Goal: Transaction & Acquisition: Book appointment/travel/reservation

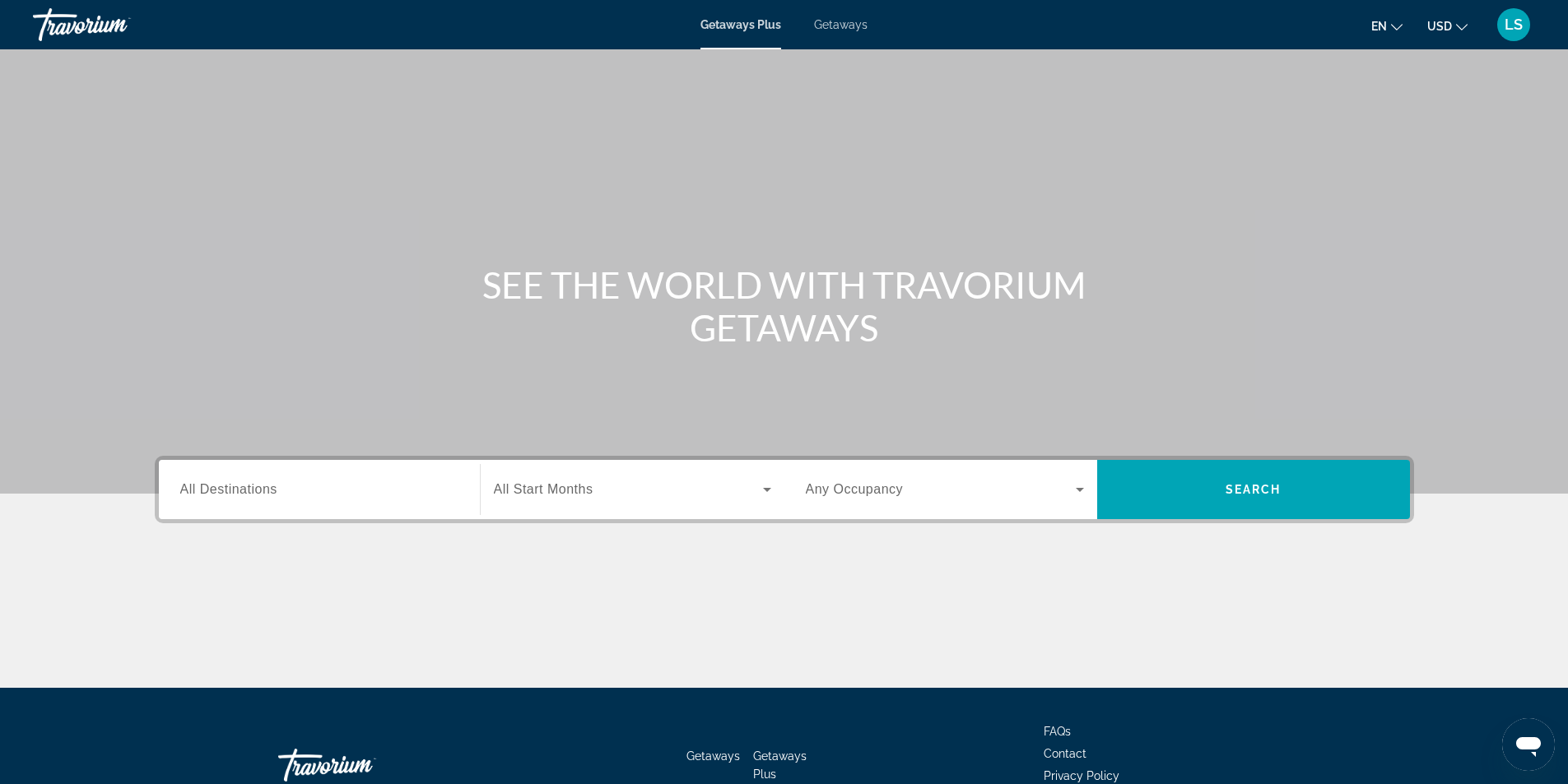
click at [841, 20] on span "Getaways" at bounding box center [841, 24] width 54 height 13
click at [200, 487] on span "All Destinations" at bounding box center [229, 489] width 97 height 14
click at [200, 487] on input "Destination All Destinations" at bounding box center [320, 490] width 278 height 20
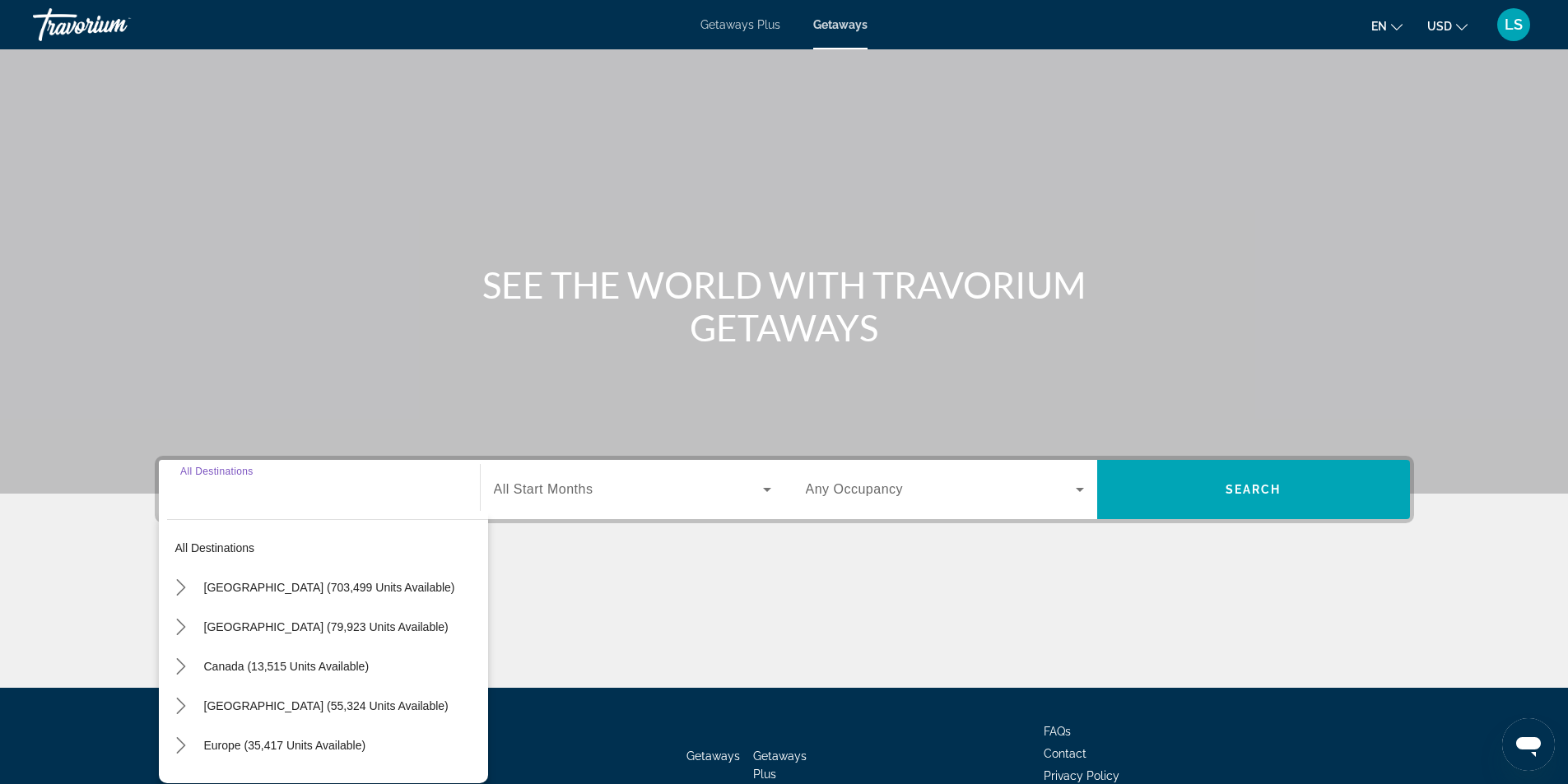
scroll to position [105, 0]
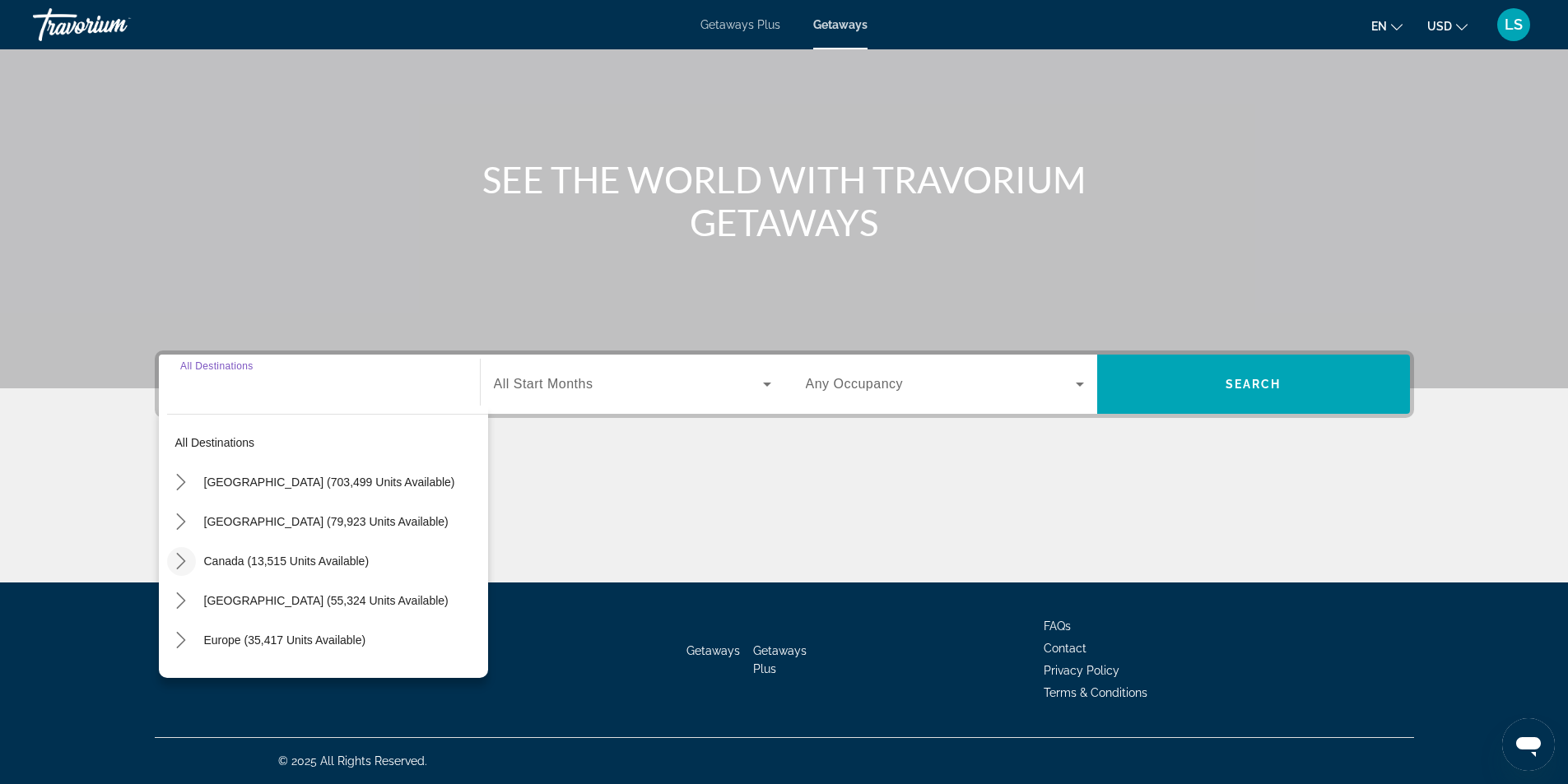
click at [178, 564] on icon "Toggle Canada (13,515 units available) submenu" at bounding box center [181, 560] width 16 height 16
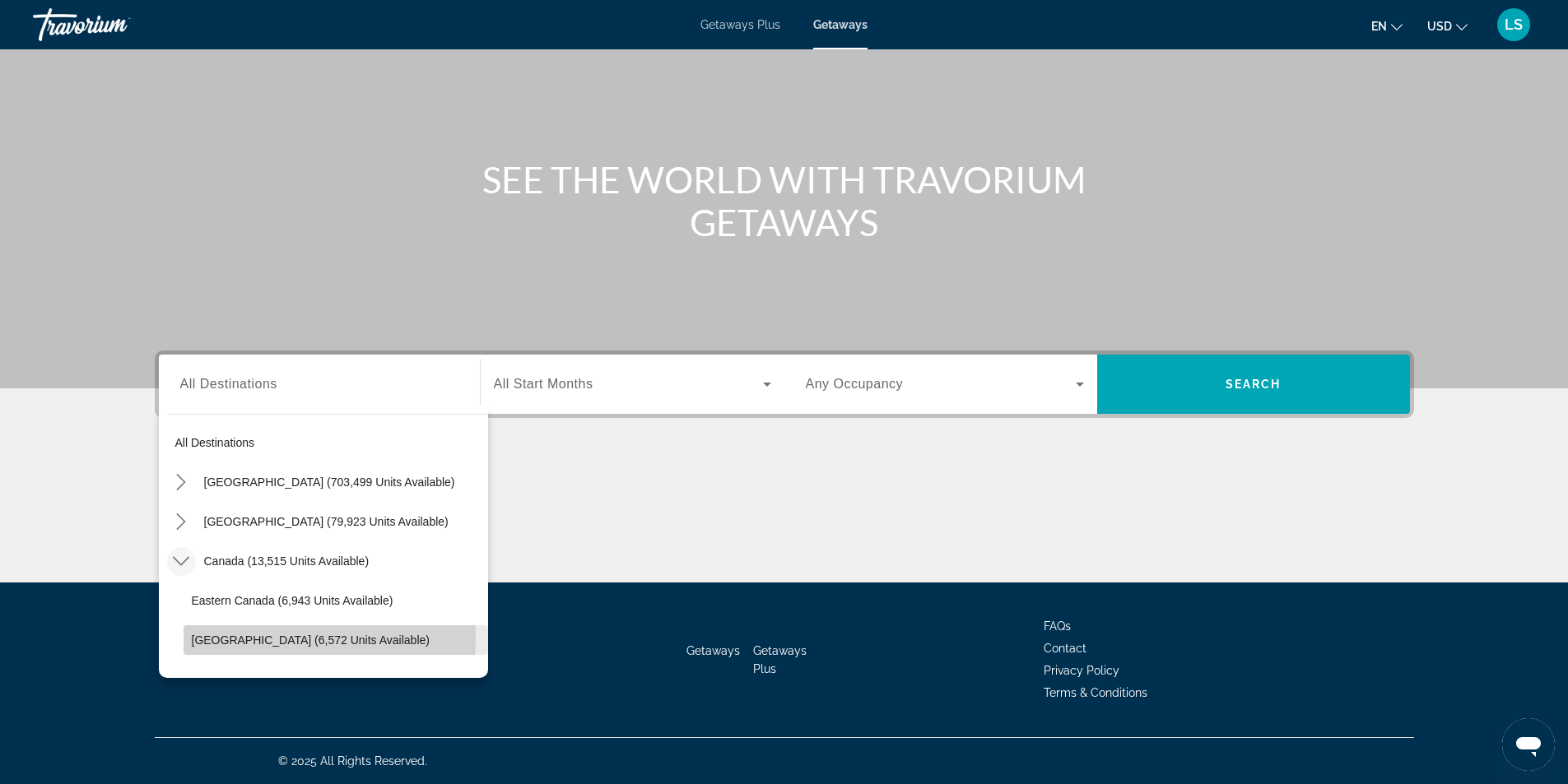
click at [224, 637] on span "[GEOGRAPHIC_DATA] (6,572 units available)" at bounding box center [310, 640] width 238 height 13
type input "**********"
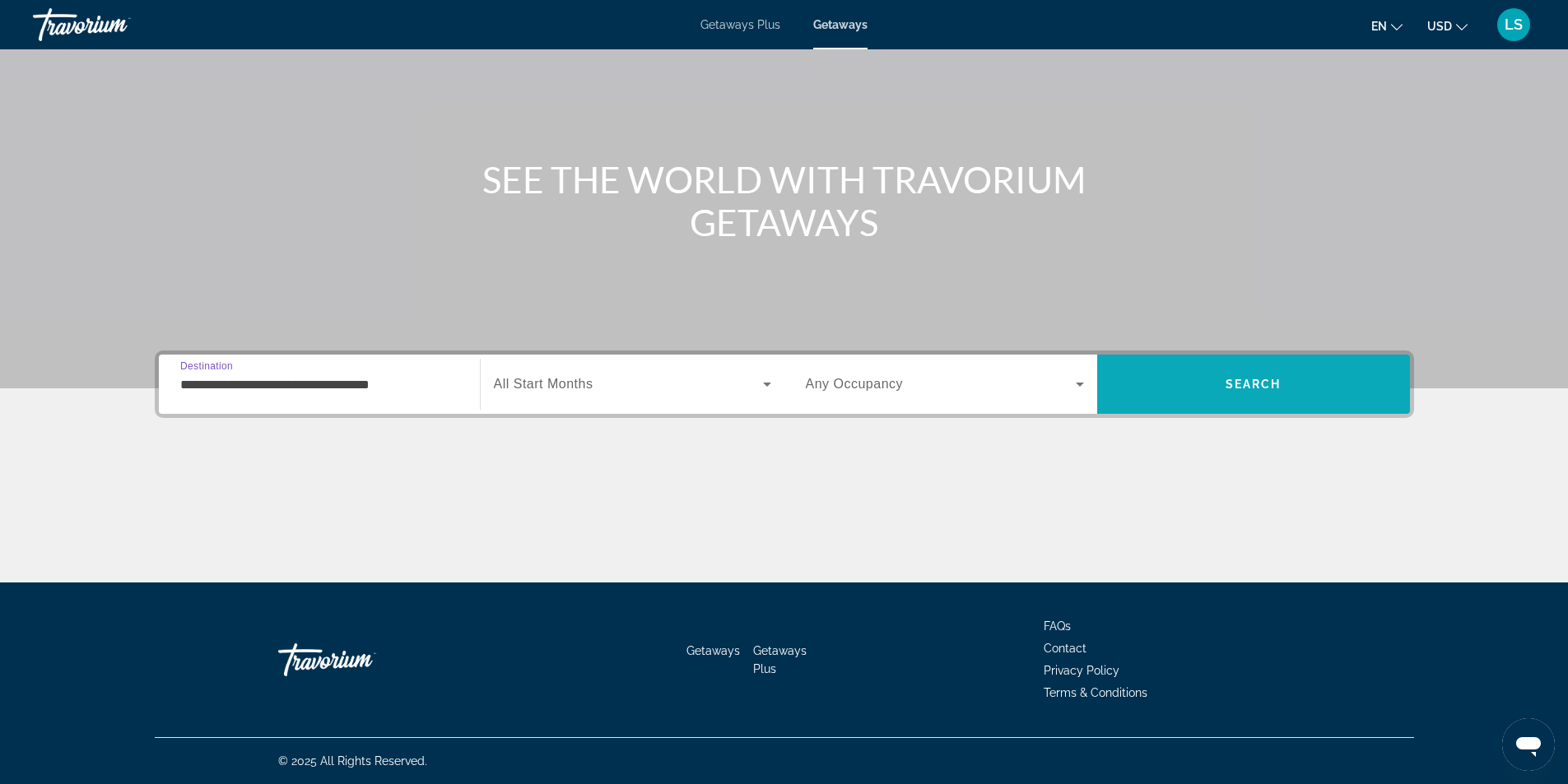
click at [1180, 385] on span "Search" at bounding box center [1254, 384] width 313 height 40
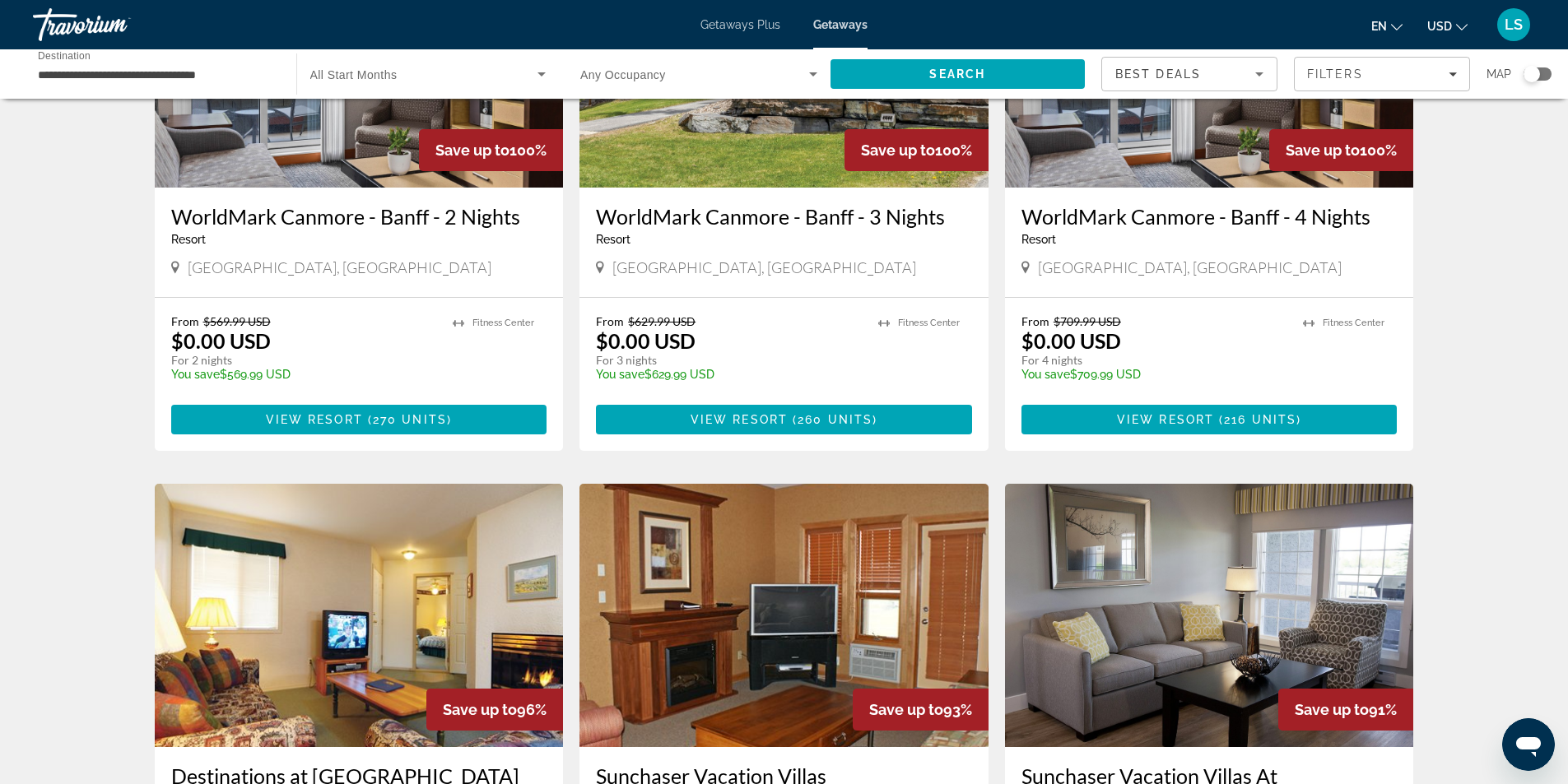
scroll to position [247, 0]
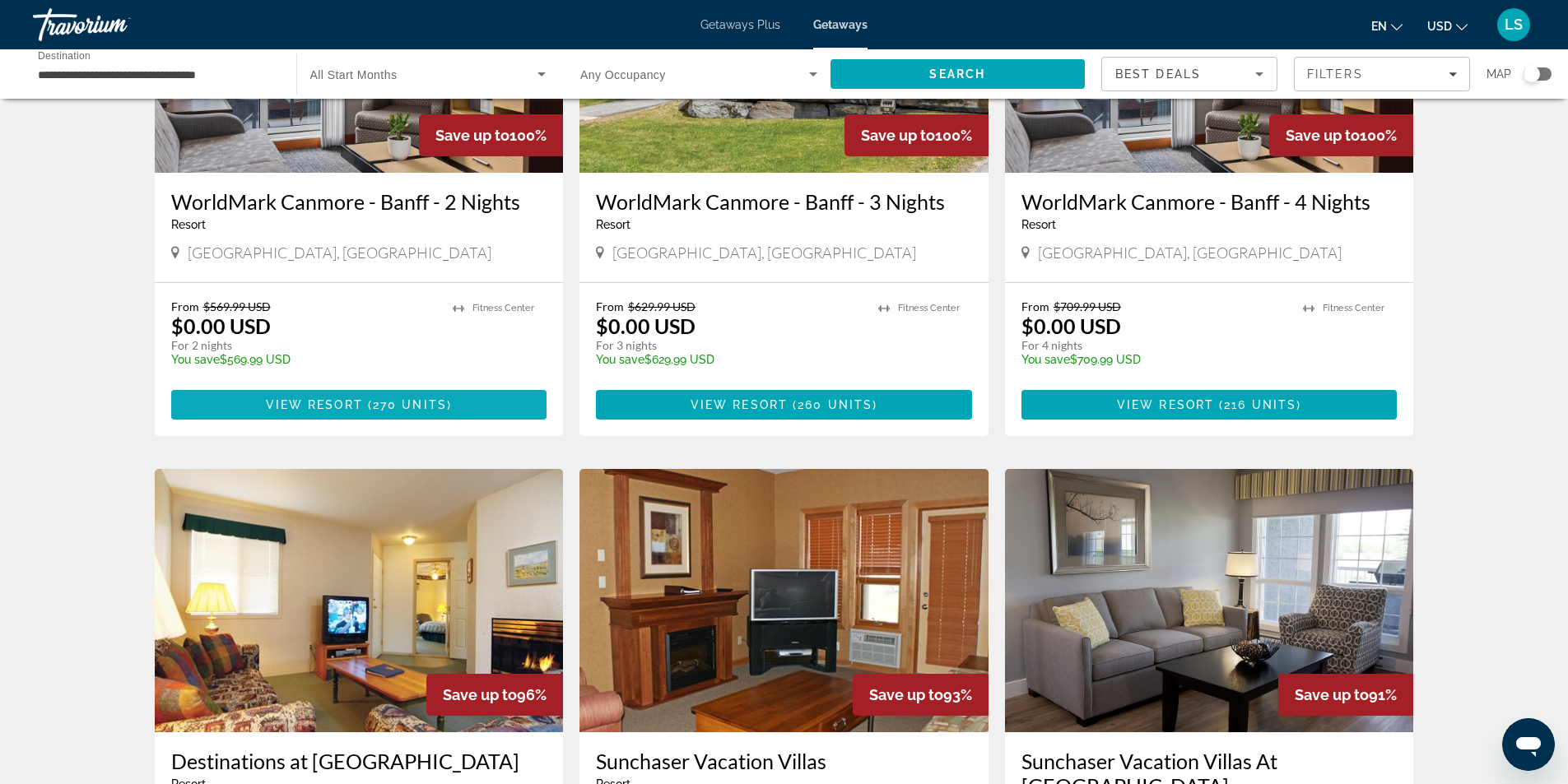
click at [319, 406] on span "View Resort" at bounding box center [314, 404] width 97 height 13
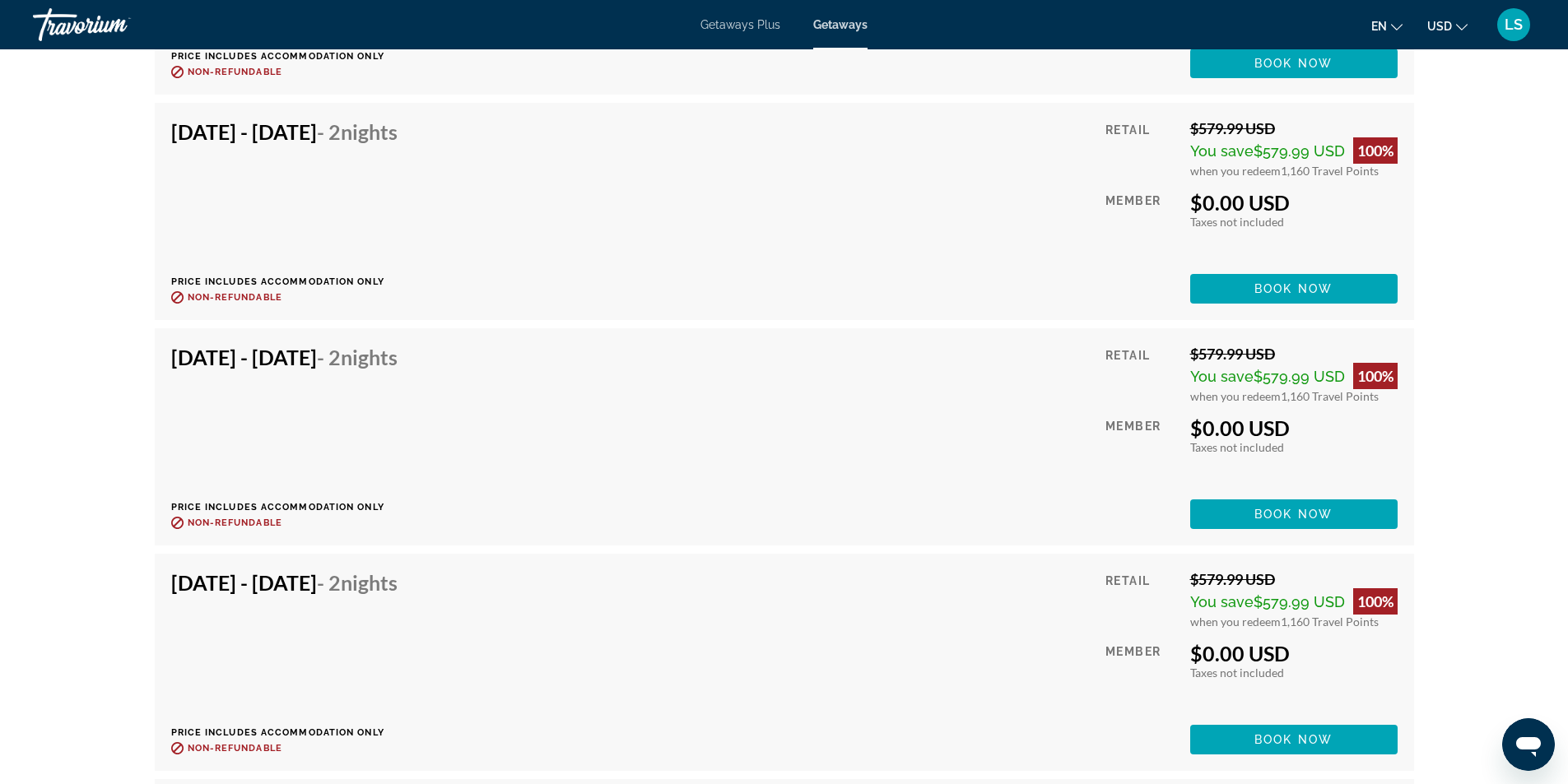
scroll to position [8883, 0]
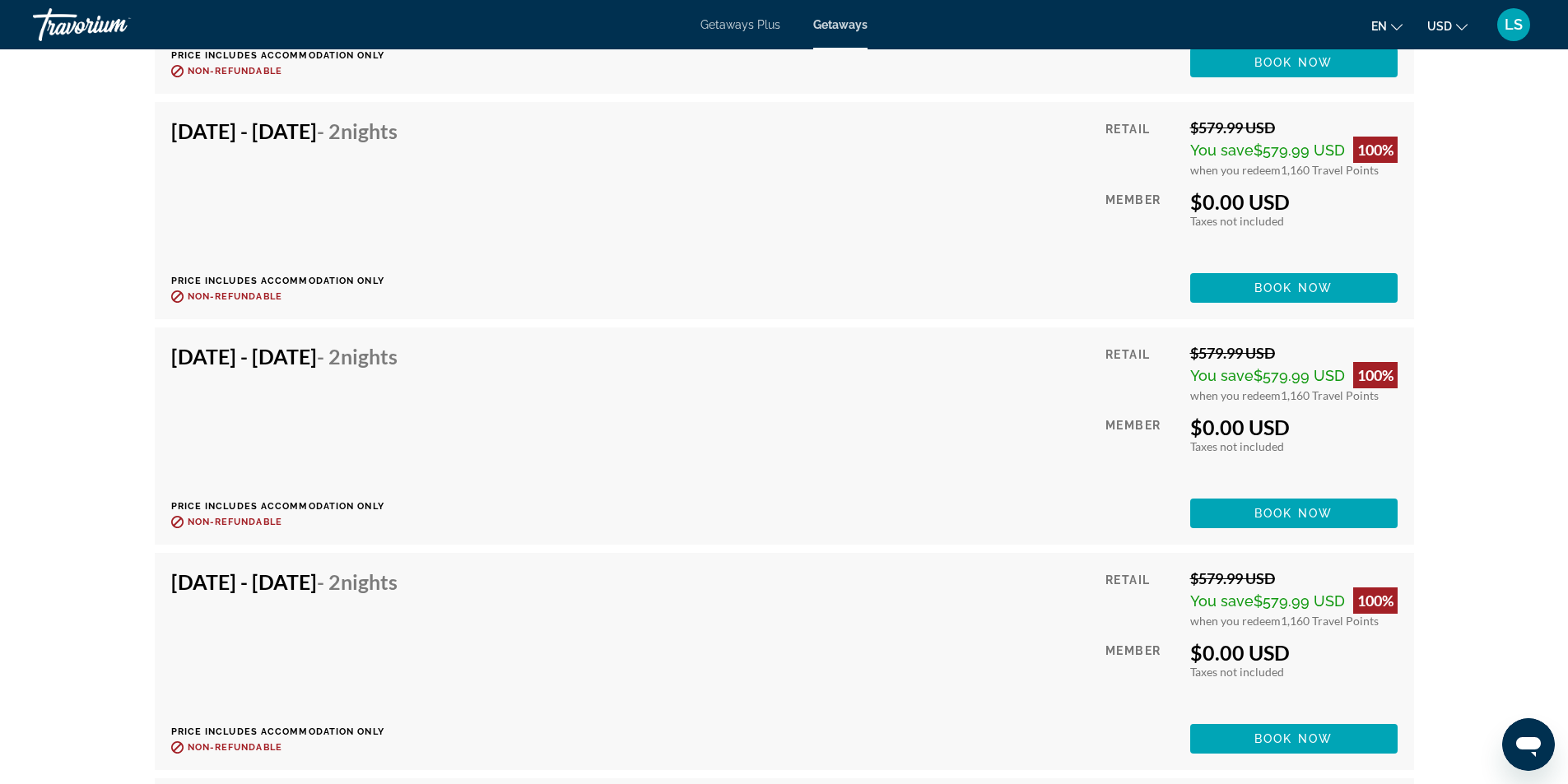
scroll to position [9623, 0]
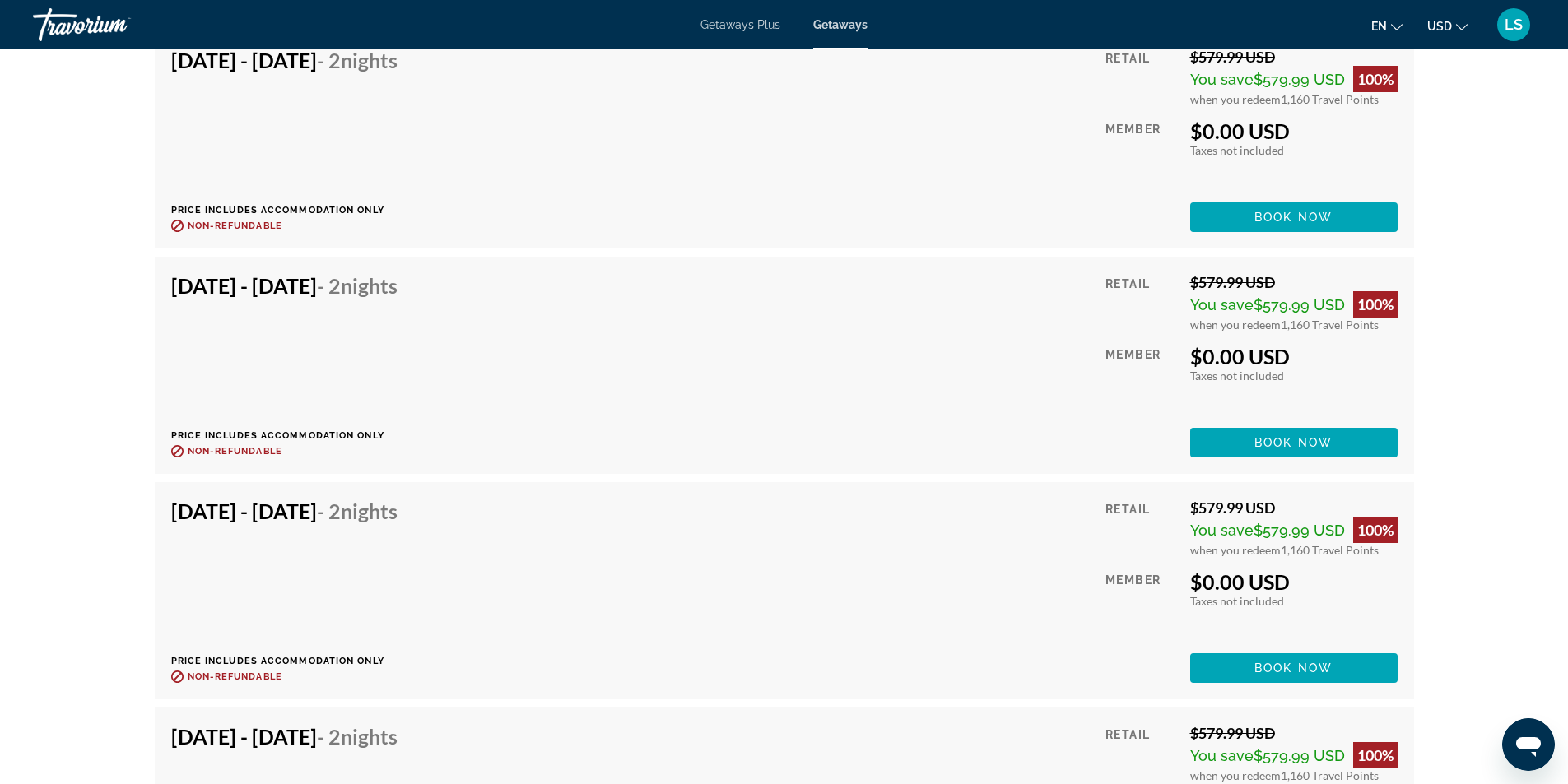
click at [1536, 102] on div "prev next [GEOGRAPHIC_DATA], [GEOGRAPHIC_DATA] WorldMark Canmore - [GEOGRAPHIC_…" at bounding box center [784, 85] width 1568 height 19319
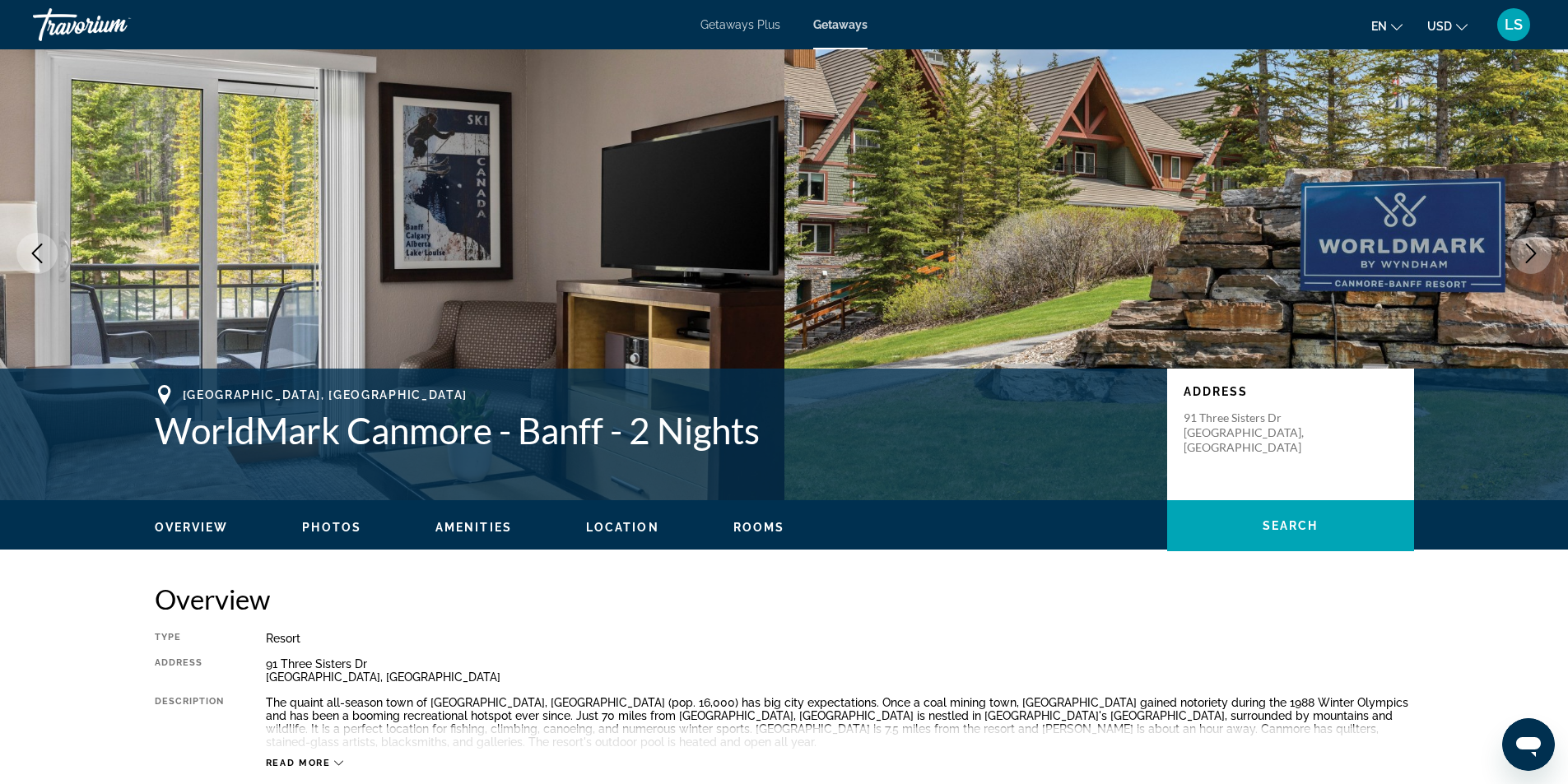
scroll to position [82, 0]
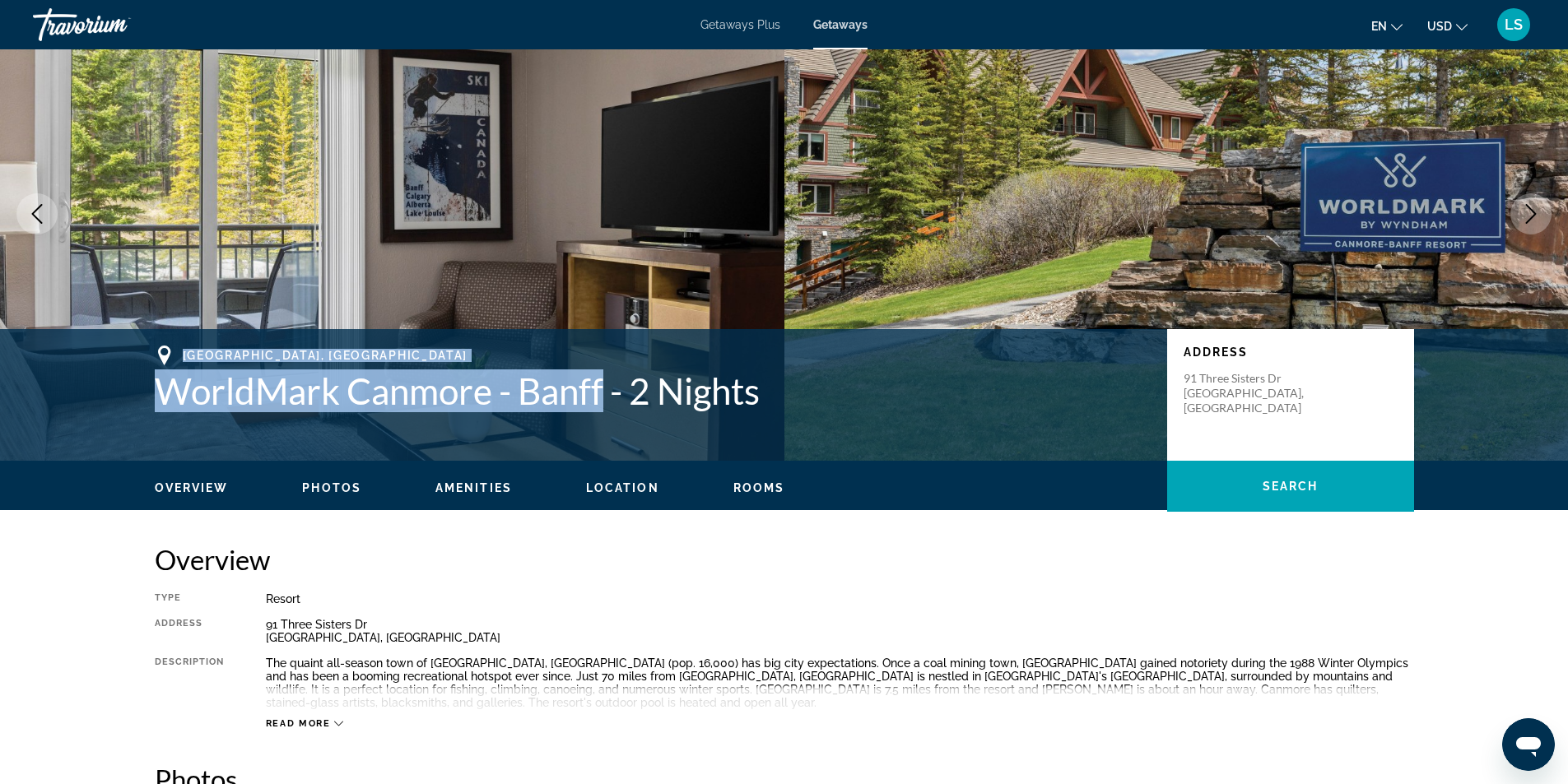
drag, startPoint x: 180, startPoint y: 350, endPoint x: 607, endPoint y: 391, distance: 429.0
click at [607, 391] on div "[GEOGRAPHIC_DATA], [GEOGRAPHIC_DATA] WorldMark [GEOGRAPHIC_DATA] - [GEOGRAPHIC_…" at bounding box center [652, 378] width 996 height 66
copy div "[GEOGRAPHIC_DATA], [GEOGRAPHIC_DATA] WorldMark [GEOGRAPHIC_DATA] - [GEOGRAPHIC_…"
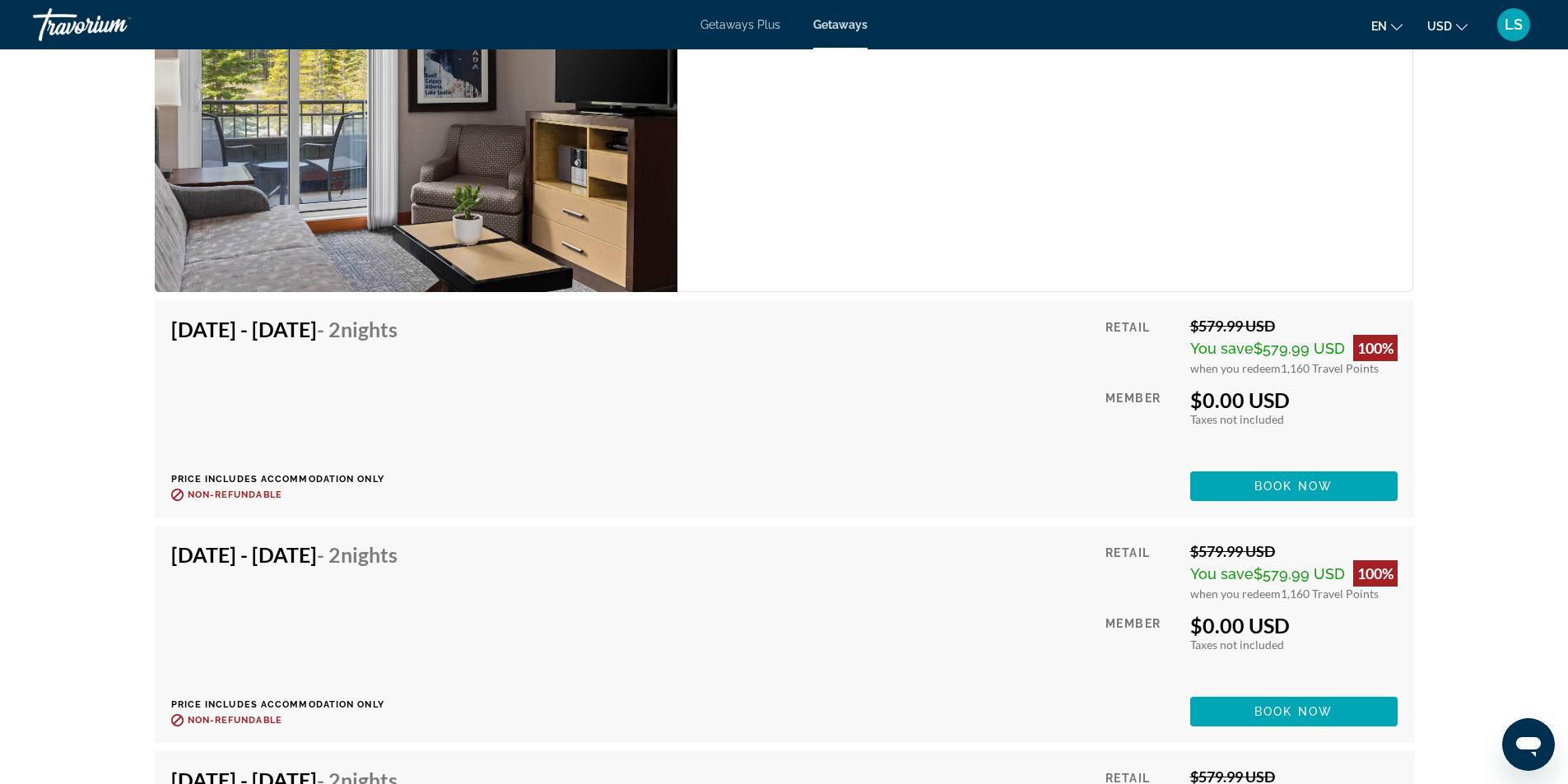
scroll to position [3291, 0]
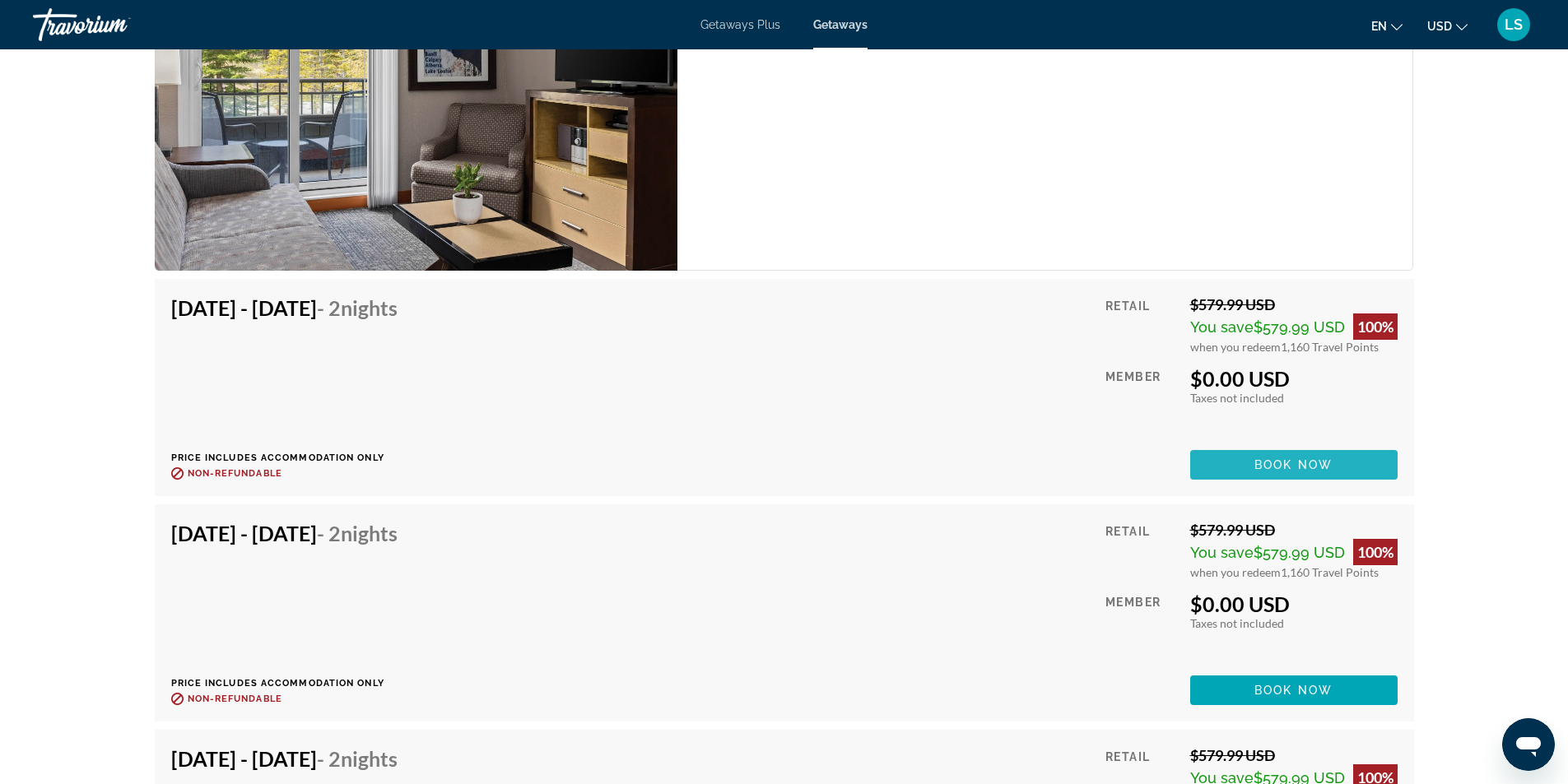
click at [1317, 458] on span "Book now" at bounding box center [1293, 465] width 79 height 13
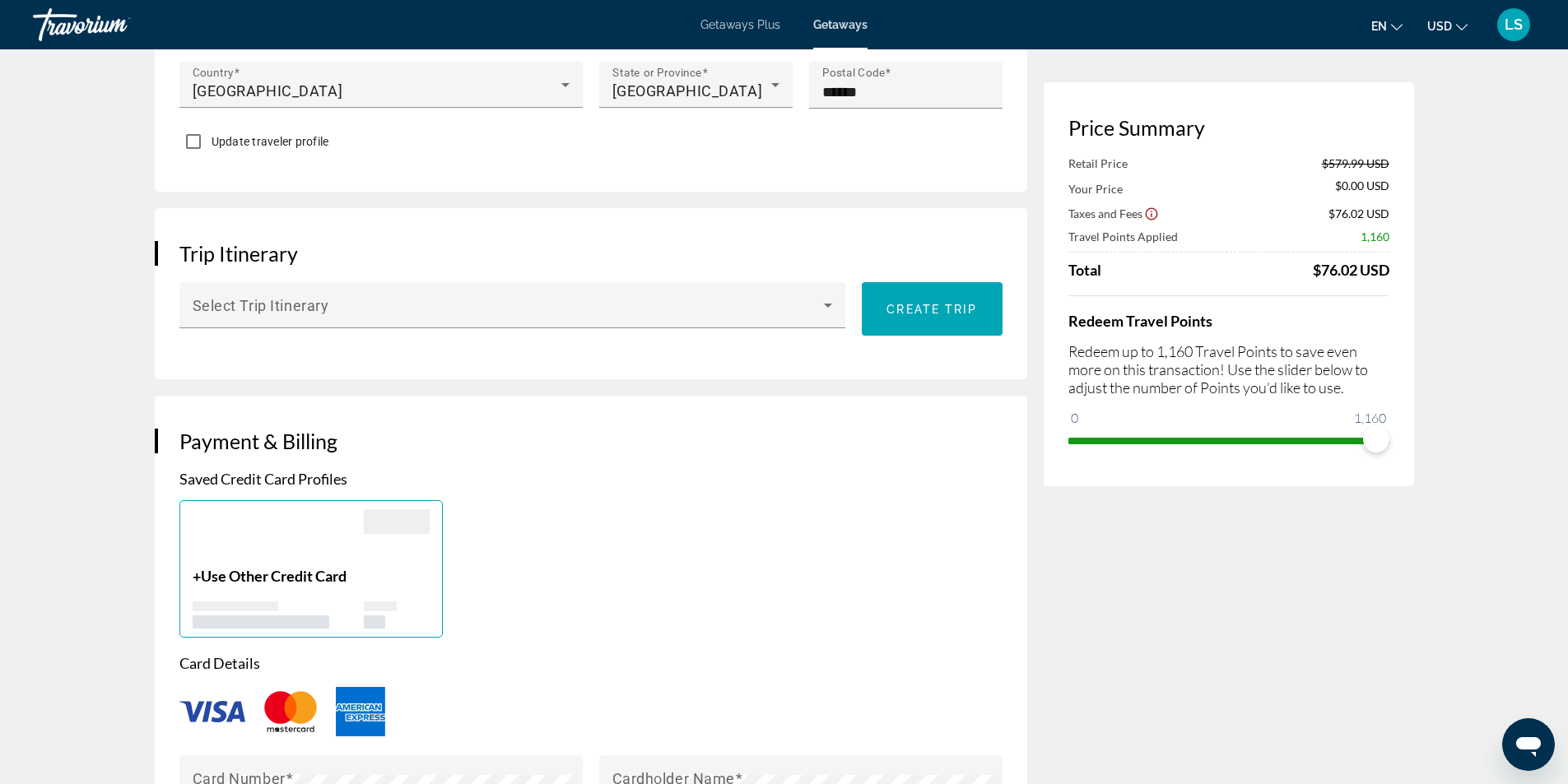
scroll to position [823, 0]
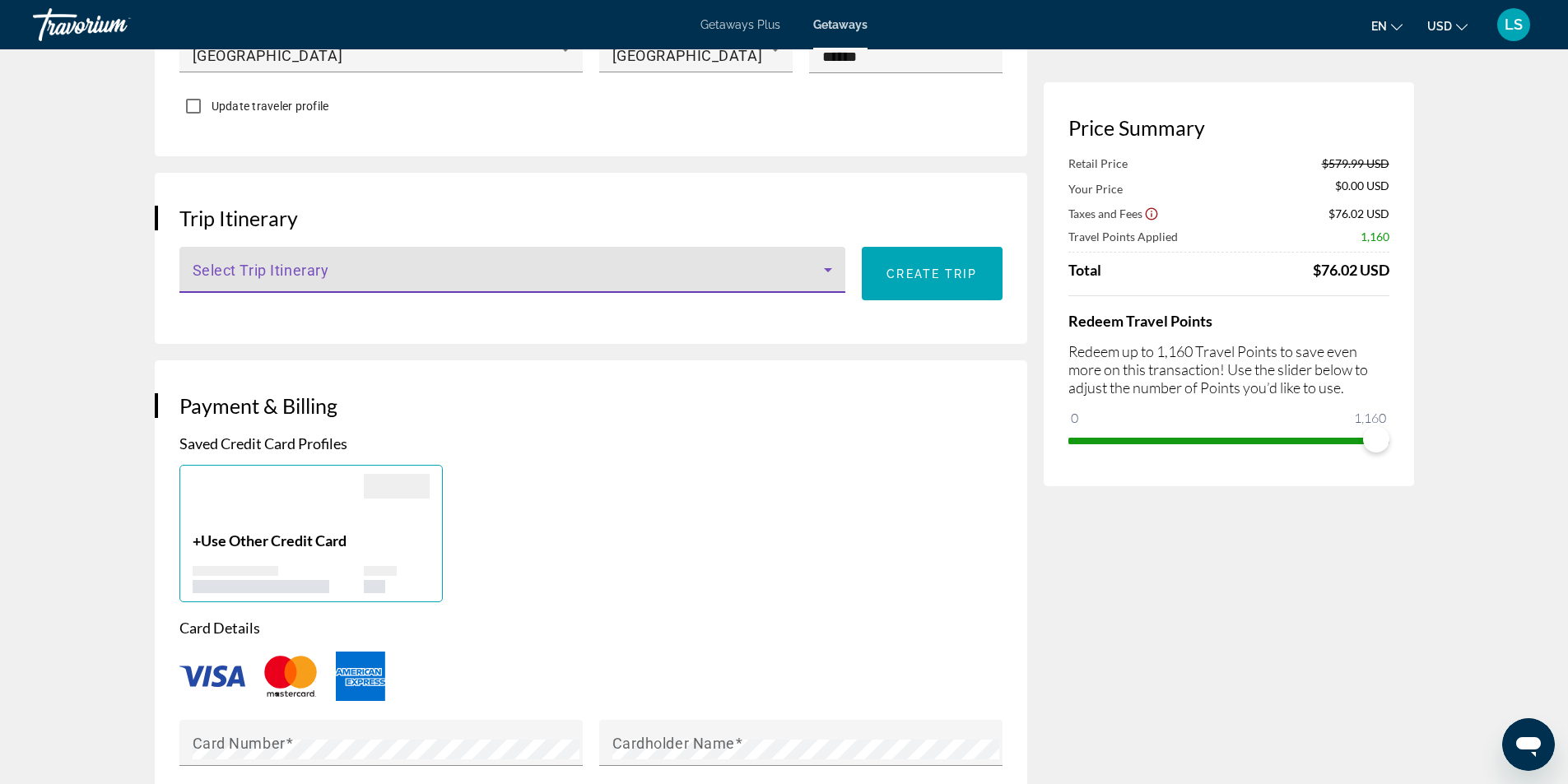
click at [826, 266] on icon "Main content" at bounding box center [828, 269] width 20 height 20
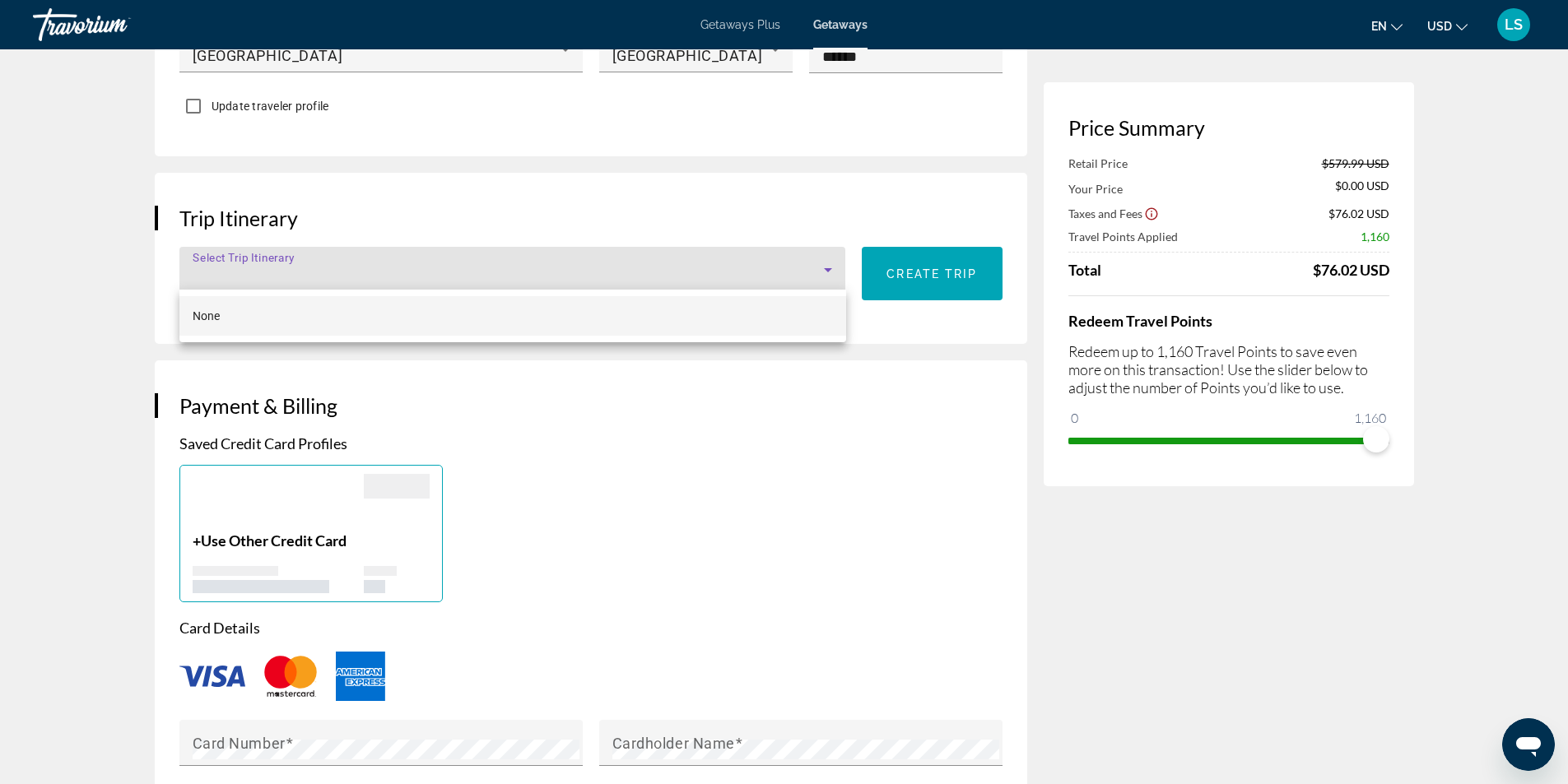
click at [826, 266] on div at bounding box center [784, 392] width 1568 height 784
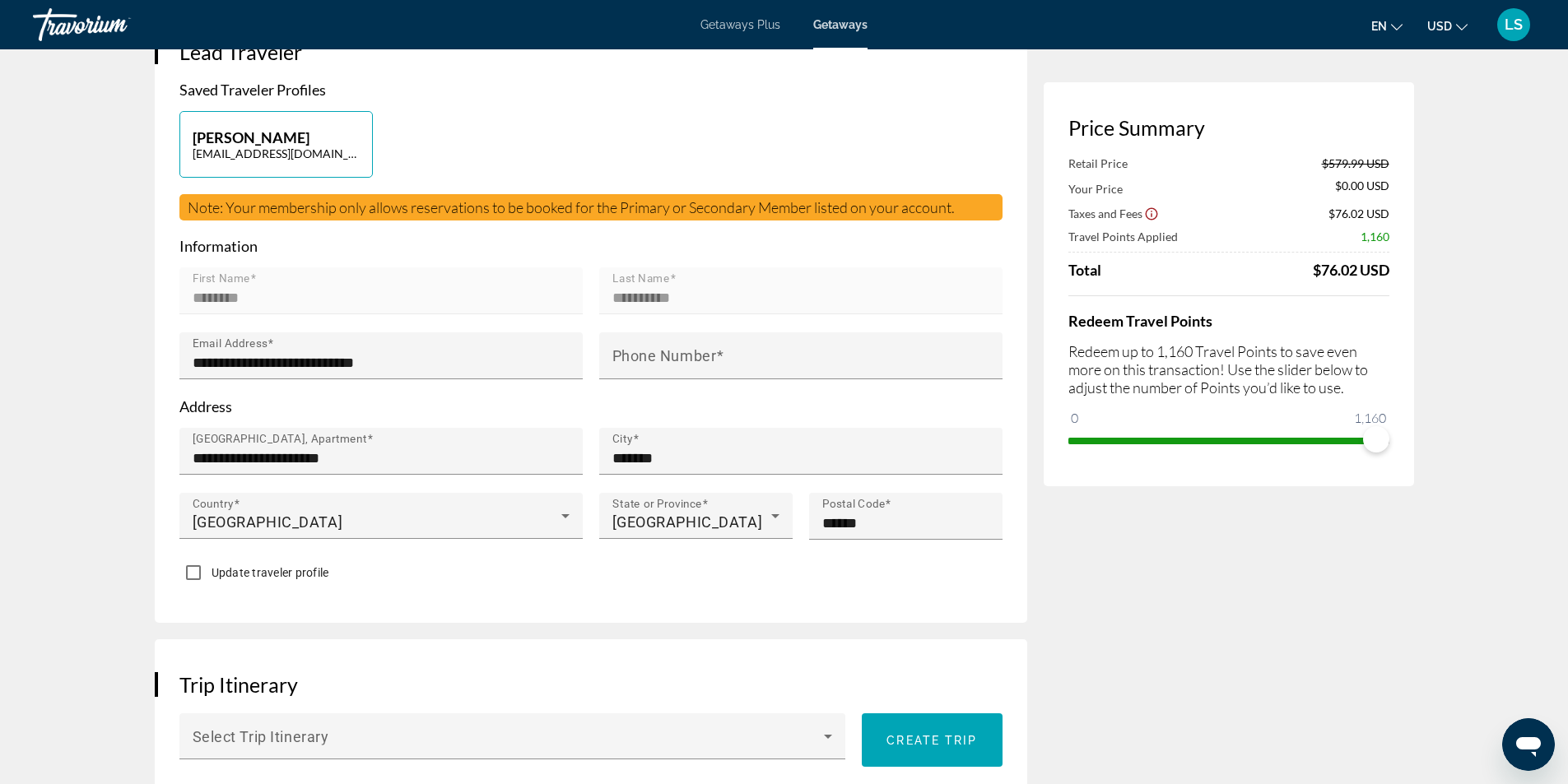
scroll to position [0, 0]
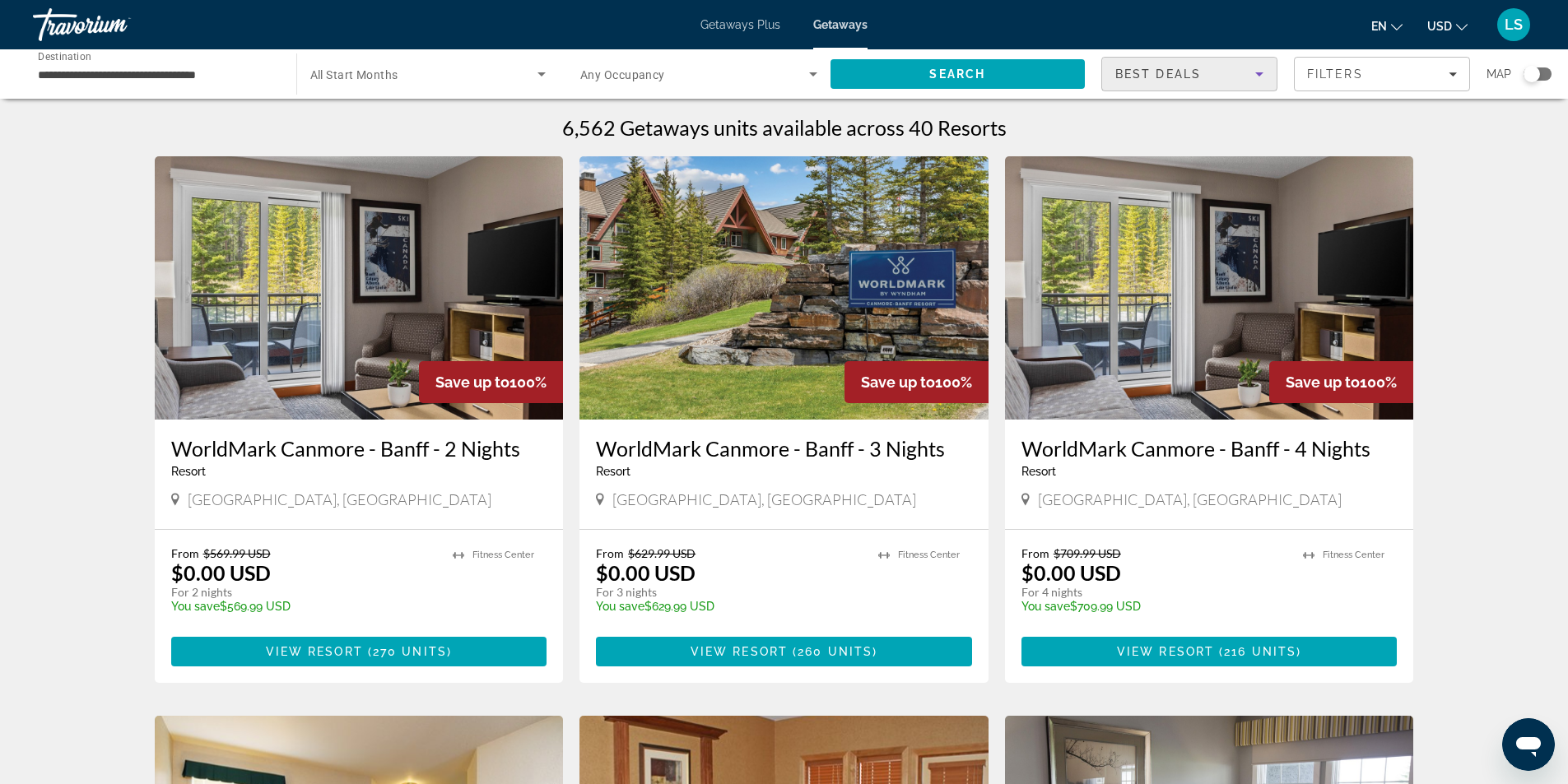
click at [1139, 67] on span "Best Deals" at bounding box center [1158, 73] width 86 height 13
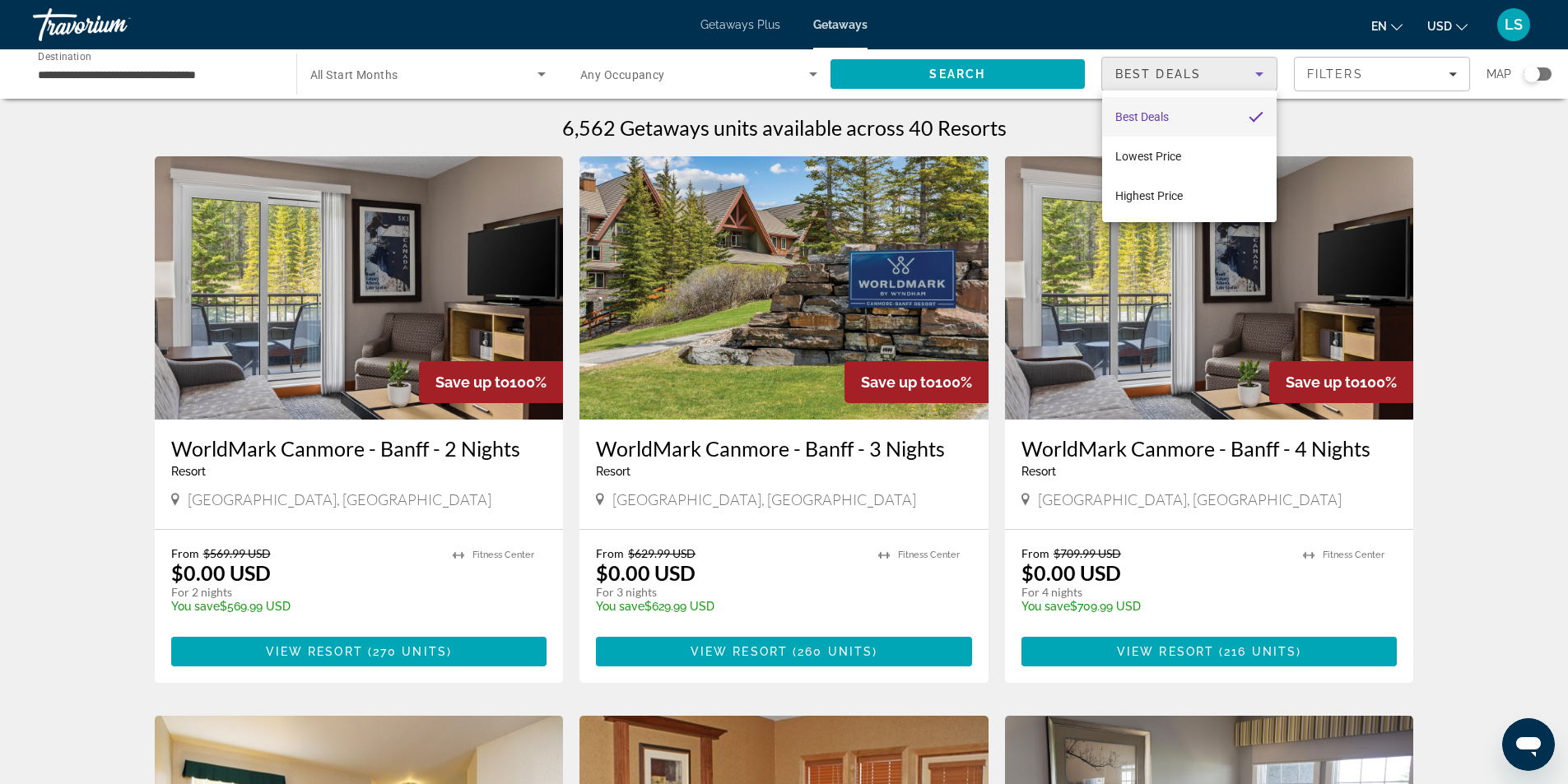
click at [1344, 73] on div at bounding box center [784, 392] width 1568 height 784
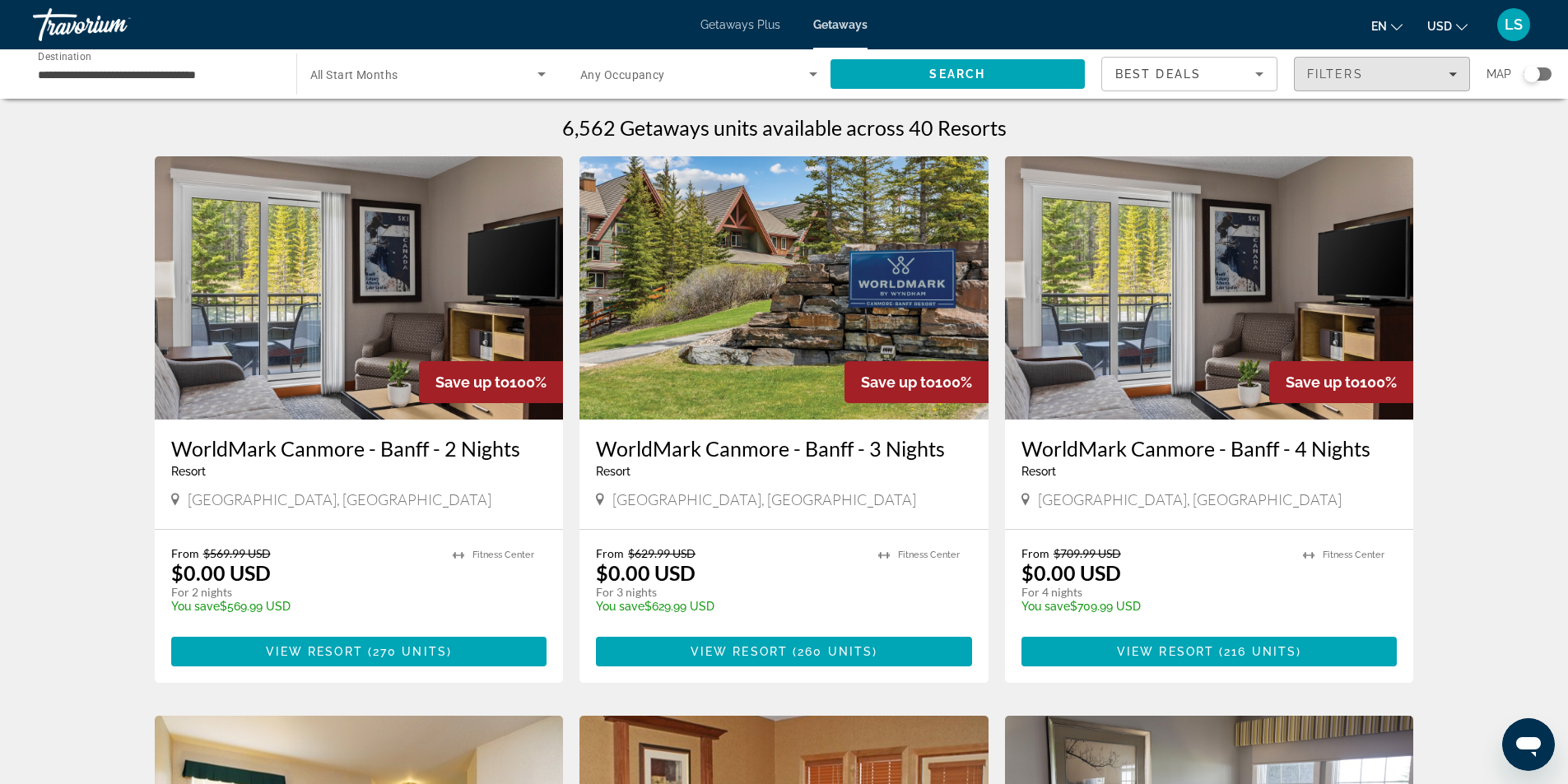
click at [1344, 73] on span "Filters" at bounding box center [1335, 73] width 56 height 13
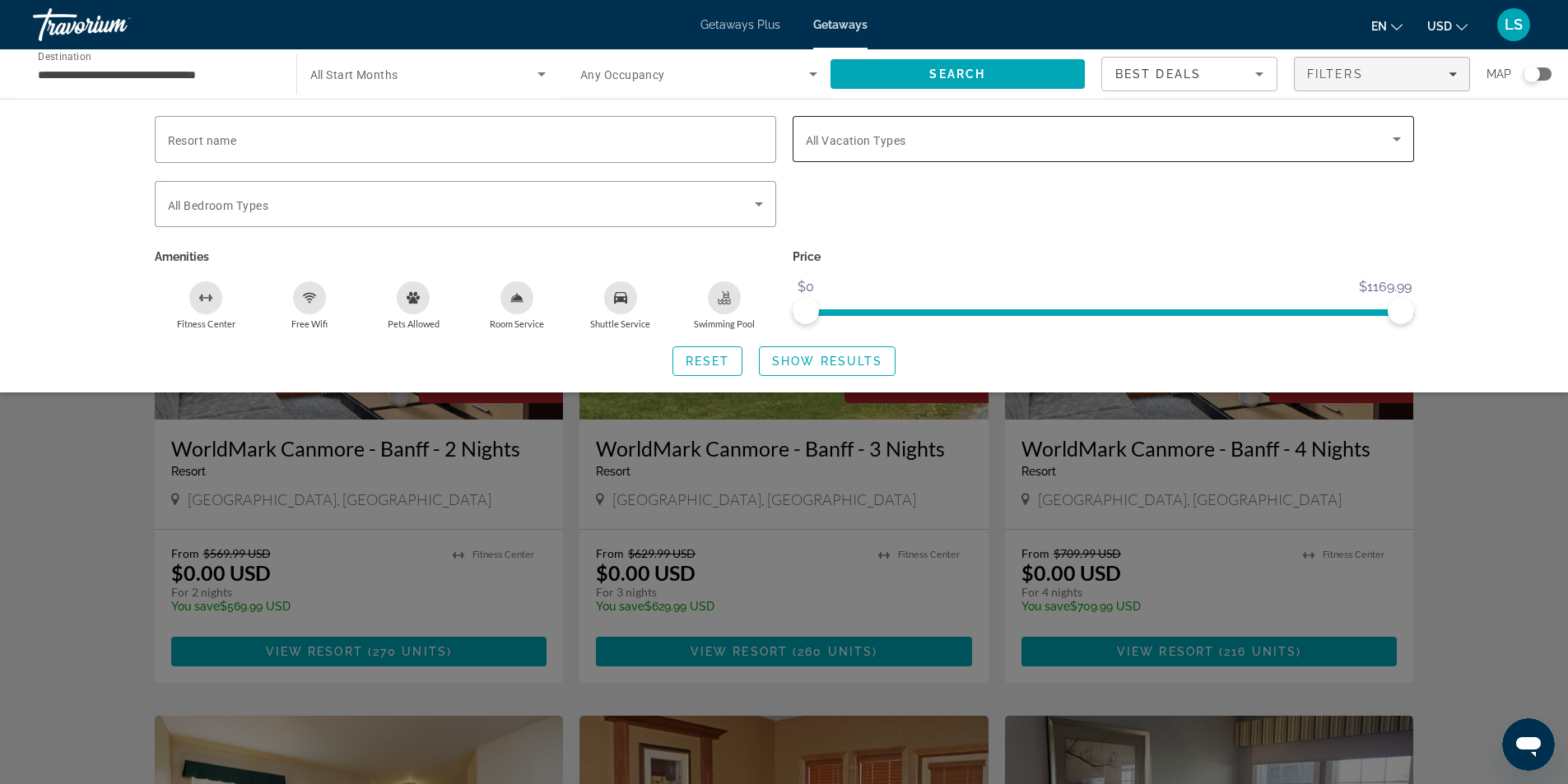
click at [823, 144] on span "All Vacation Types" at bounding box center [856, 140] width 100 height 13
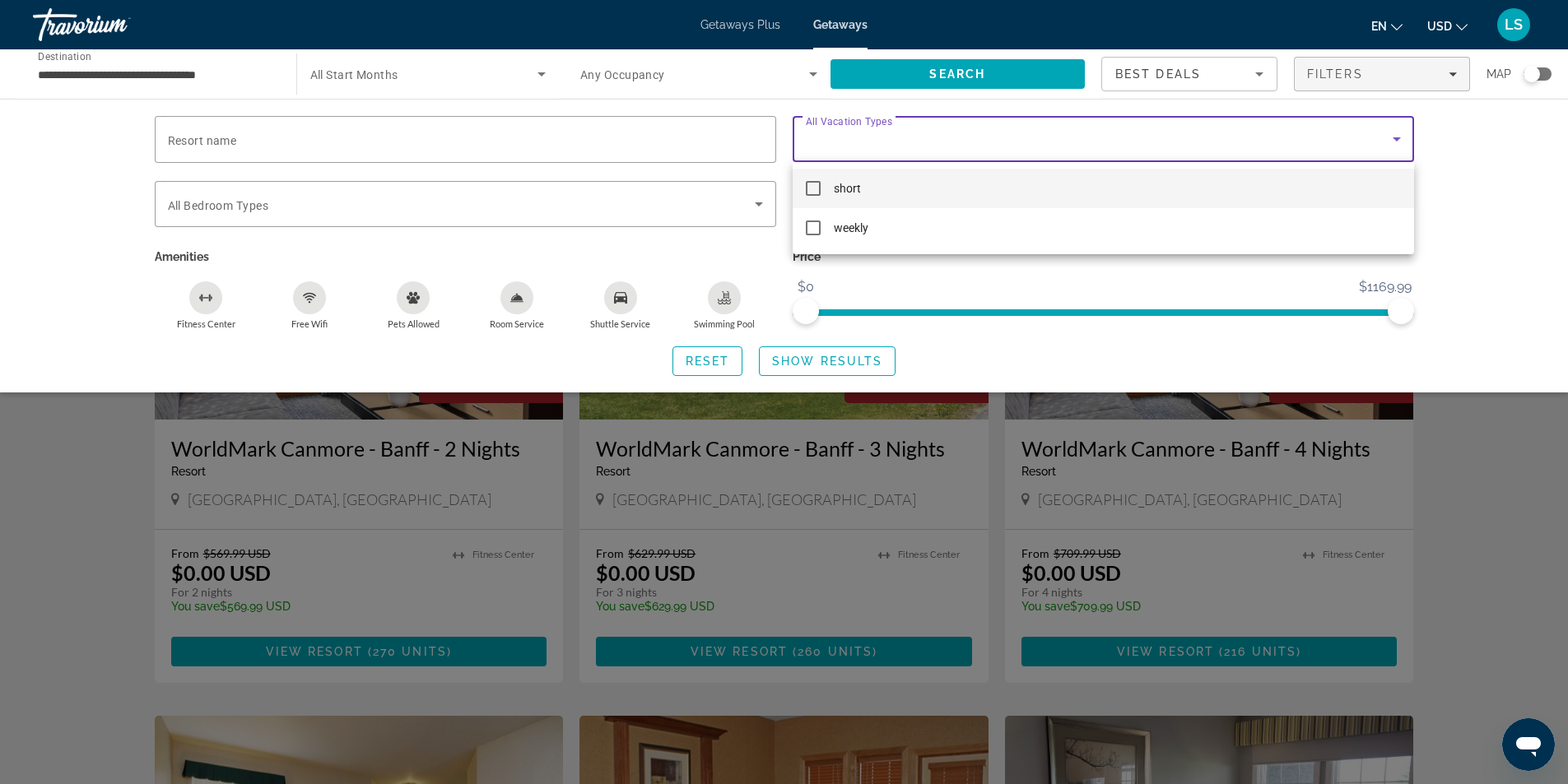
click at [823, 144] on div at bounding box center [784, 392] width 1568 height 784
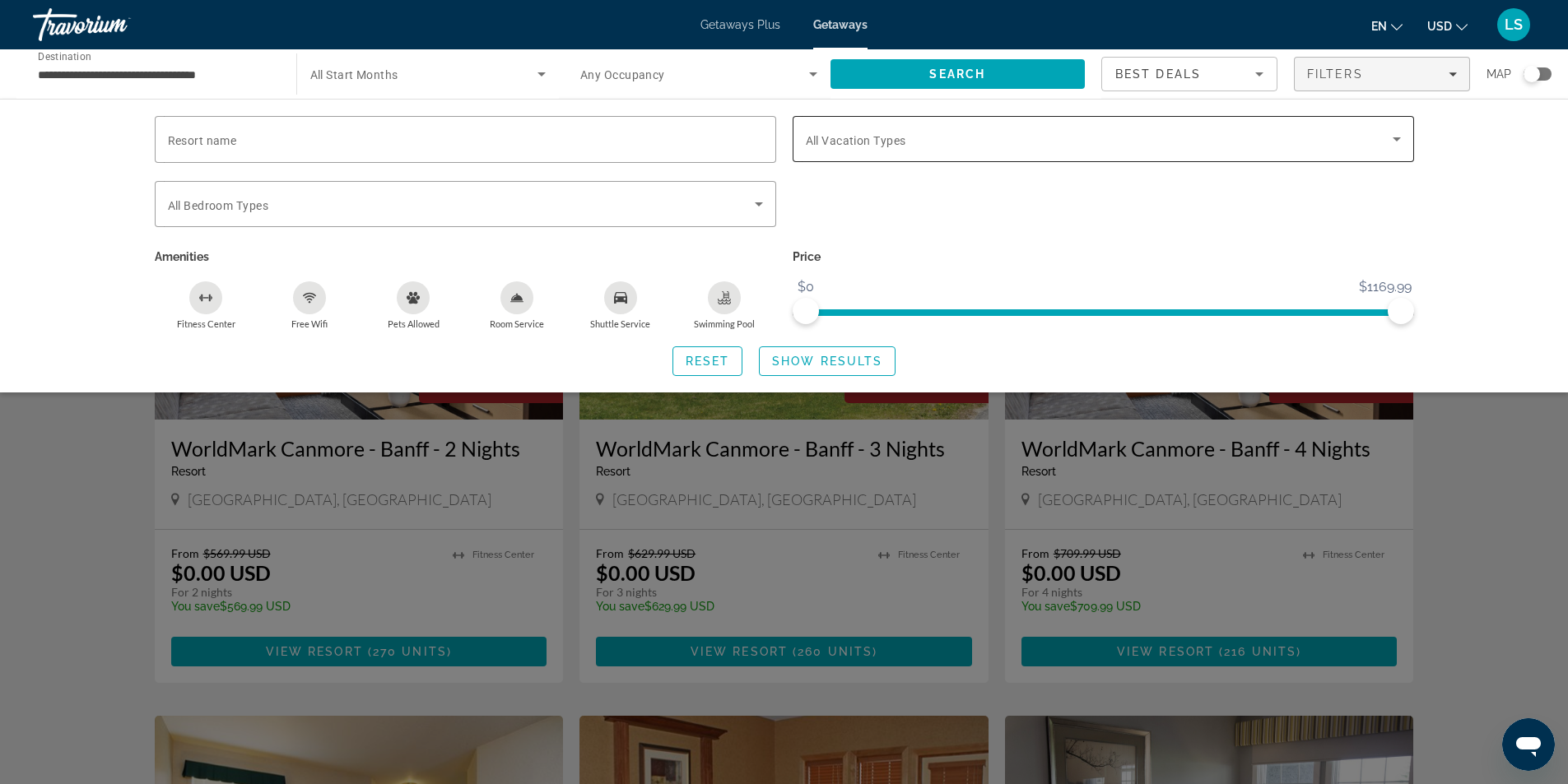
click at [823, 144] on span "All Vacation Types" at bounding box center [856, 140] width 100 height 13
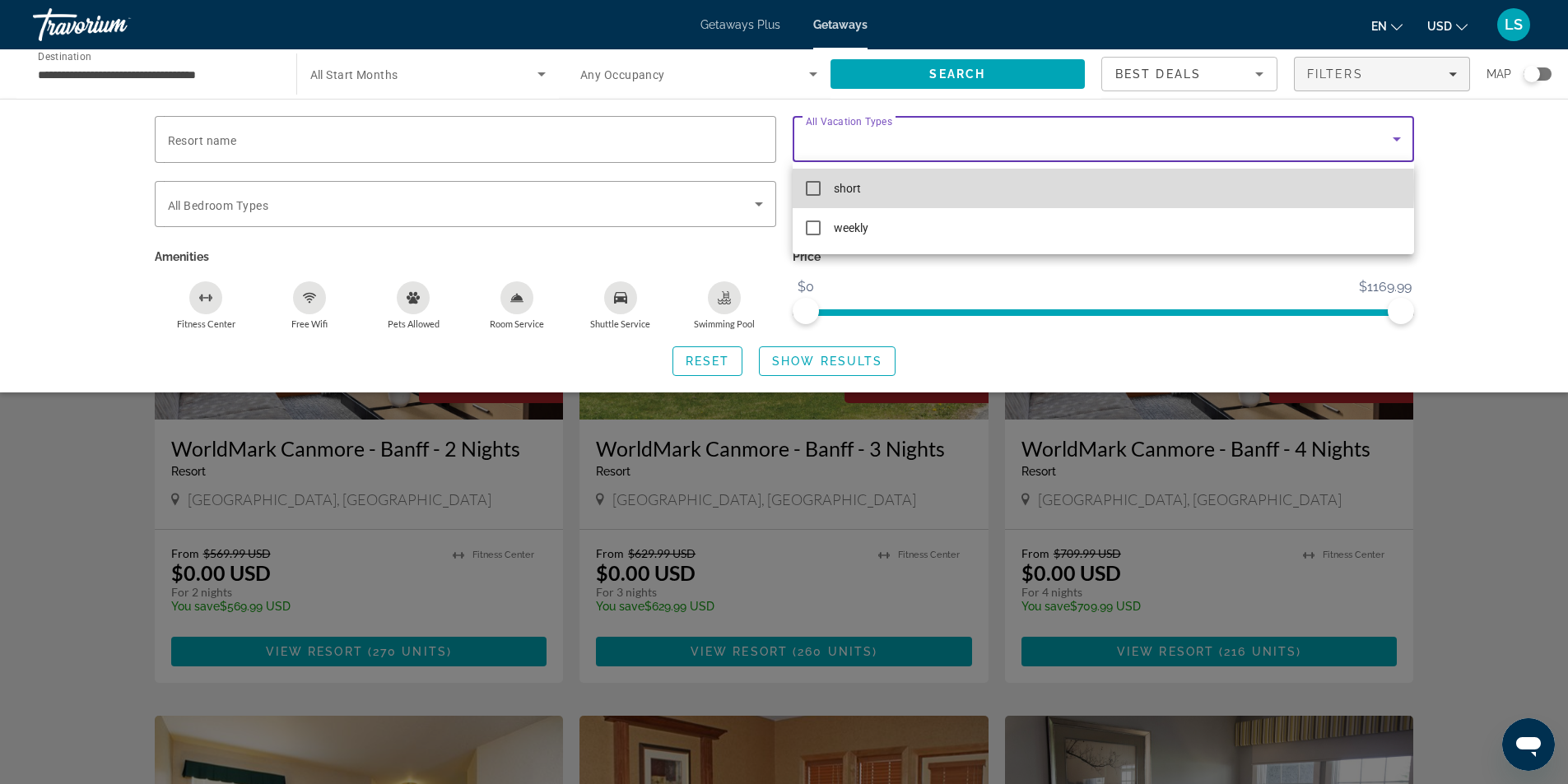
click at [813, 186] on mat-pseudo-checkbox at bounding box center [813, 188] width 15 height 15
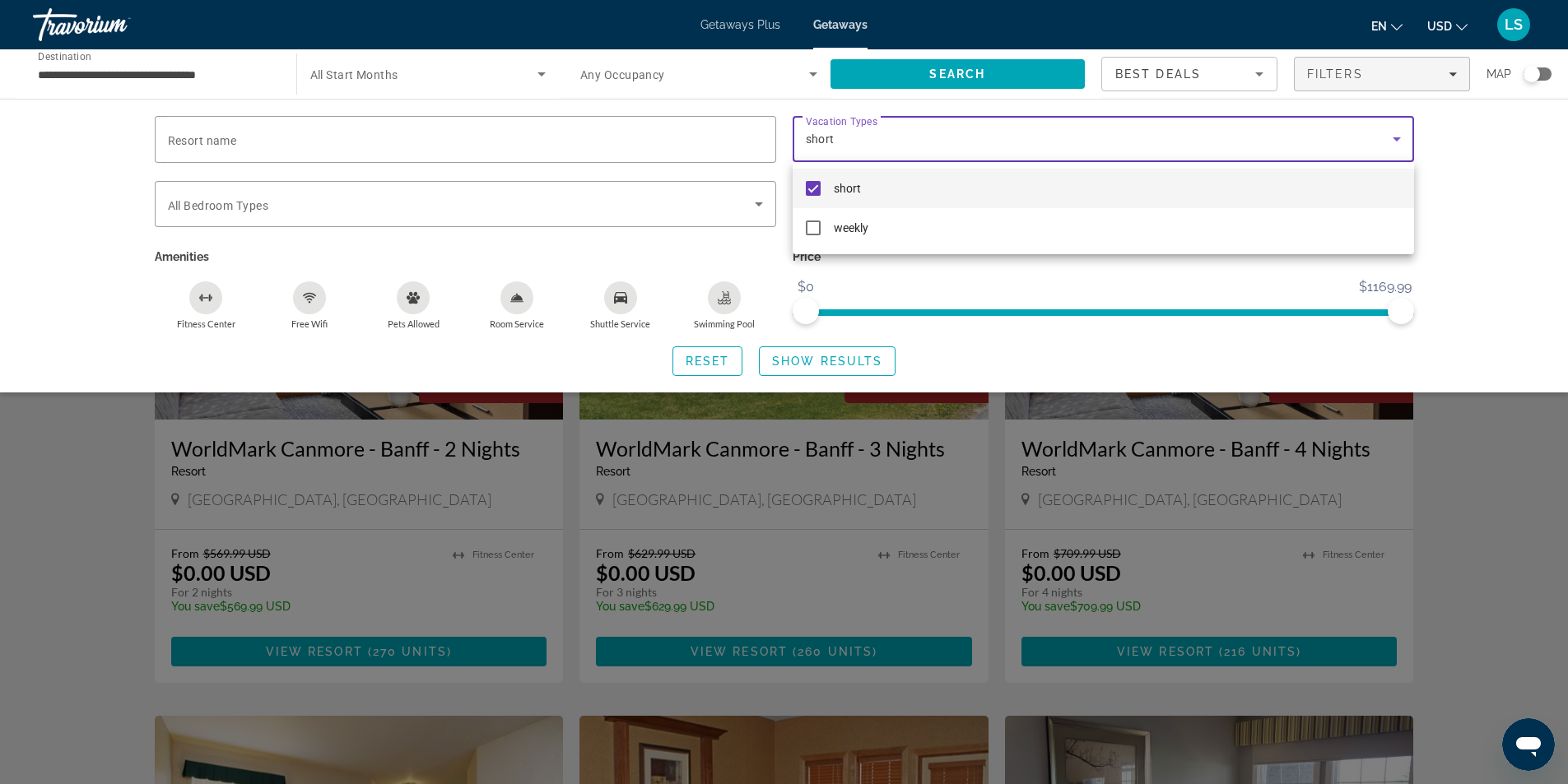
click at [881, 269] on div at bounding box center [784, 392] width 1568 height 784
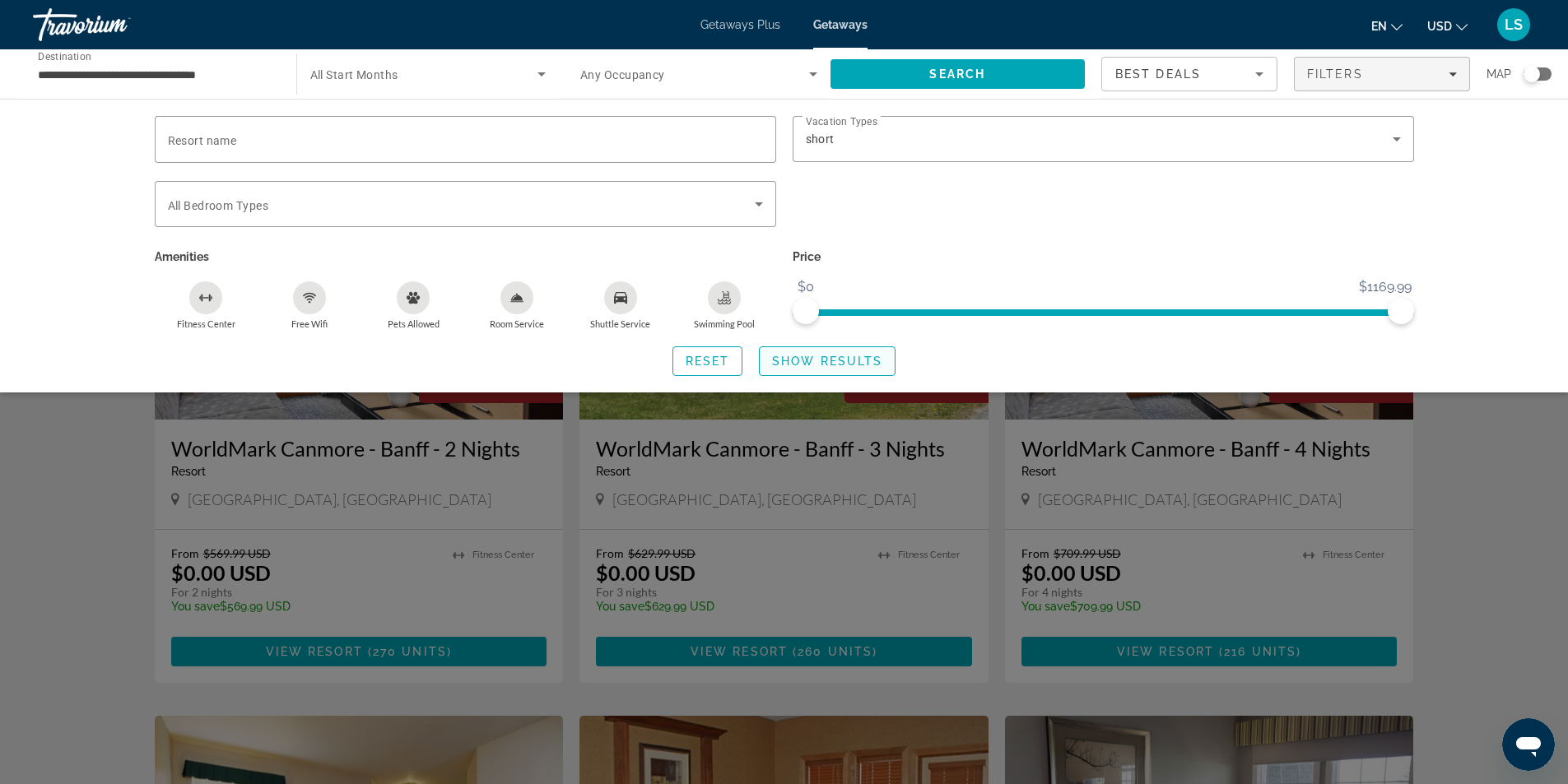
click at [784, 364] on span "Show Results" at bounding box center [828, 361] width 111 height 13
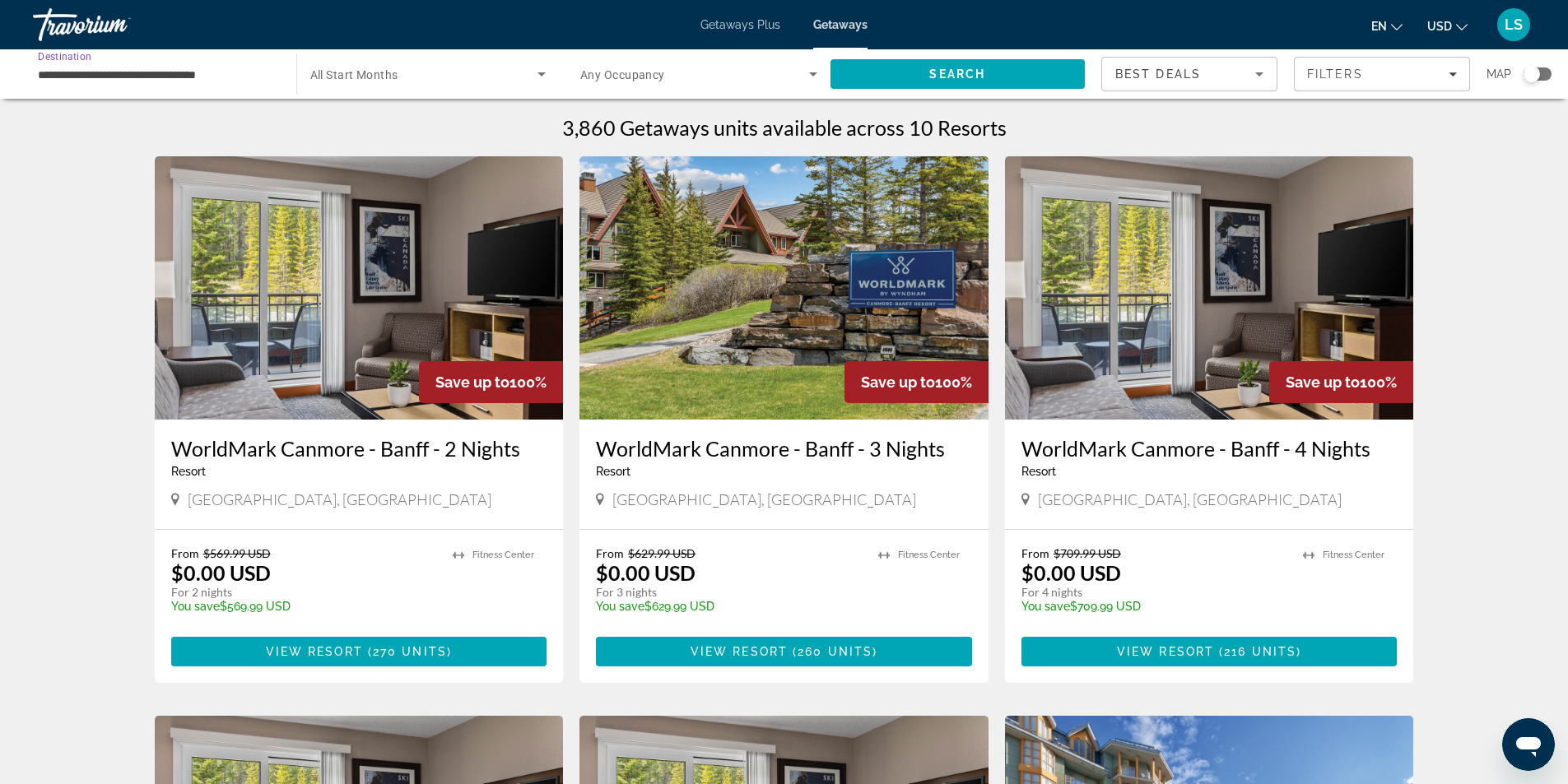
click at [115, 68] on input "**********" at bounding box center [156, 74] width 237 height 20
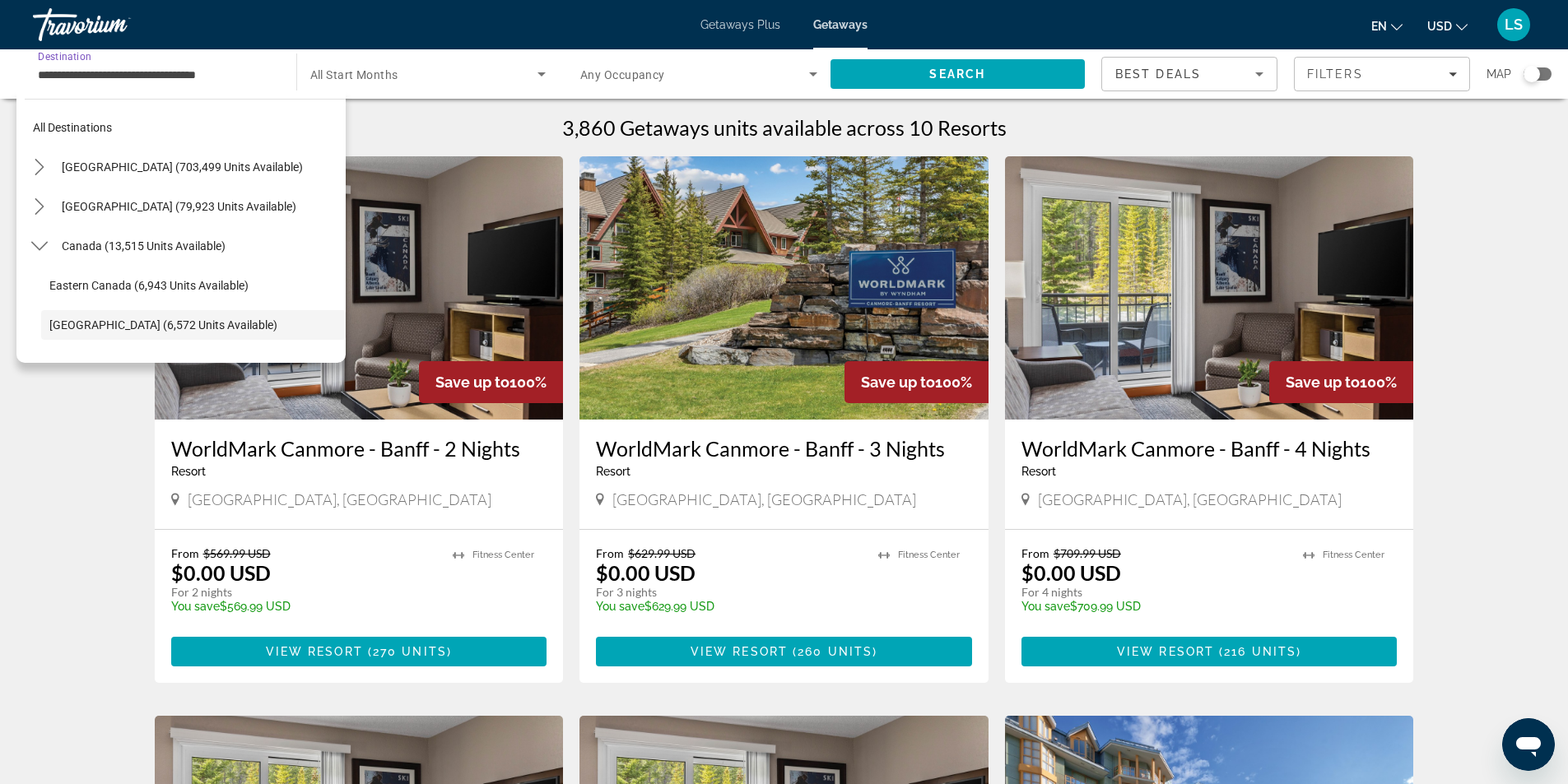
scroll to position [98, 0]
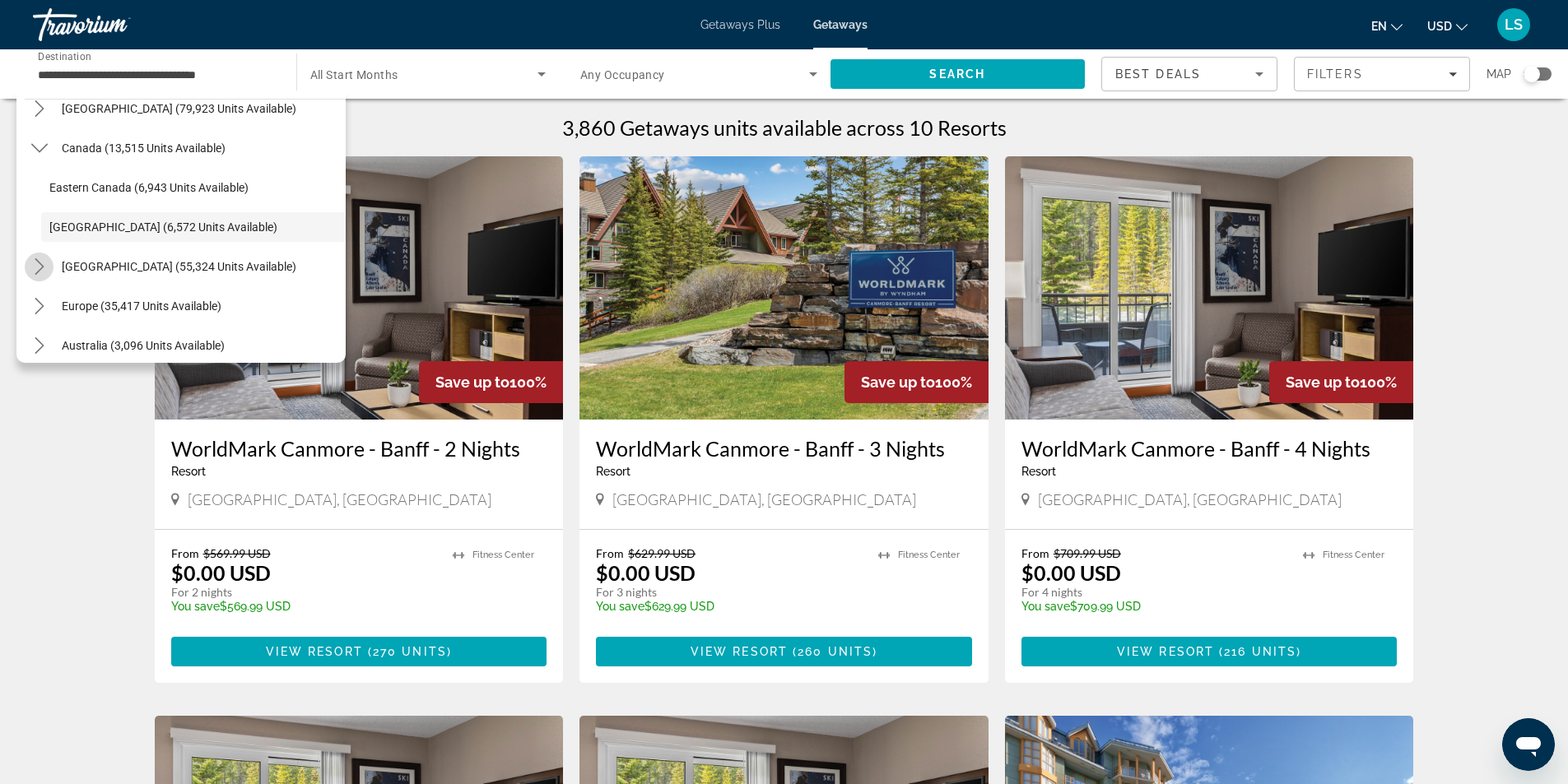
click at [41, 265] on icon "Toggle Caribbean & Atlantic Islands (55,324 units available) submenu" at bounding box center [39, 266] width 9 height 16
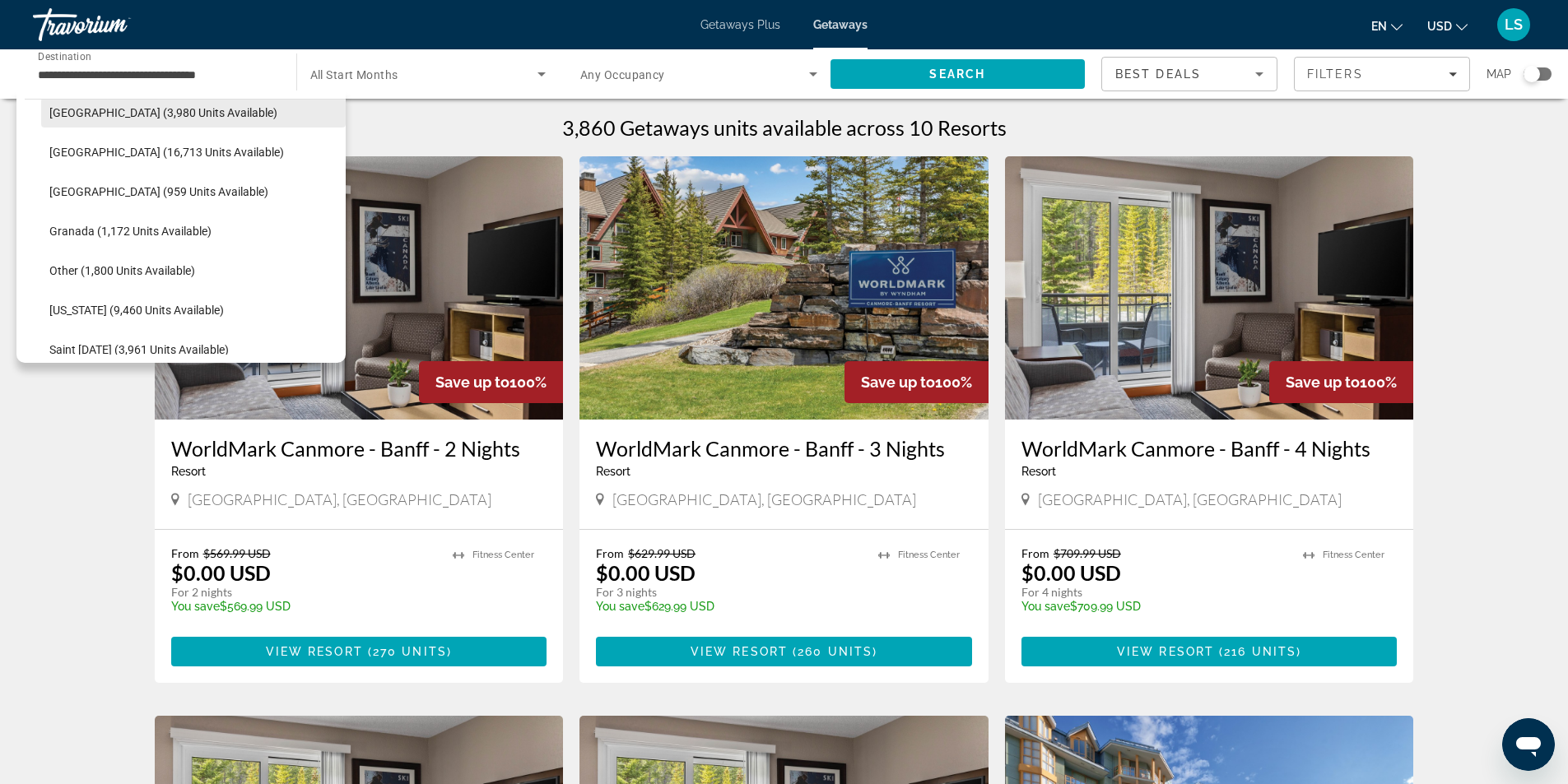
scroll to position [492, 0]
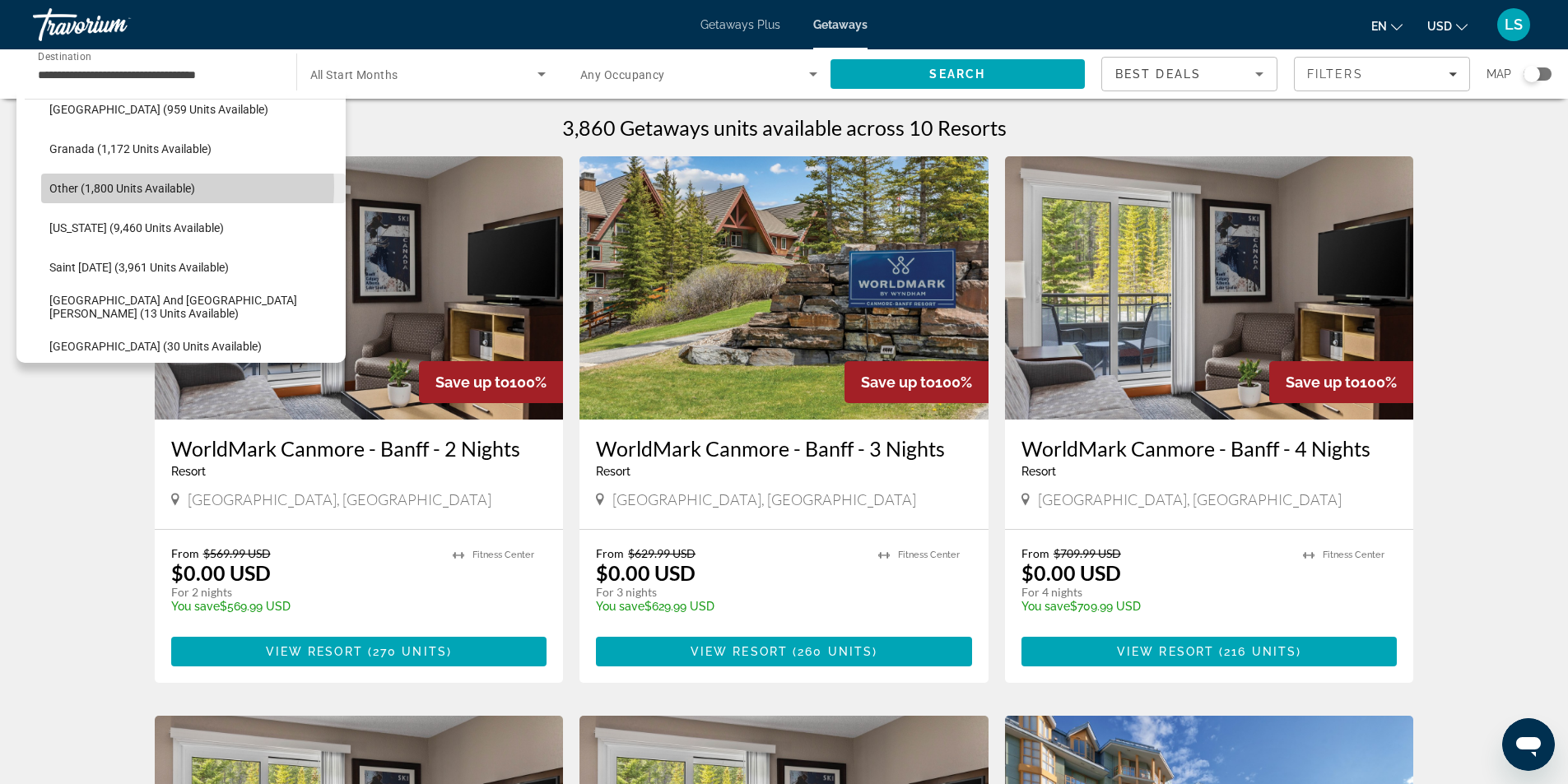
click at [149, 187] on span "Other (1,800 units available)" at bounding box center [122, 188] width 146 height 13
type input "**********"
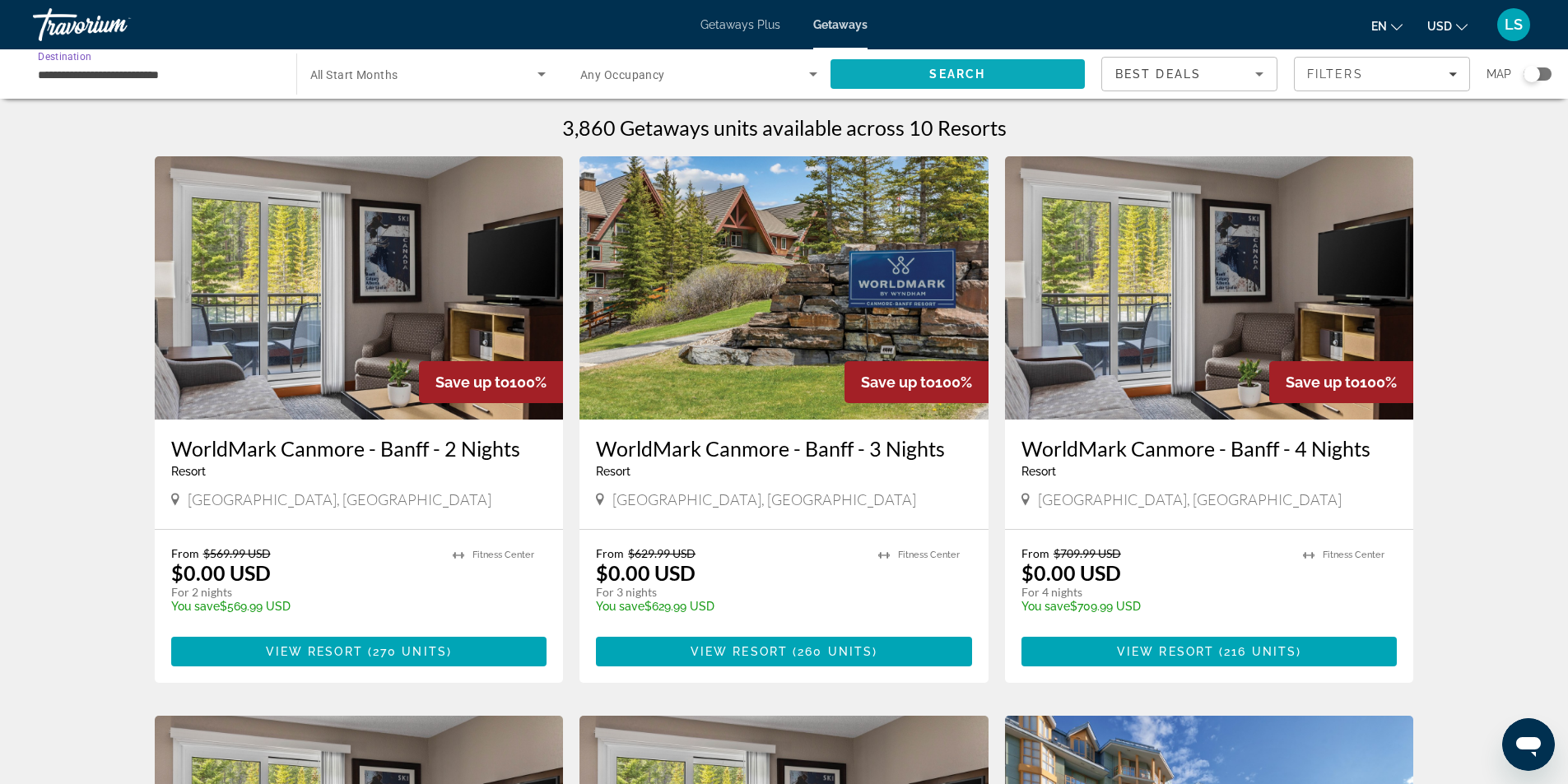
click at [911, 70] on span "Search" at bounding box center [957, 74] width 255 height 40
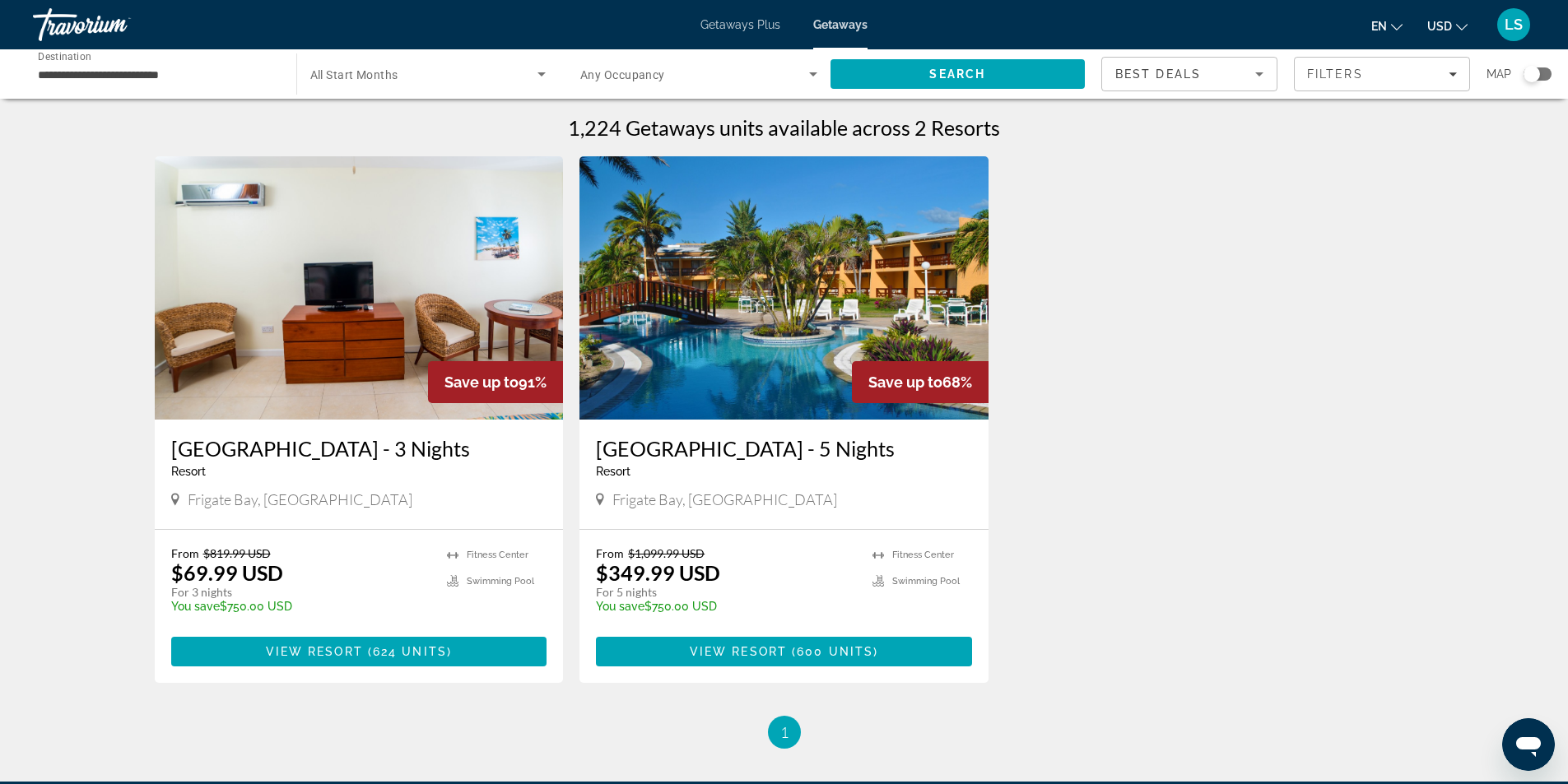
click at [809, 287] on img "Main content" at bounding box center [784, 288] width 409 height 263
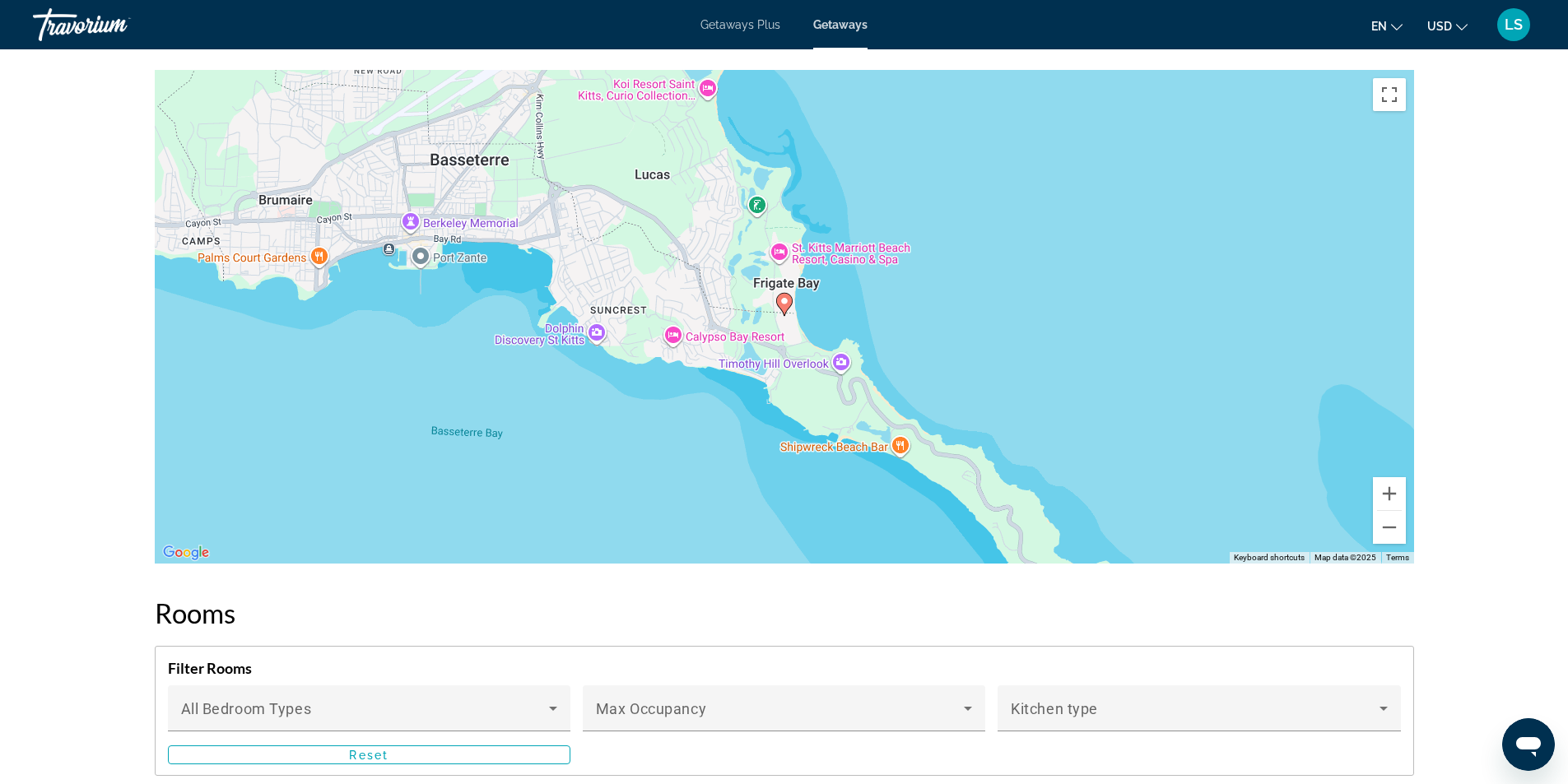
scroll to position [1728, 0]
click at [1393, 528] on button "Zoom out" at bounding box center [1389, 527] width 33 height 33
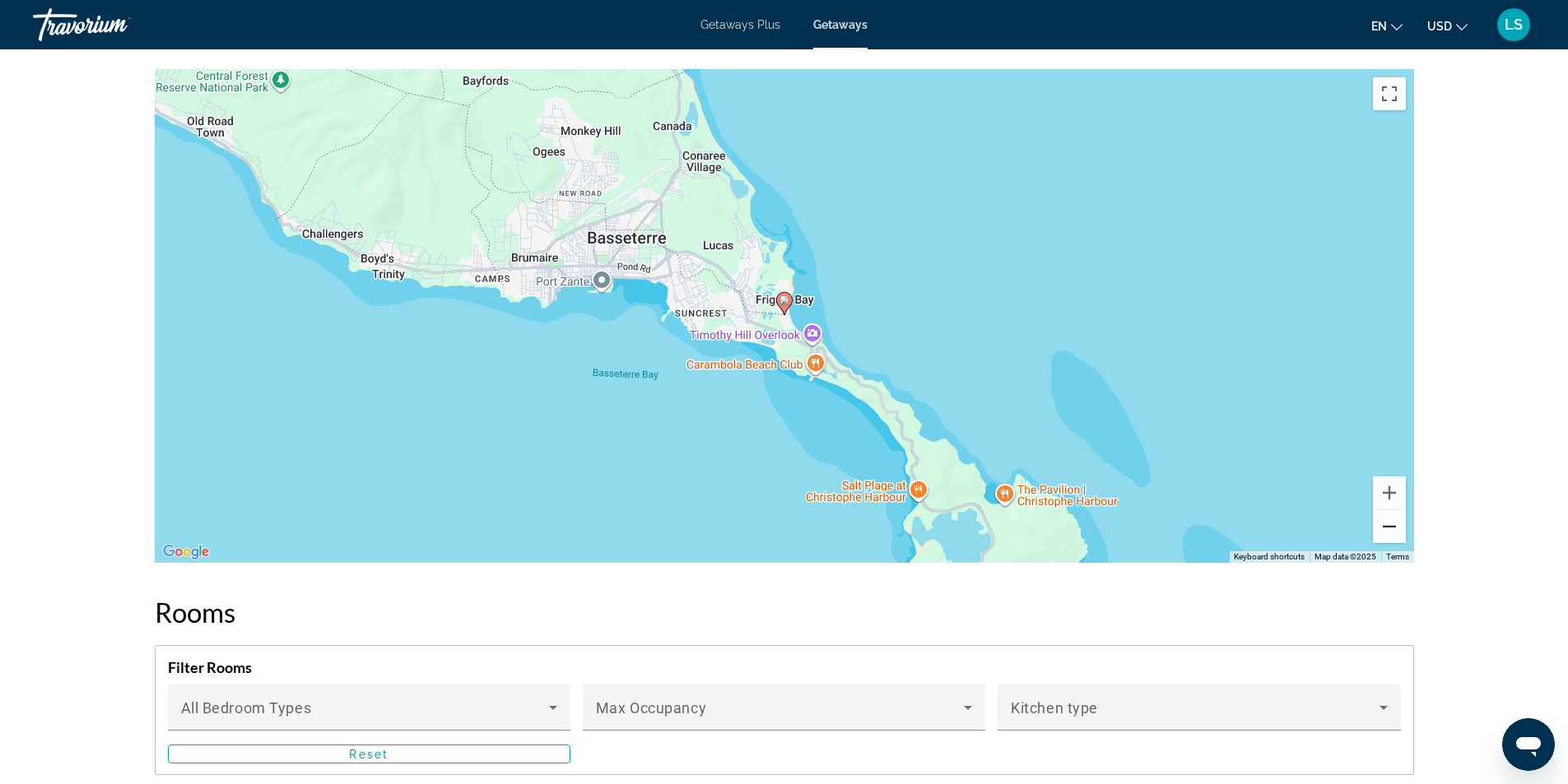
click at [1393, 528] on button "Zoom out" at bounding box center [1389, 527] width 33 height 33
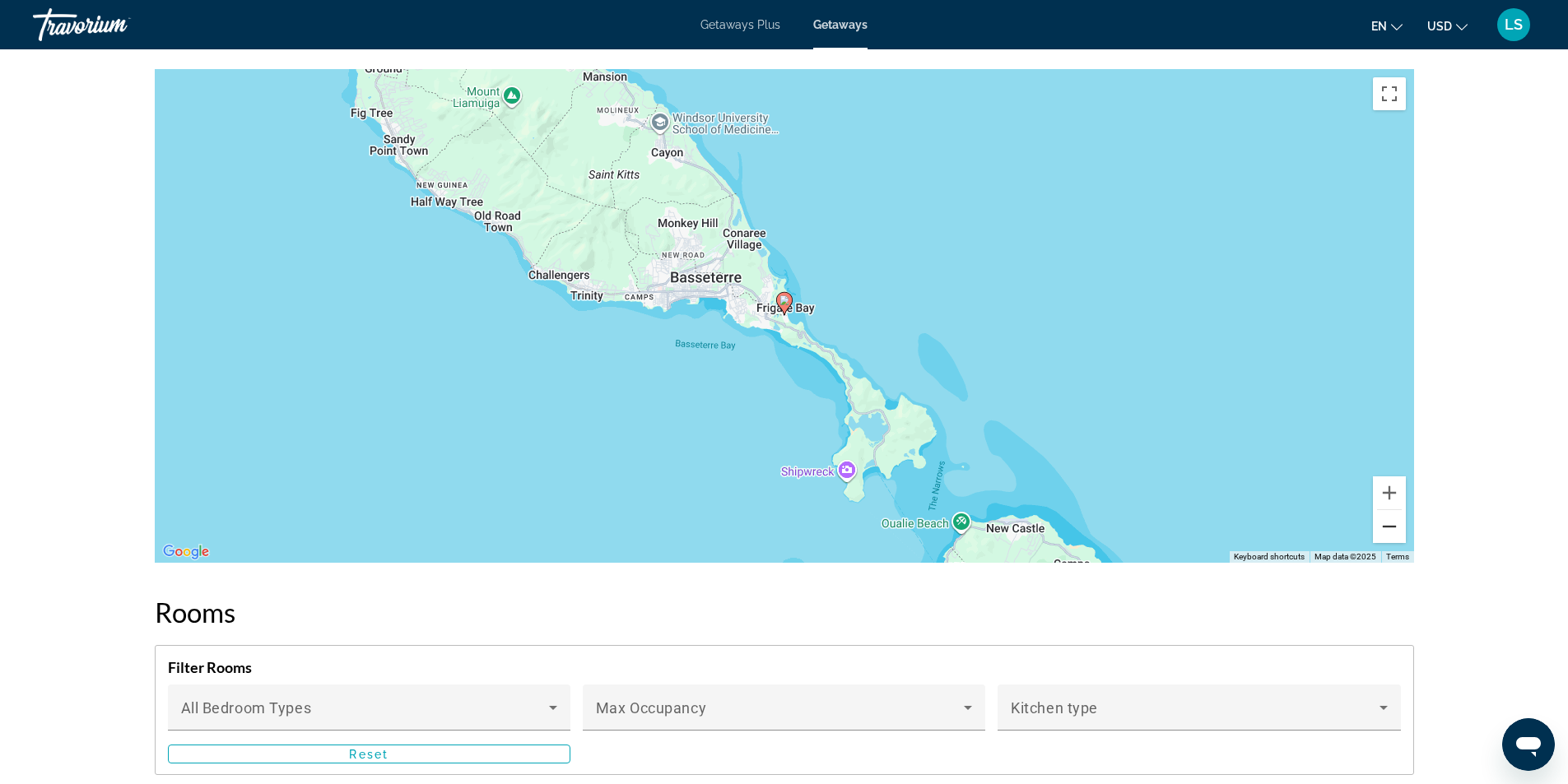
click at [1393, 524] on button "Zoom out" at bounding box center [1389, 527] width 33 height 33
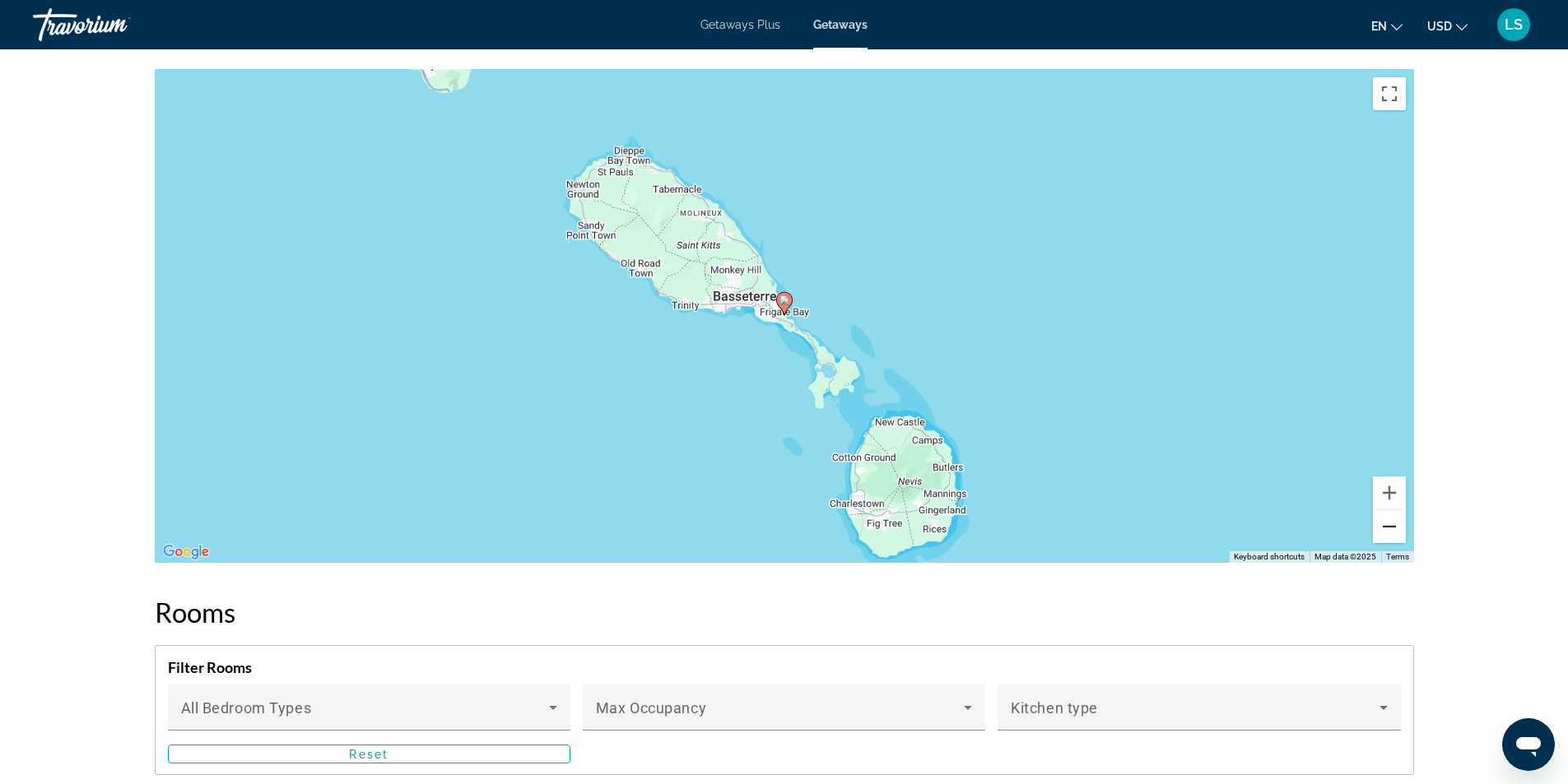
click at [1393, 524] on button "Zoom out" at bounding box center [1389, 527] width 33 height 33
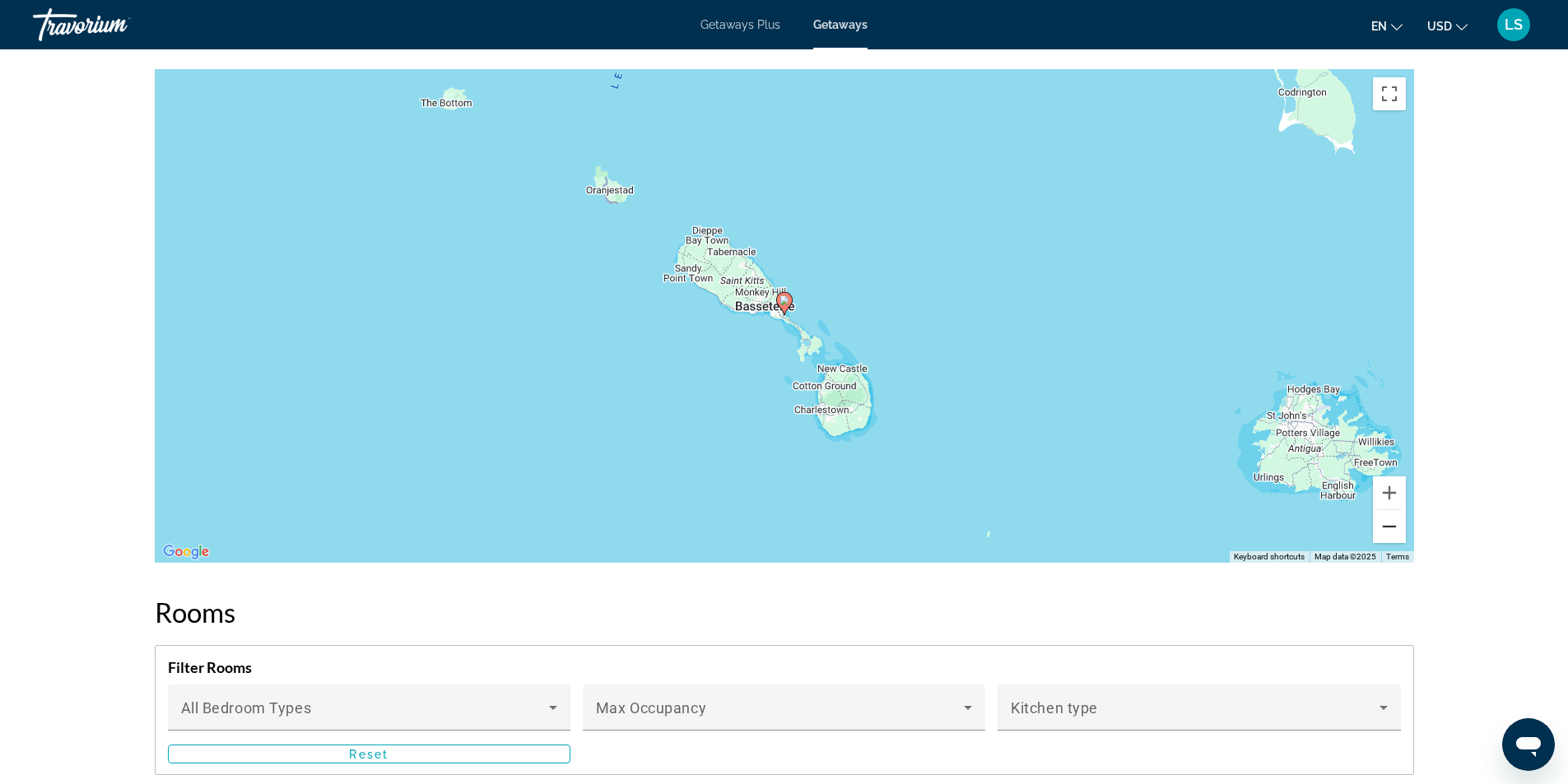
click at [1393, 524] on button "Zoom out" at bounding box center [1389, 527] width 33 height 33
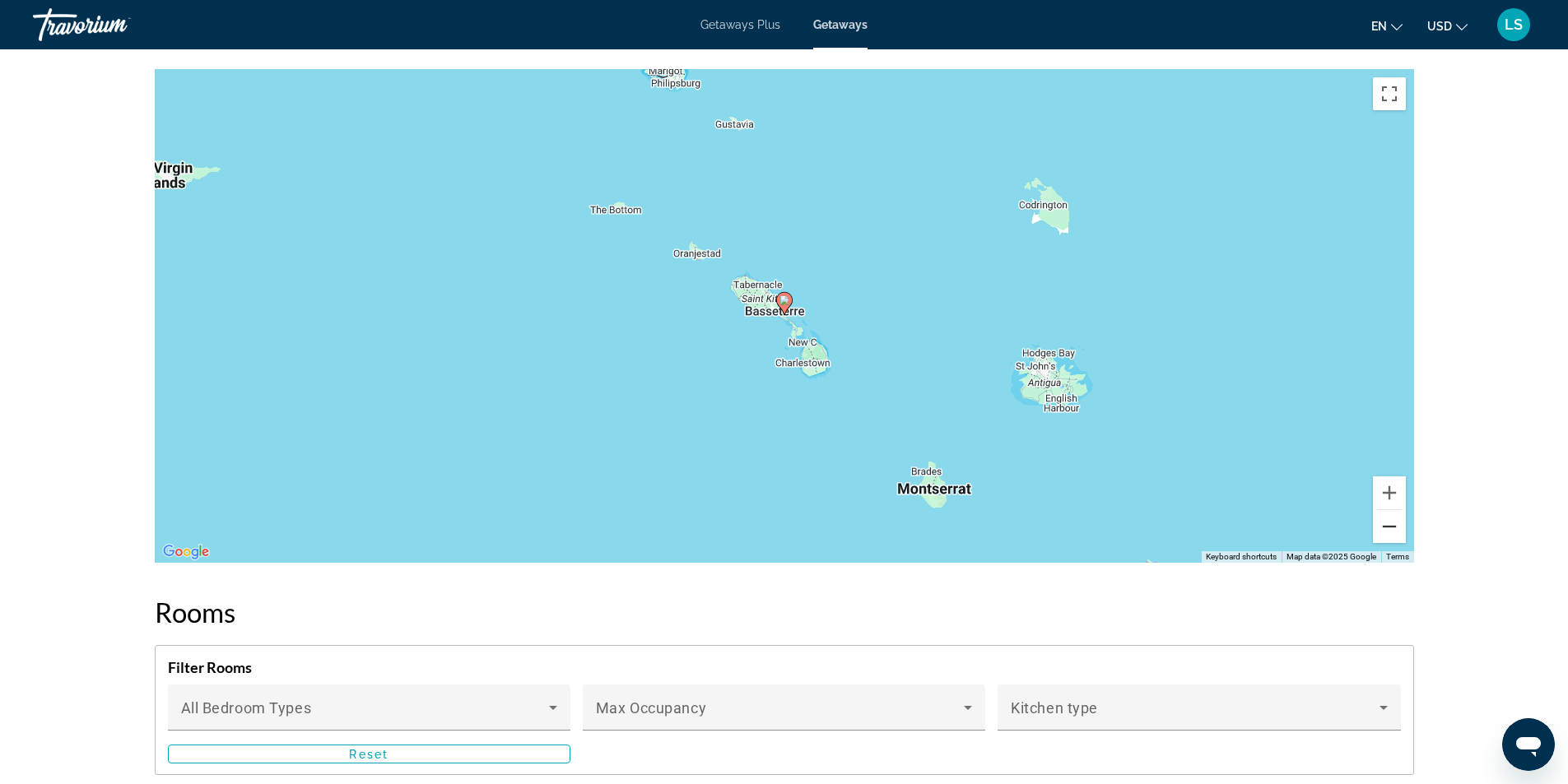
click at [1393, 522] on button "Zoom out" at bounding box center [1389, 527] width 33 height 33
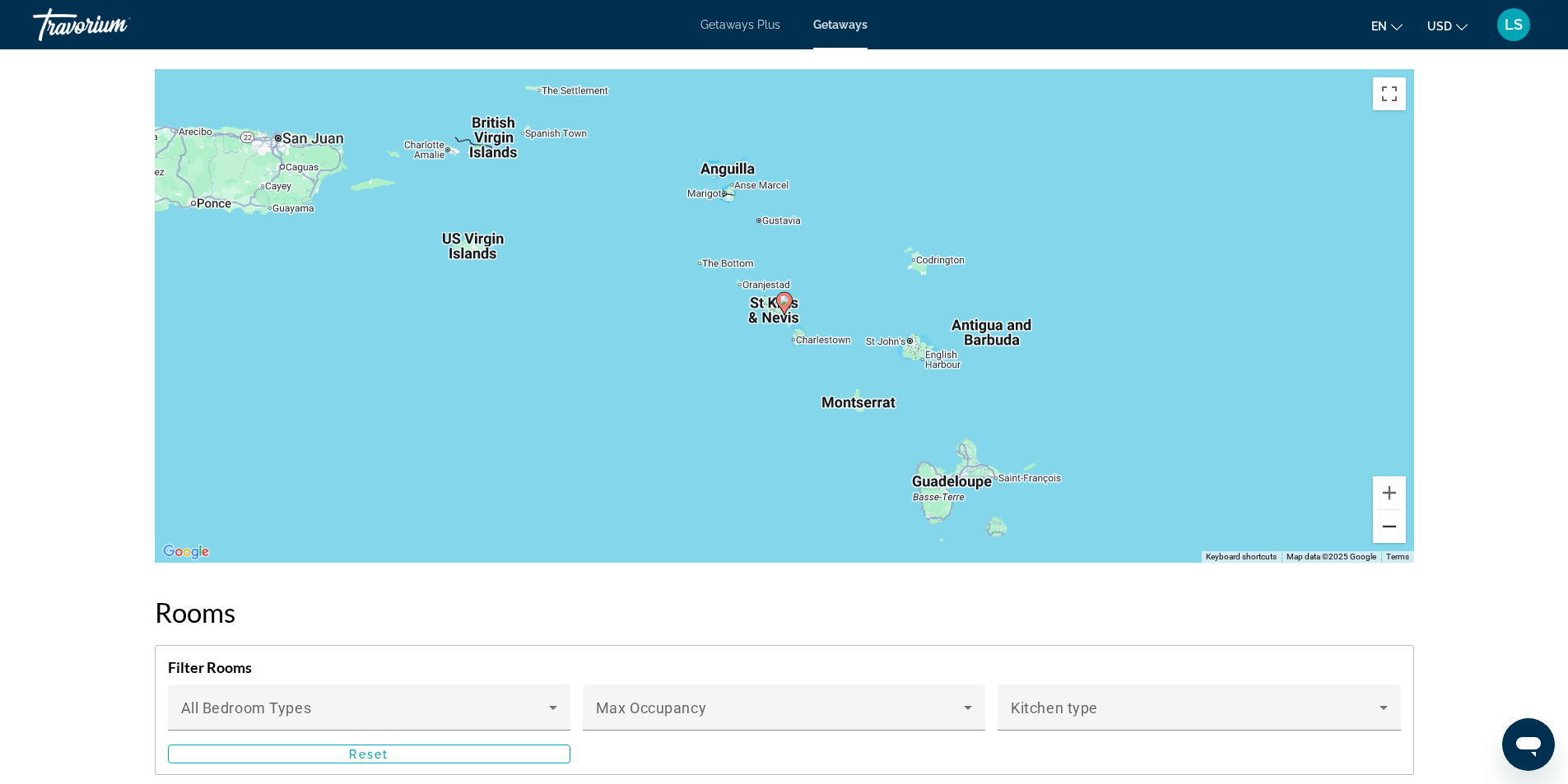
click at [1393, 522] on button "Zoom out" at bounding box center [1389, 527] width 33 height 33
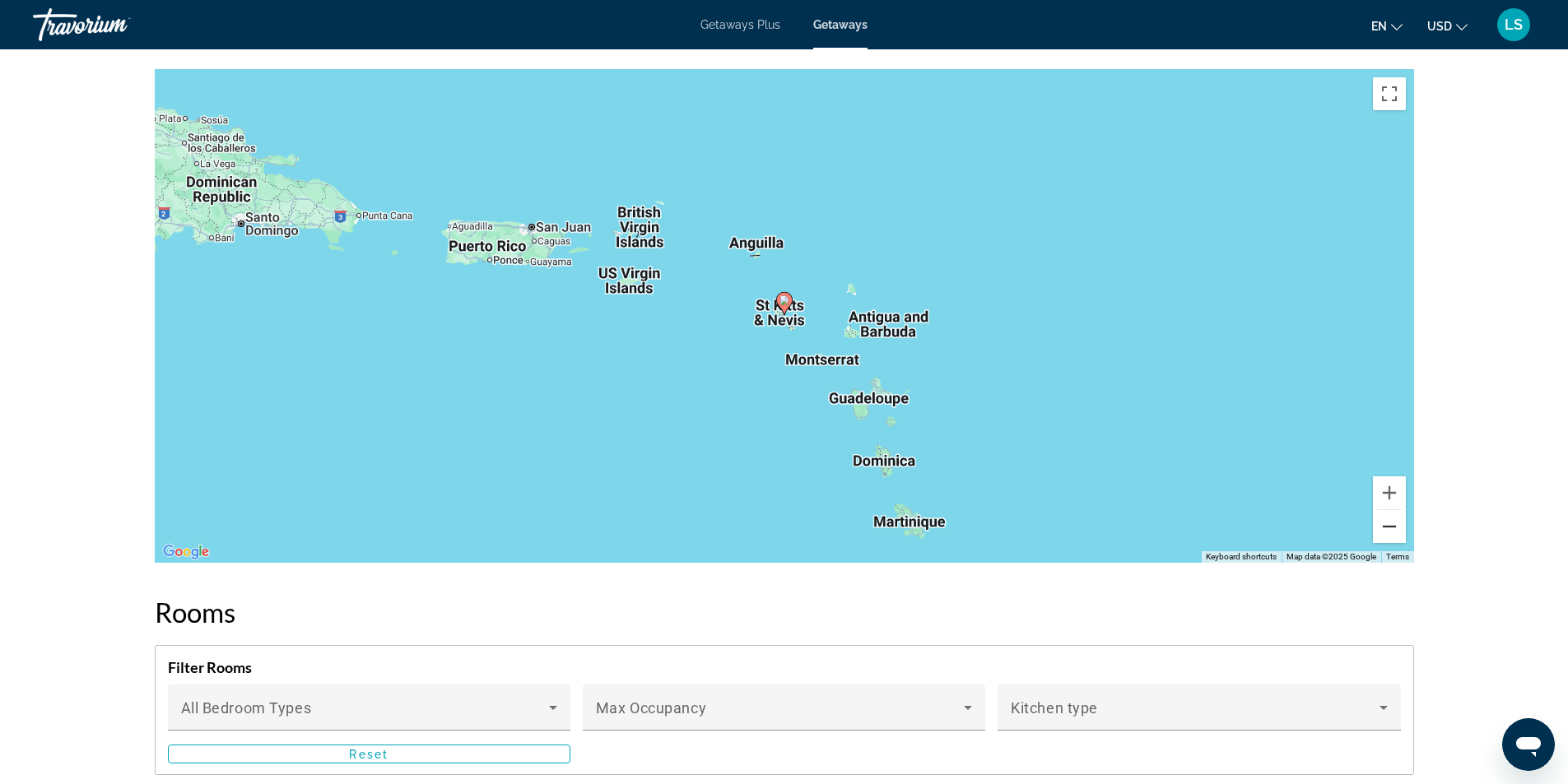
click at [1395, 522] on button "Zoom out" at bounding box center [1389, 527] width 33 height 33
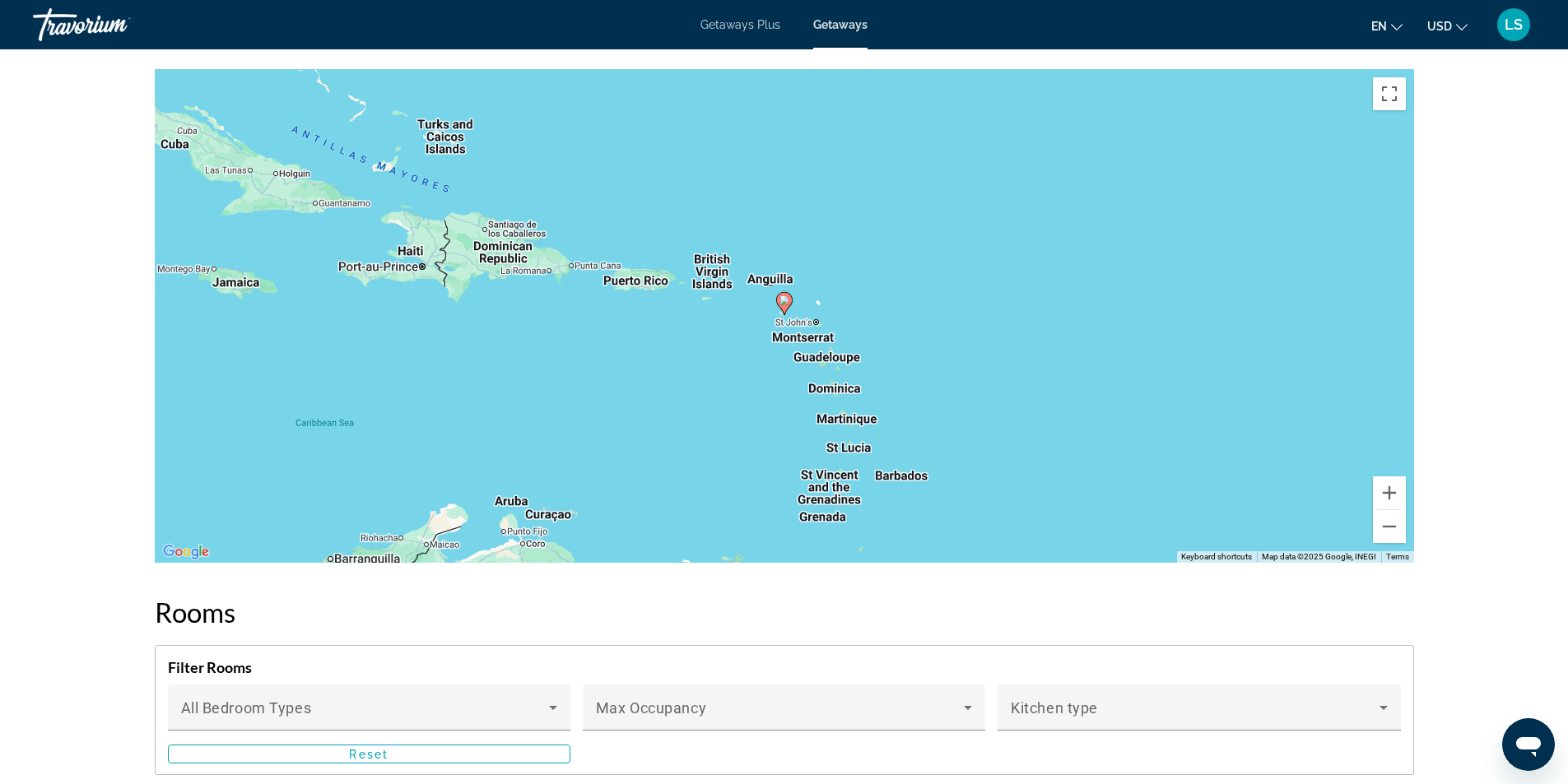
click at [750, 26] on span "Getaways Plus" at bounding box center [740, 24] width 79 height 13
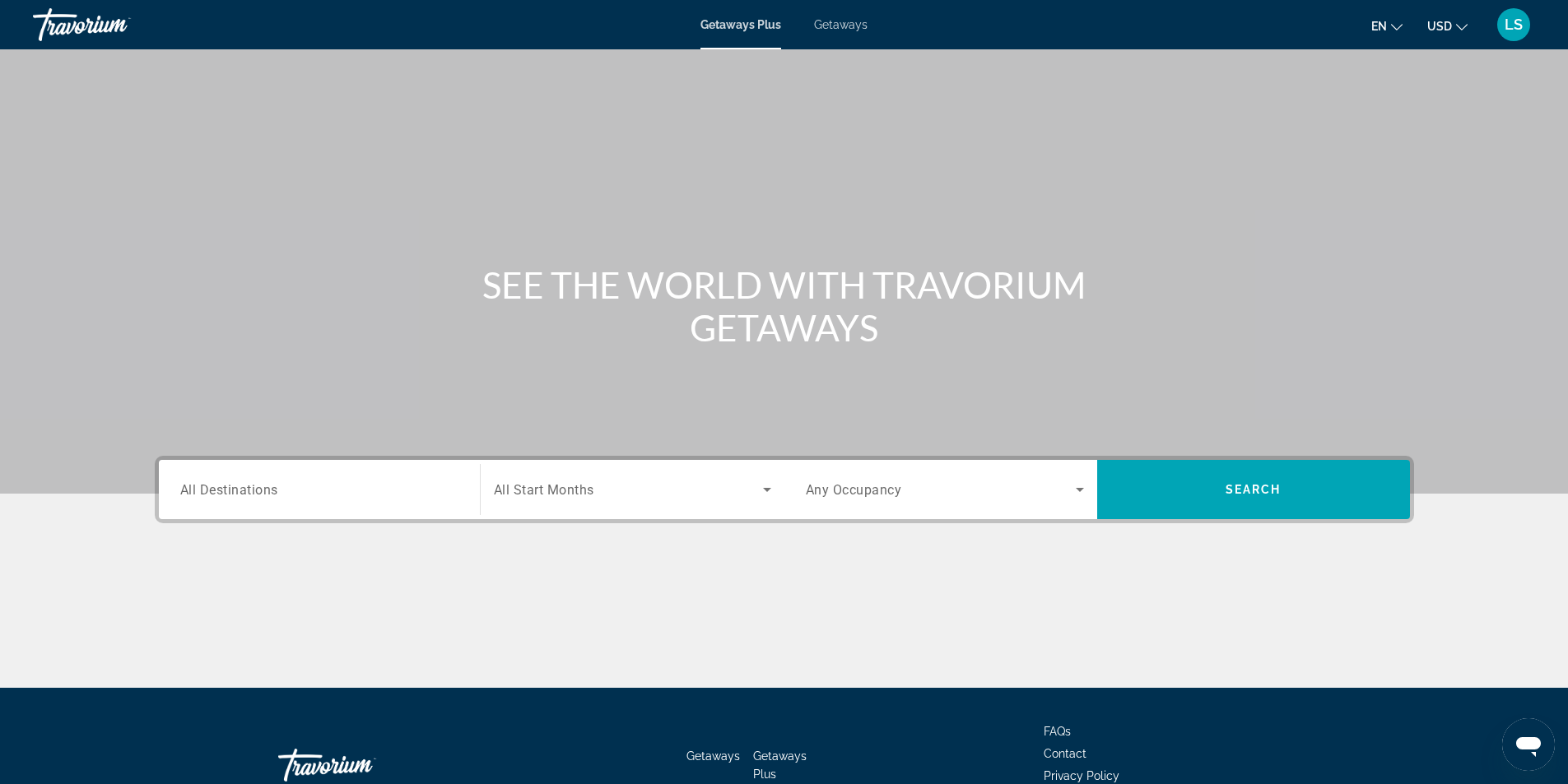
click at [240, 496] on span "All Destinations" at bounding box center [229, 489] width 98 height 16
click at [240, 496] on input "Destination All Destinations" at bounding box center [320, 490] width 278 height 20
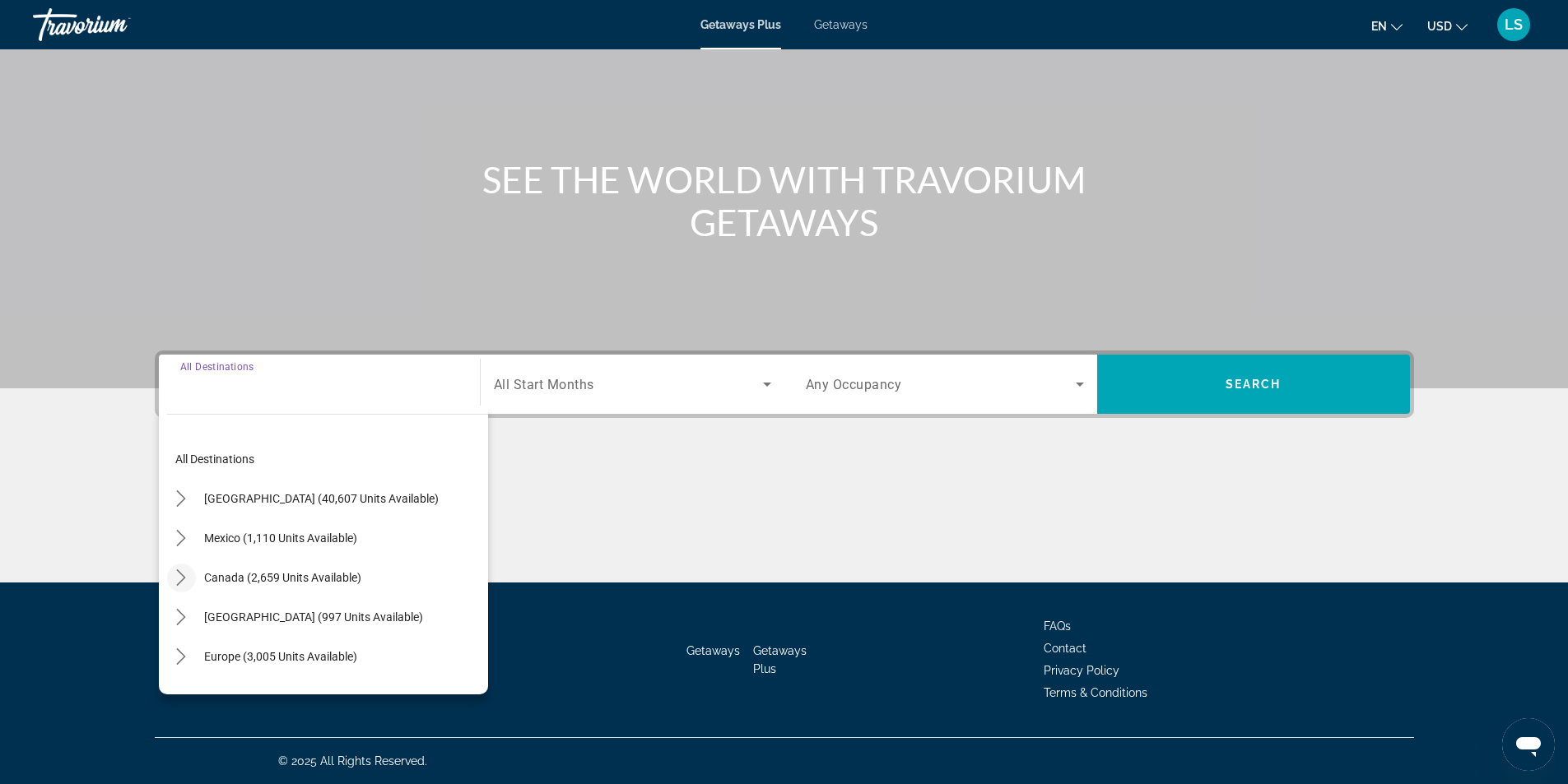
scroll to position [82, 0]
click at [181, 533] on icon "Toggle Caribbean & Atlantic Islands (997 units available) submenu" at bounding box center [181, 534] width 16 height 16
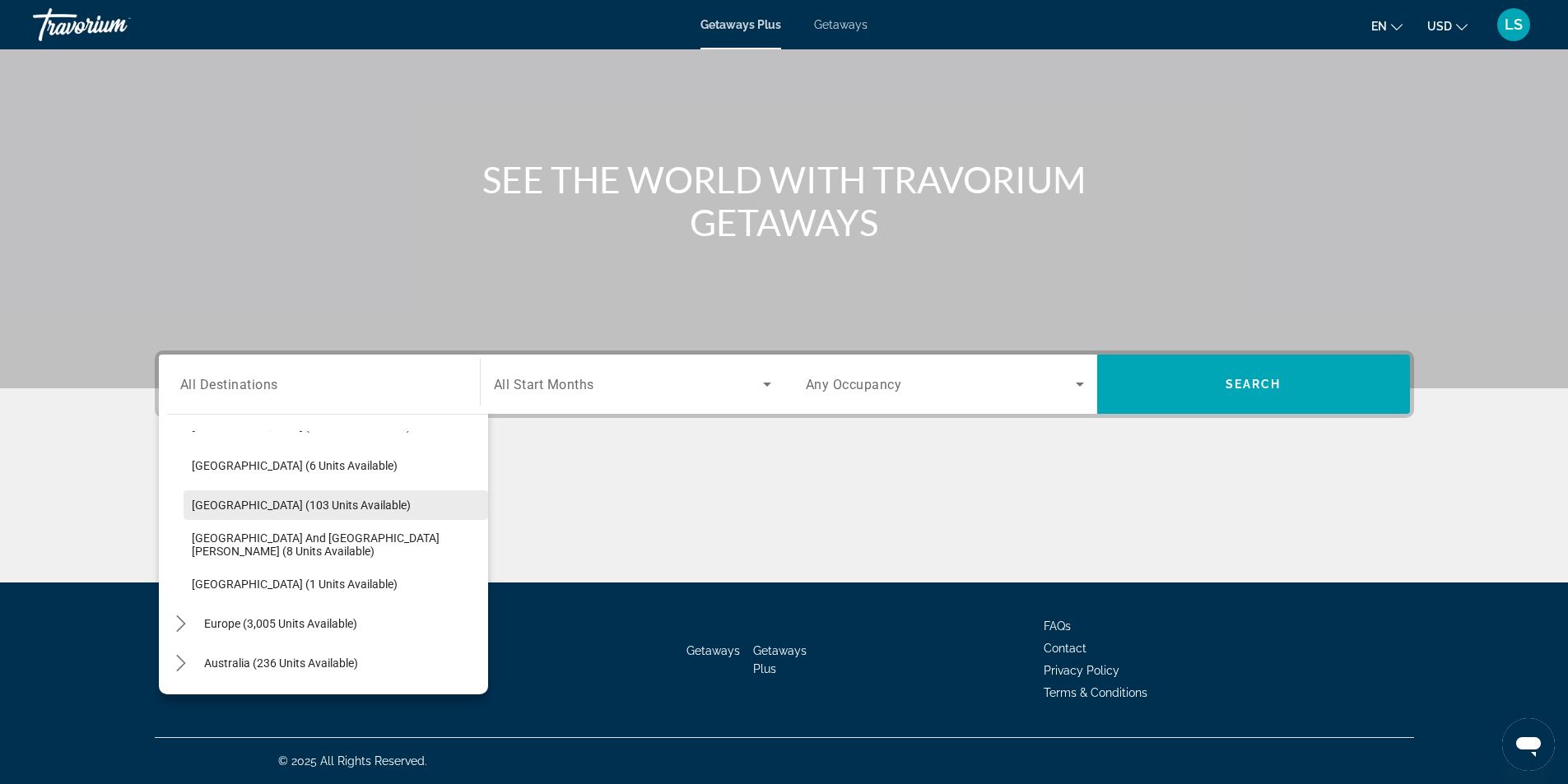
scroll to position [313, 0]
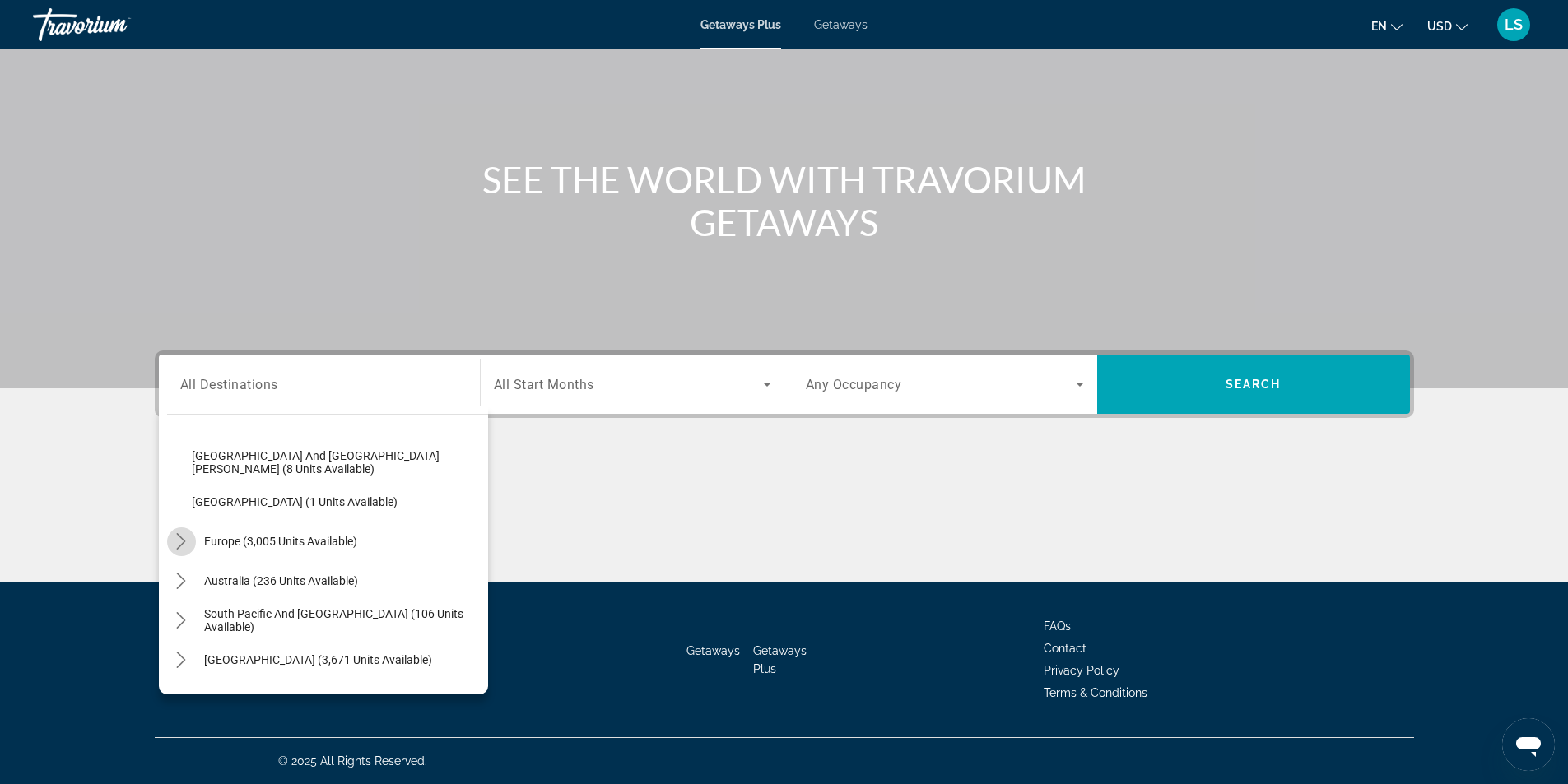
click at [175, 539] on icon "Toggle Europe (3,005 units available) submenu" at bounding box center [181, 541] width 16 height 16
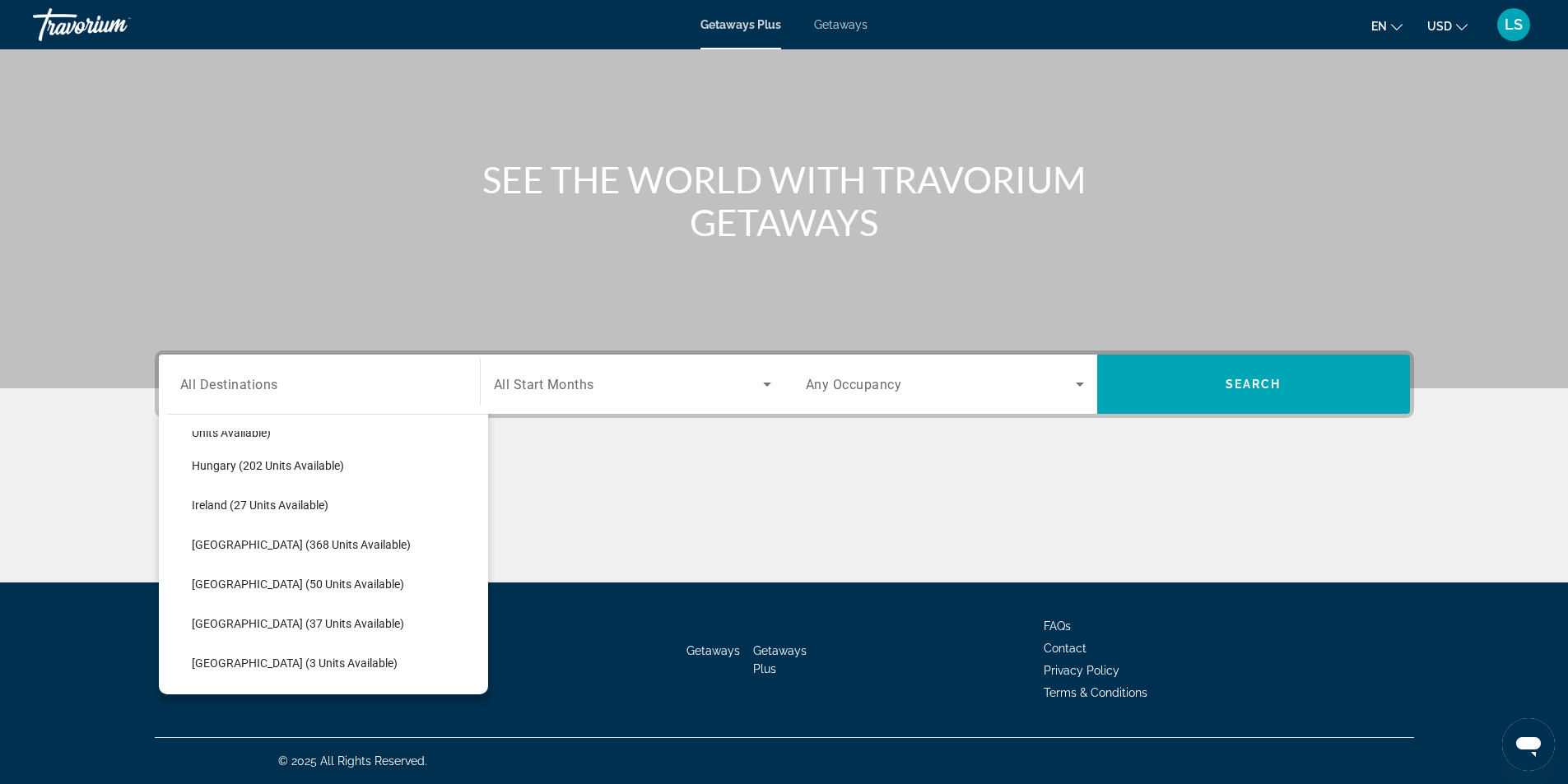
scroll to position [732, 0]
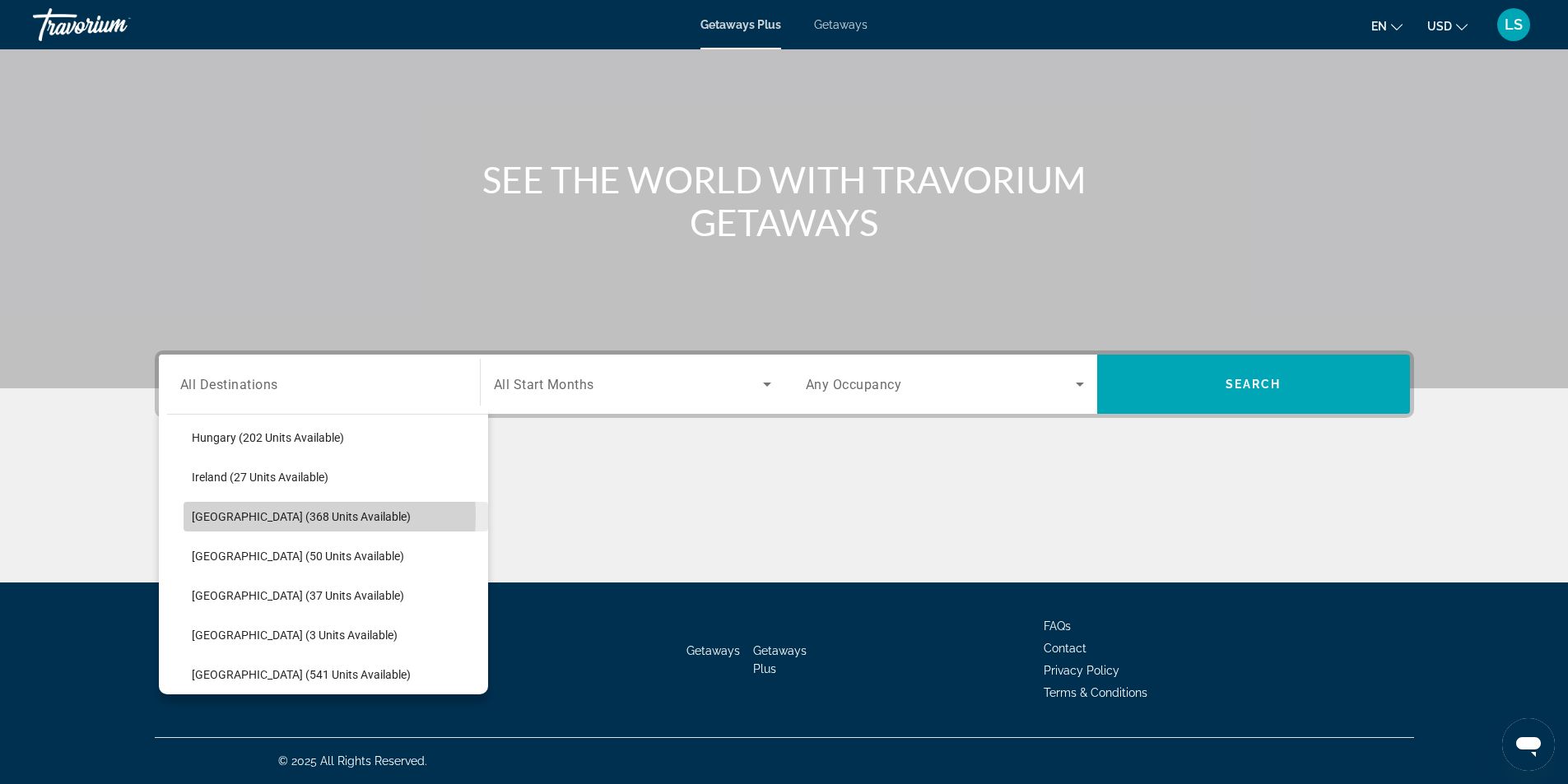
click at [223, 515] on span "[GEOGRAPHIC_DATA] (368 units available)" at bounding box center [301, 516] width 219 height 13
type input "**********"
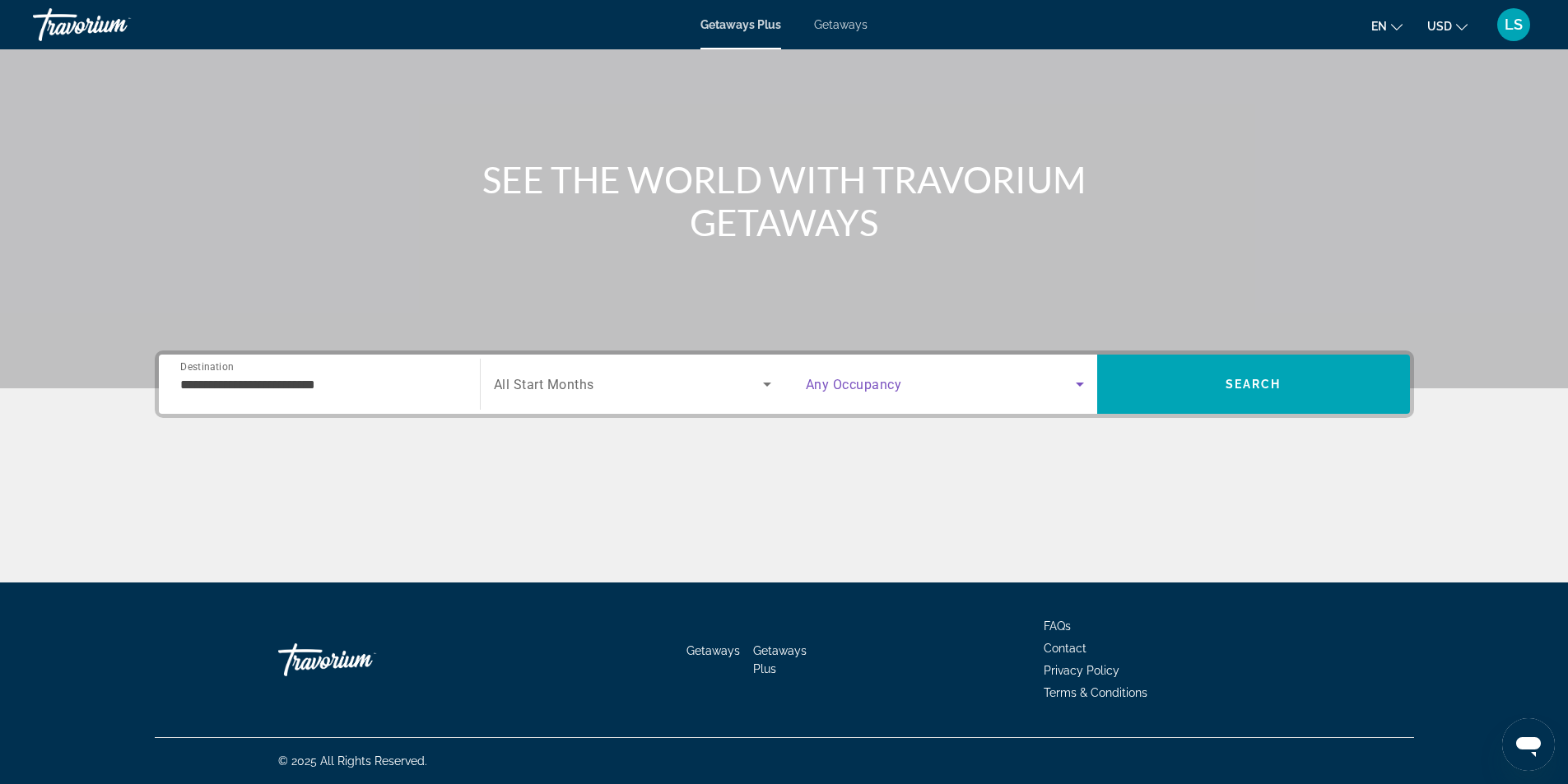
click at [1082, 383] on icon "Search widget" at bounding box center [1080, 384] width 9 height 4
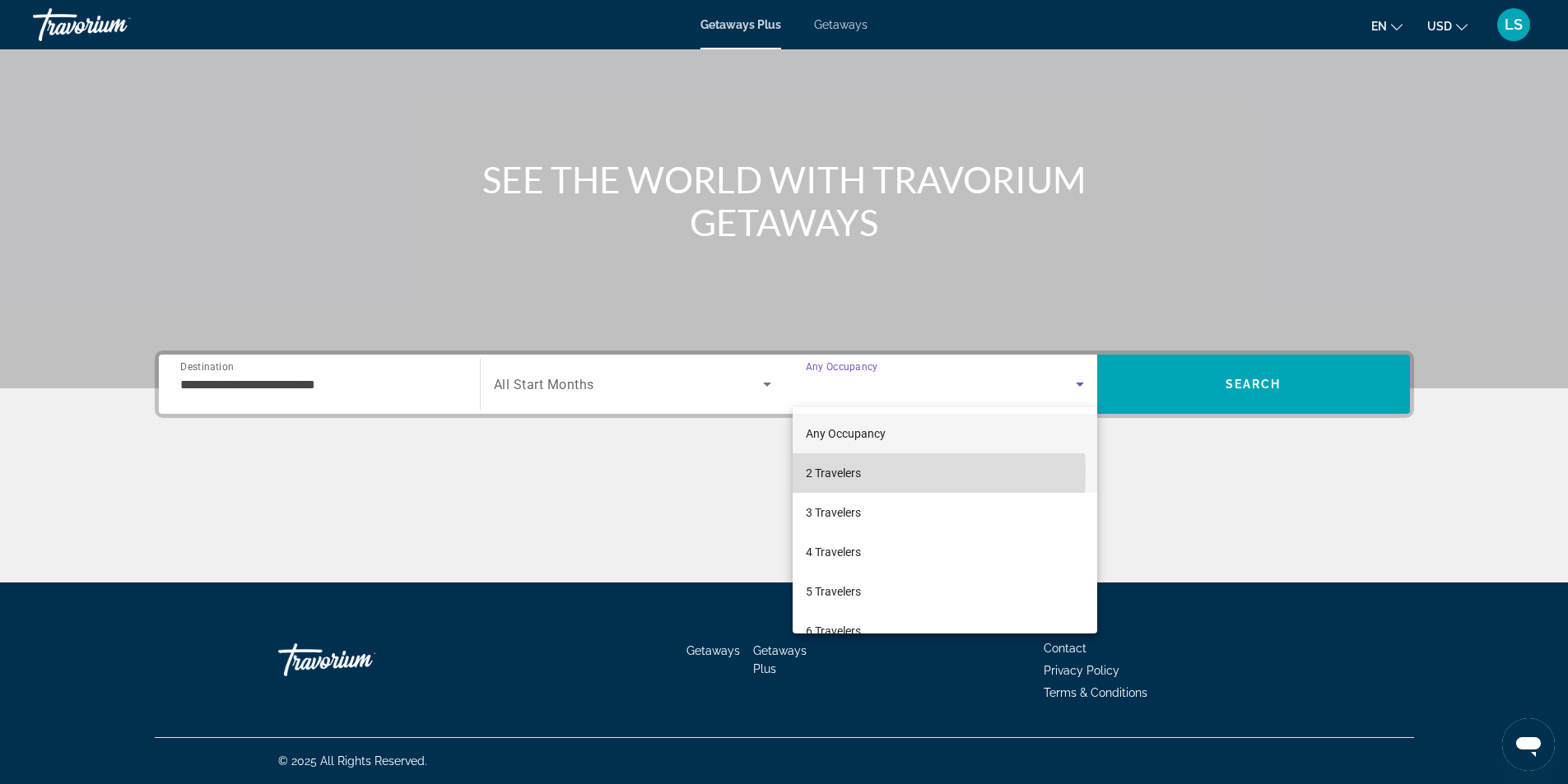
click at [846, 474] on span "2 Travelers" at bounding box center [834, 472] width 55 height 20
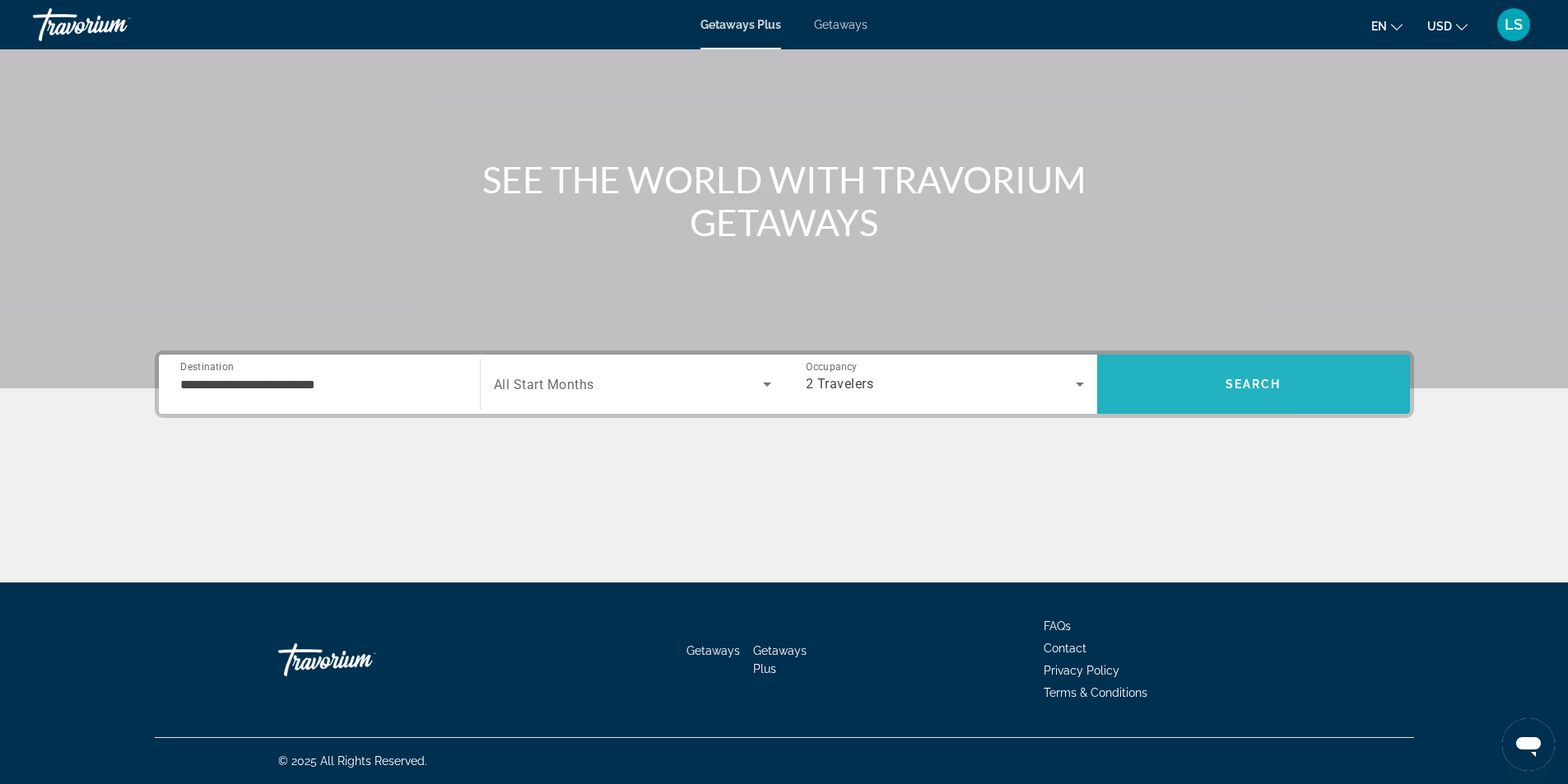
click at [1144, 391] on span "Search" at bounding box center [1254, 384] width 313 height 40
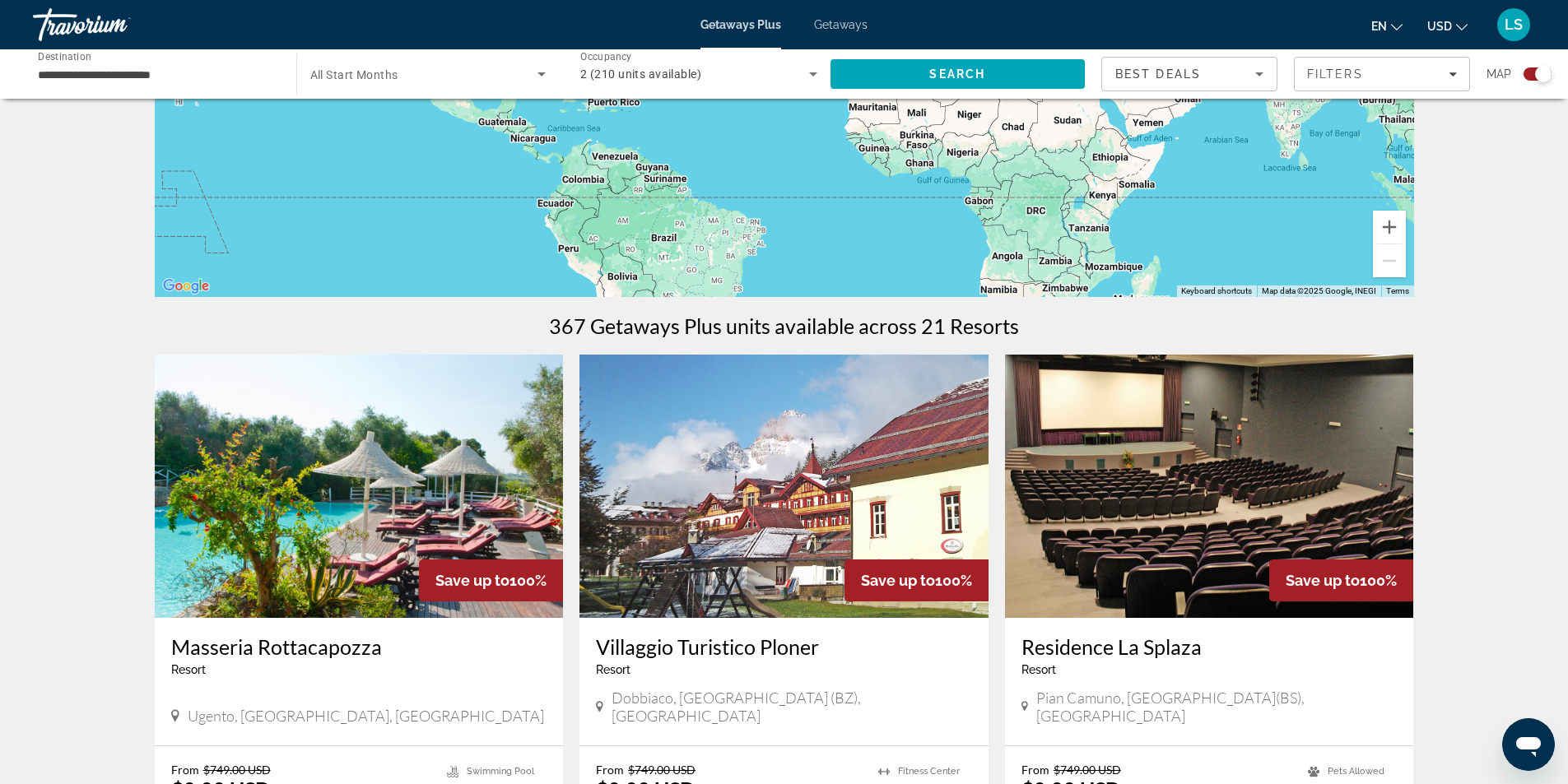
scroll to position [82, 0]
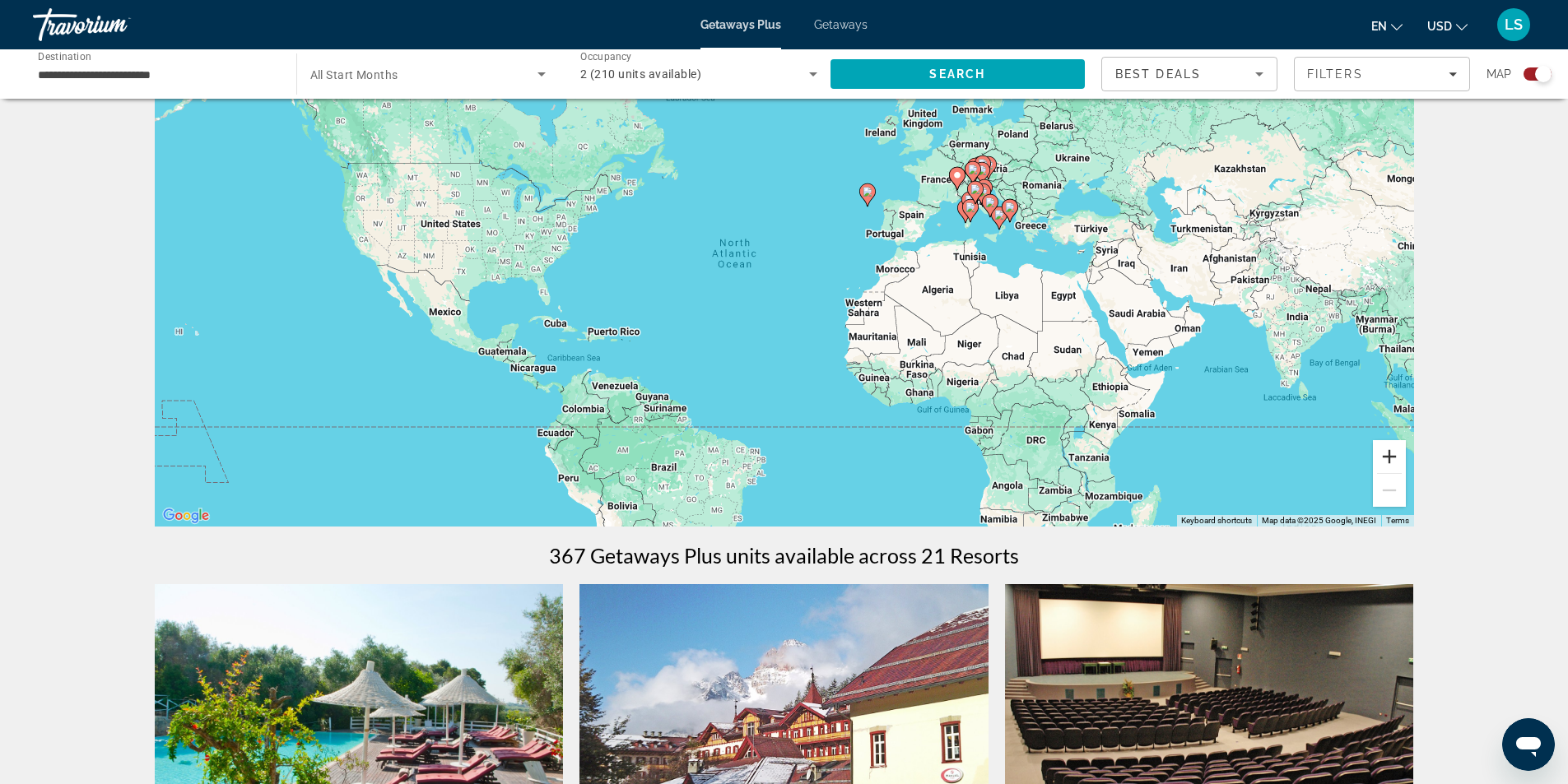
click at [1393, 452] on button "Zoom in" at bounding box center [1389, 457] width 33 height 33
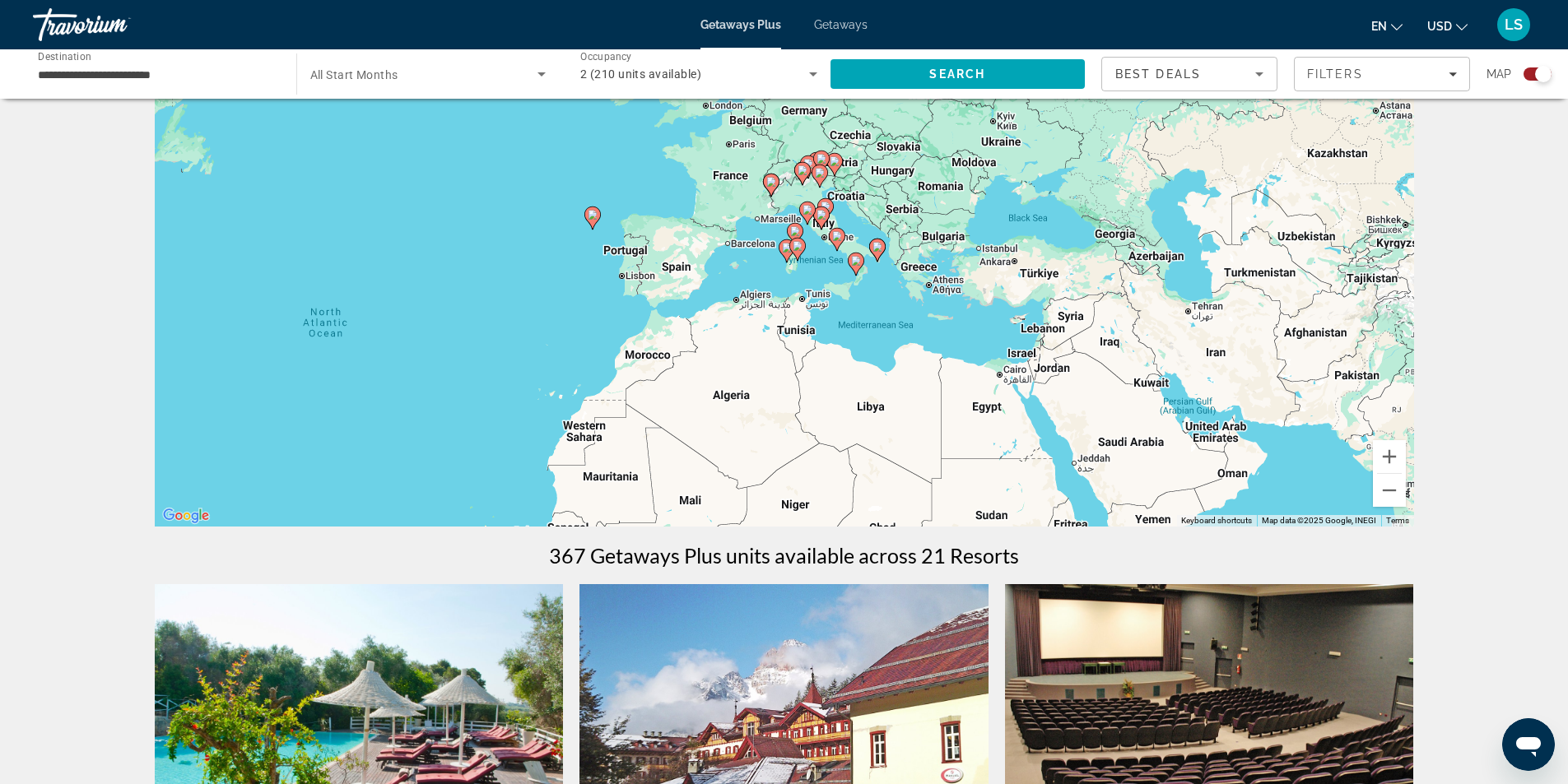
drag, startPoint x: 1046, startPoint y: 288, endPoint x: 695, endPoint y: 377, distance: 362.1
click at [695, 377] on div "To activate drag with keyboard, press Alt + Enter. Once in keyboard drag state,…" at bounding box center [784, 280] width 1260 height 494
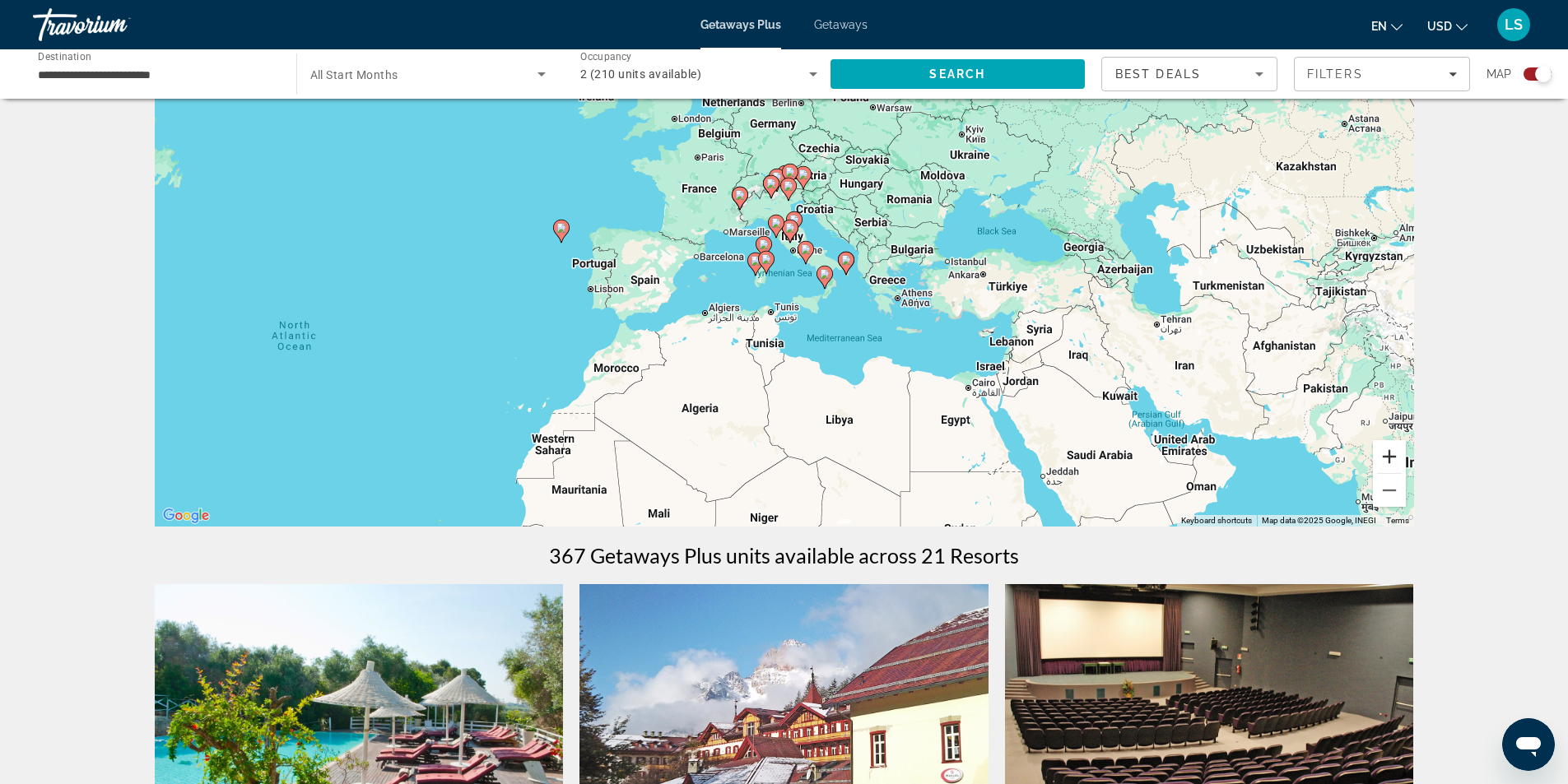
click at [1394, 450] on button "Zoom in" at bounding box center [1389, 457] width 33 height 33
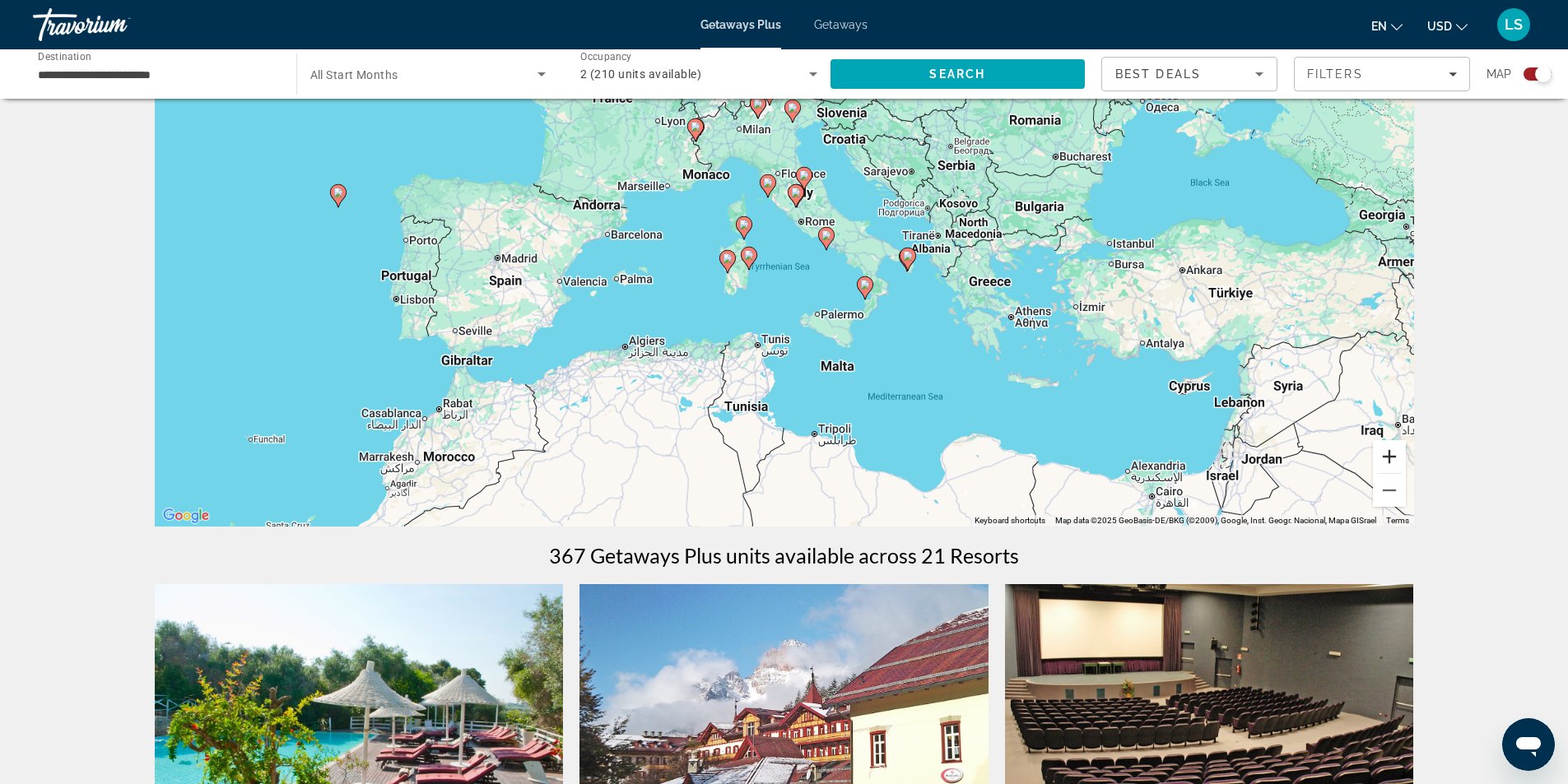
click at [1394, 450] on button "Zoom in" at bounding box center [1389, 457] width 33 height 33
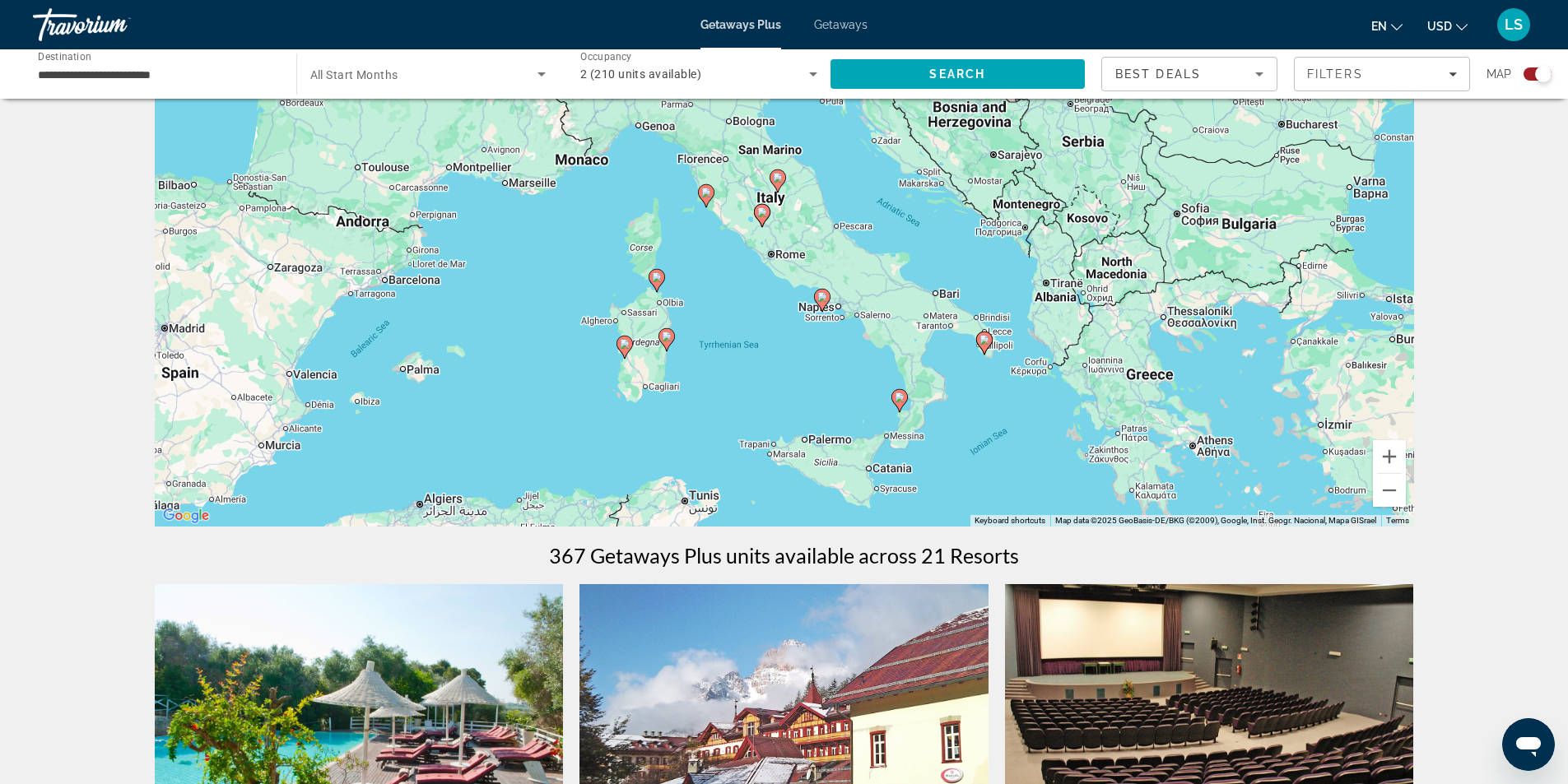
drag, startPoint x: 1042, startPoint y: 327, endPoint x: 993, endPoint y: 422, distance: 106.9
click at [993, 422] on div "To activate drag with keyboard, press Alt + Enter. Once in keyboard drag state,…" at bounding box center [784, 280] width 1260 height 494
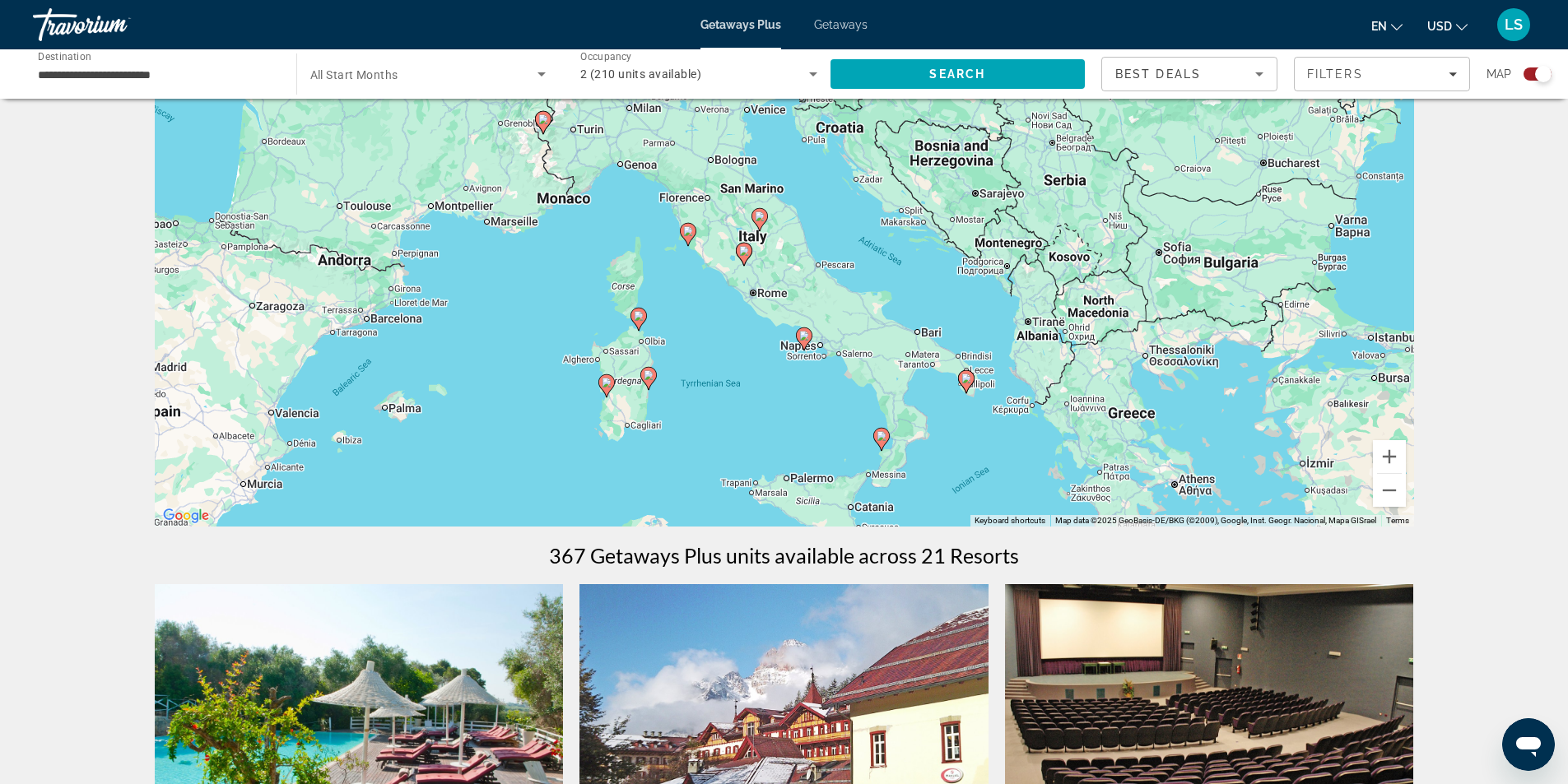
drag, startPoint x: 693, startPoint y: 233, endPoint x: 675, endPoint y: 275, distance: 45.7
click at [675, 275] on div "To activate drag with keyboard, press Alt + Enter. Once in keyboard drag state,…" at bounding box center [784, 280] width 1260 height 494
click at [799, 337] on image "Main content" at bounding box center [803, 336] width 10 height 9
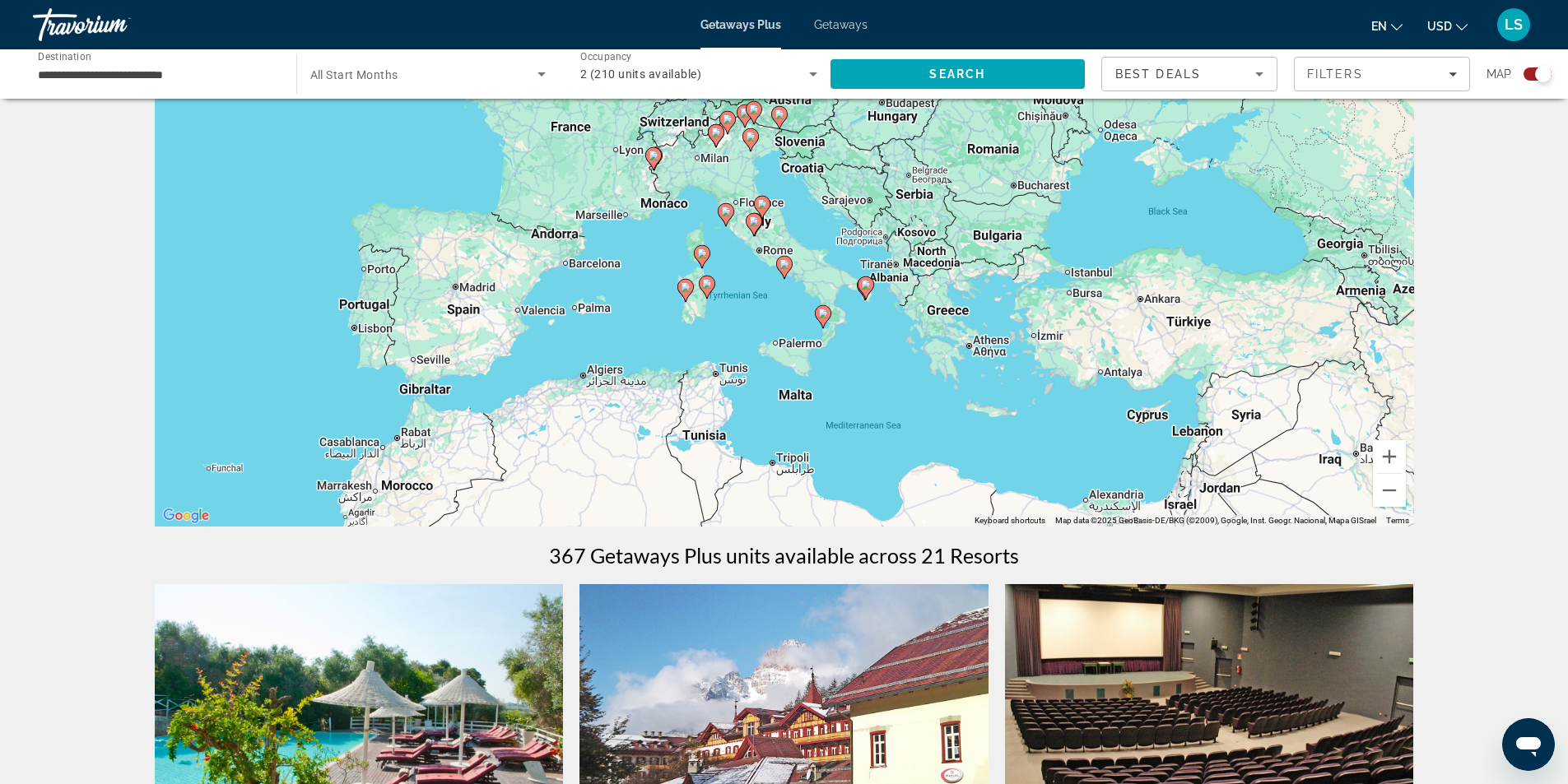
click at [785, 267] on image "Main content" at bounding box center [784, 263] width 10 height 9
type input "**********"
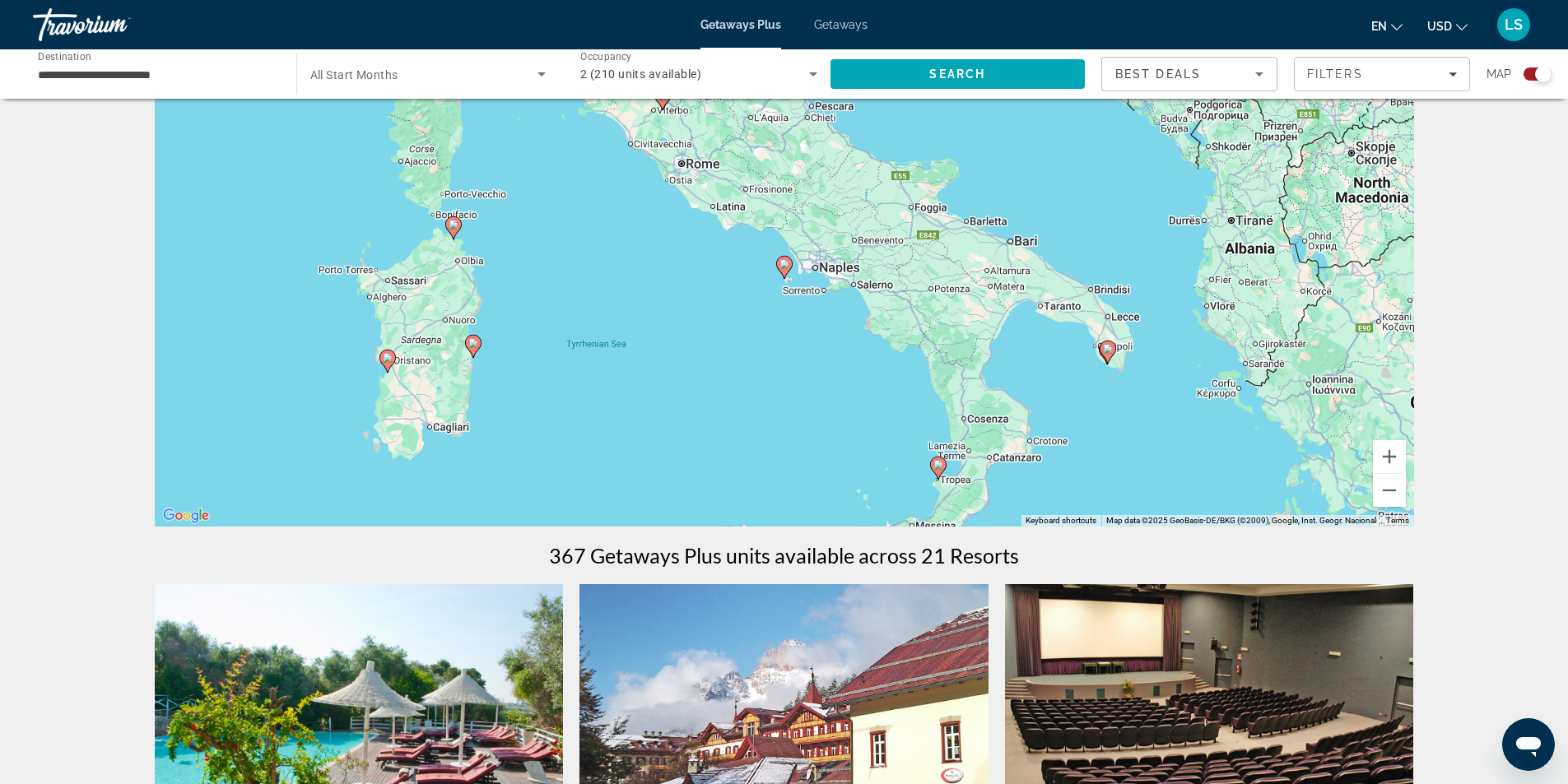
click at [785, 267] on image "Main content" at bounding box center [784, 263] width 10 height 9
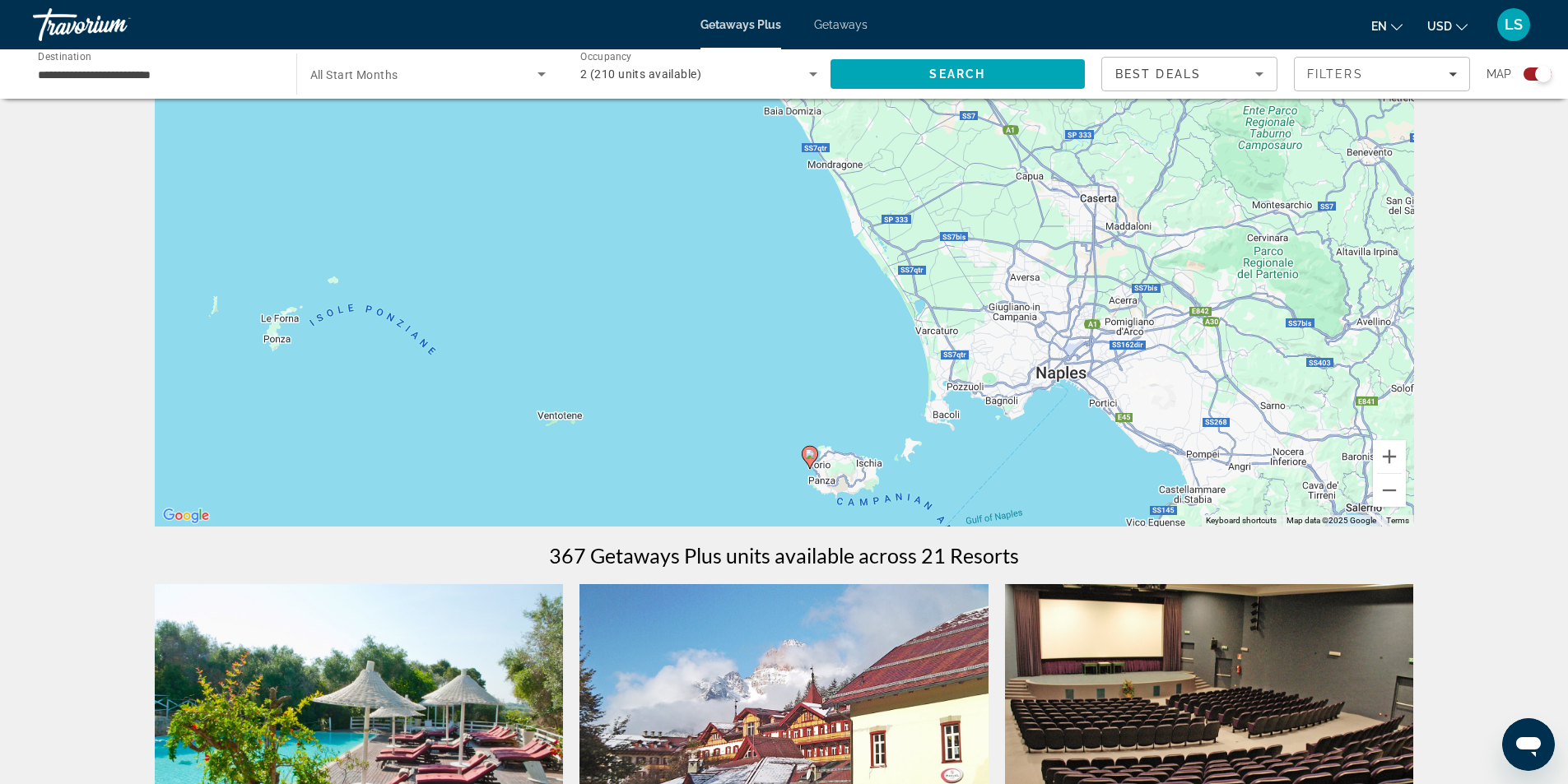
drag, startPoint x: 633, startPoint y: 156, endPoint x: 658, endPoint y: 348, distance: 193.6
click at [658, 348] on div "To activate drag with keyboard, press Alt + Enter. Once in keyboard drag state,…" at bounding box center [784, 280] width 1260 height 494
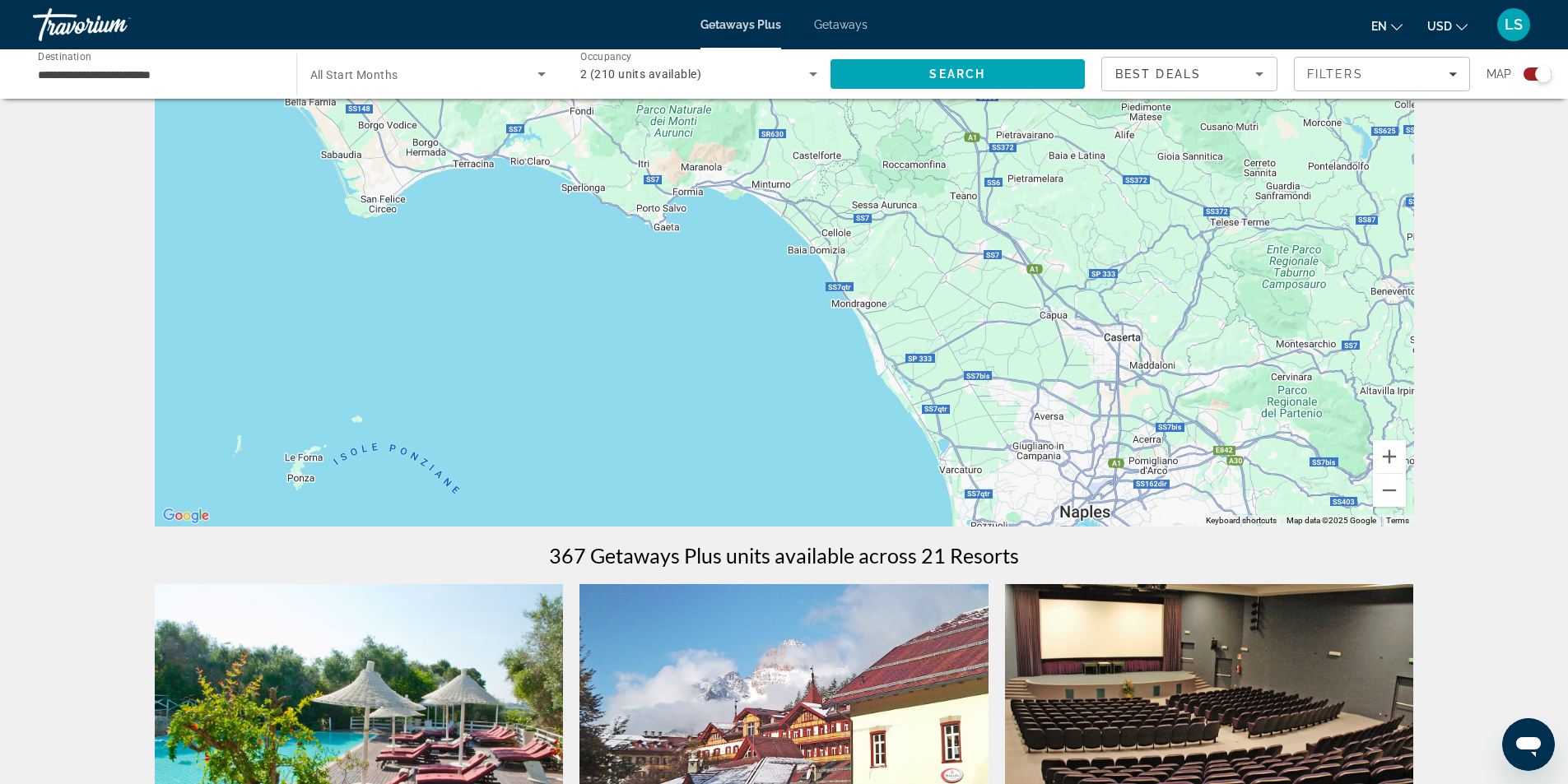
drag, startPoint x: 651, startPoint y: 219, endPoint x: 682, endPoint y: 383, distance: 166.9
click at [682, 383] on div "To activate drag with keyboard, press Alt + Enter. Once in keyboard drag state,…" at bounding box center [784, 280] width 1260 height 494
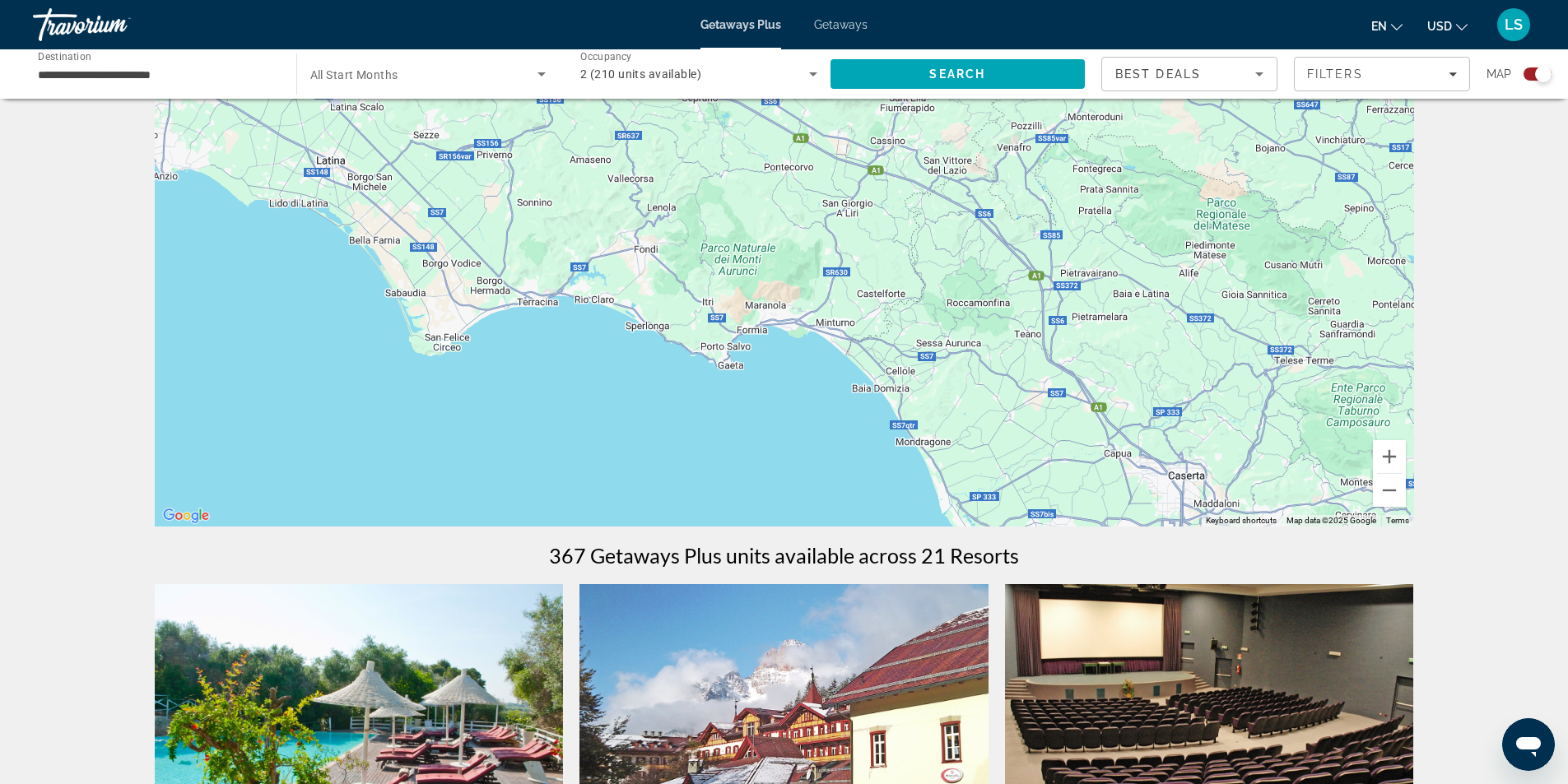
drag, startPoint x: 537, startPoint y: 259, endPoint x: 593, endPoint y: 384, distance: 137.0
click at [593, 384] on div "To activate drag with keyboard, press Alt + Enter. Once in keyboard drag state,…" at bounding box center [784, 280] width 1260 height 494
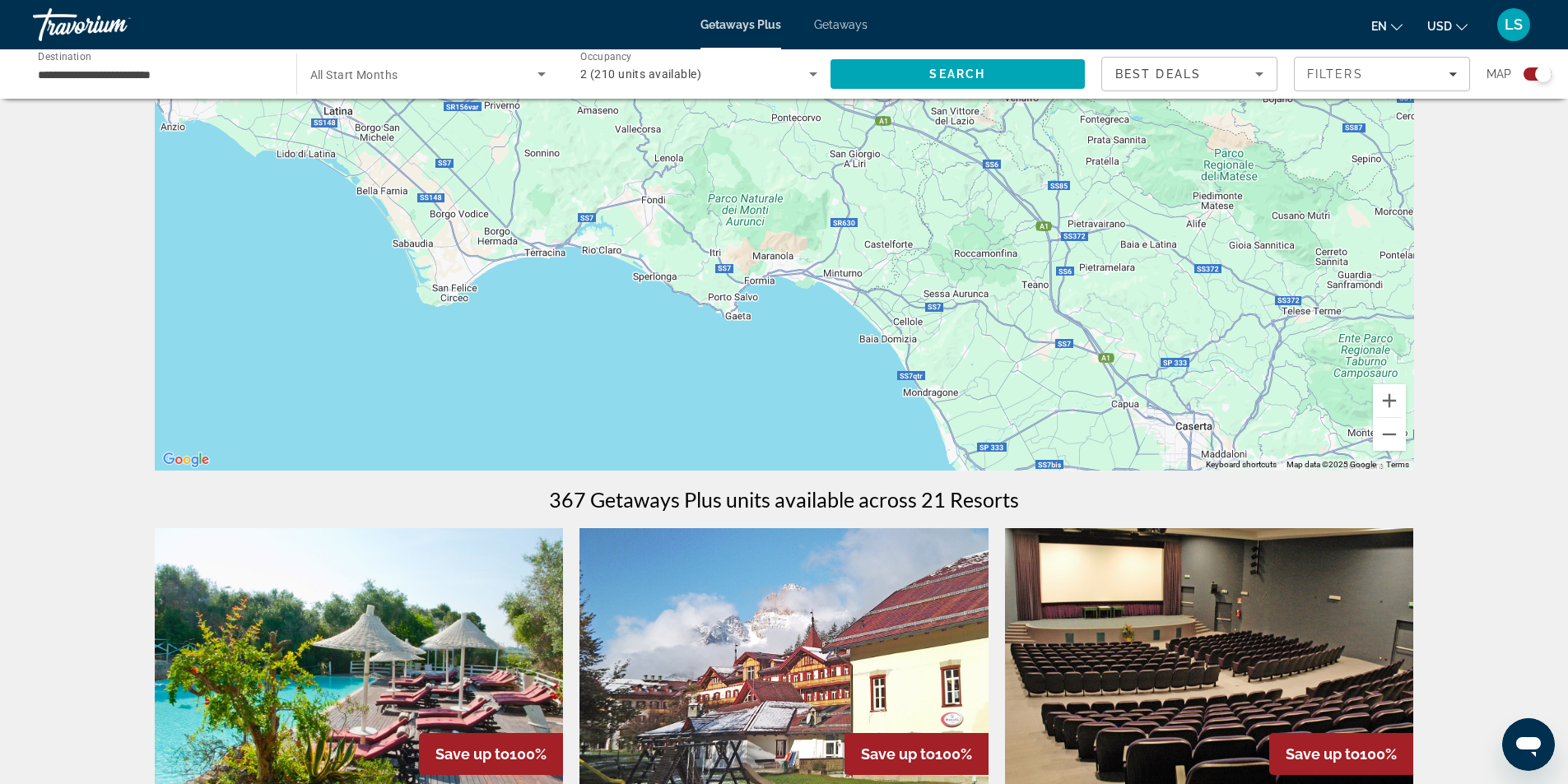
scroll to position [165, 0]
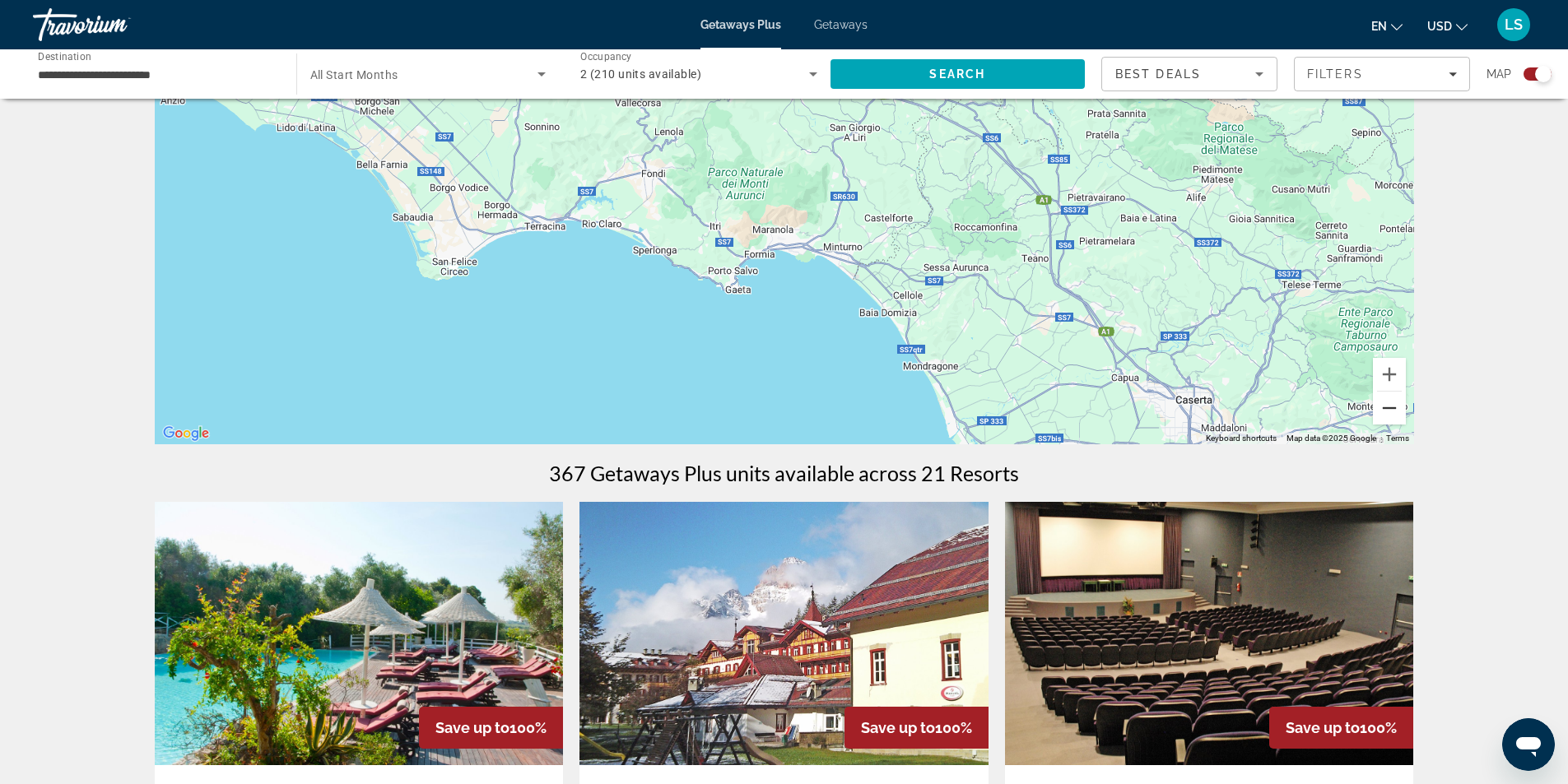
click at [1382, 404] on button "Zoom out" at bounding box center [1389, 408] width 33 height 33
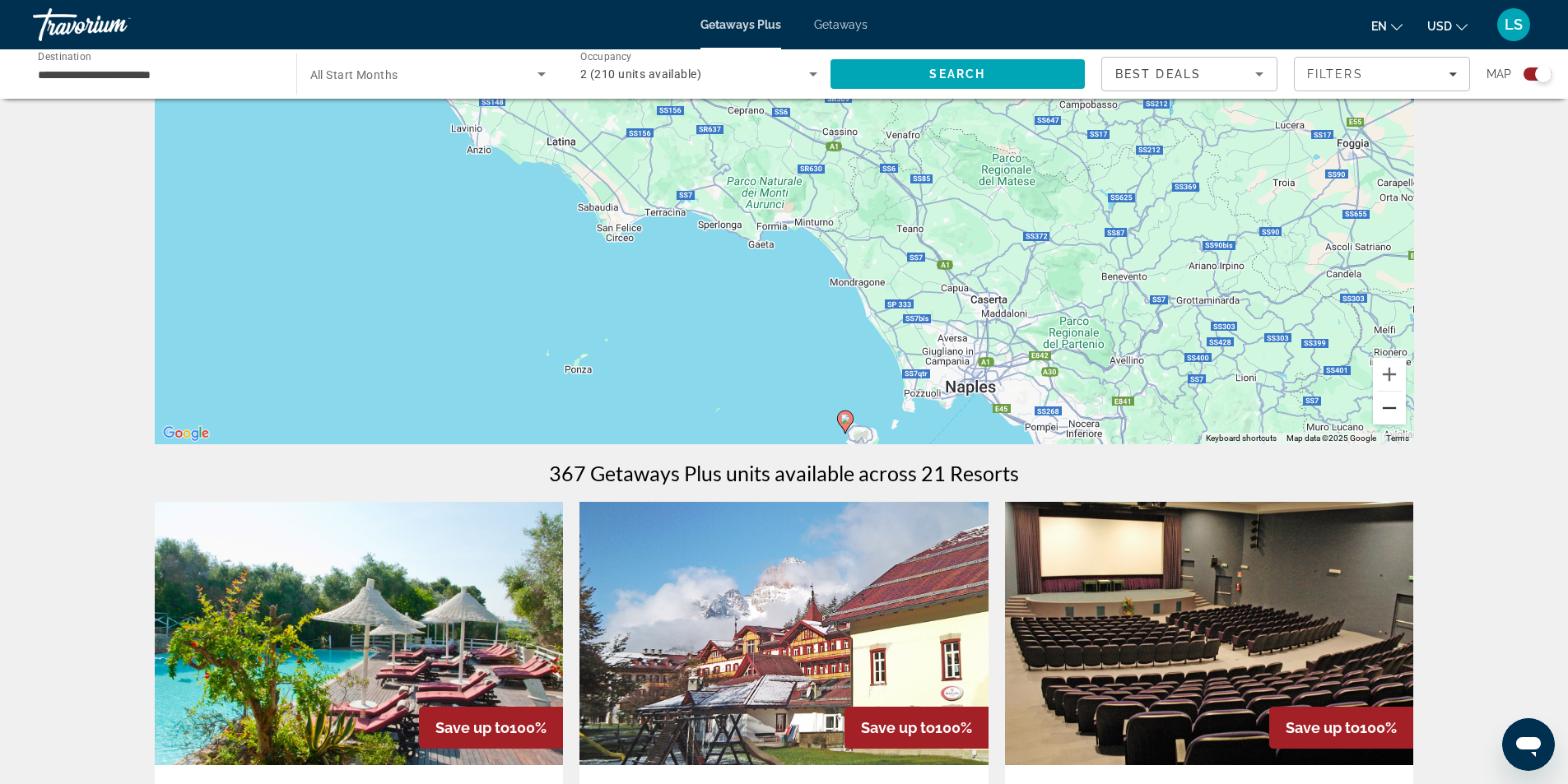
click at [1382, 404] on button "Zoom out" at bounding box center [1389, 408] width 33 height 33
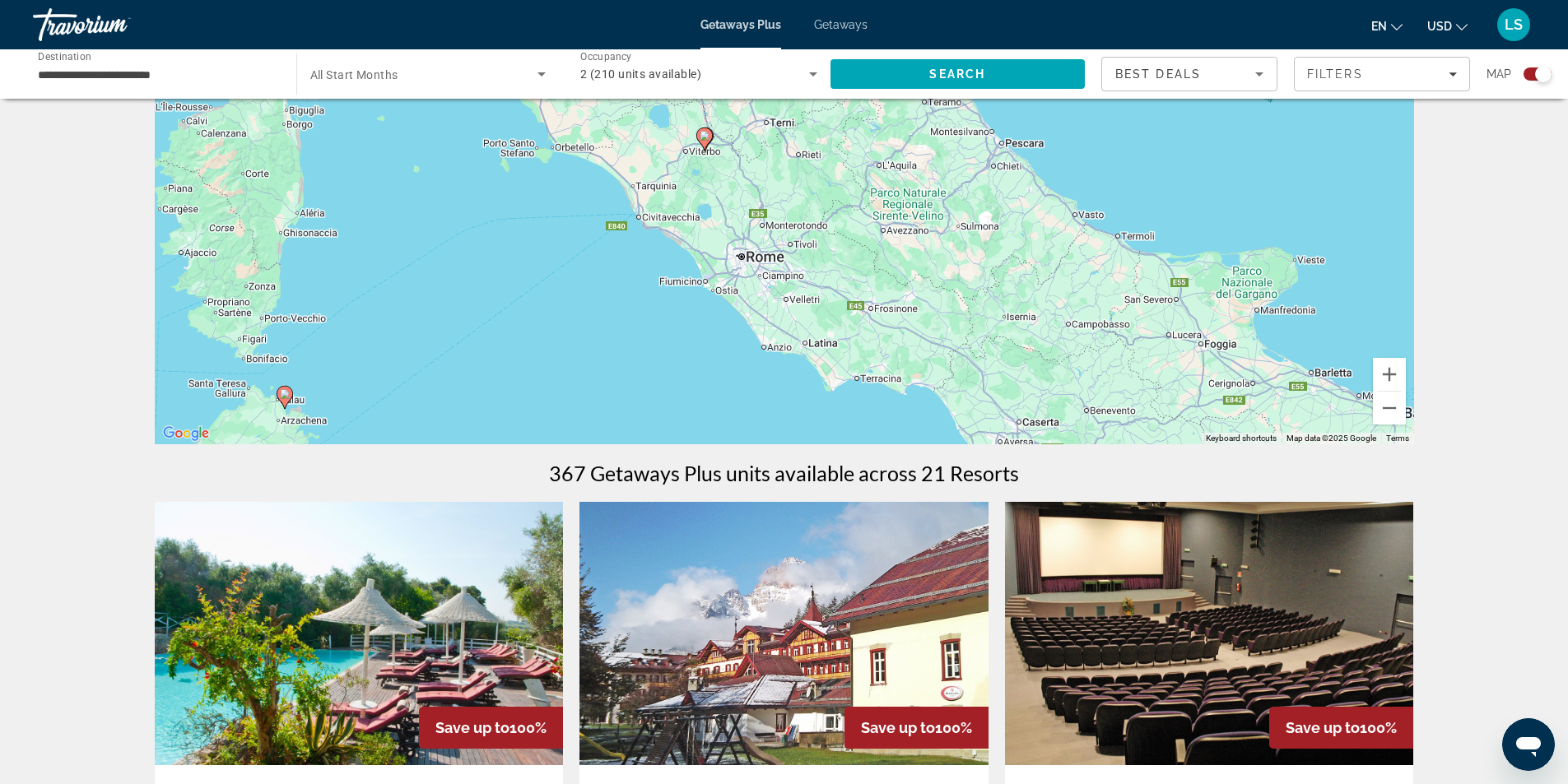
drag, startPoint x: 759, startPoint y: 228, endPoint x: 888, endPoint y: 374, distance: 194.8
click at [888, 374] on div "To activate drag with keyboard, press Alt + Enter. Once in keyboard drag state,…" at bounding box center [784, 198] width 1260 height 494
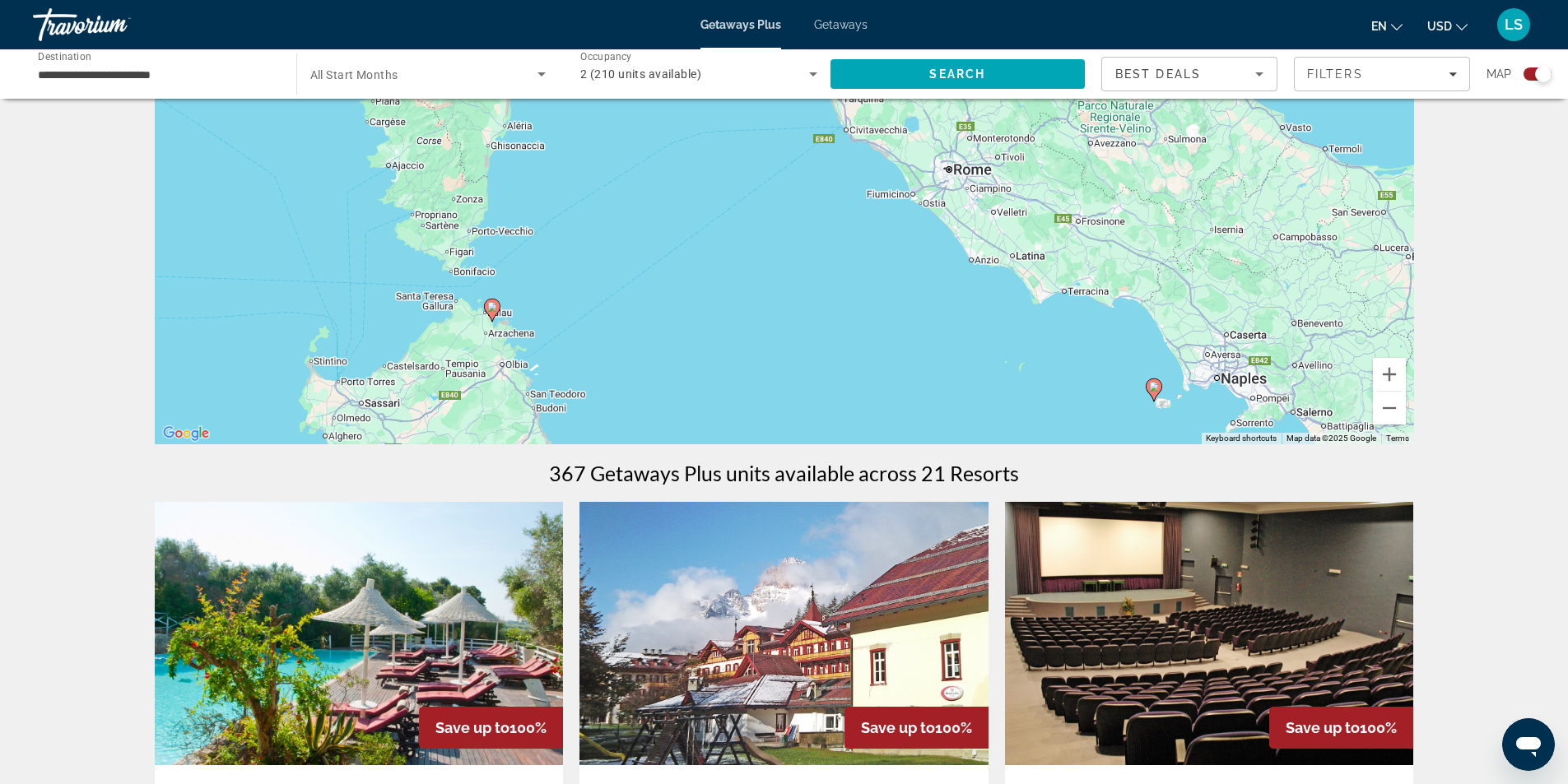
drag, startPoint x: 751, startPoint y: 198, endPoint x: 961, endPoint y: 111, distance: 227.3
click at [961, 111] on div "To activate drag with keyboard, press Alt + Enter. Once in keyboard drag state,…" at bounding box center [784, 198] width 1260 height 494
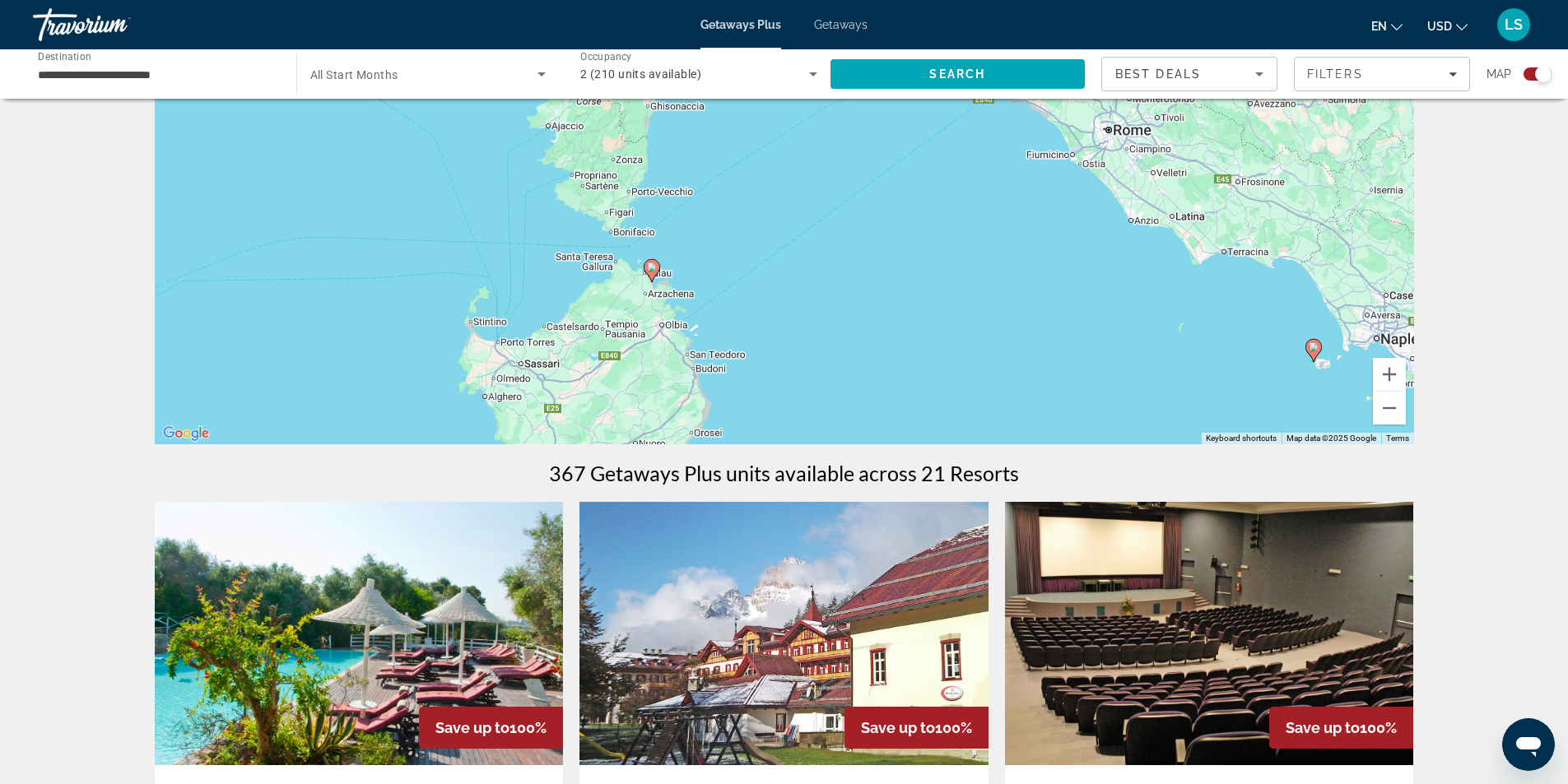
drag, startPoint x: 612, startPoint y: 316, endPoint x: 777, endPoint y: 261, distance: 173.9
click at [777, 261] on div "To activate drag with keyboard, press Alt + Enter. Once in keyboard drag state,…" at bounding box center [784, 198] width 1260 height 494
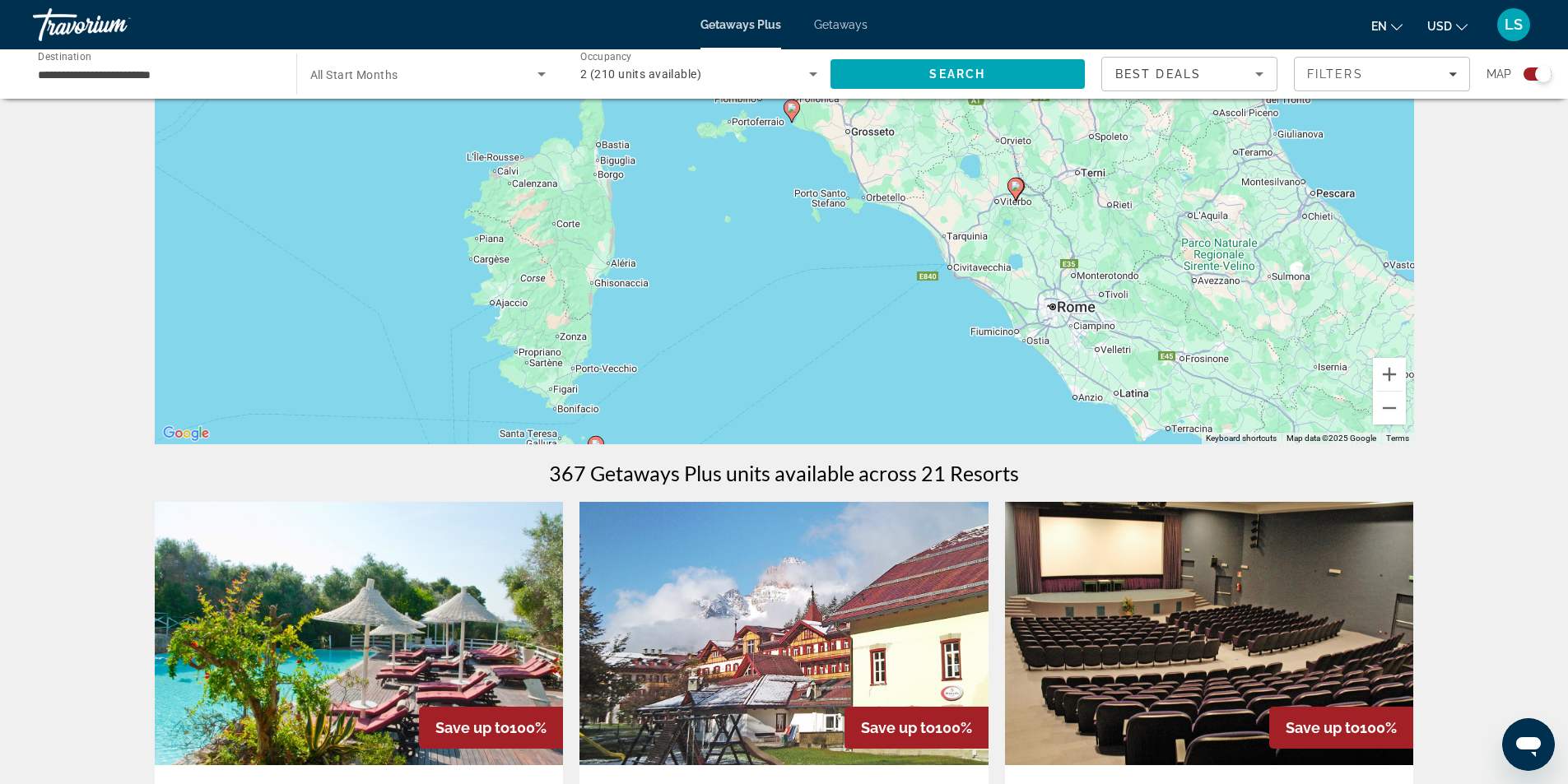
drag, startPoint x: 881, startPoint y: 141, endPoint x: 822, endPoint y: 326, distance: 194.2
click at [822, 326] on div "To activate drag with keyboard, press Alt + Enter. Once in keyboard drag state,…" at bounding box center [784, 198] width 1260 height 494
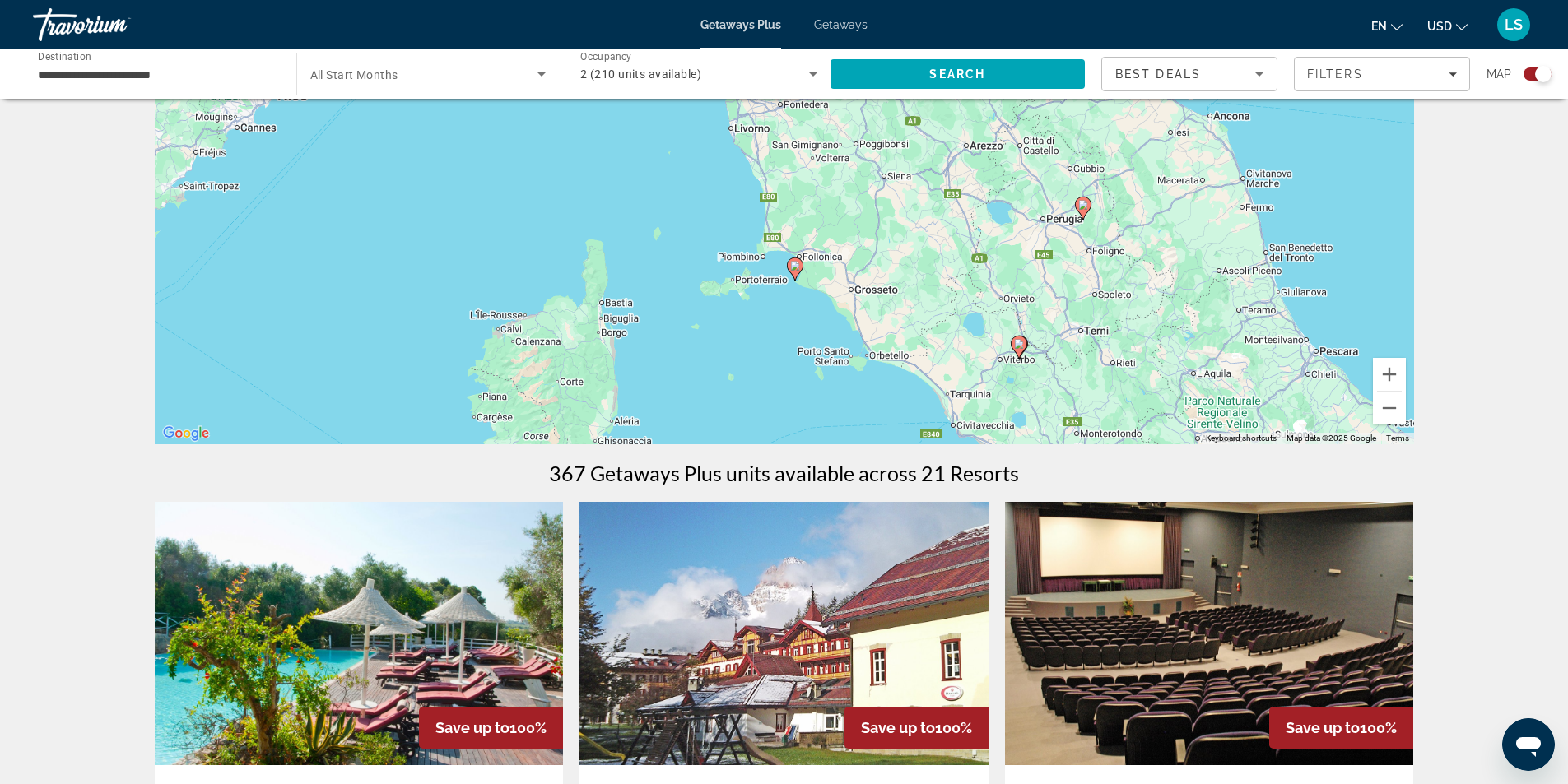
drag, startPoint x: 826, startPoint y: 177, endPoint x: 830, endPoint y: 339, distance: 162.0
click at [830, 339] on div "To activate drag with keyboard, press Alt + Enter. Once in keyboard drag state,…" at bounding box center [784, 198] width 1260 height 494
click at [797, 269] on image "Main content" at bounding box center [796, 269] width 10 height 9
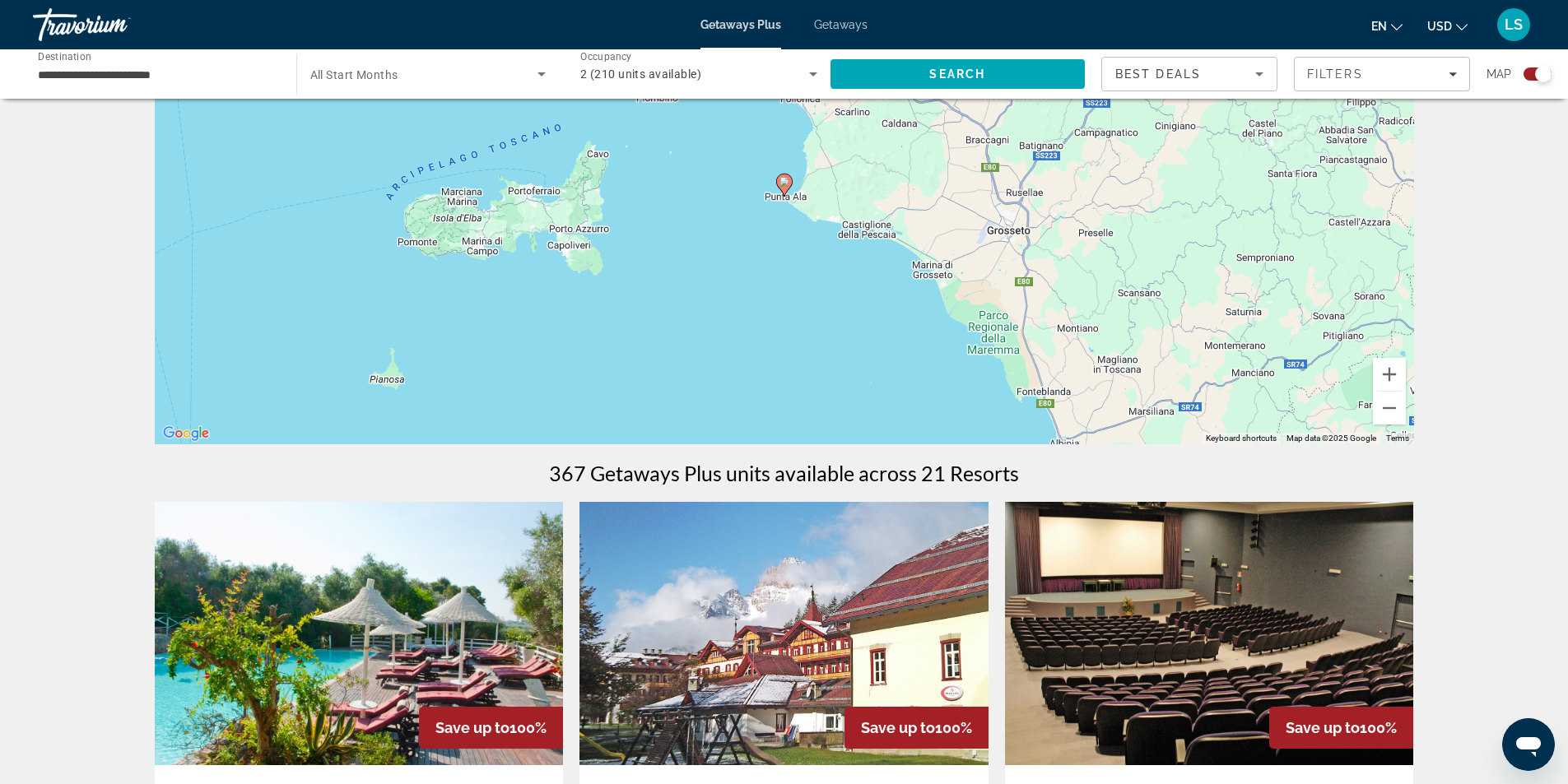
click at [784, 186] on image "Main content" at bounding box center [784, 181] width 10 height 9
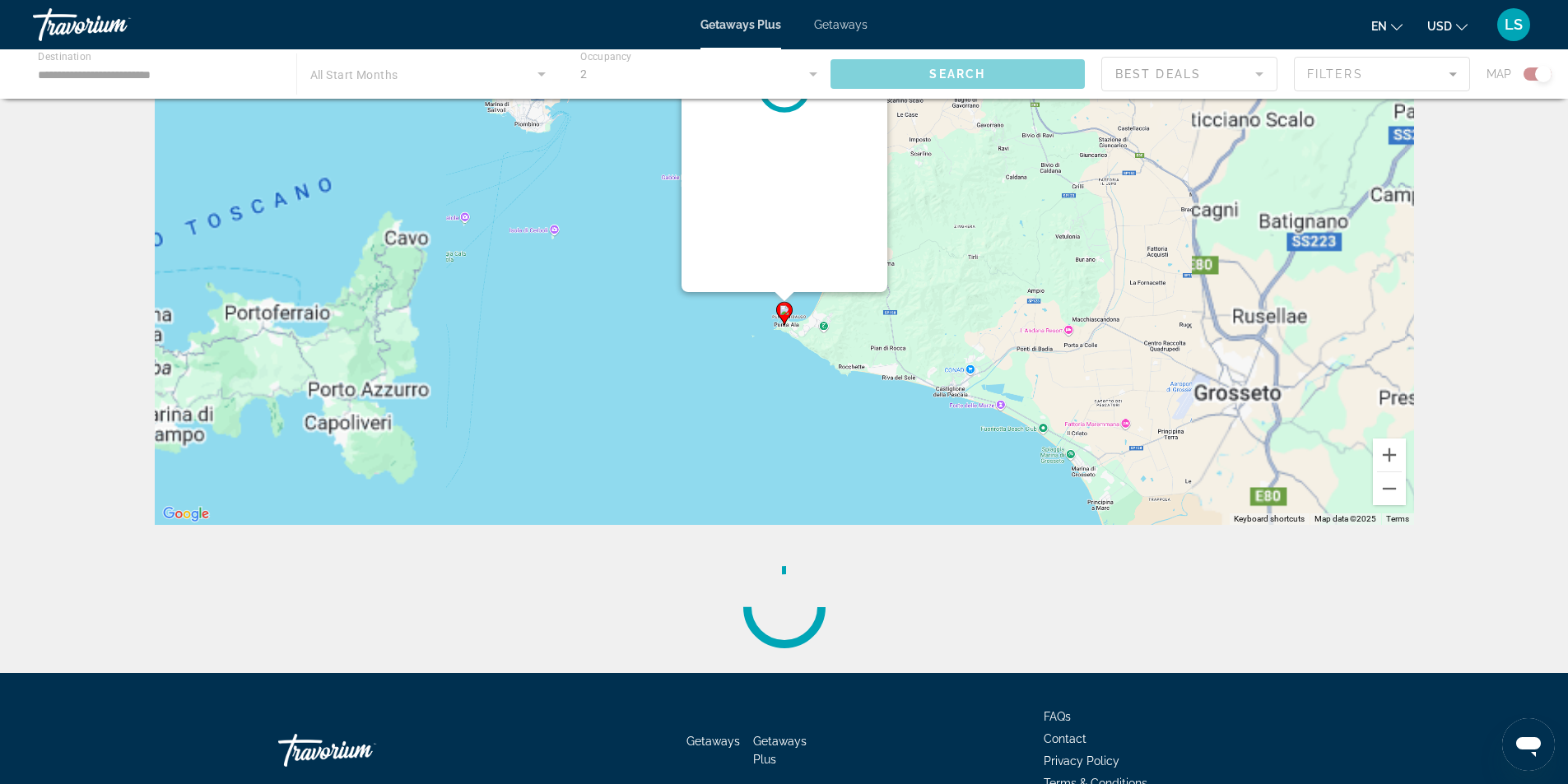
scroll to position [0, 0]
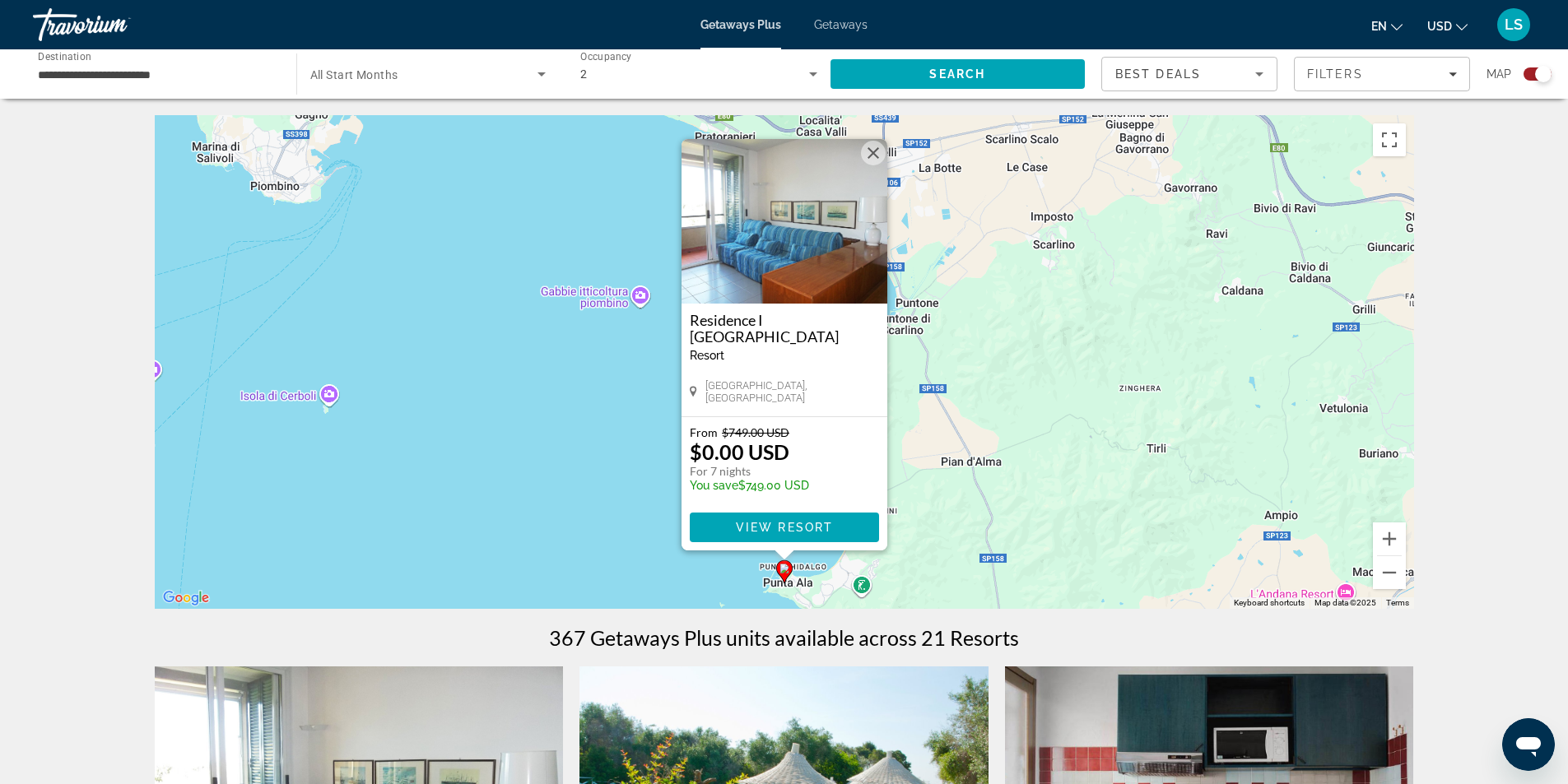
click at [765, 237] on img "Main content" at bounding box center [784, 221] width 206 height 165
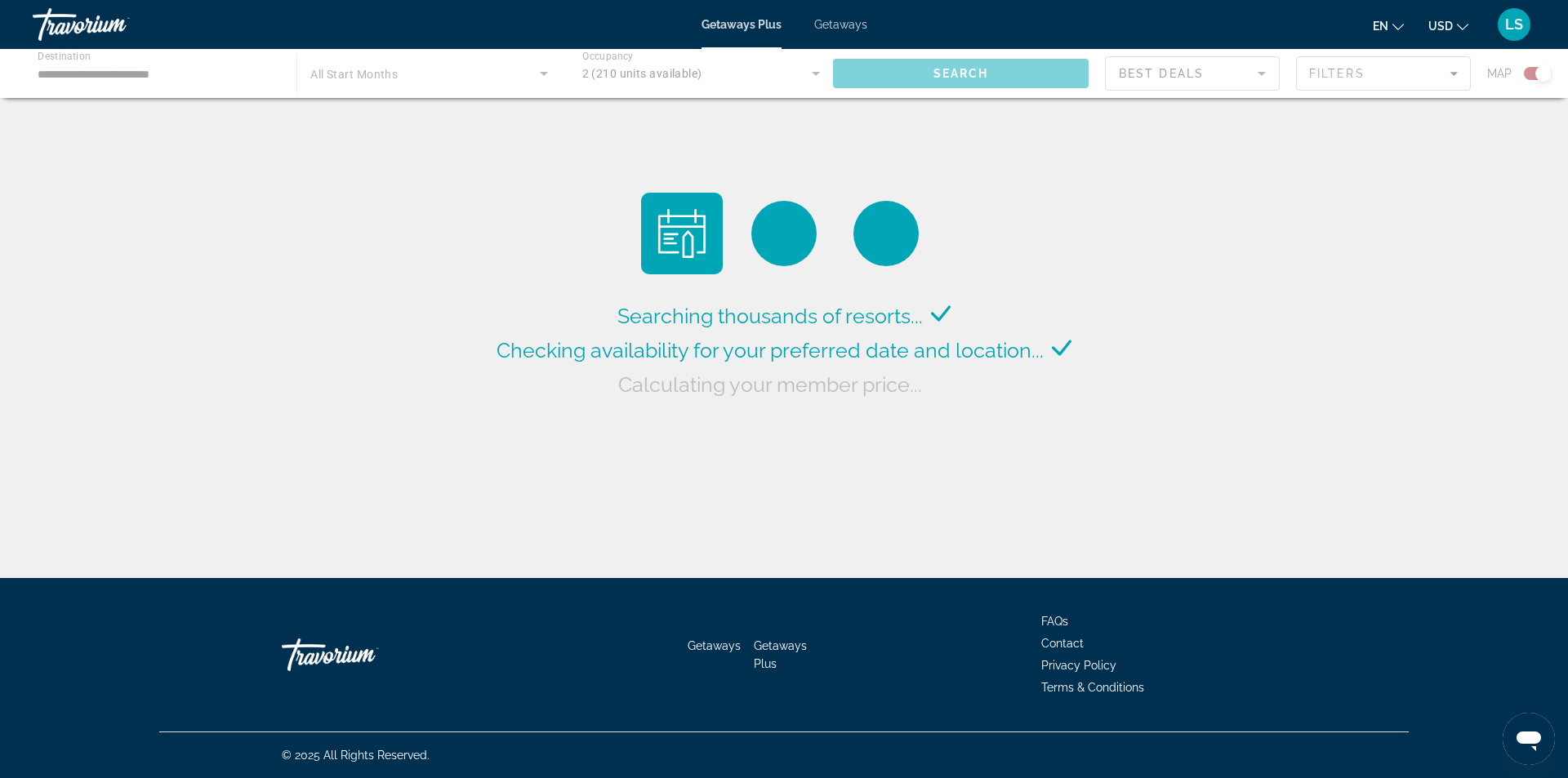
click at [850, 24] on span "Getaways" at bounding box center [841, 24] width 53 height 13
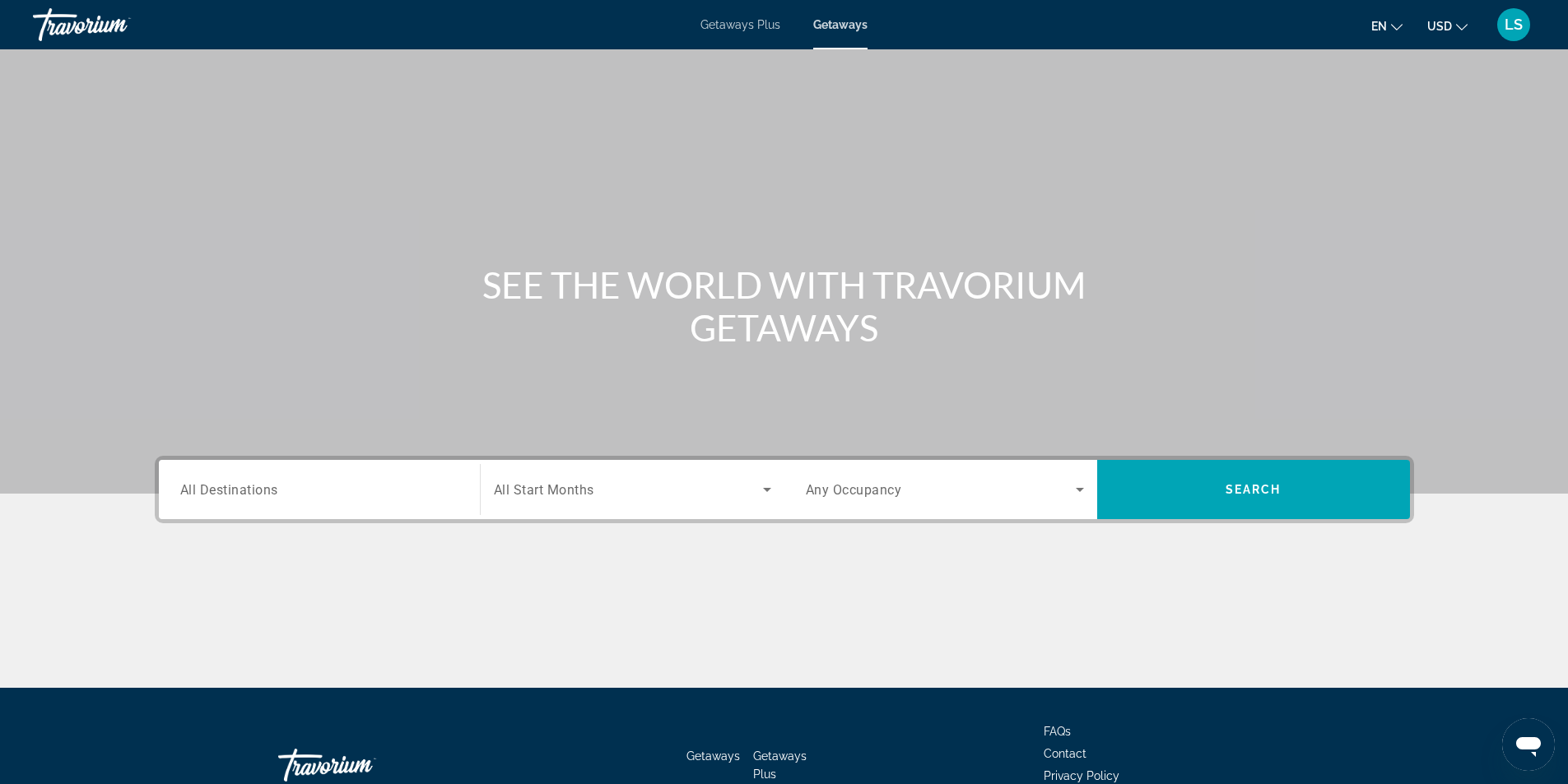
click at [181, 487] on span "All Destinations" at bounding box center [229, 489] width 98 height 16
click at [181, 487] on input "Destination All Destinations" at bounding box center [320, 490] width 278 height 20
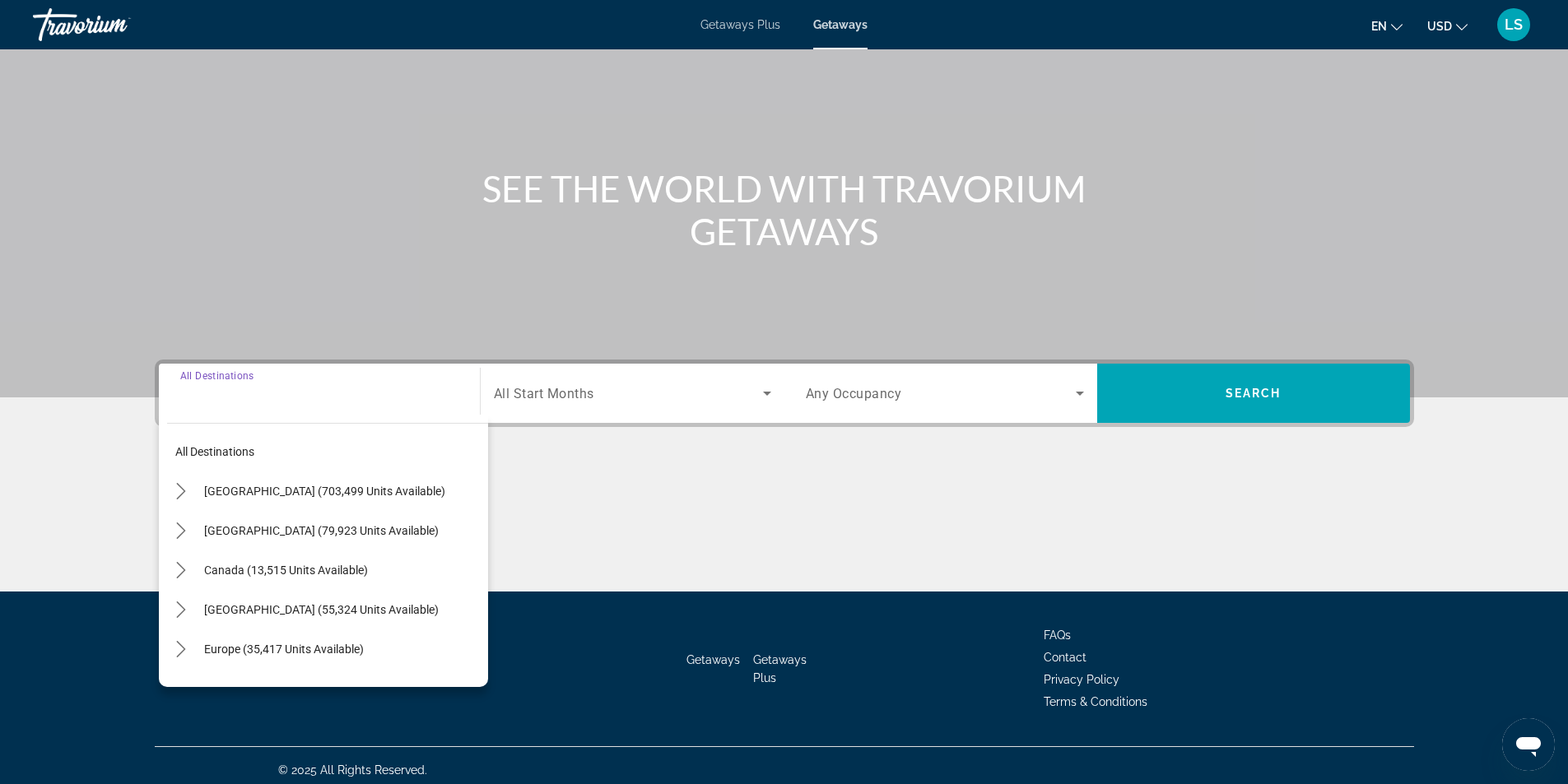
scroll to position [105, 0]
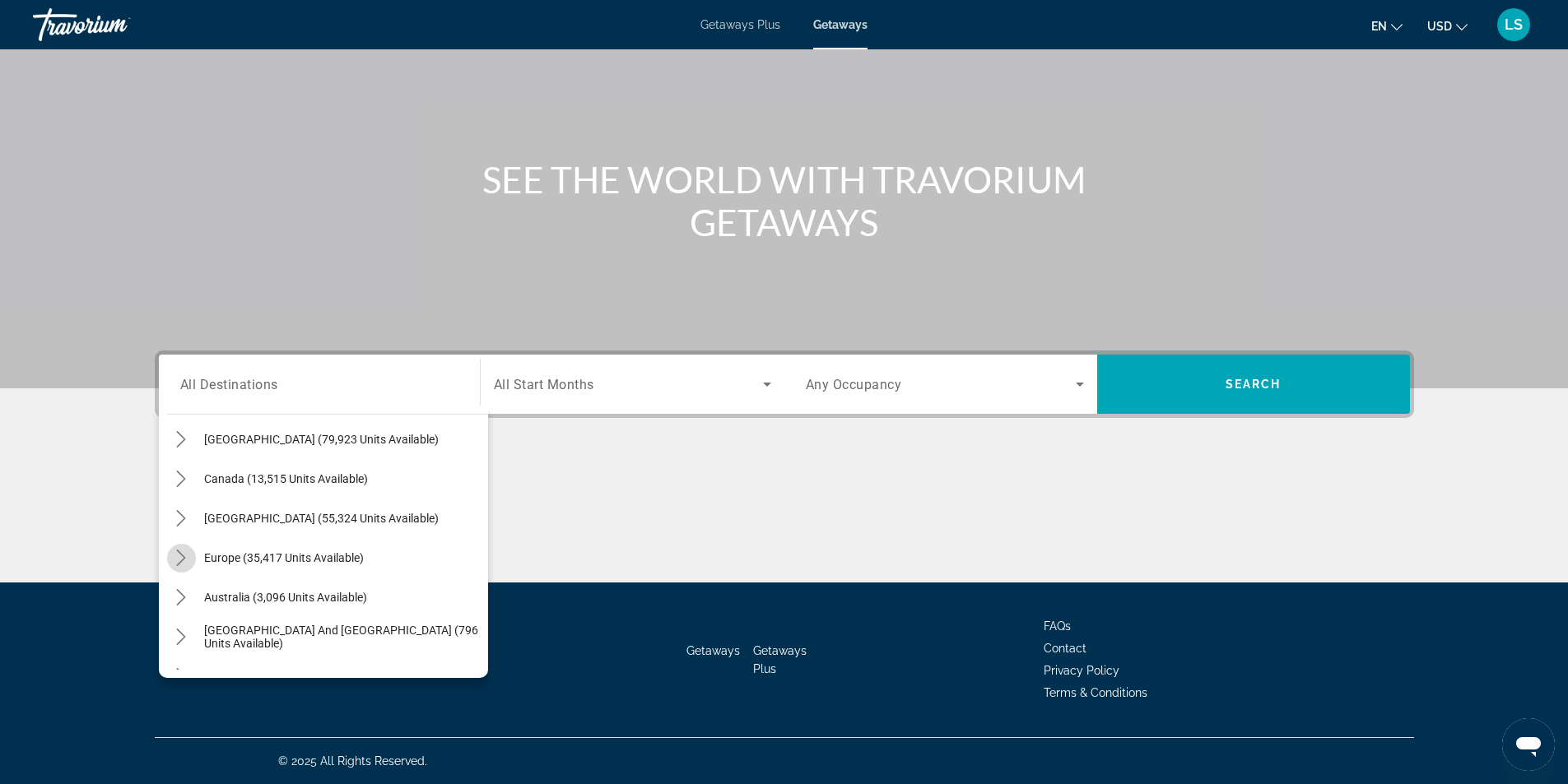
click at [177, 553] on icon "Toggle Europe (35,417 units available) submenu" at bounding box center [181, 557] width 16 height 16
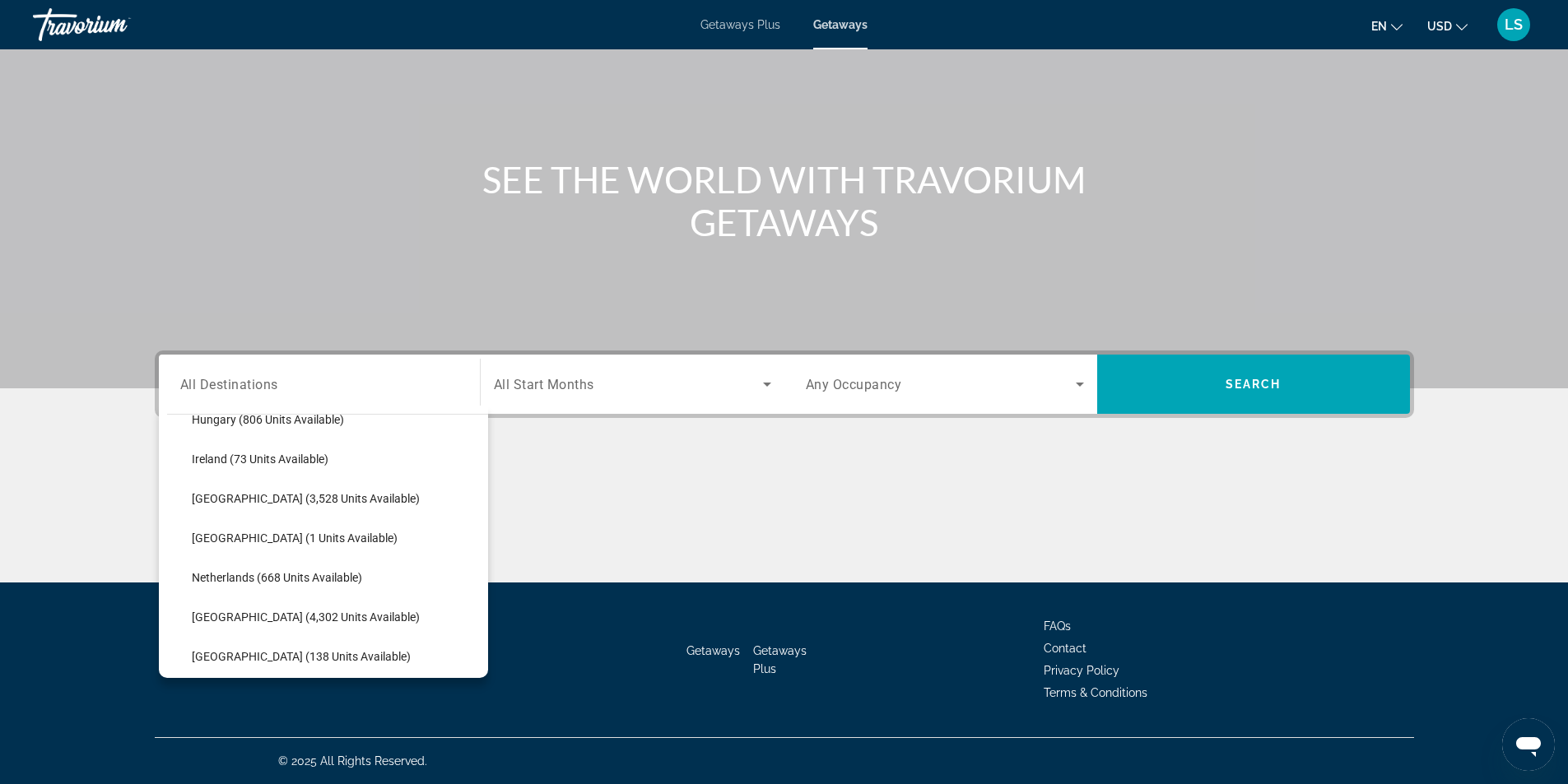
scroll to position [616, 0]
click at [235, 493] on span "[GEOGRAPHIC_DATA] (3,528 units available)" at bounding box center [306, 496] width 228 height 13
type input "**********"
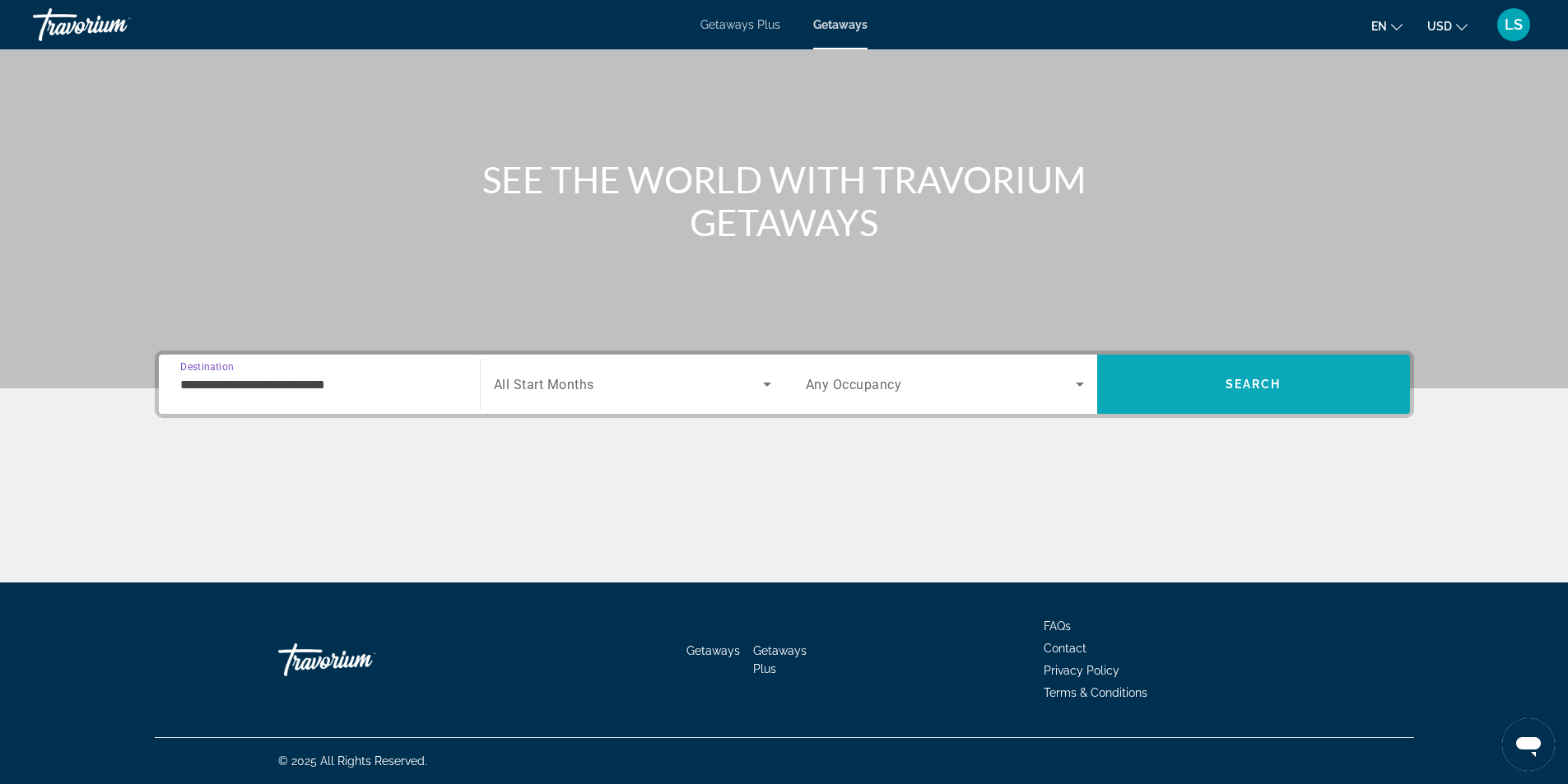
click at [1196, 395] on span "Search" at bounding box center [1254, 384] width 313 height 40
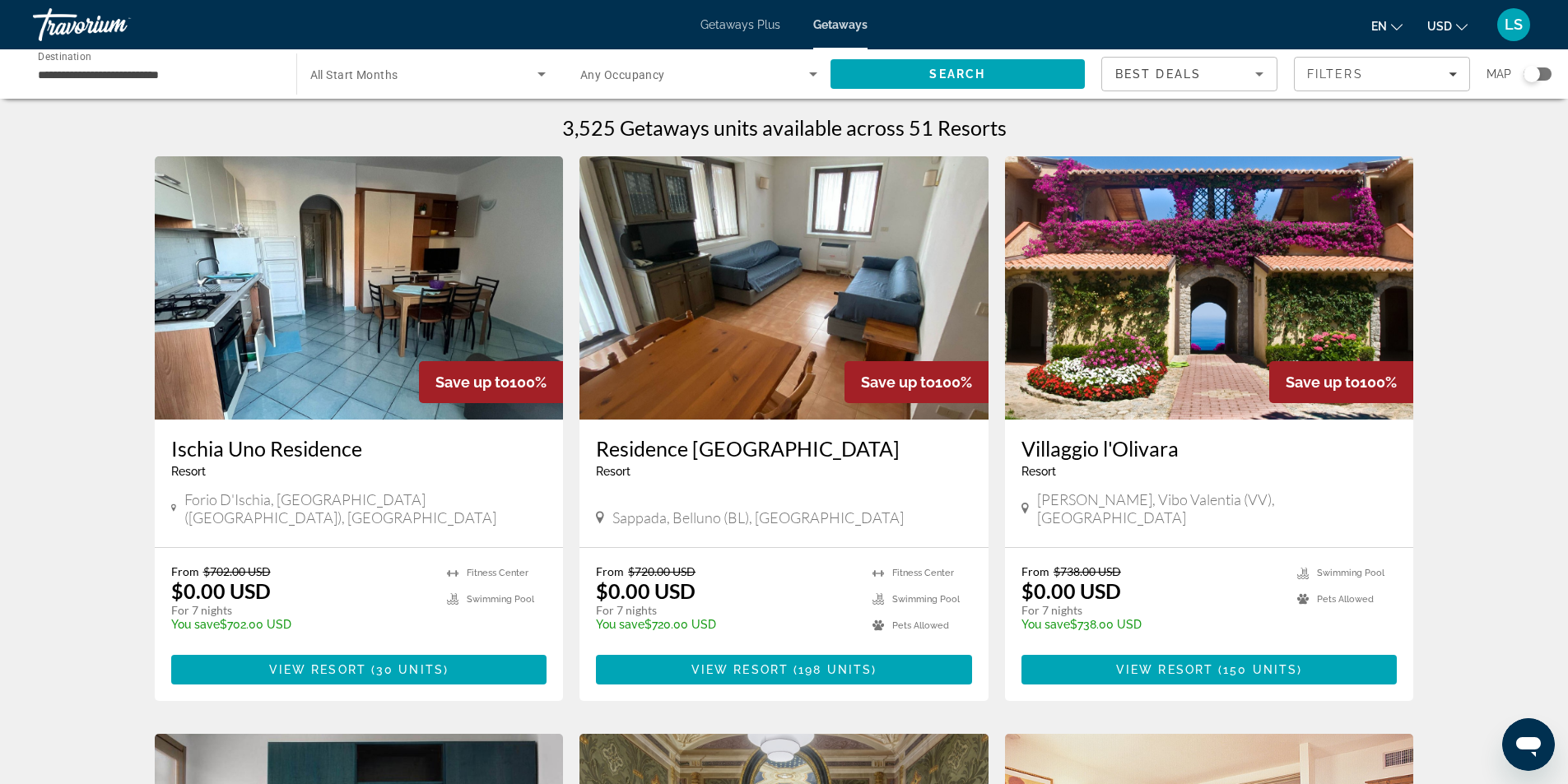
click at [1222, 326] on img "Main content" at bounding box center [1209, 288] width 409 height 263
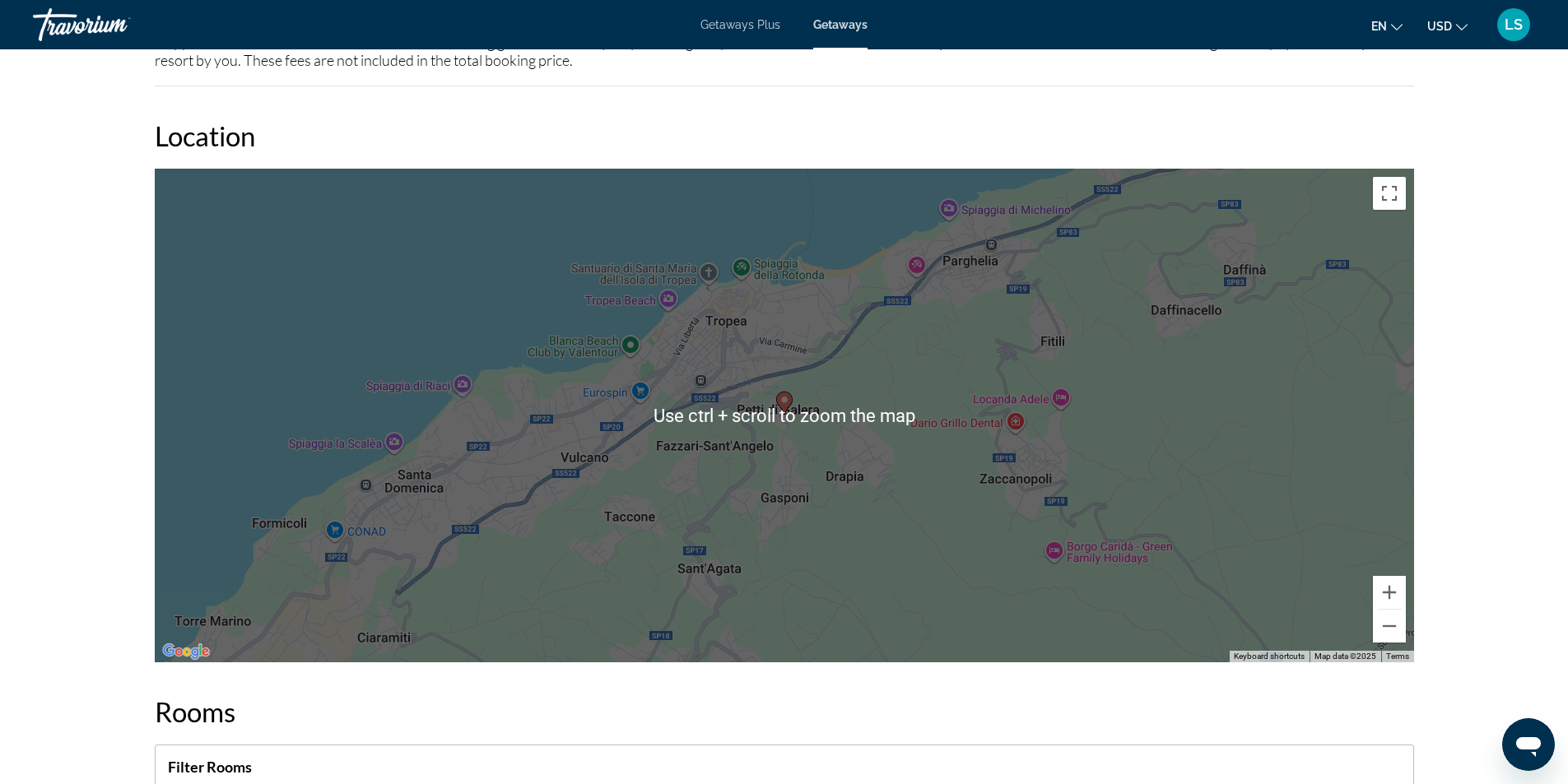
scroll to position [2386, 0]
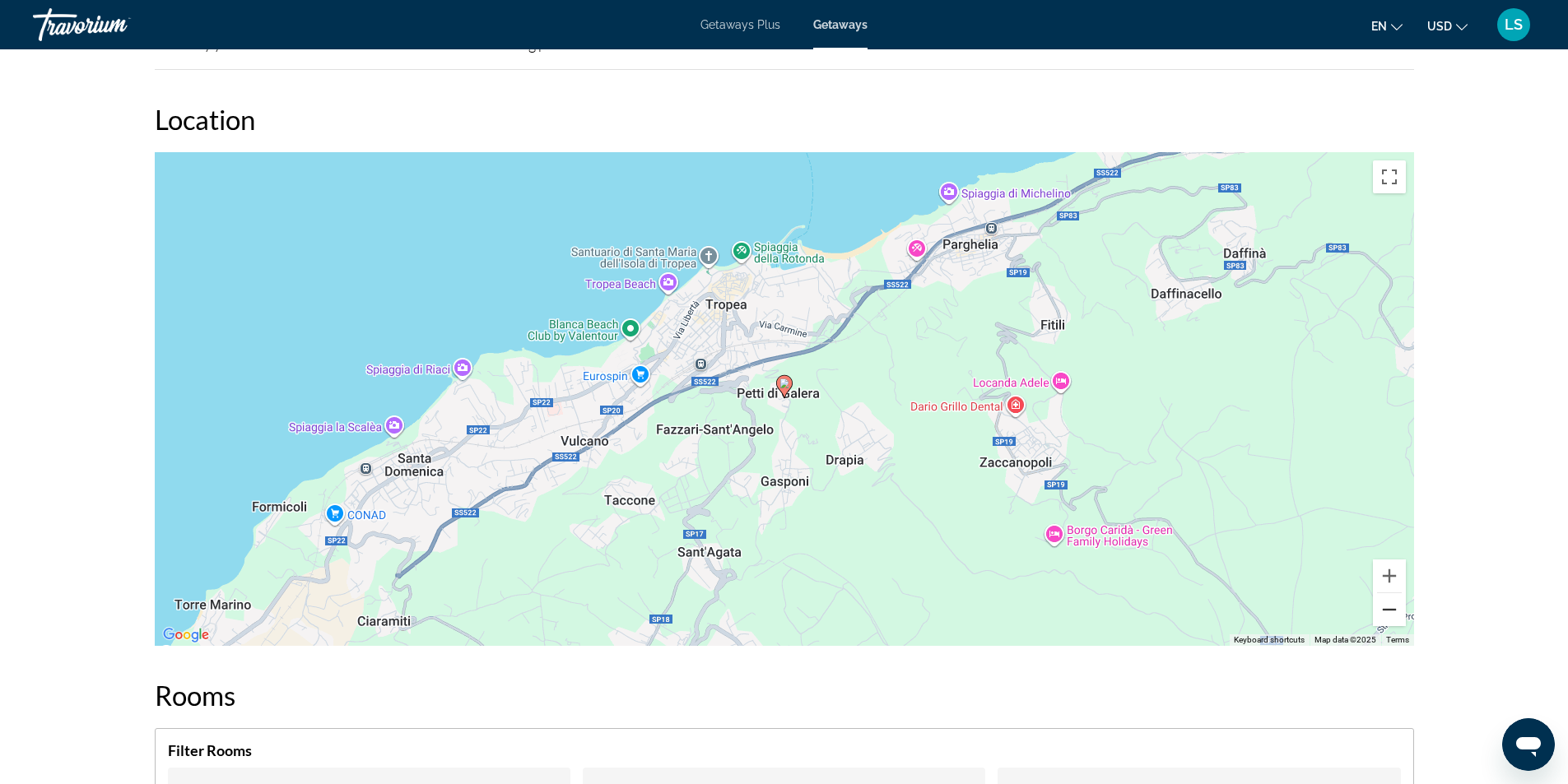
click at [1387, 610] on button "Zoom out" at bounding box center [1389, 610] width 33 height 33
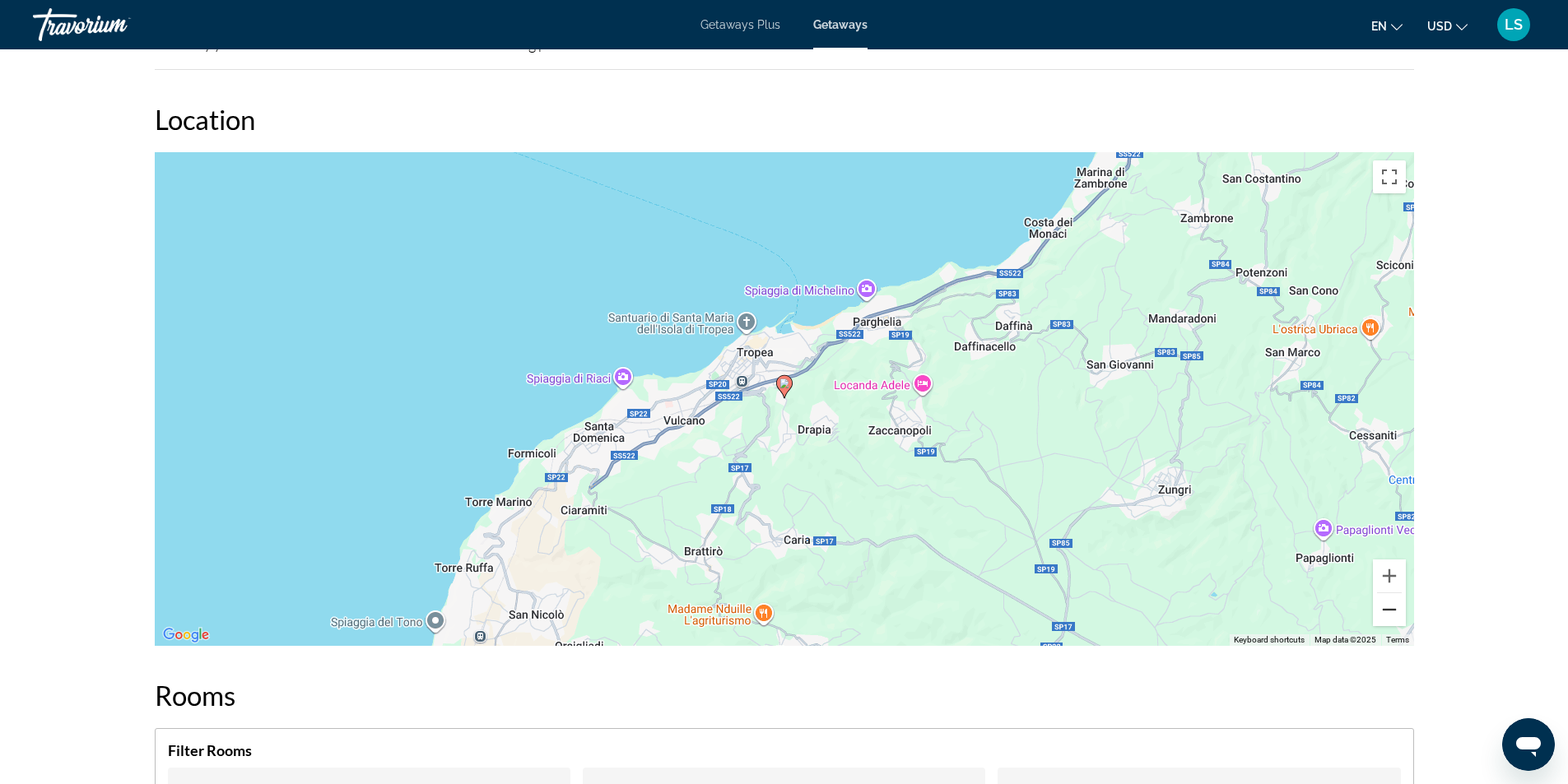
click at [1387, 610] on button "Zoom out" at bounding box center [1389, 610] width 33 height 33
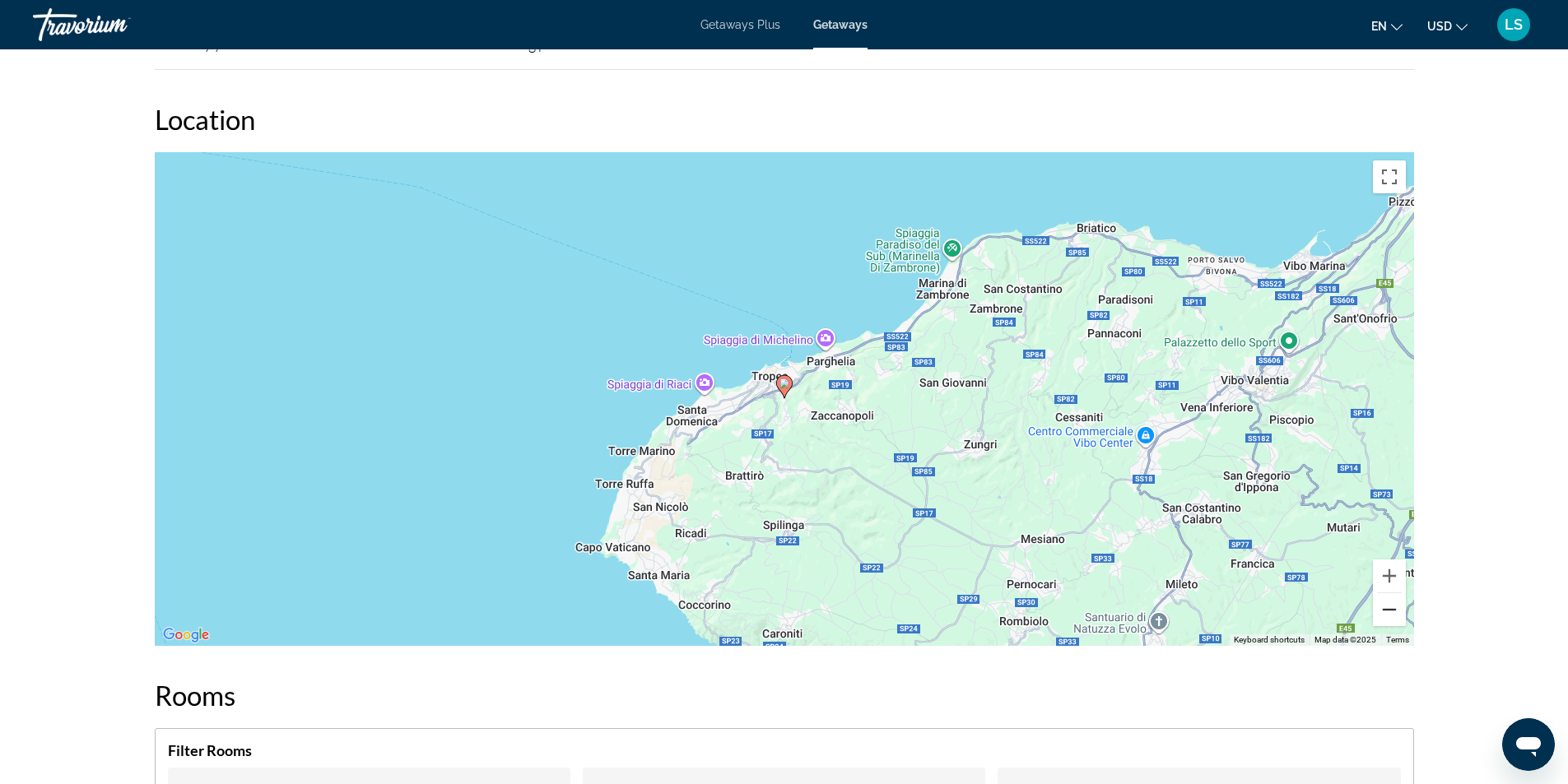
click at [1387, 614] on button "Zoom out" at bounding box center [1389, 610] width 33 height 33
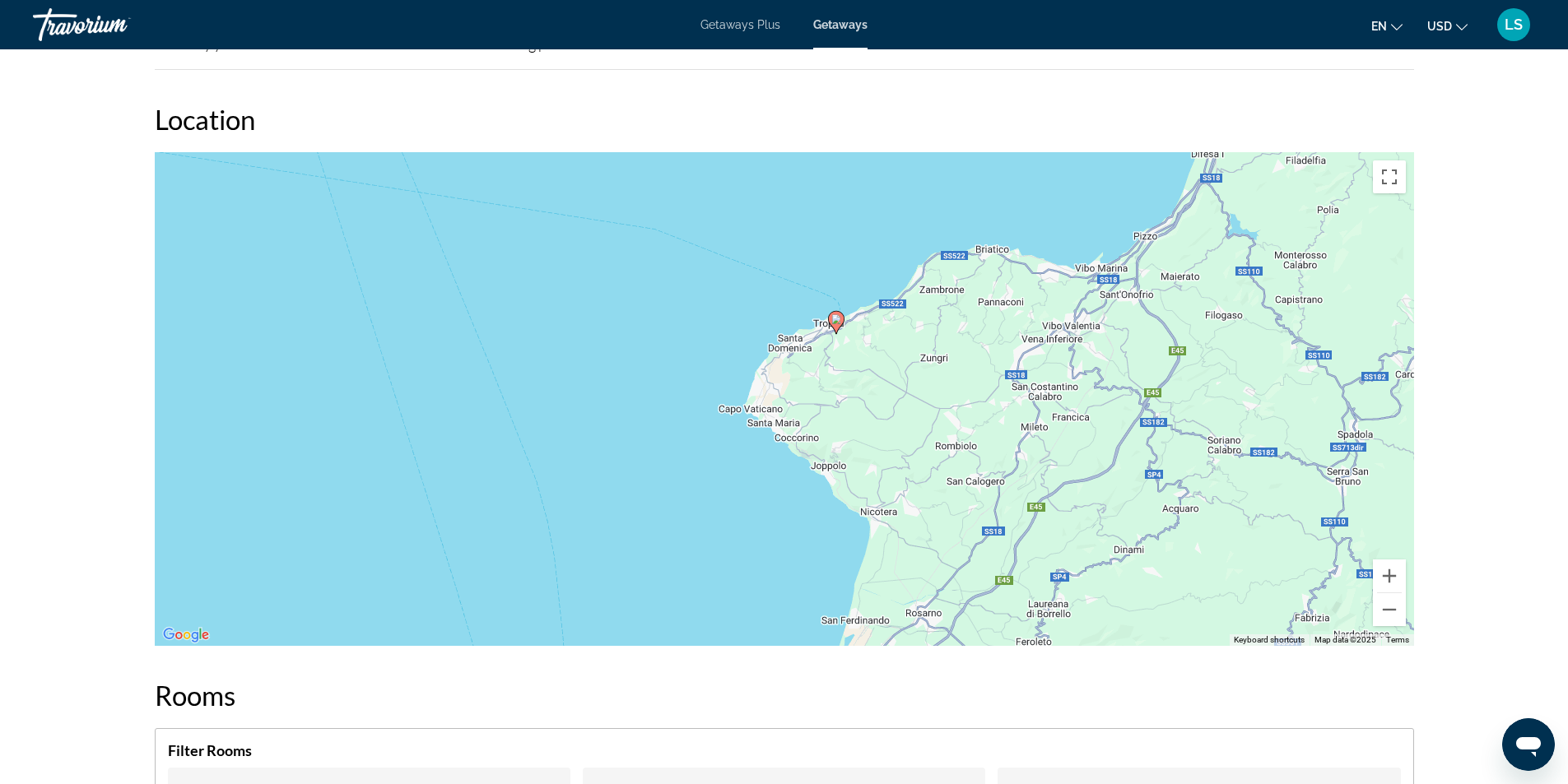
drag, startPoint x: 996, startPoint y: 547, endPoint x: 1051, endPoint y: 478, distance: 88.2
click at [1051, 478] on div "To activate drag with keyboard, press Alt + Enter. Once in keyboard drag state,…" at bounding box center [784, 399] width 1260 height 494
click at [1383, 607] on button "Zoom out" at bounding box center [1389, 610] width 33 height 33
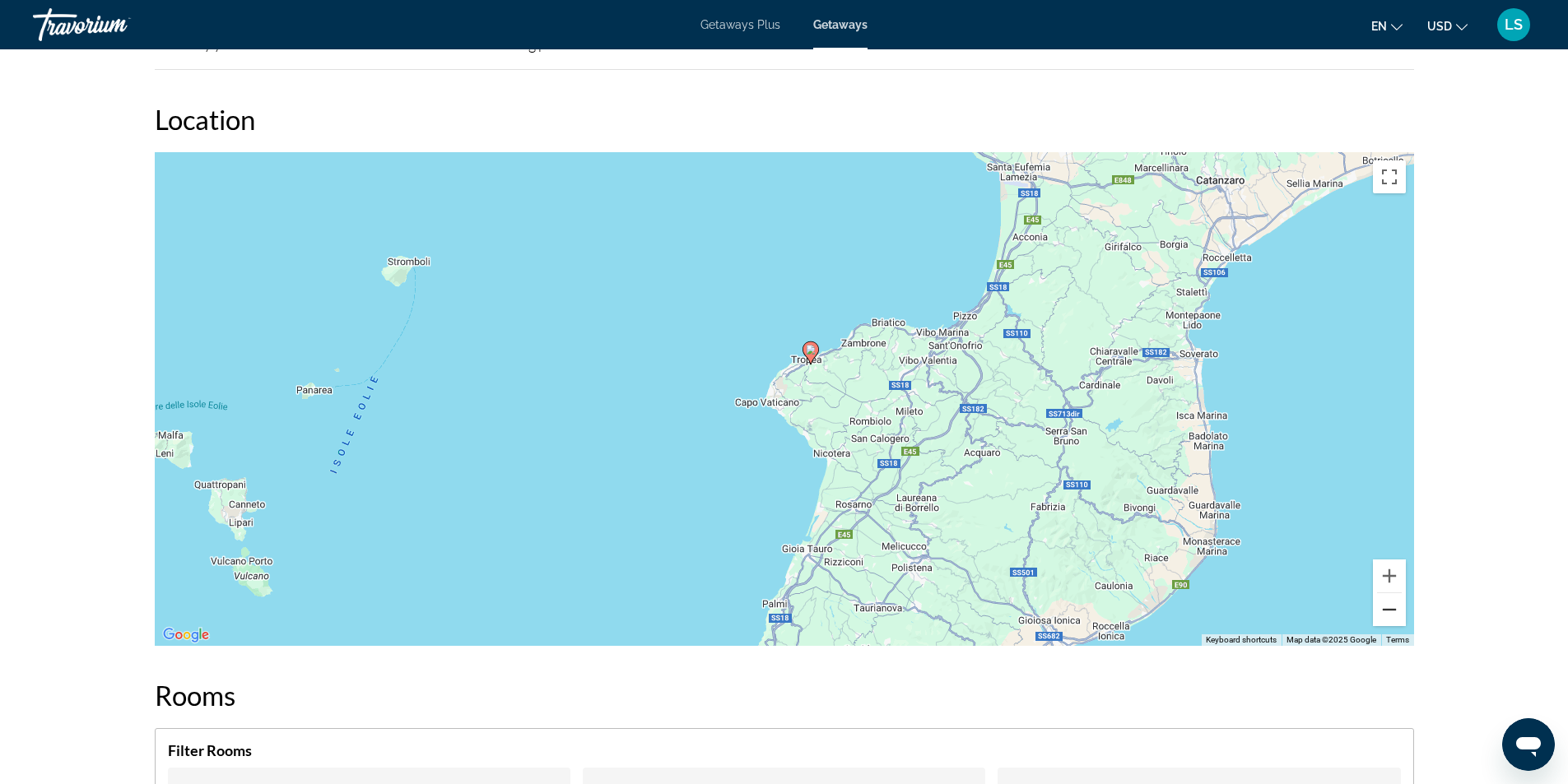
click at [1383, 607] on button "Zoom out" at bounding box center [1389, 610] width 33 height 33
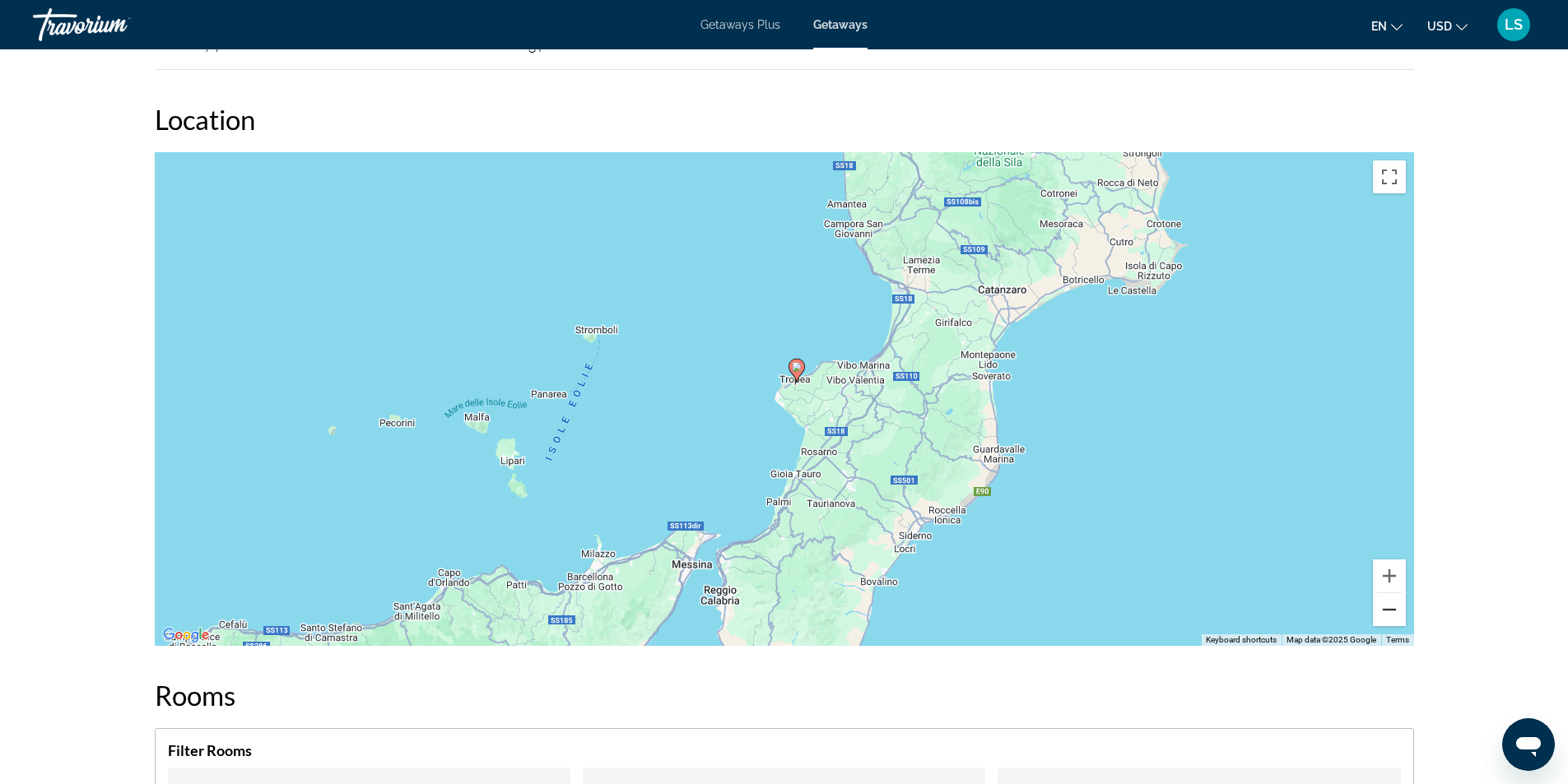
click at [1383, 607] on button "Zoom out" at bounding box center [1389, 610] width 33 height 33
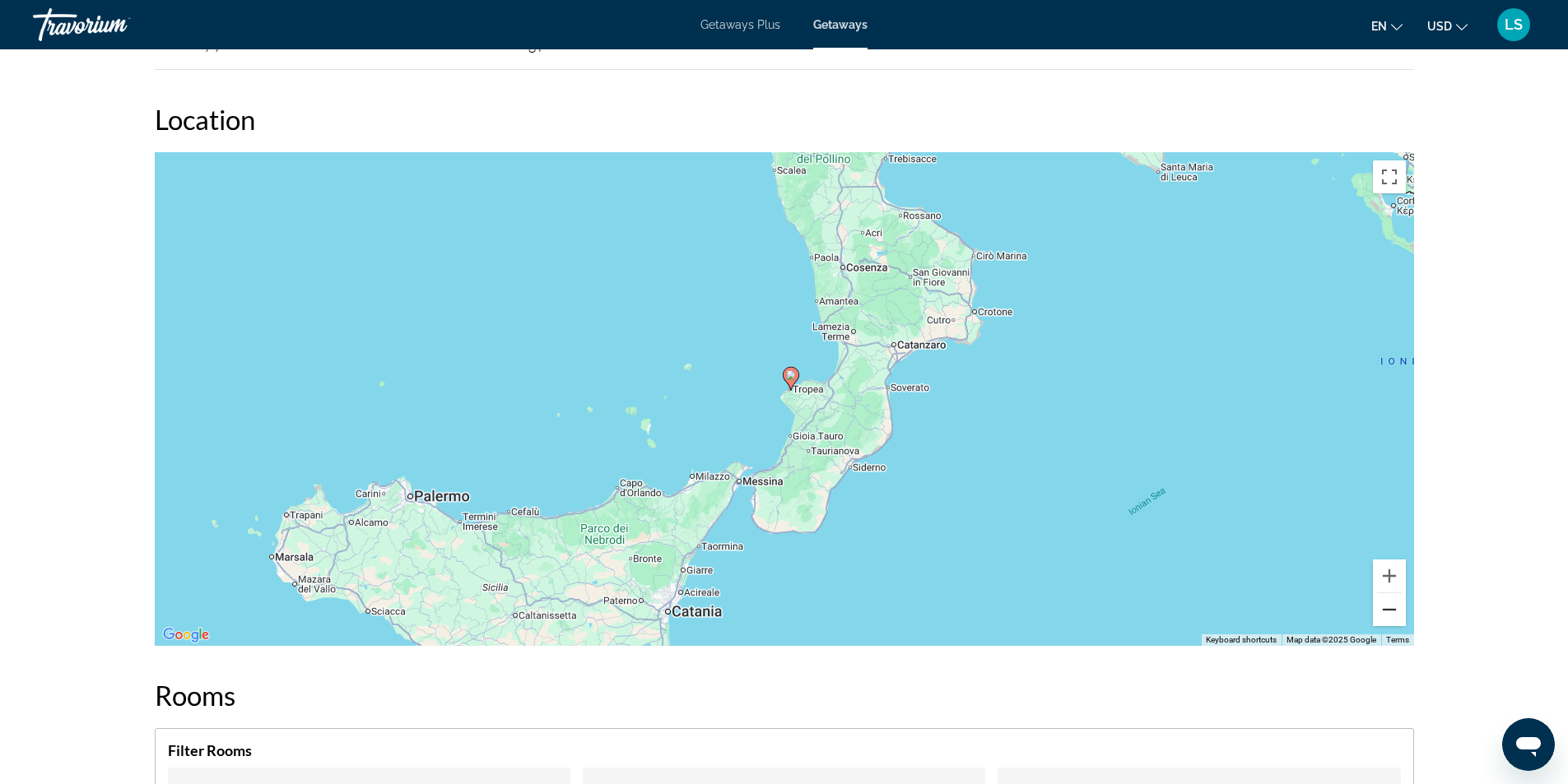
click at [1383, 607] on button "Zoom out" at bounding box center [1389, 610] width 33 height 33
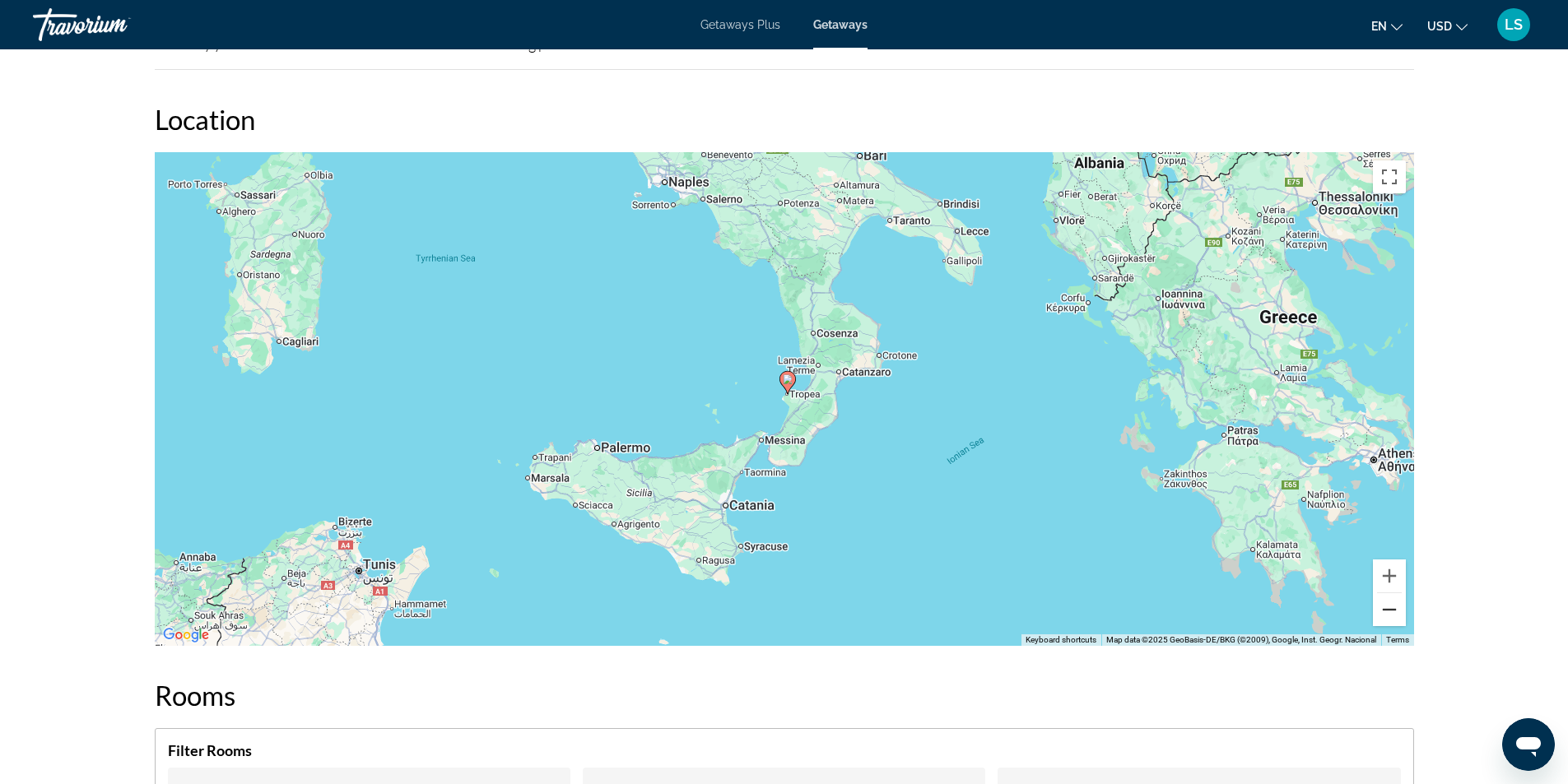
click at [1383, 607] on button "Zoom out" at bounding box center [1389, 610] width 33 height 33
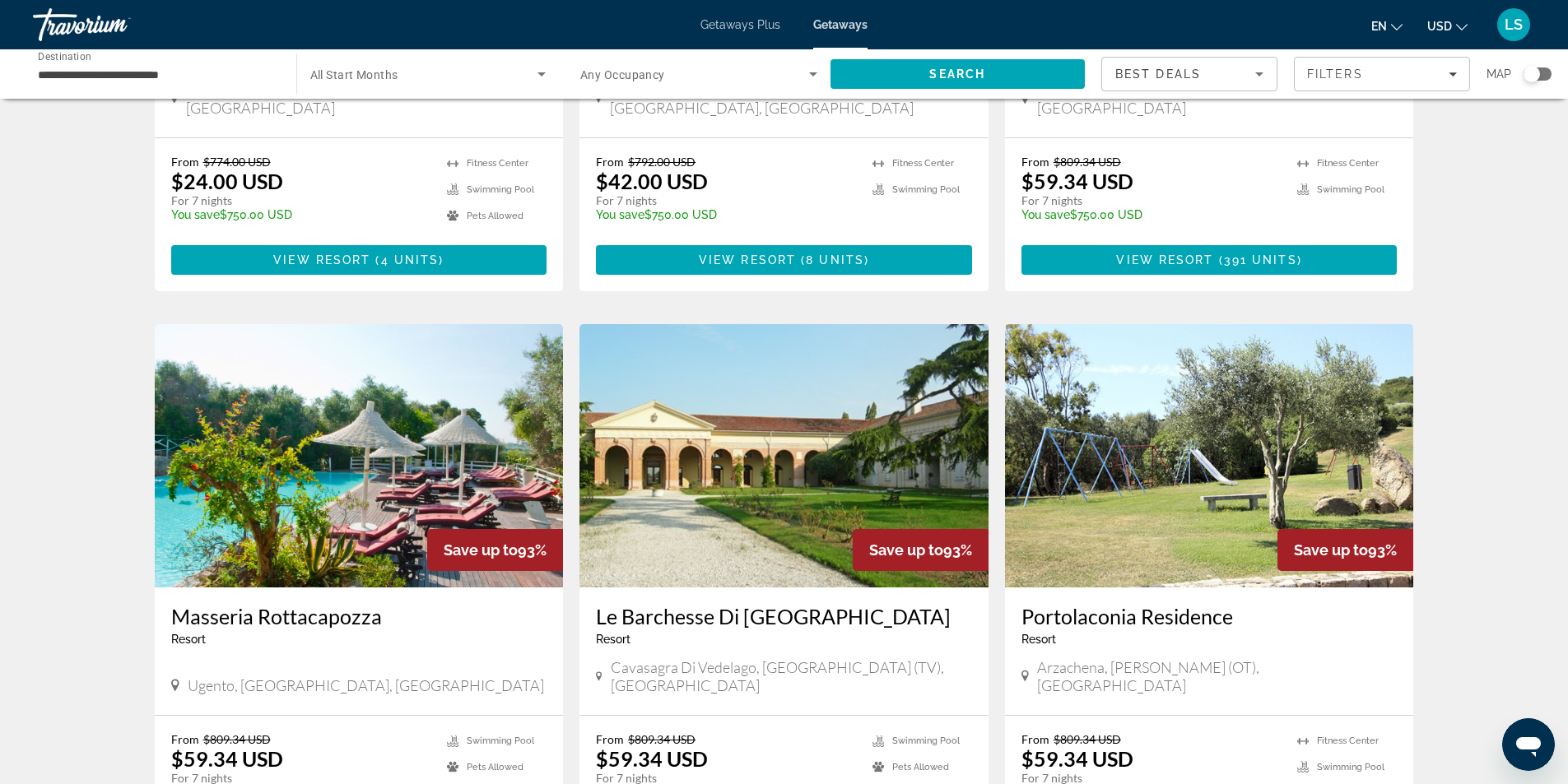
scroll to position [1069, 0]
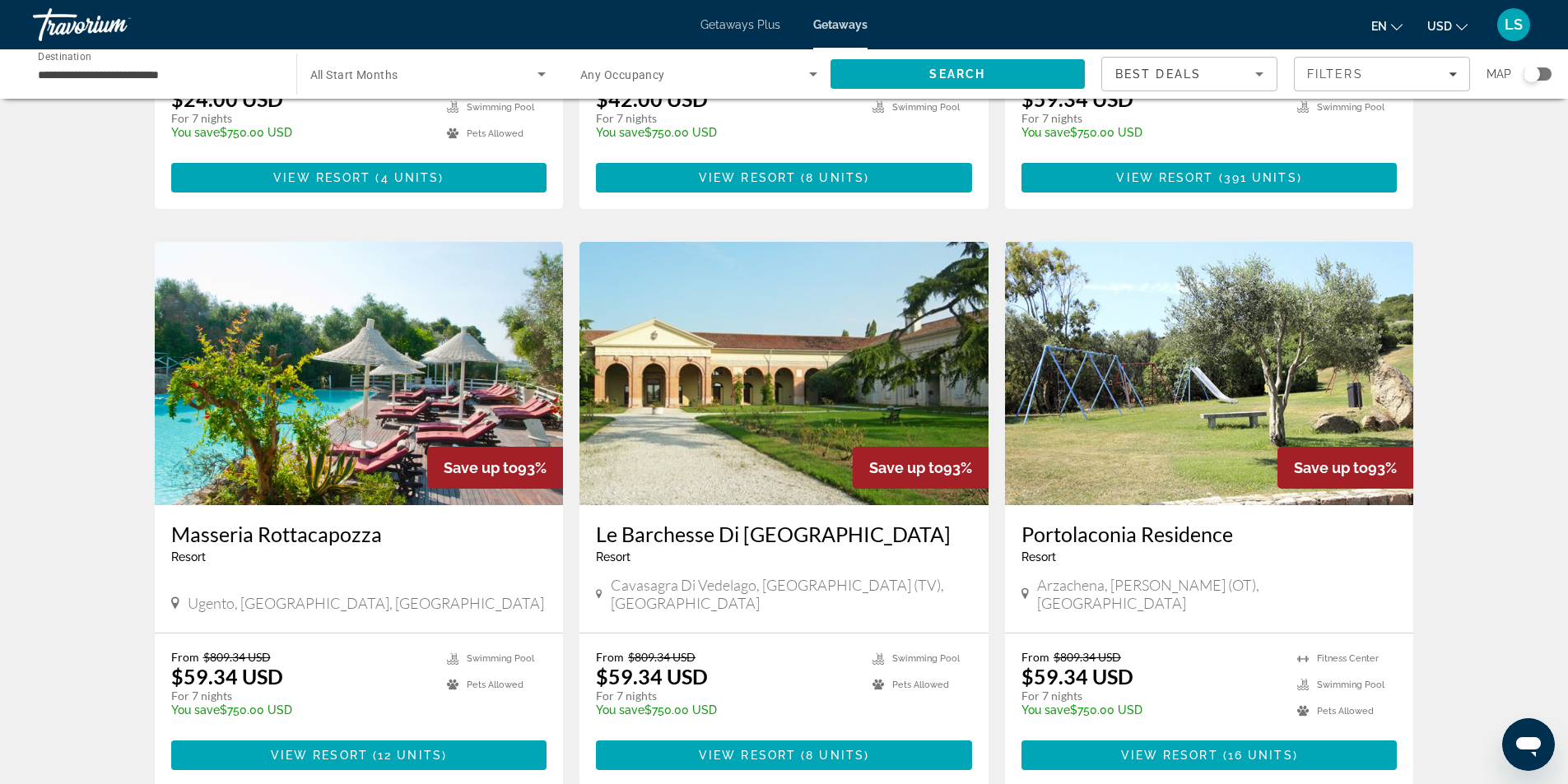
drag, startPoint x: 1540, startPoint y: 63, endPoint x: 1539, endPoint y: 74, distance: 11.0
click at [1539, 68] on div "Map" at bounding box center [1519, 74] width 65 height 35
click at [1539, 76] on div "Search widget" at bounding box center [1531, 73] width 16 height 16
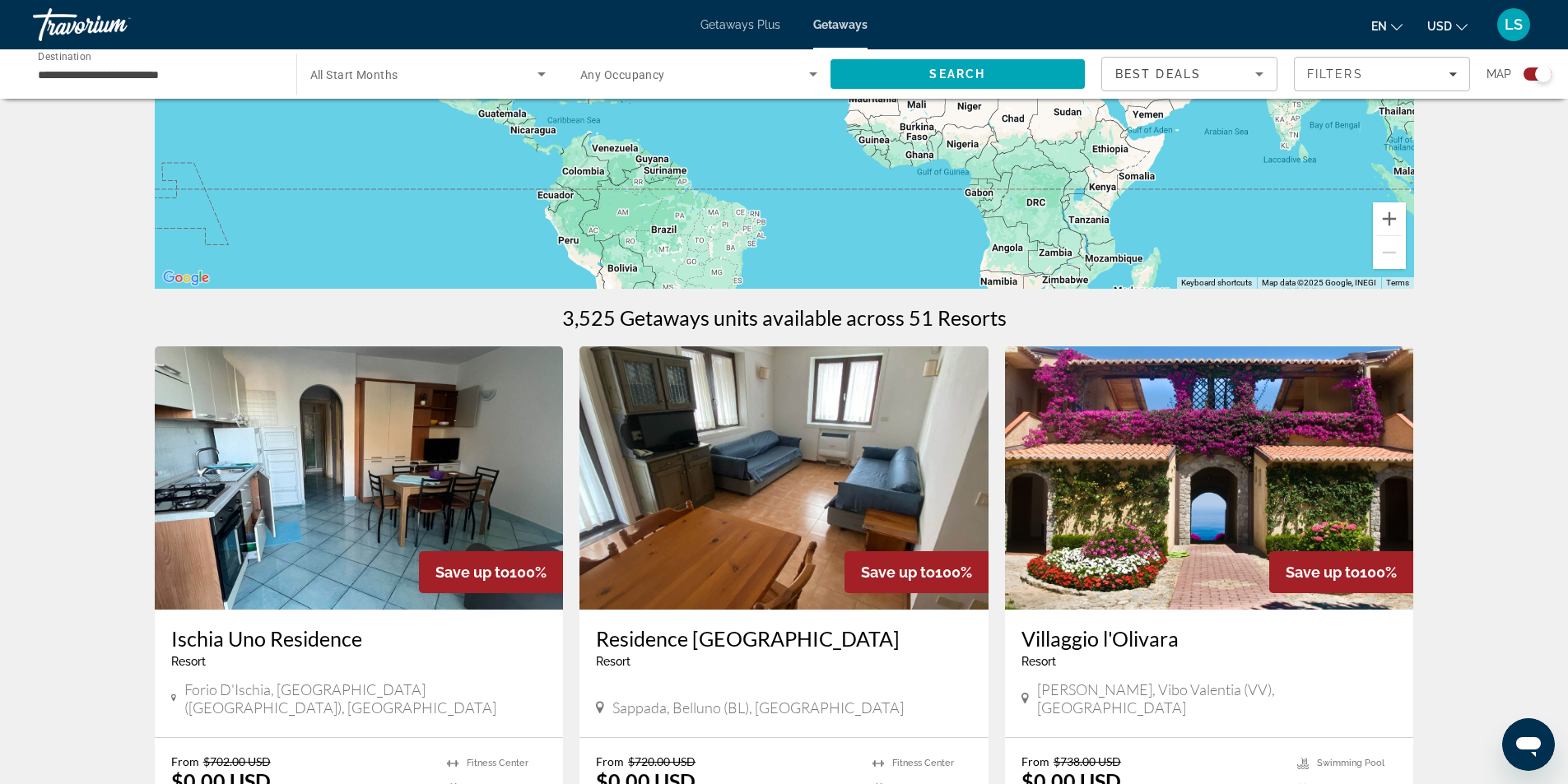
scroll to position [0, 0]
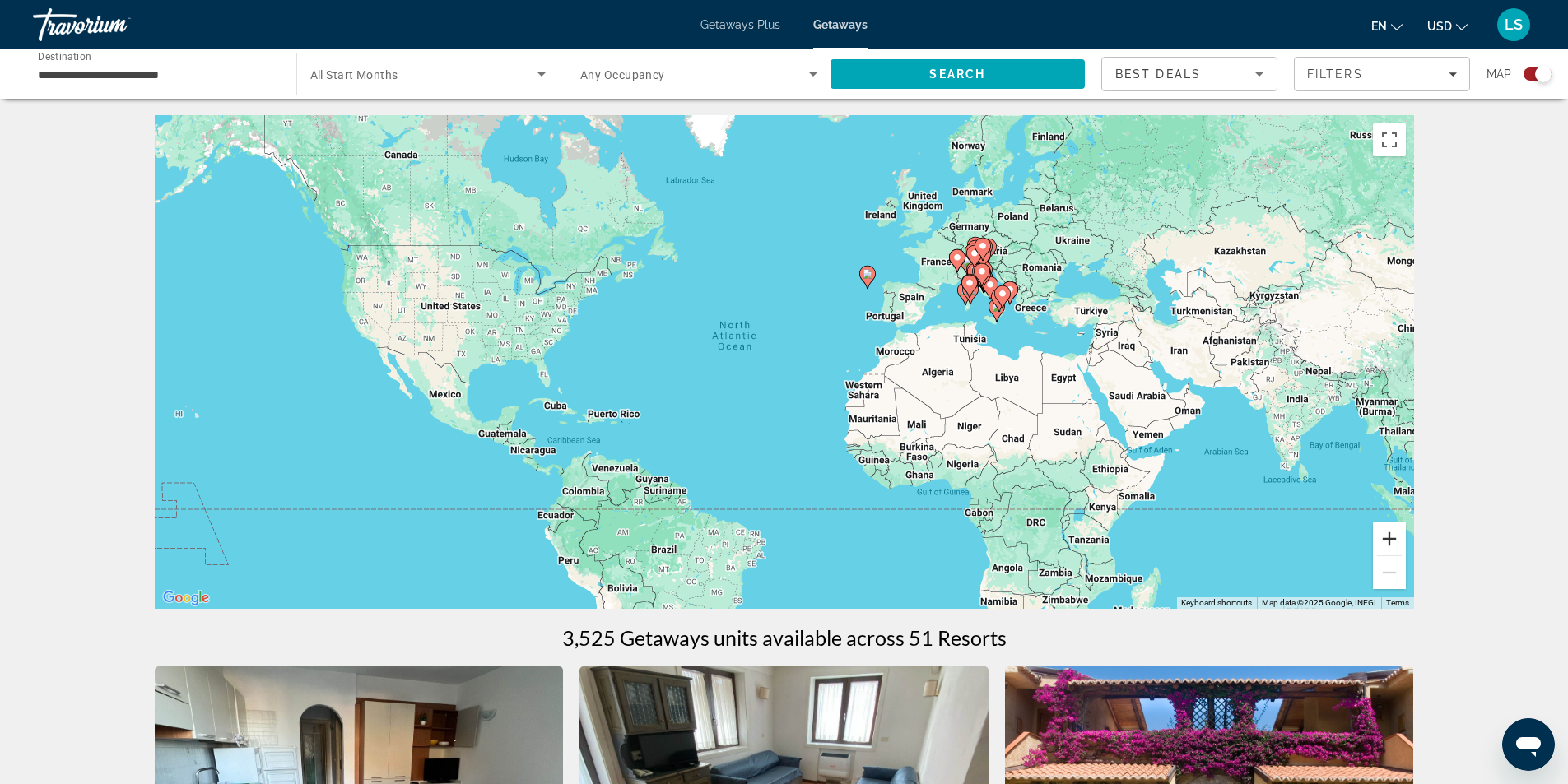
click at [1392, 536] on button "Zoom in" at bounding box center [1389, 539] width 33 height 33
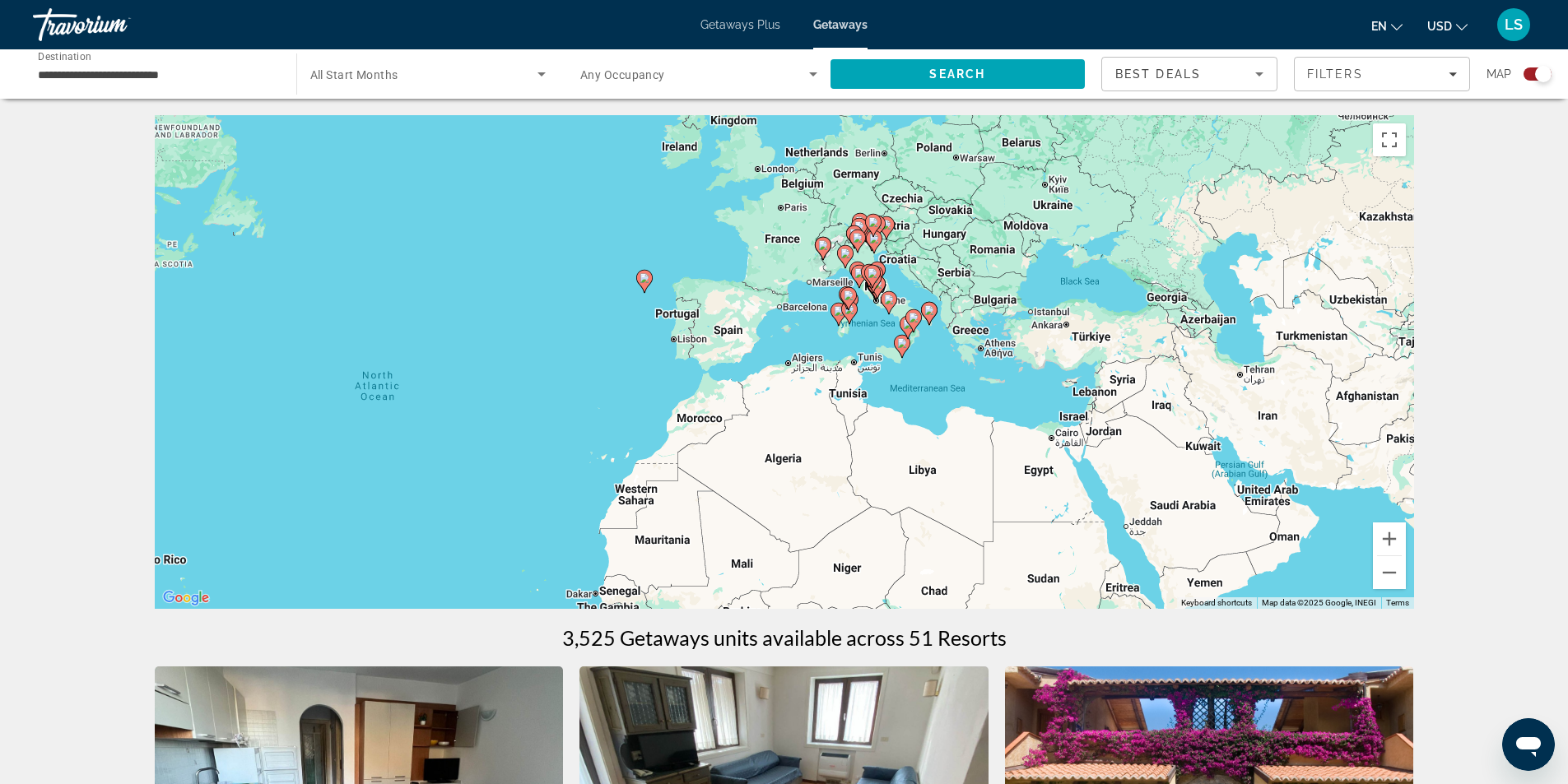
drag, startPoint x: 1163, startPoint y: 437, endPoint x: 904, endPoint y: 490, distance: 264.4
click at [904, 490] on div "To activate drag with keyboard, press Alt + Enter. Once in keyboard drag state,…" at bounding box center [784, 362] width 1260 height 494
click at [1390, 541] on button "Zoom in" at bounding box center [1389, 539] width 33 height 33
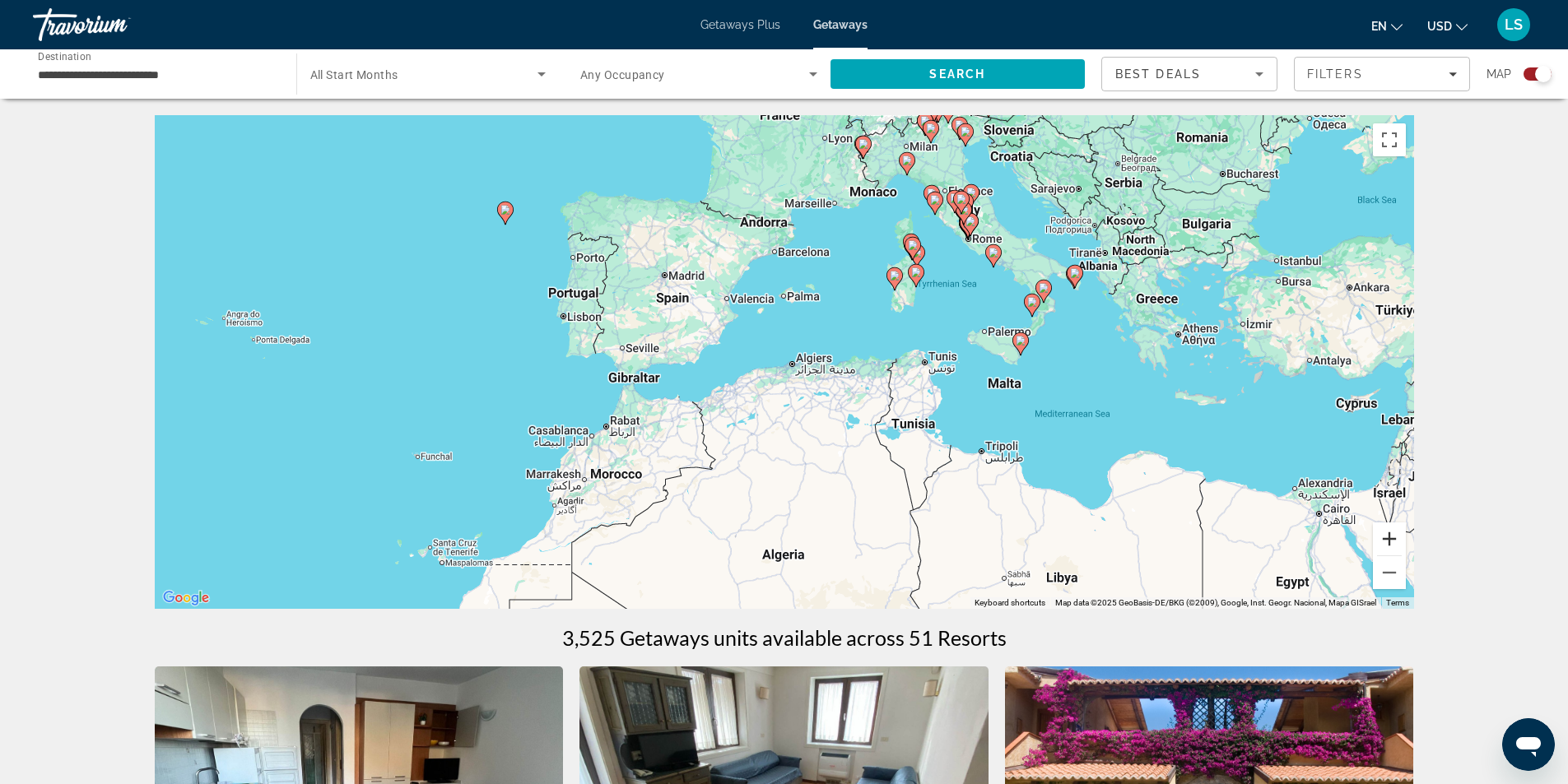
click at [1390, 541] on button "Zoom in" at bounding box center [1389, 539] width 33 height 33
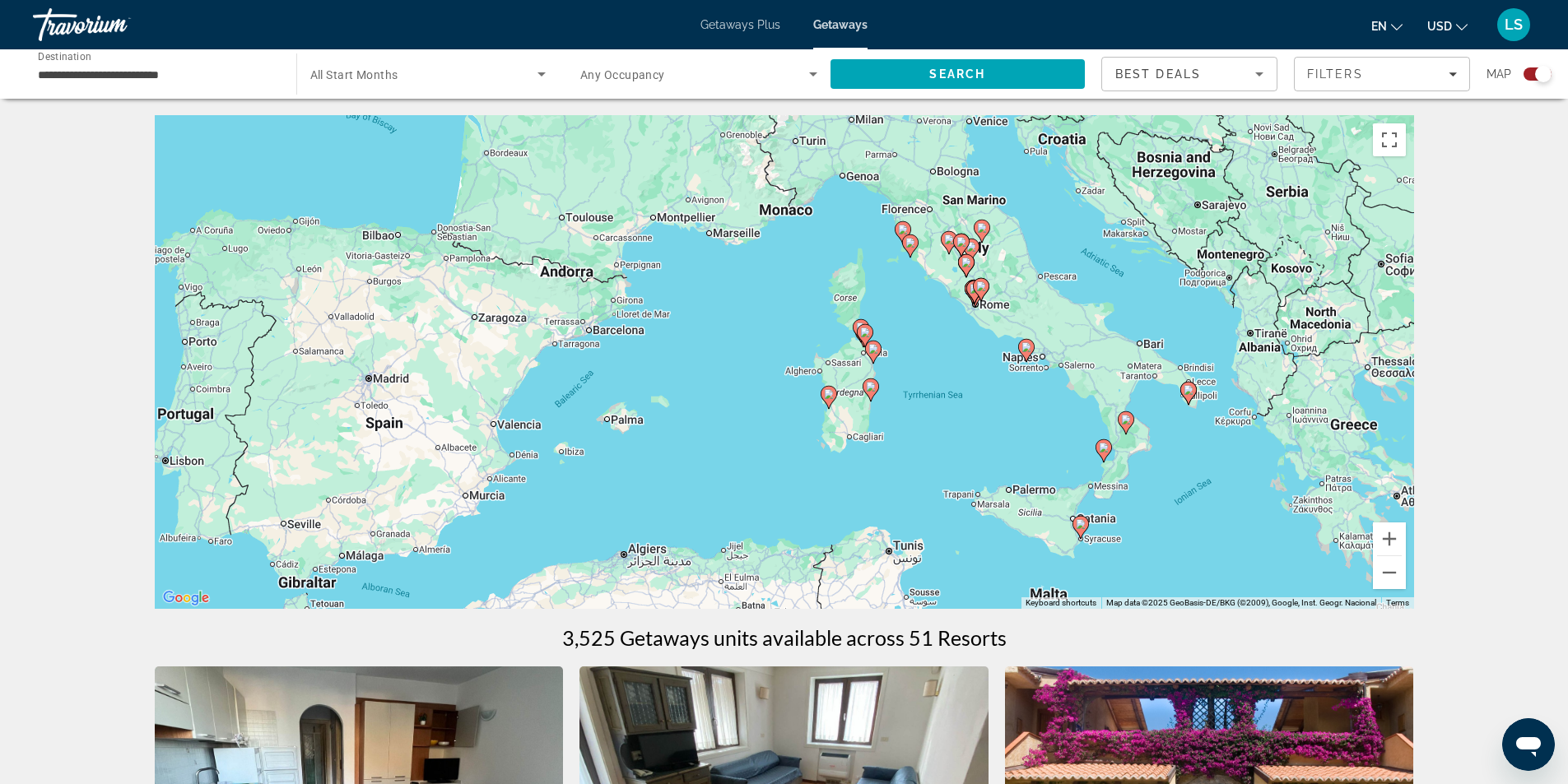
drag, startPoint x: 1082, startPoint y: 328, endPoint x: 897, endPoint y: 521, distance: 267.3
click at [897, 521] on div "To activate drag with keyboard, press Alt + Enter. Once in keyboard drag state,…" at bounding box center [784, 362] width 1260 height 494
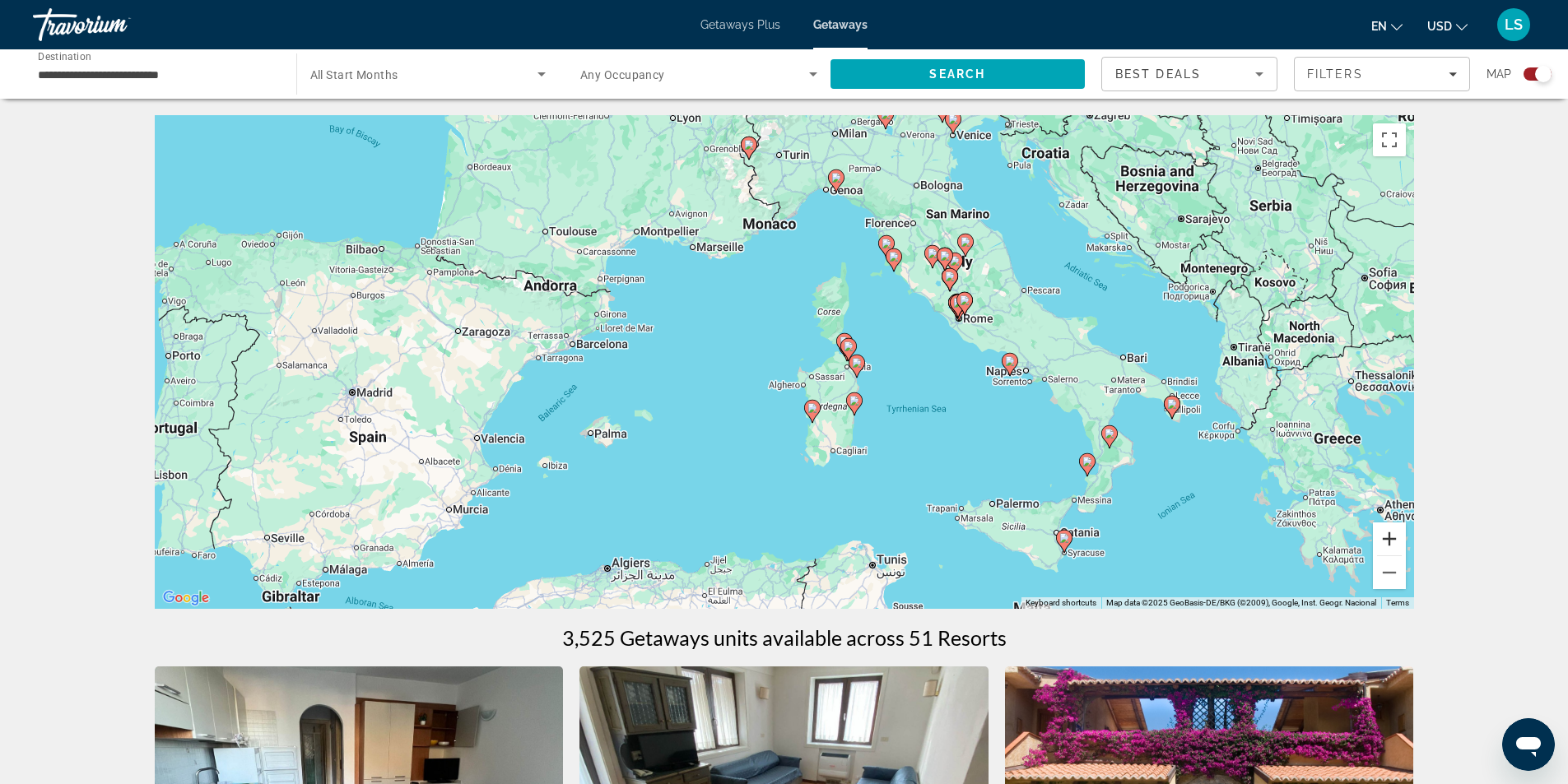
click at [1394, 532] on button "Zoom in" at bounding box center [1389, 539] width 33 height 33
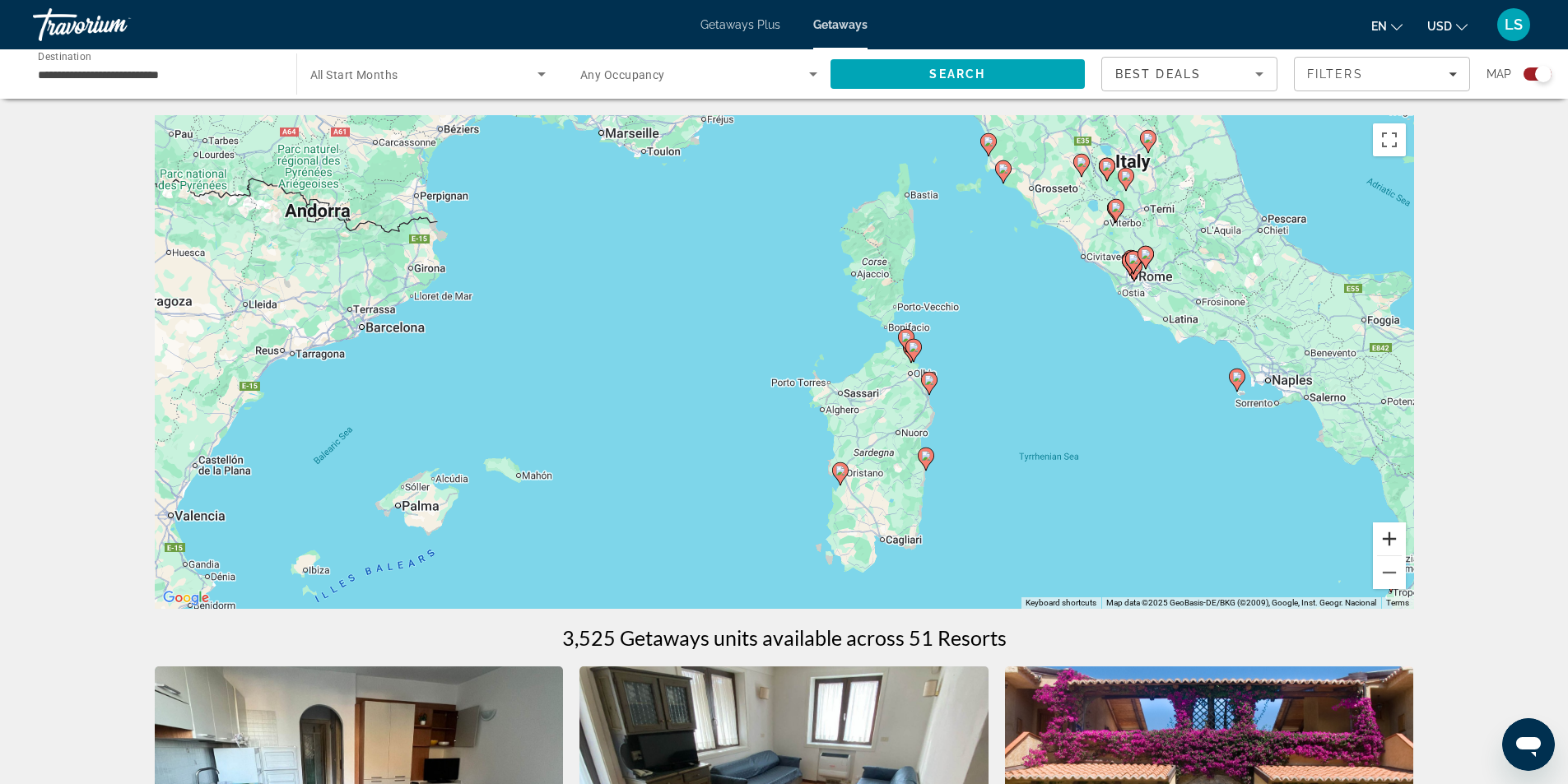
click at [1394, 532] on button "Zoom in" at bounding box center [1389, 539] width 33 height 33
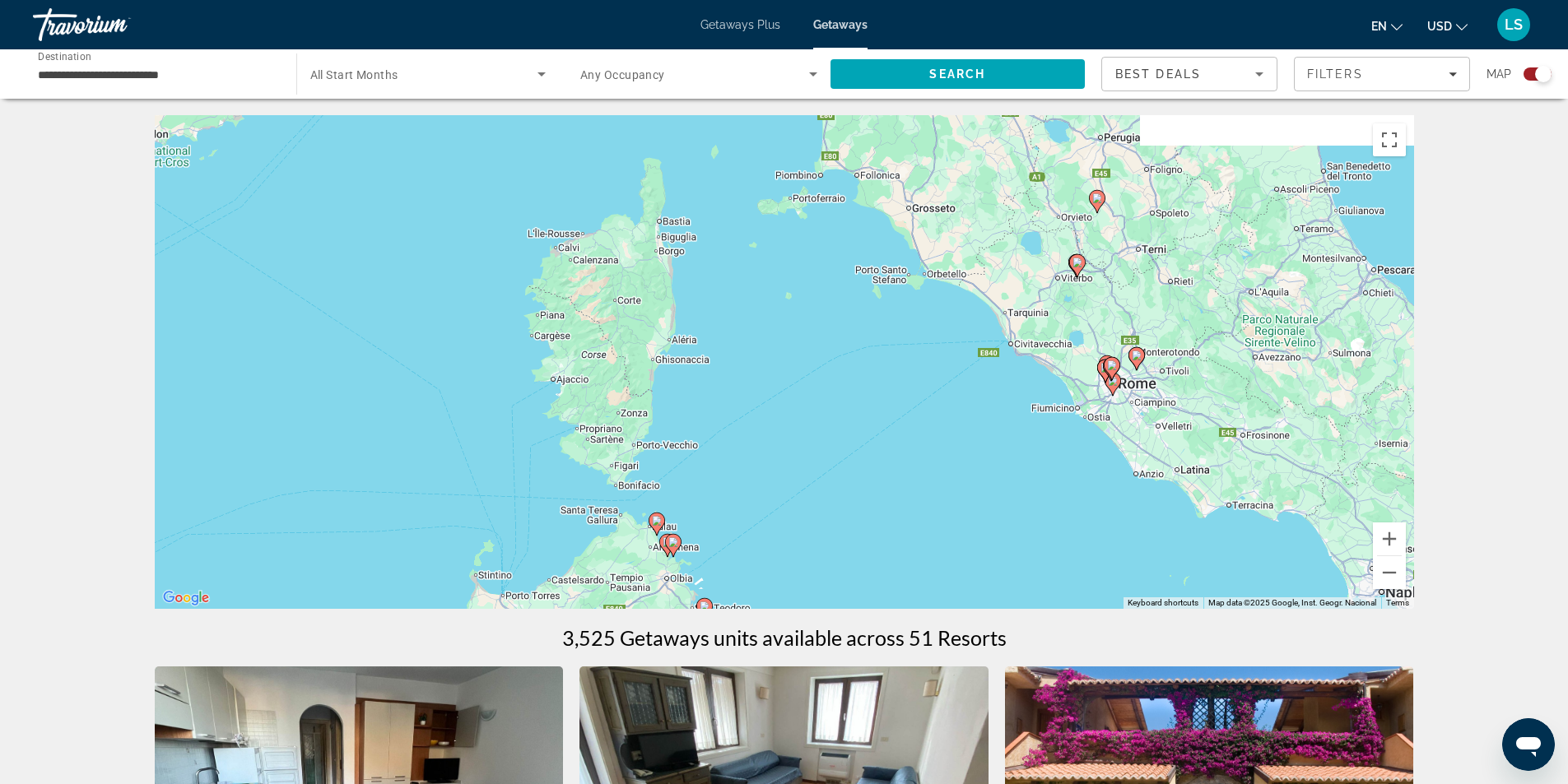
drag, startPoint x: 1297, startPoint y: 295, endPoint x: 898, endPoint y: 508, distance: 452.3
click at [898, 508] on div "To activate drag with keyboard, press Alt + Enter. Once in keyboard drag state,…" at bounding box center [784, 362] width 1260 height 494
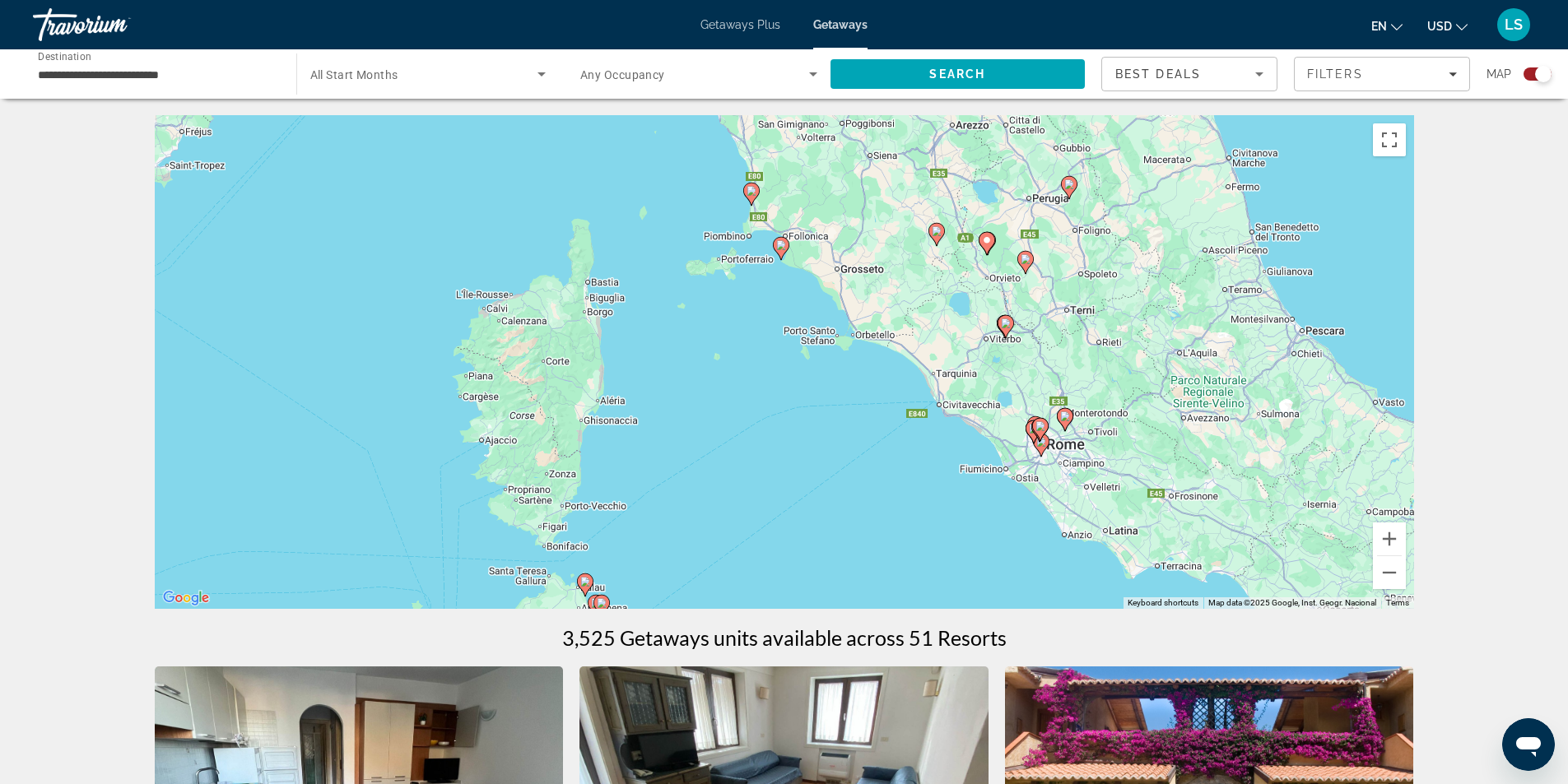
drag, startPoint x: 1065, startPoint y: 475, endPoint x: 1010, endPoint y: 528, distance: 76.4
click at [1010, 528] on div "To activate drag with keyboard, press Alt + Enter. Once in keyboard drag state,…" at bounding box center [784, 362] width 1260 height 494
click at [1387, 536] on button "Zoom in" at bounding box center [1389, 539] width 33 height 33
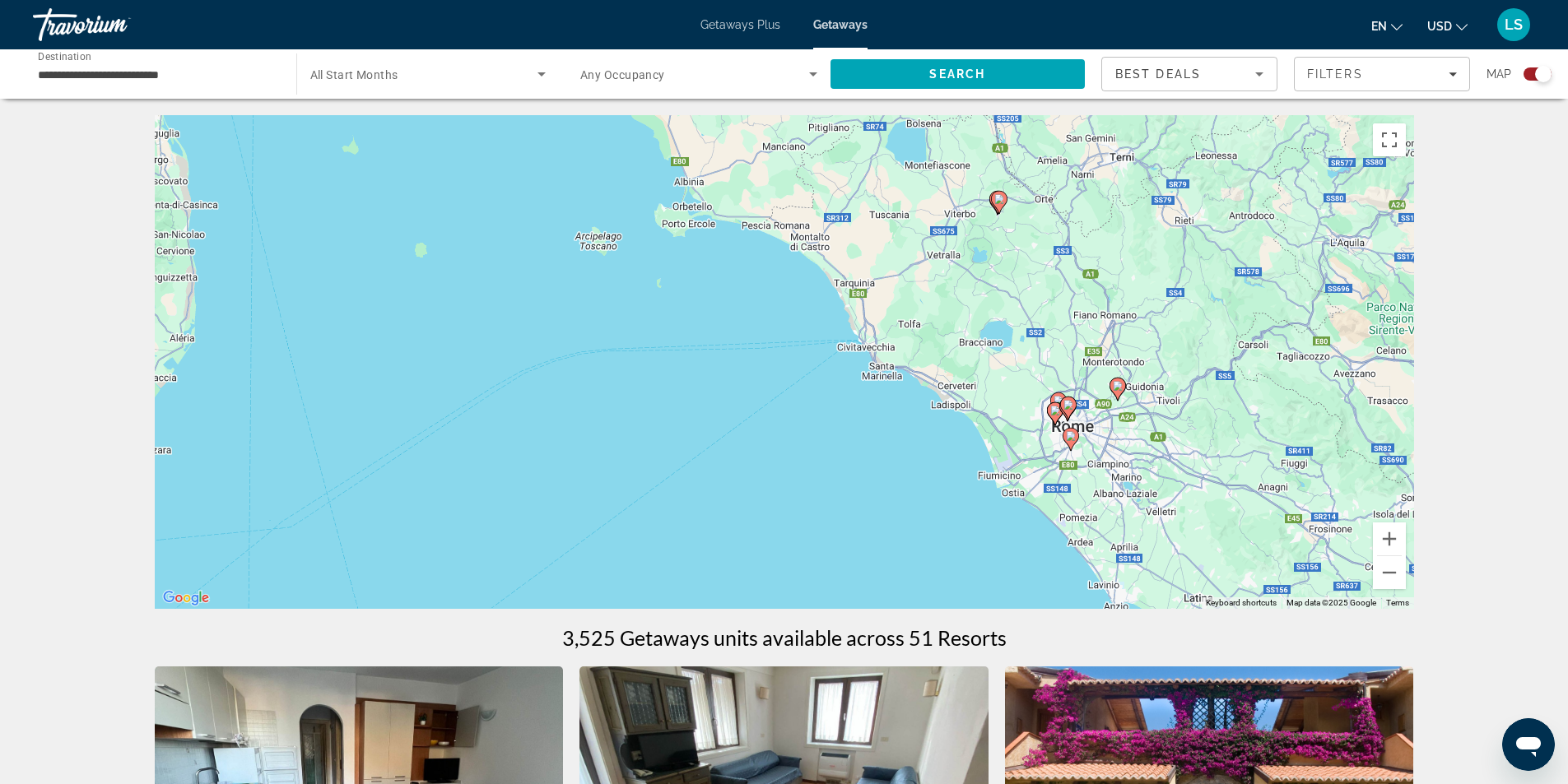
drag, startPoint x: 1310, startPoint y: 482, endPoint x: 1076, endPoint y: 377, distance: 256.5
click at [1076, 377] on div "To activate drag with keyboard, press Alt + Enter. Once in keyboard drag state,…" at bounding box center [784, 362] width 1260 height 494
click at [1388, 536] on button "Zoom in" at bounding box center [1389, 539] width 33 height 33
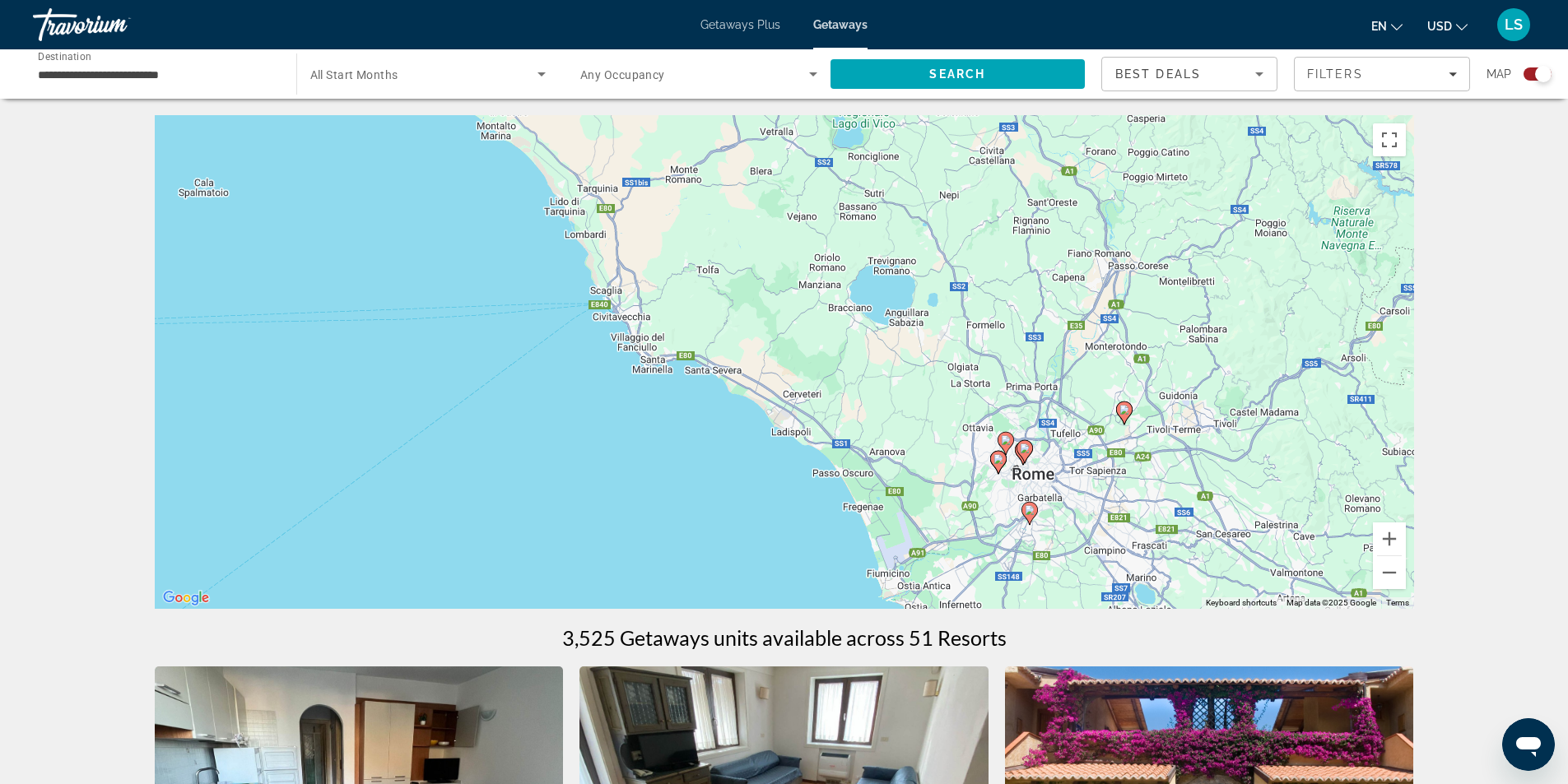
drag, startPoint x: 1304, startPoint y: 513, endPoint x: 974, endPoint y: 496, distance: 330.4
click at [974, 496] on div "To activate drag with keyboard, press Alt + Enter. Once in keyboard drag state,…" at bounding box center [784, 362] width 1260 height 494
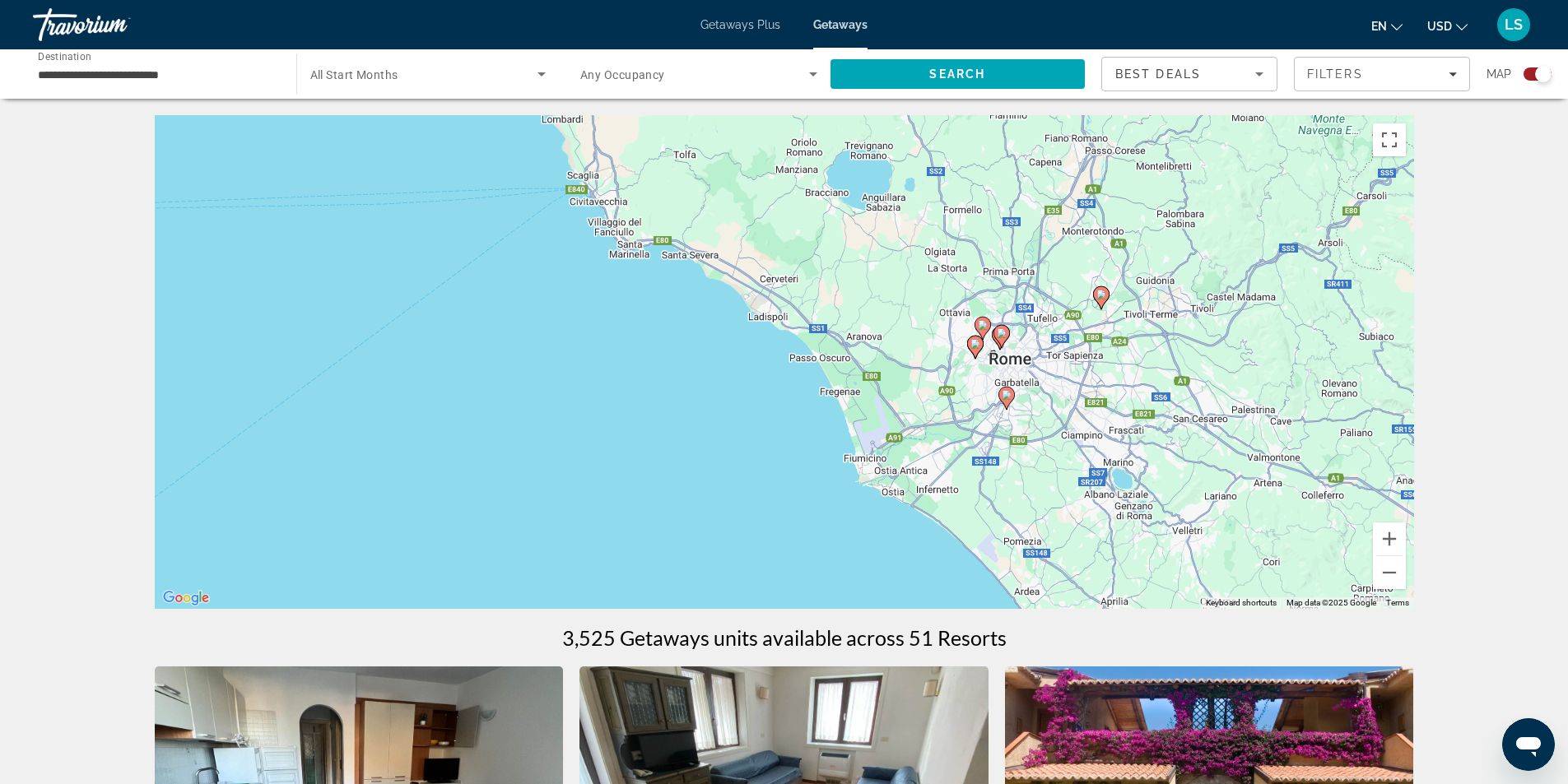
drag, startPoint x: 1081, startPoint y: 541, endPoint x: 1057, endPoint y: 422, distance: 121.4
click at [1057, 422] on div "To activate drag with keyboard, press Alt + Enter. Once in keyboard drag state,…" at bounding box center [784, 362] width 1260 height 494
click at [983, 326] on image "Main content" at bounding box center [982, 325] width 10 height 9
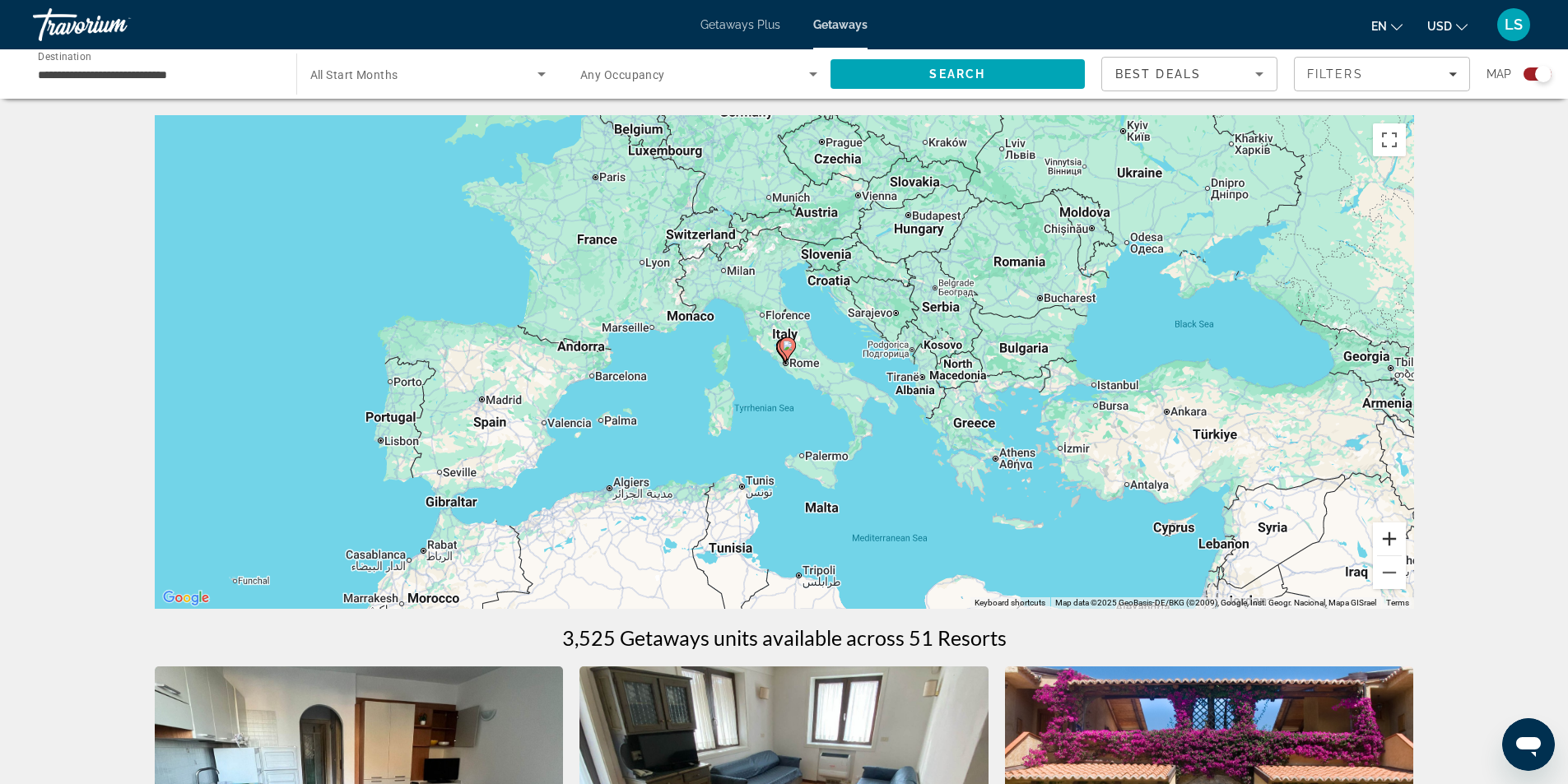
click at [1392, 533] on button "Zoom in" at bounding box center [1389, 539] width 33 height 33
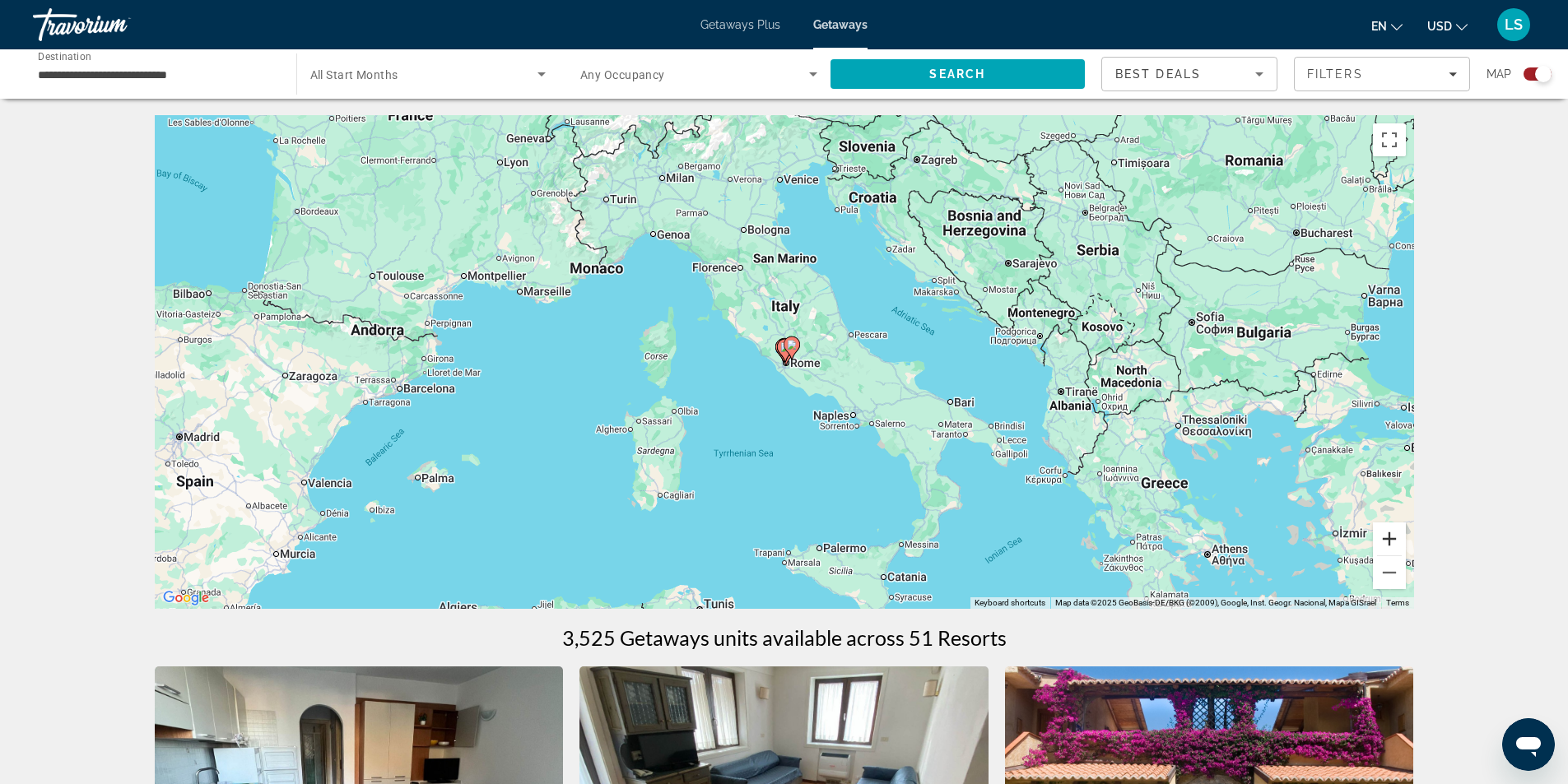
click at [1392, 533] on button "Zoom in" at bounding box center [1389, 539] width 33 height 33
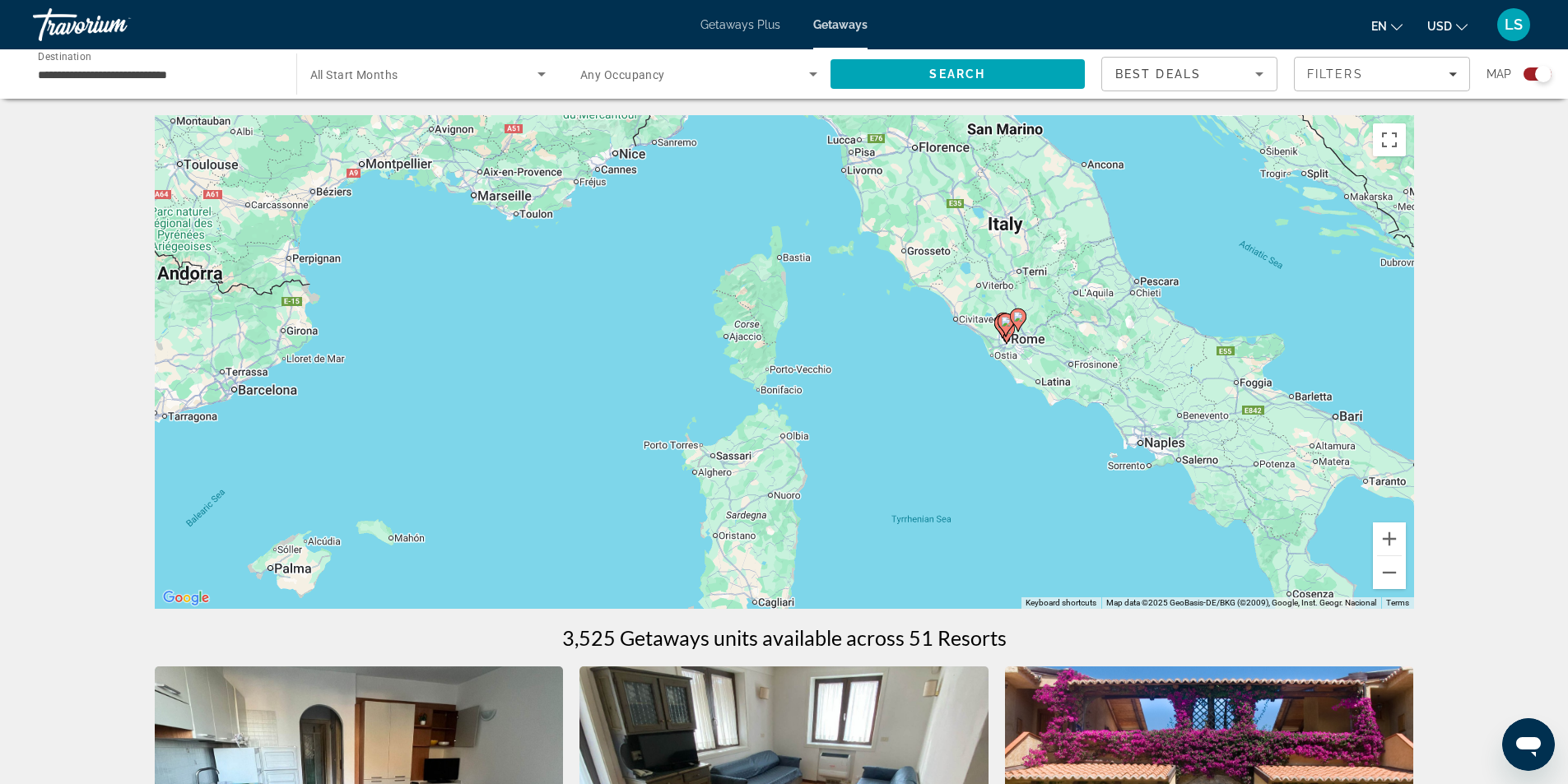
drag, startPoint x: 798, startPoint y: 475, endPoint x: 1025, endPoint y: 448, distance: 228.6
click at [1025, 448] on div "To activate drag with keyboard, press Alt + Enter. Once in keyboard drag state,…" at bounding box center [784, 362] width 1260 height 494
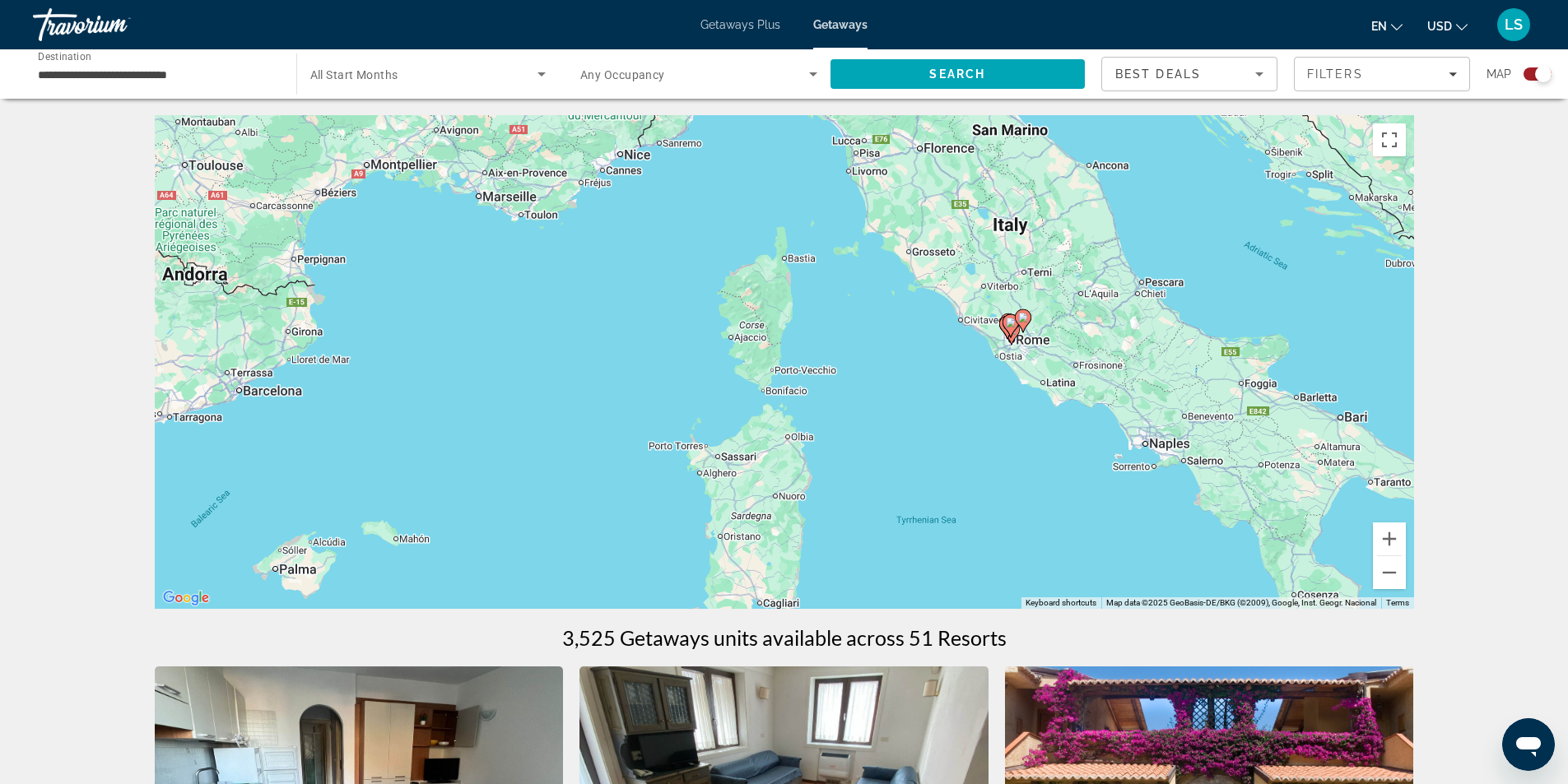
click at [1023, 320] on image "Main content" at bounding box center [1022, 317] width 10 height 9
type input "**********"
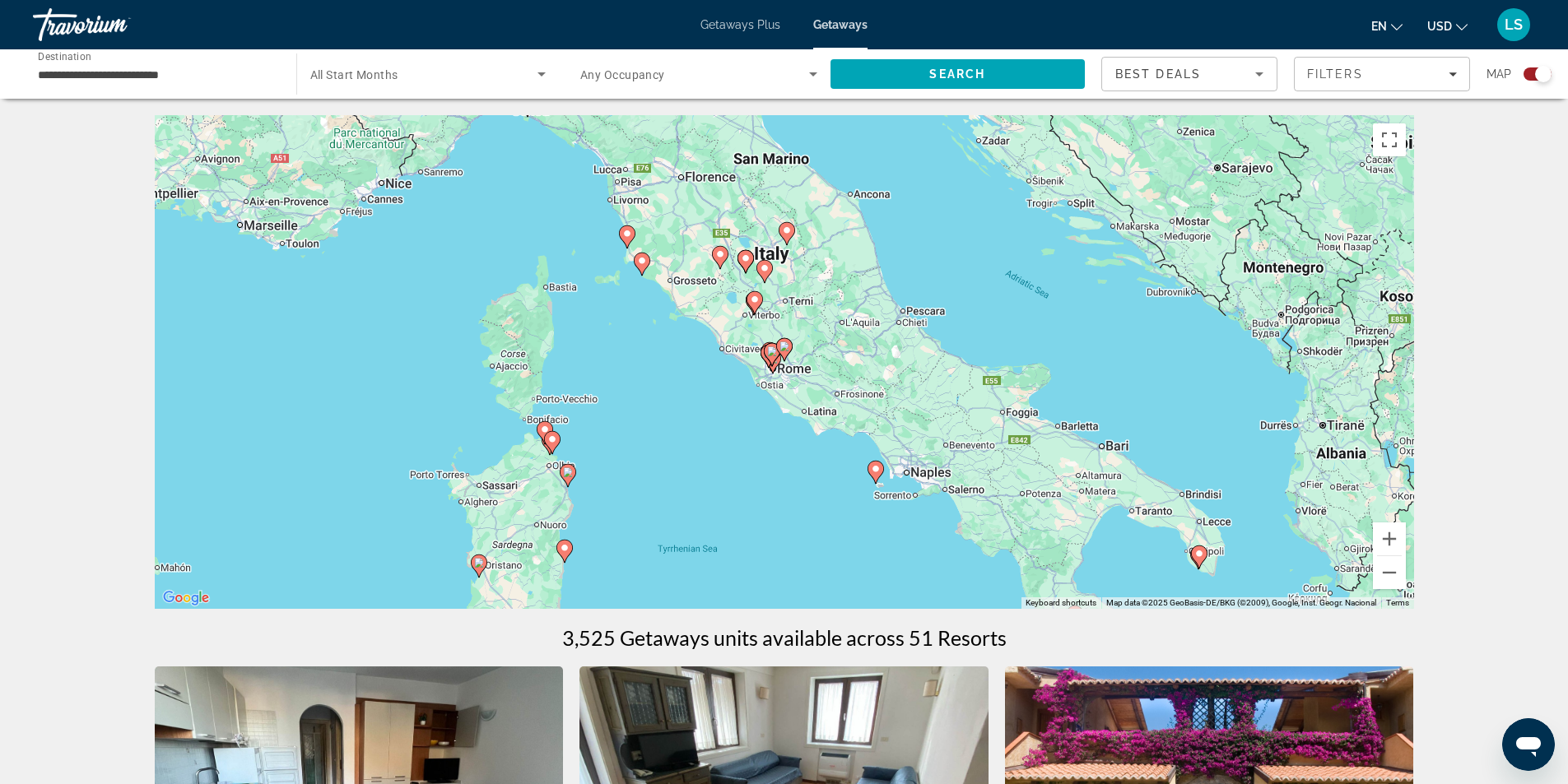
click at [641, 264] on image "Main content" at bounding box center [641, 260] width 10 height 9
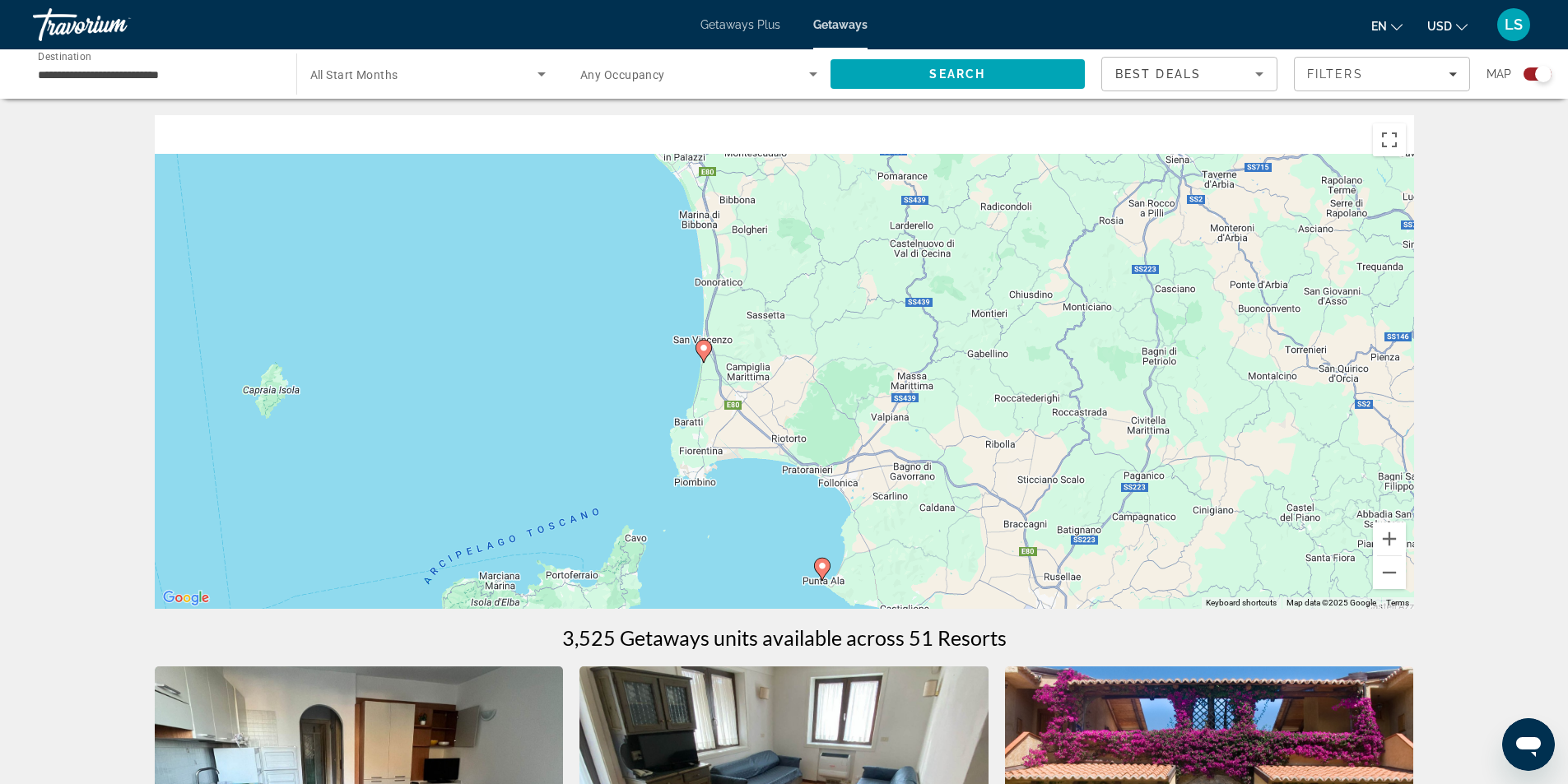
drag, startPoint x: 696, startPoint y: 185, endPoint x: 756, endPoint y: 471, distance: 292.2
click at [756, 471] on div "To navigate, press the arrow keys. To activate drag with keyboard, press Alt + …" at bounding box center [784, 362] width 1260 height 494
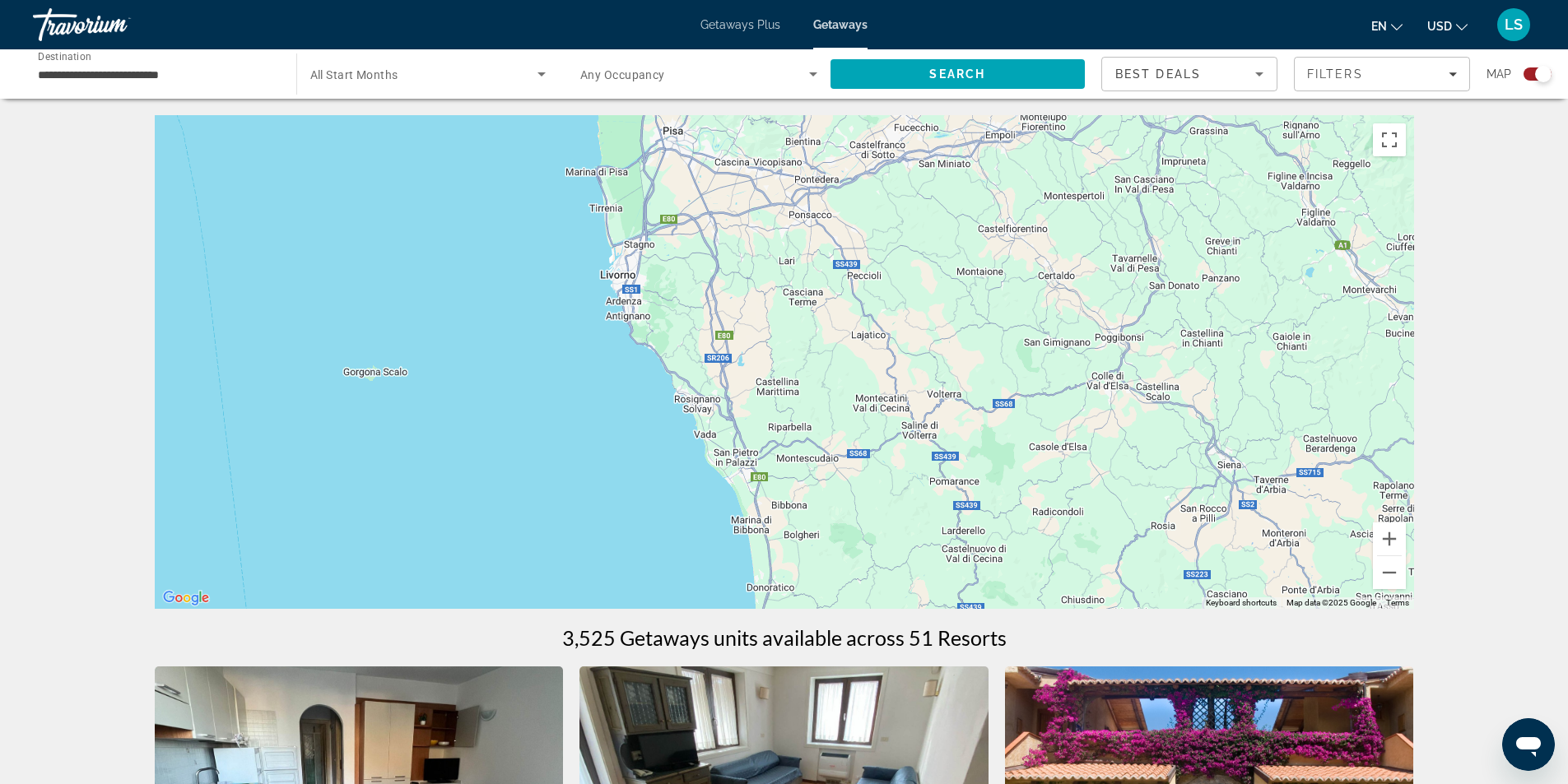
drag, startPoint x: 794, startPoint y: 269, endPoint x: 824, endPoint y: 484, distance: 217.1
click at [824, 484] on div "To navigate, press the arrow keys. To activate drag with keyboard, press Alt + …" at bounding box center [784, 362] width 1260 height 494
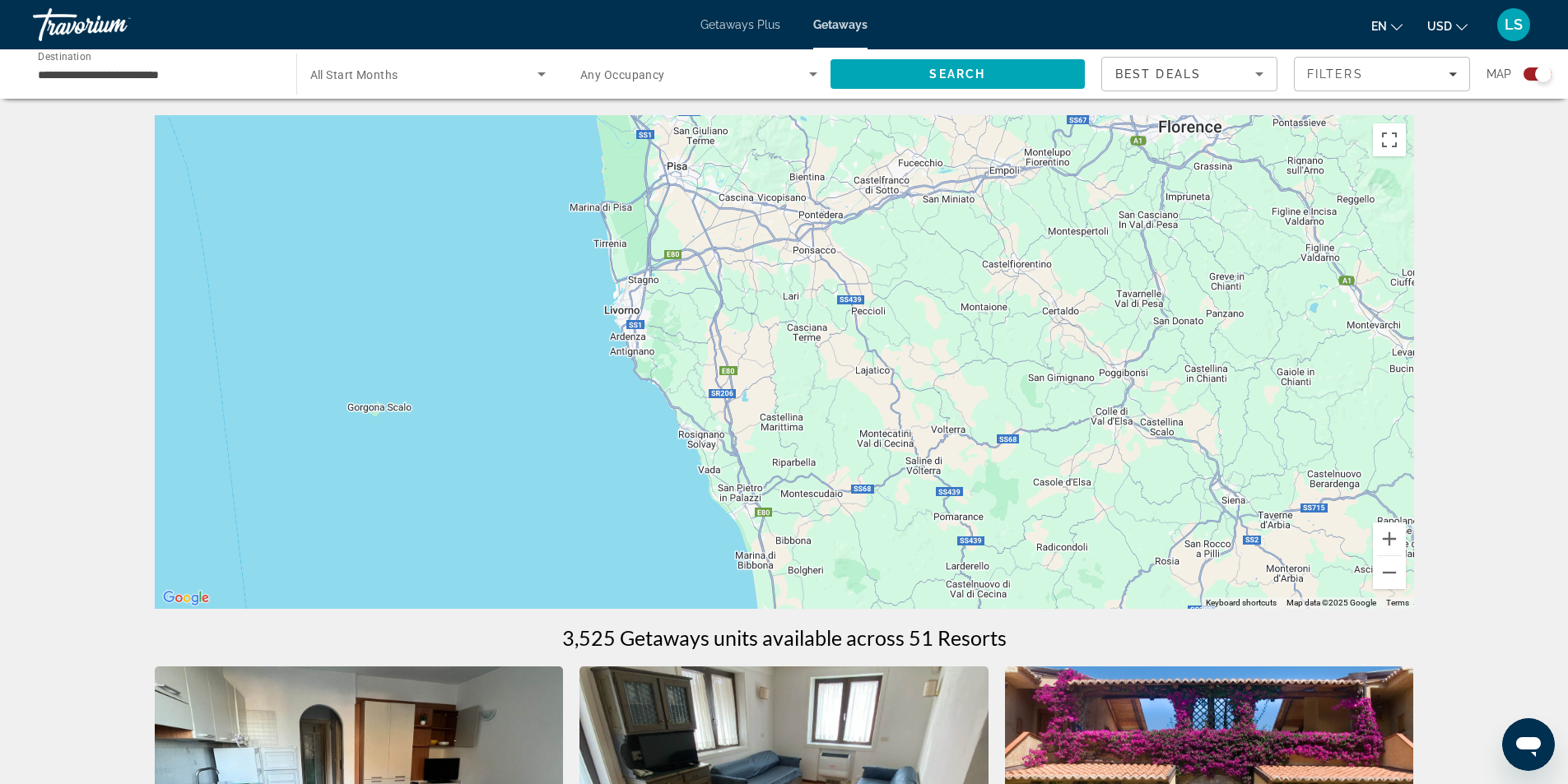
drag, startPoint x: 801, startPoint y: 345, endPoint x: 823, endPoint y: 484, distance: 140.7
click at [823, 484] on div "To navigate, press the arrow keys. To activate drag with keyboard, press Alt + …" at bounding box center [784, 362] width 1260 height 494
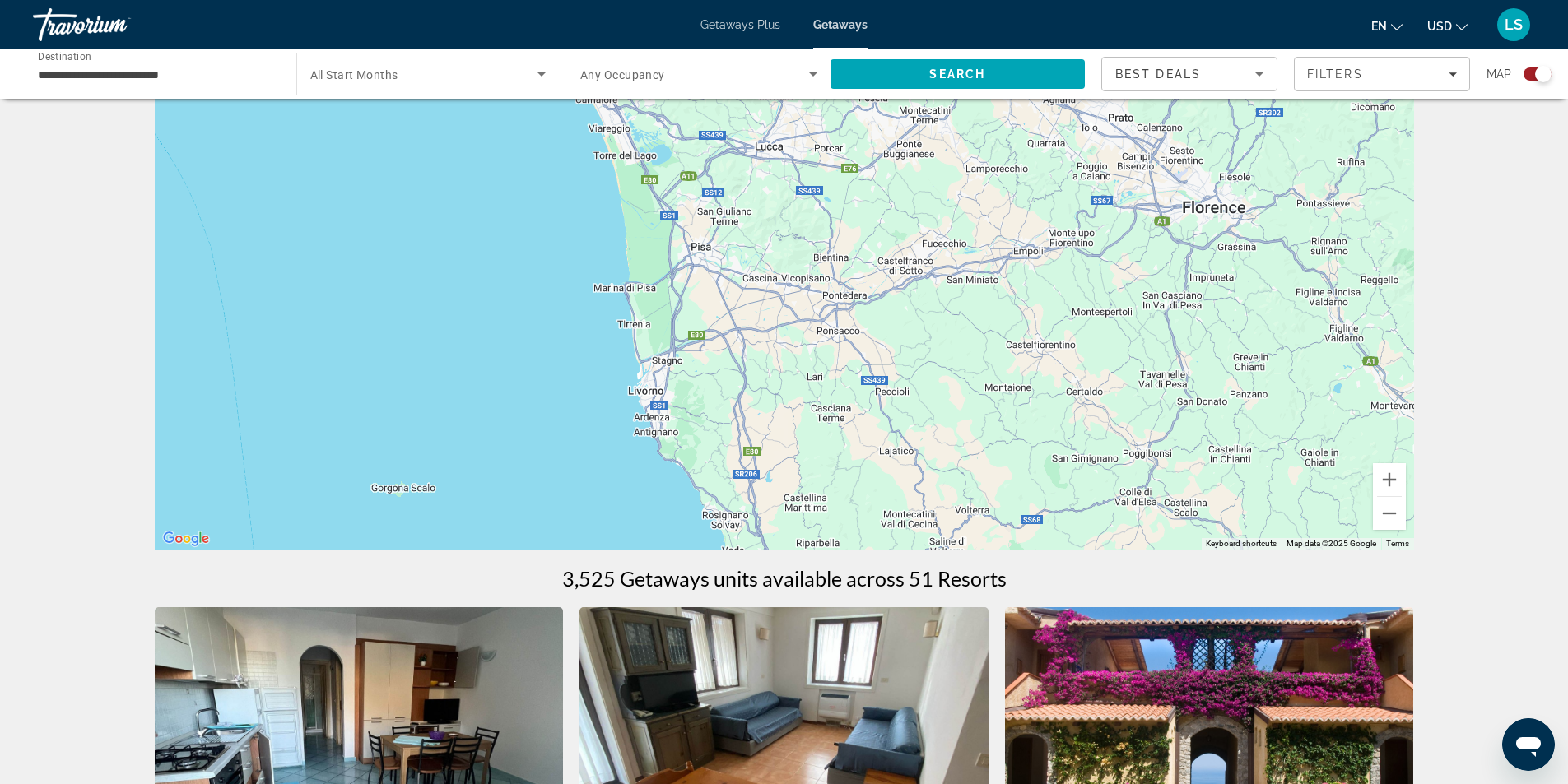
scroll to position [82, 0]
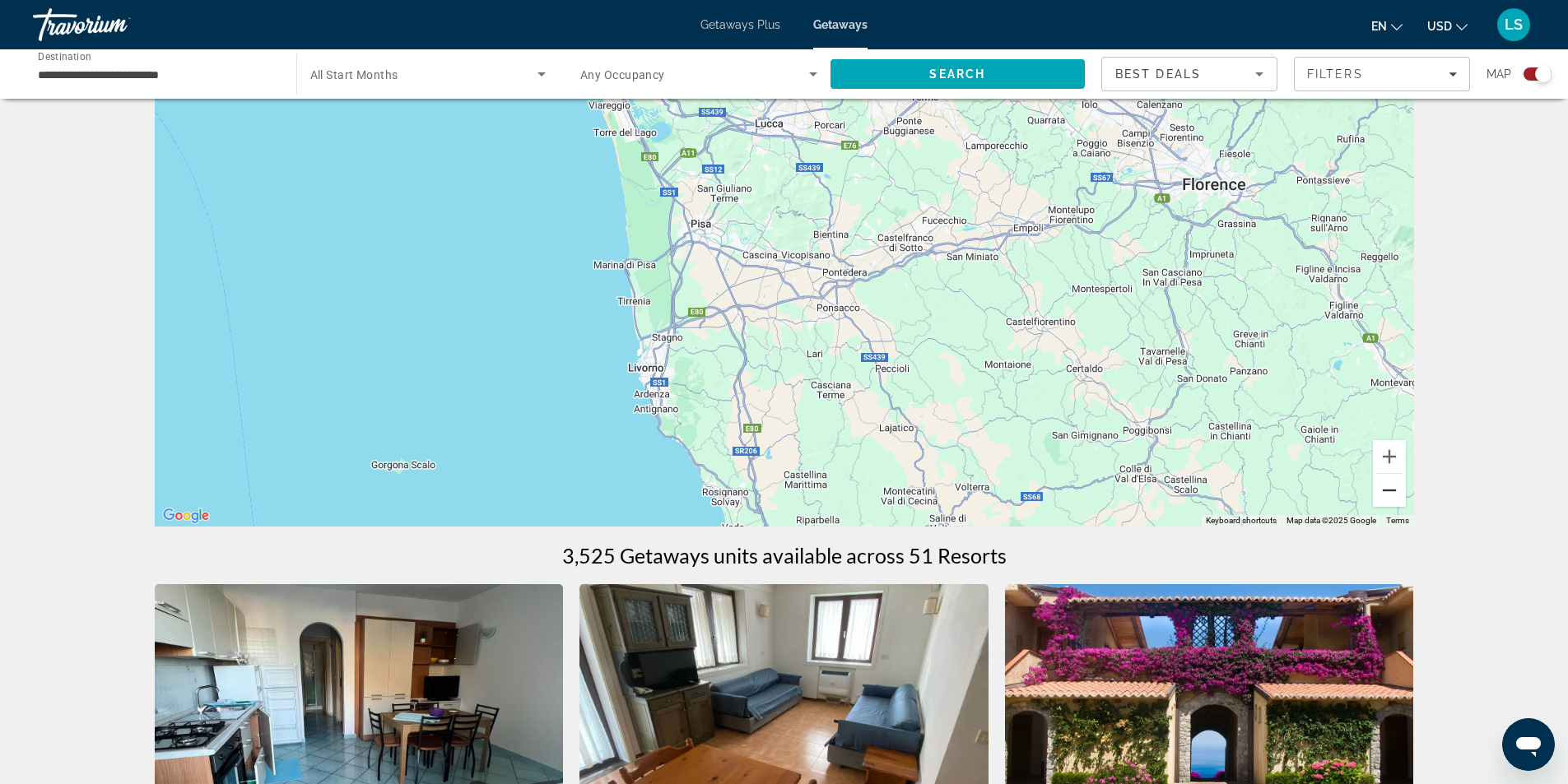
click at [1384, 494] on button "Zoom out" at bounding box center [1389, 490] width 33 height 33
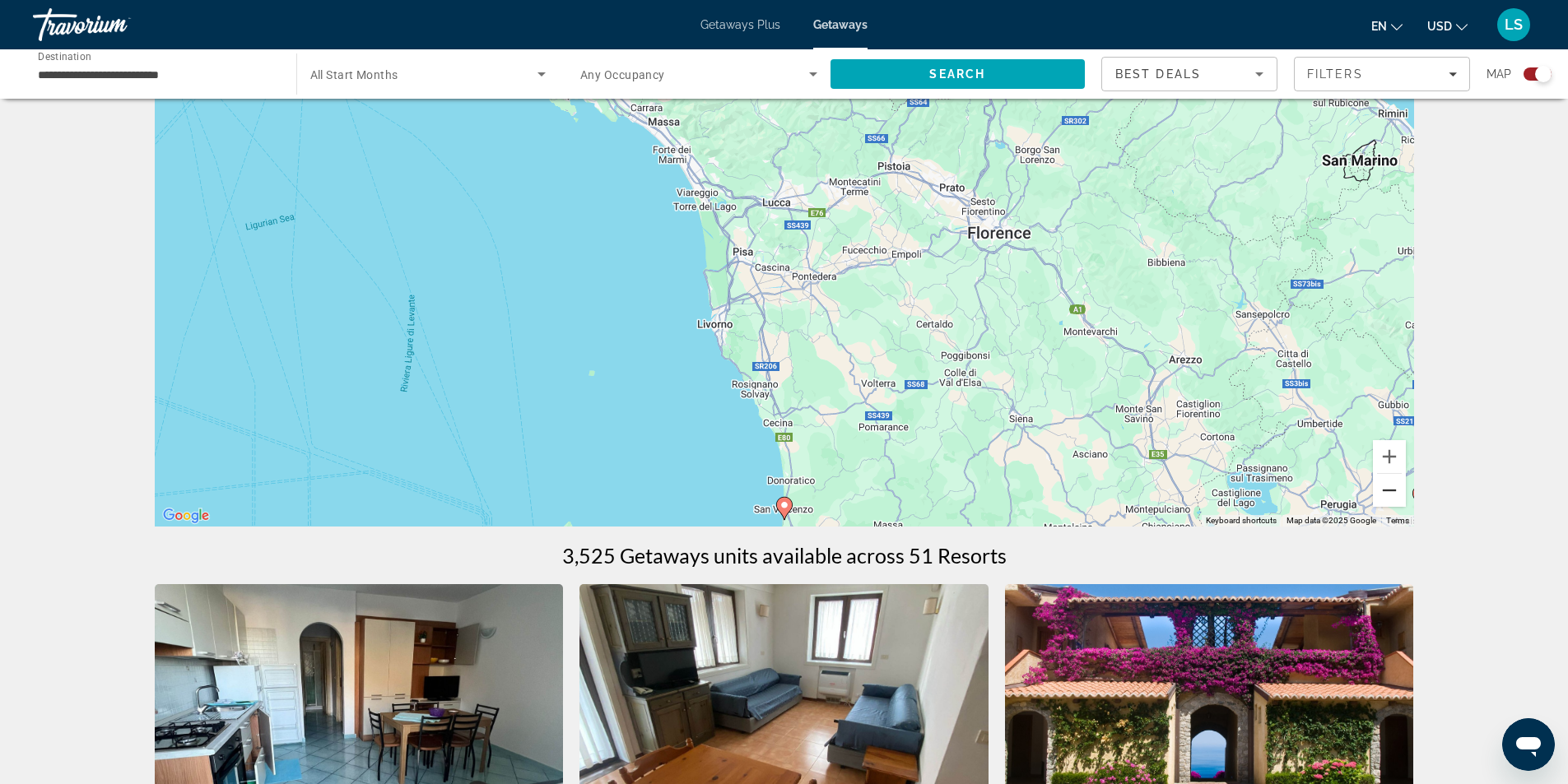
click at [1384, 494] on button "Zoom out" at bounding box center [1389, 490] width 33 height 33
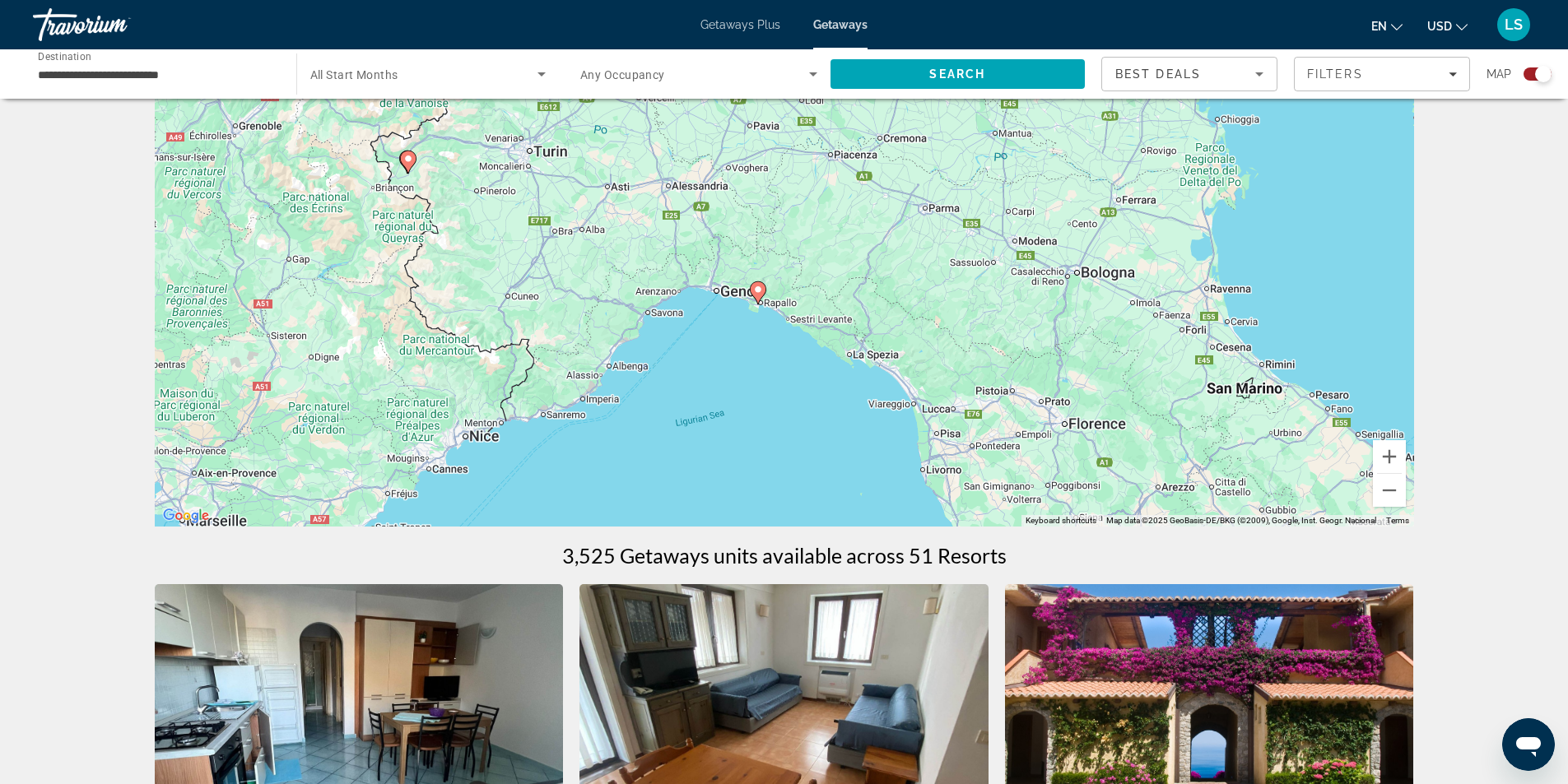
drag, startPoint x: 900, startPoint y: 212, endPoint x: 1074, endPoint y: 383, distance: 244.0
click at [1074, 383] on div "To navigate, press the arrow keys. To activate drag with keyboard, press Alt + …" at bounding box center [784, 280] width 1260 height 494
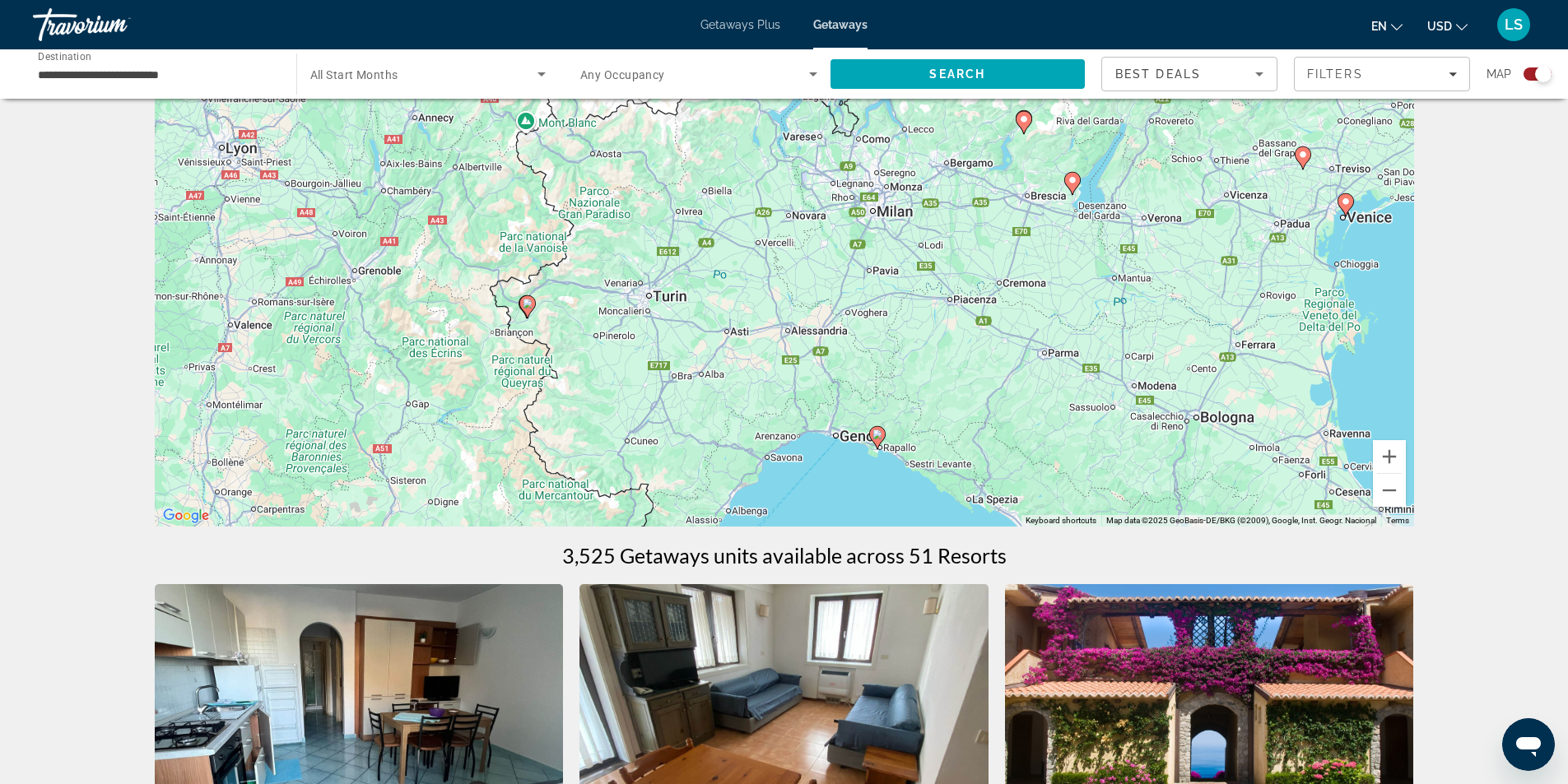
drag, startPoint x: 943, startPoint y: 269, endPoint x: 1066, endPoint y: 424, distance: 197.9
click at [1066, 425] on div "To navigate, press the arrow keys. To activate drag with keyboard, press Alt + …" at bounding box center [784, 280] width 1260 height 494
click at [1389, 495] on button "Zoom out" at bounding box center [1389, 490] width 33 height 33
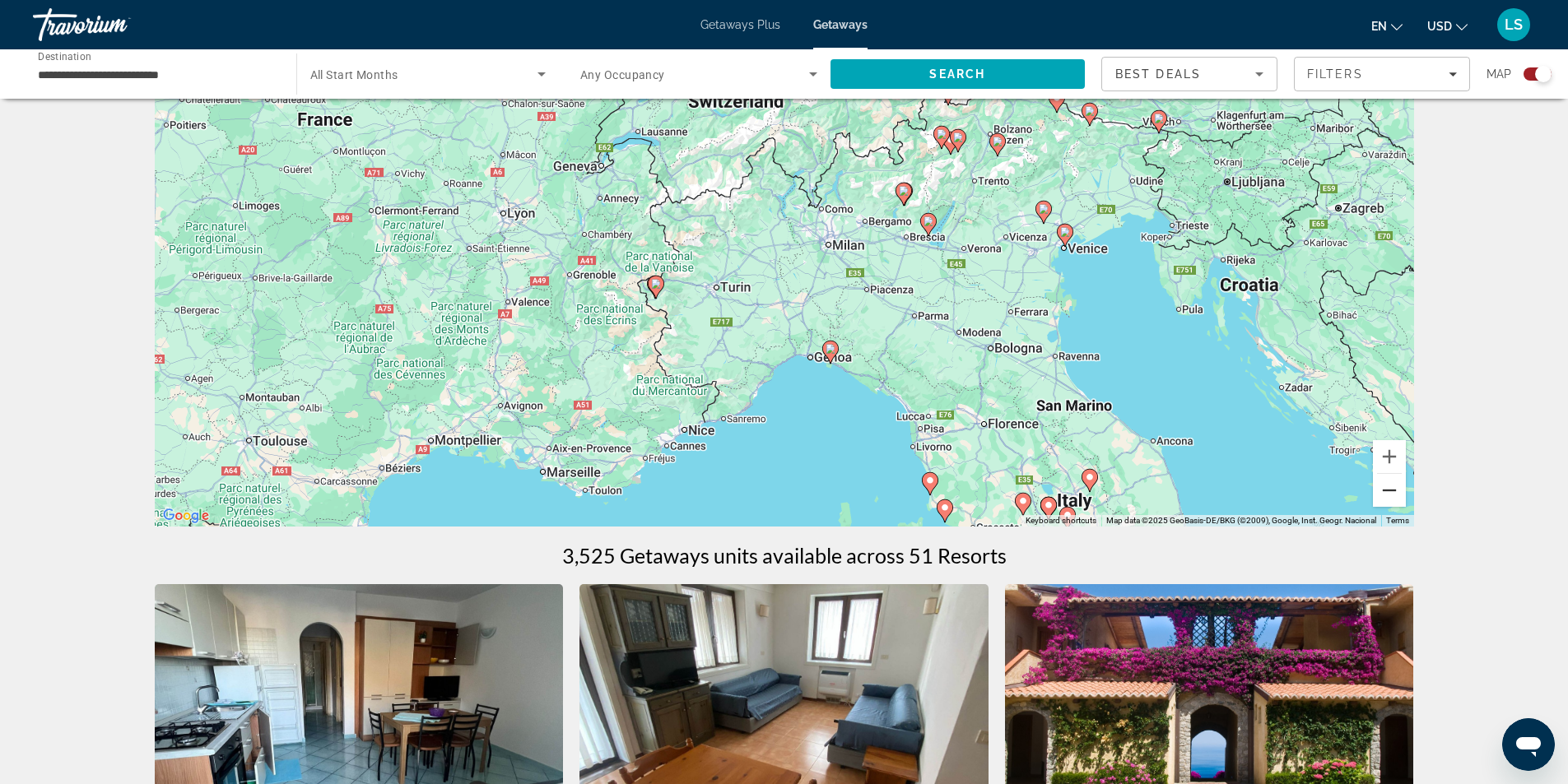
click at [1389, 495] on button "Zoom out" at bounding box center [1389, 490] width 33 height 33
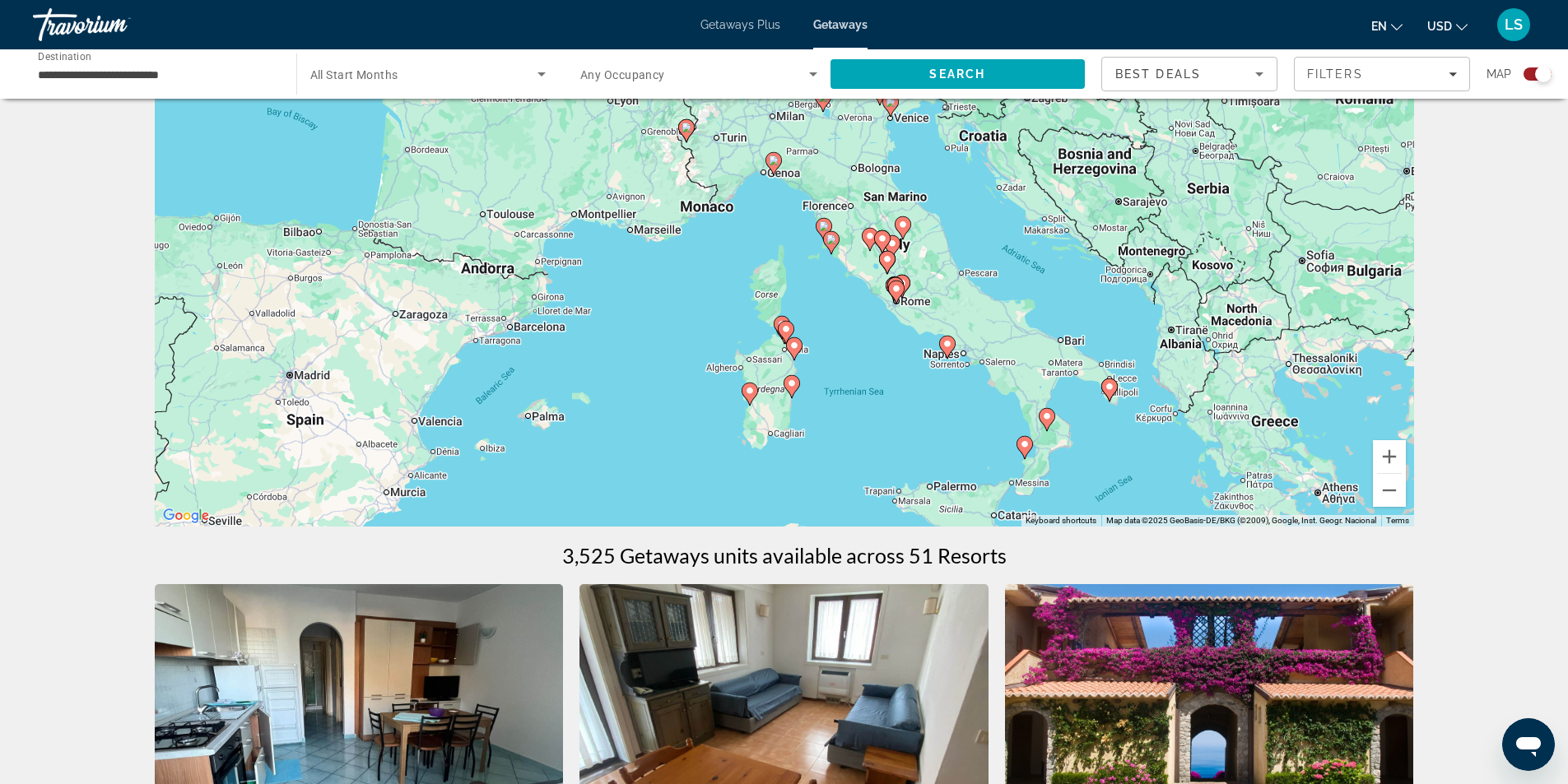
drag, startPoint x: 935, startPoint y: 390, endPoint x: 898, endPoint y: 243, distance: 151.6
click at [898, 243] on div "To navigate, press the arrow keys. To activate drag with keyboard, press Alt + …" at bounding box center [784, 280] width 1260 height 494
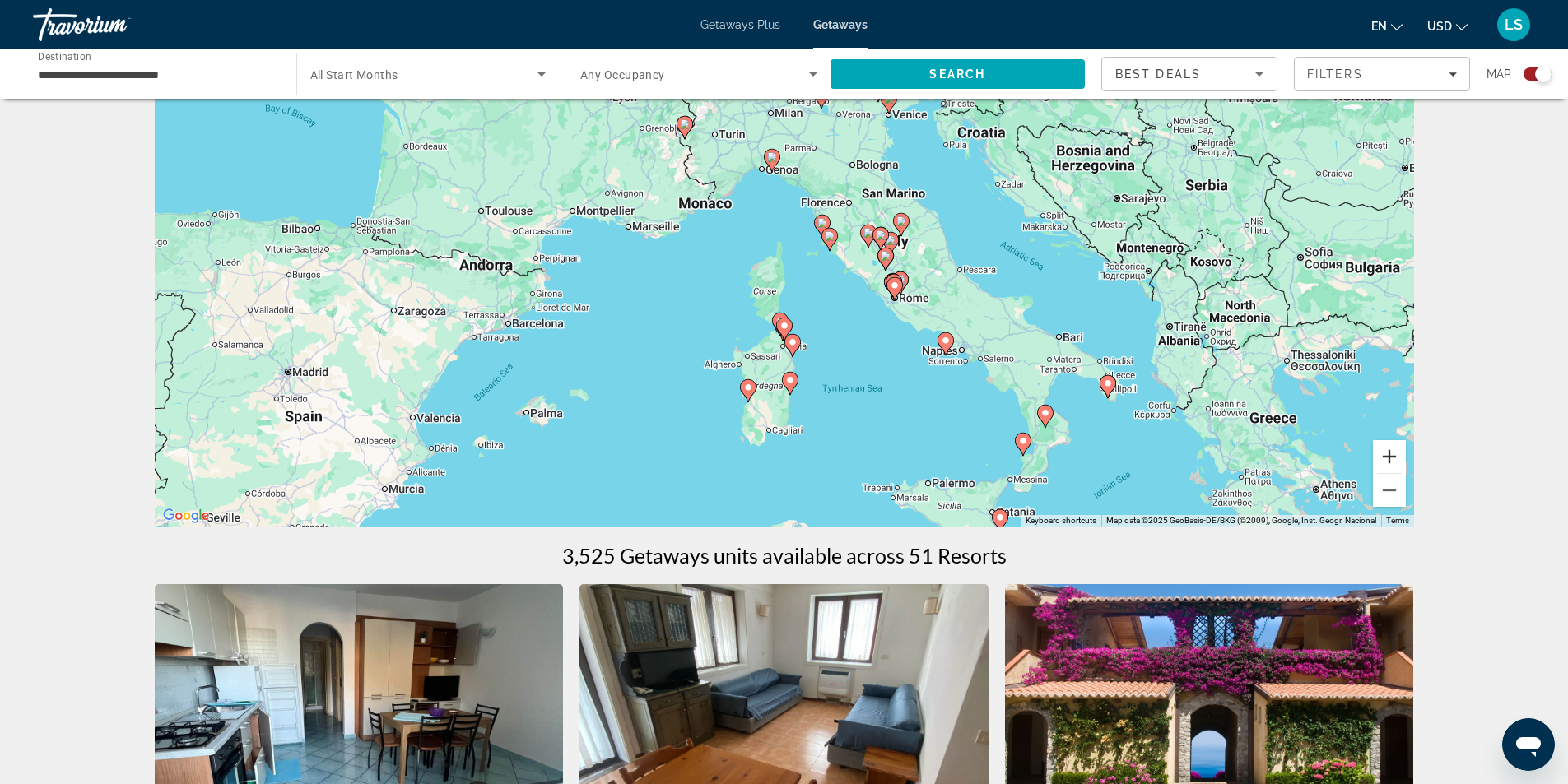
click at [1387, 457] on button "Zoom in" at bounding box center [1389, 457] width 33 height 33
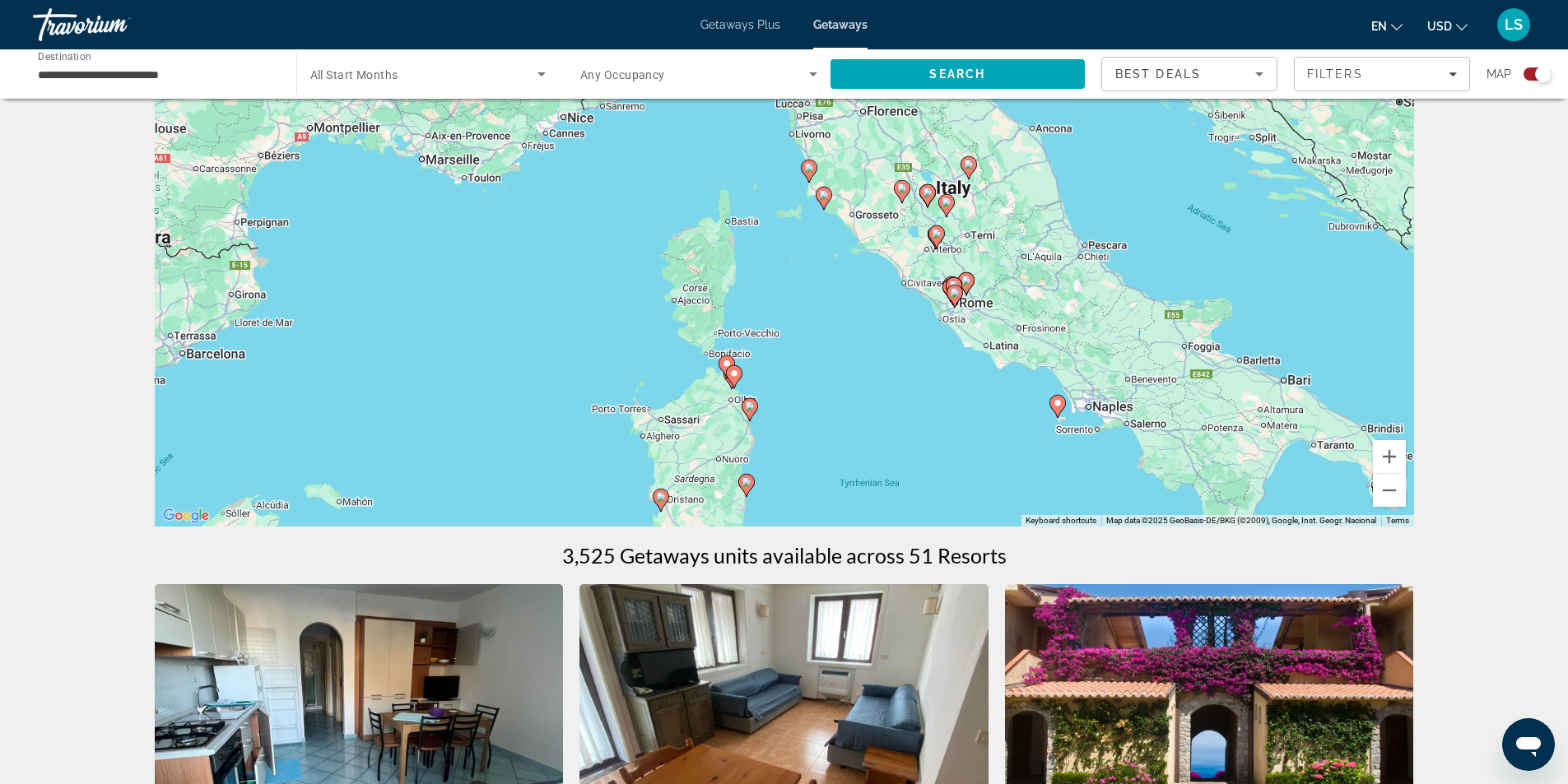
drag, startPoint x: 1101, startPoint y: 294, endPoint x: 1049, endPoint y: 281, distance: 53.6
click at [1049, 281] on div "To activate drag with keyboard, press Alt + Enter. Once in keyboard drag state,…" at bounding box center [784, 280] width 1260 height 494
click at [1387, 459] on button "Zoom in" at bounding box center [1389, 457] width 33 height 33
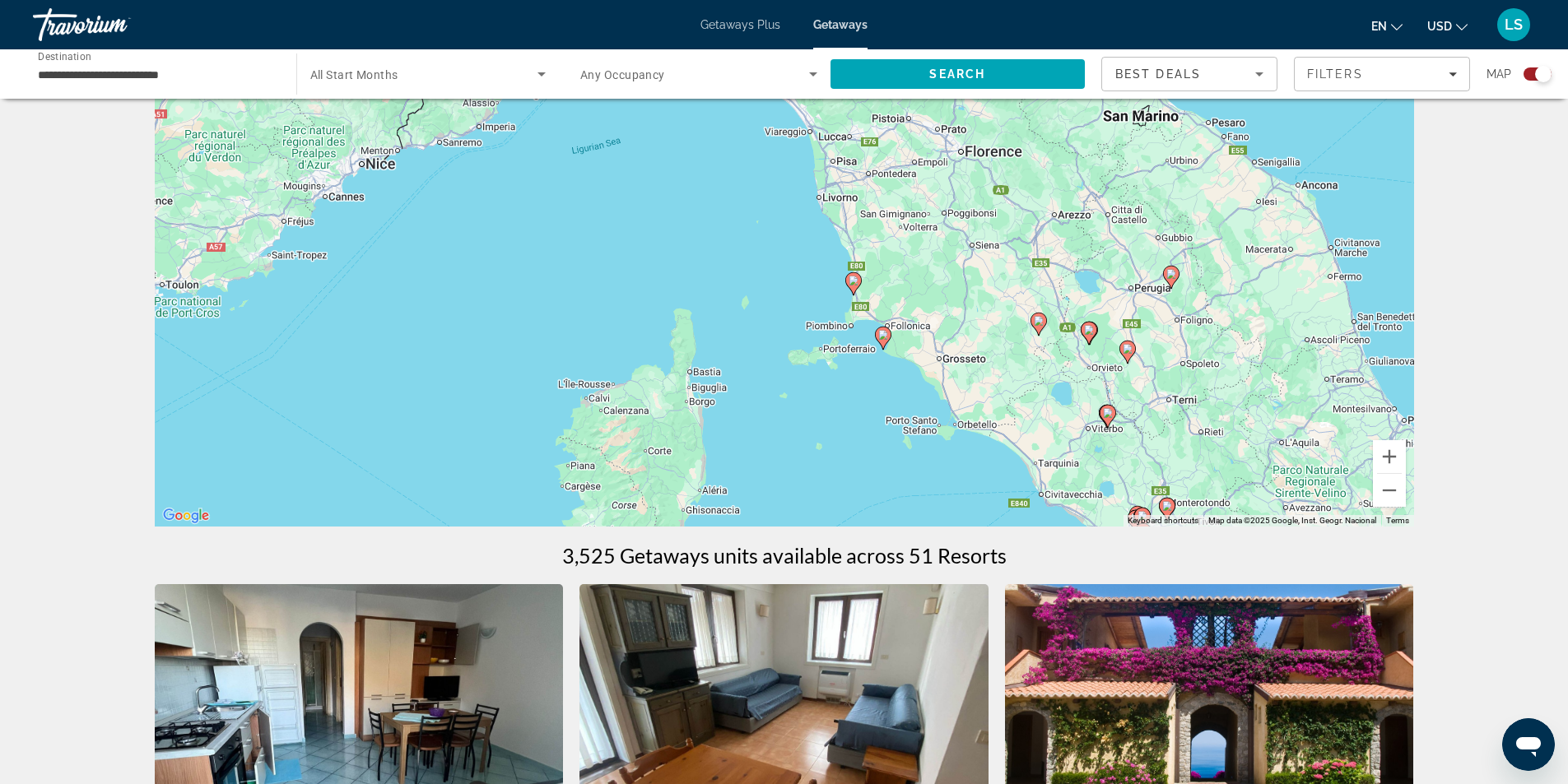
drag, startPoint x: 969, startPoint y: 203, endPoint x: 1000, endPoint y: 383, distance: 182.6
click at [1000, 383] on div "To activate drag with keyboard, press Alt + Enter. Once in keyboard drag state,…" at bounding box center [784, 280] width 1260 height 494
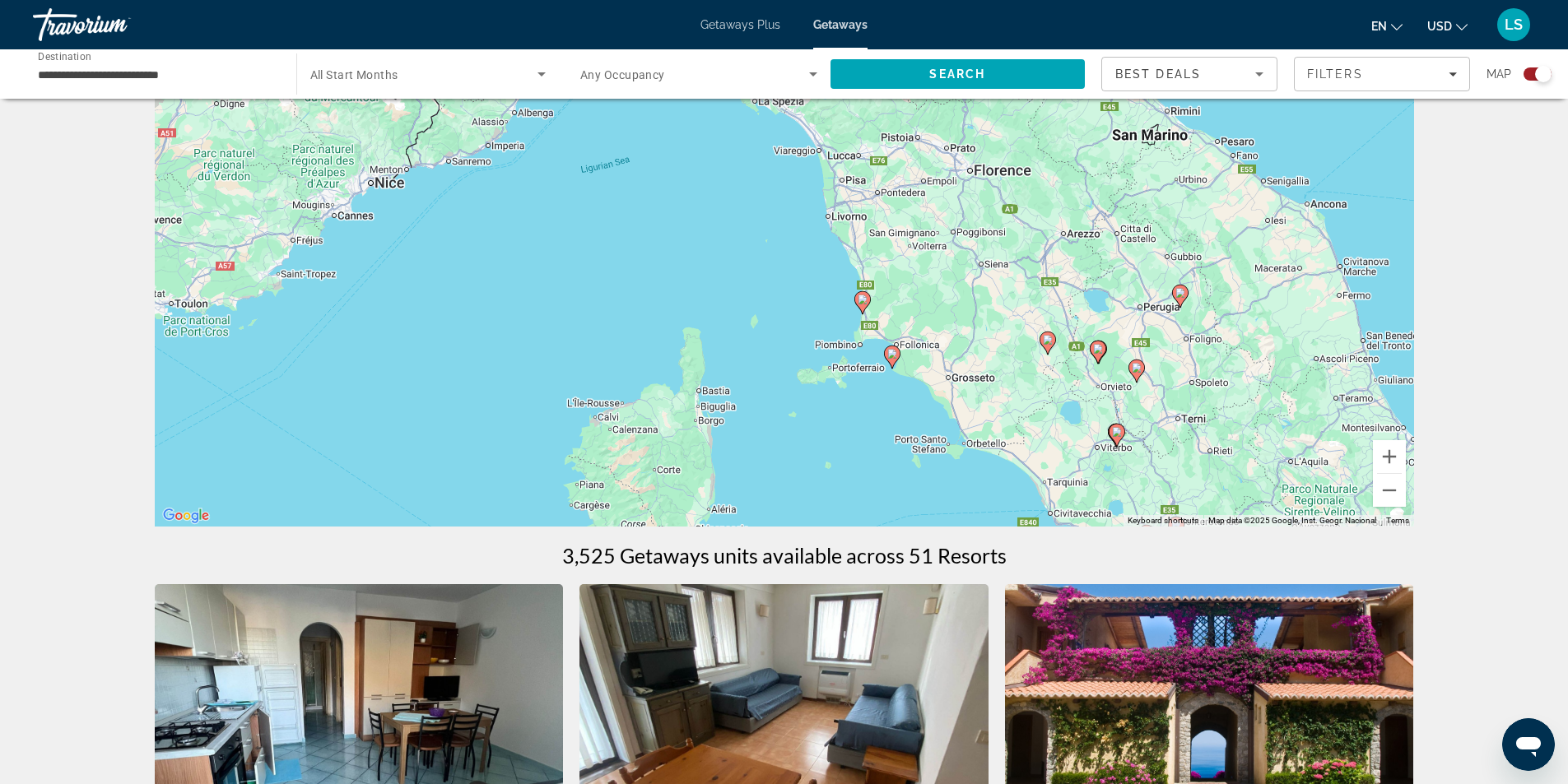
click at [860, 299] on image "Main content" at bounding box center [862, 299] width 10 height 9
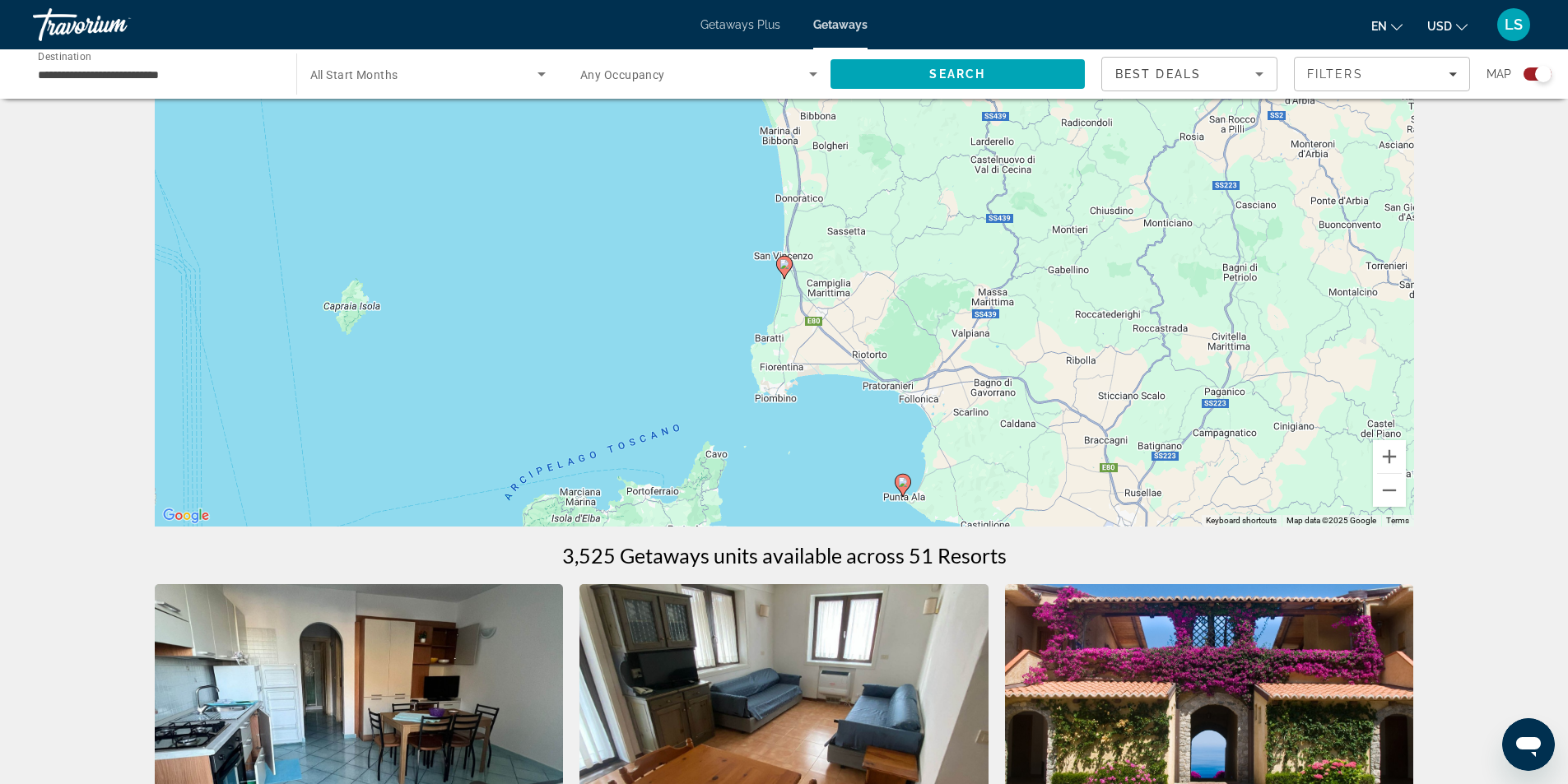
click at [784, 267] on image "Main content" at bounding box center [784, 263] width 10 height 9
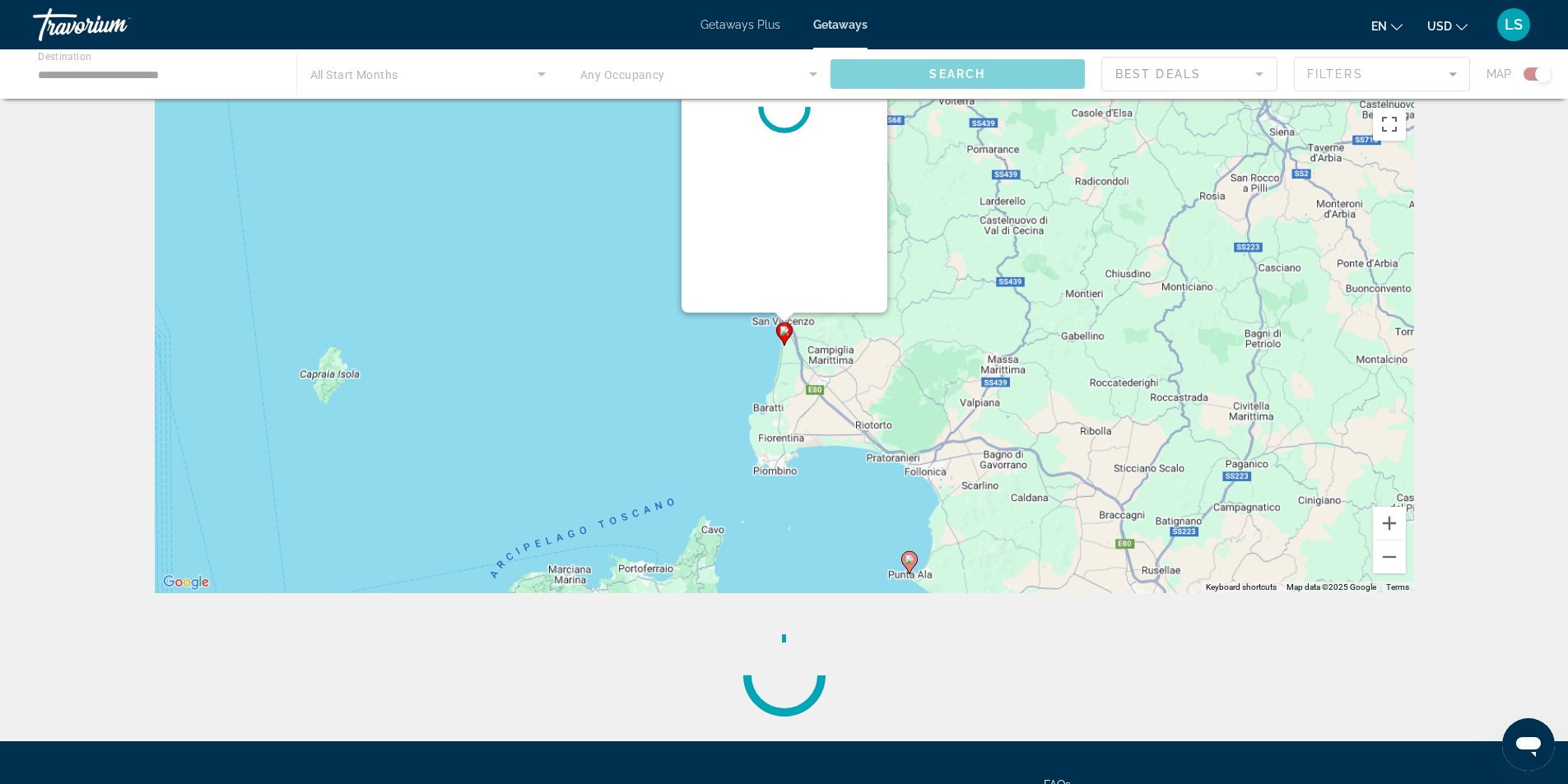
scroll to position [0, 0]
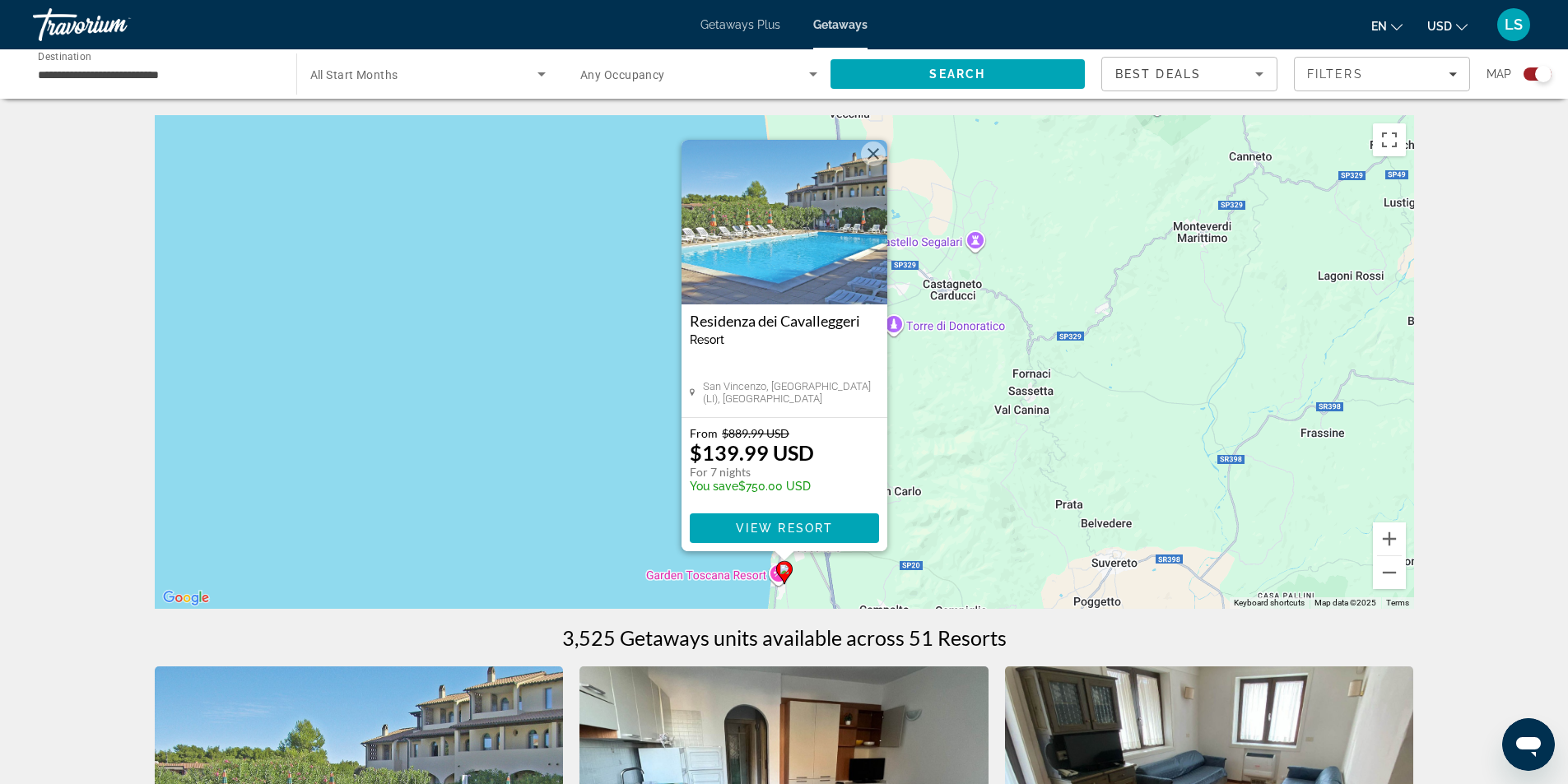
click at [779, 235] on img "Main content" at bounding box center [784, 222] width 206 height 165
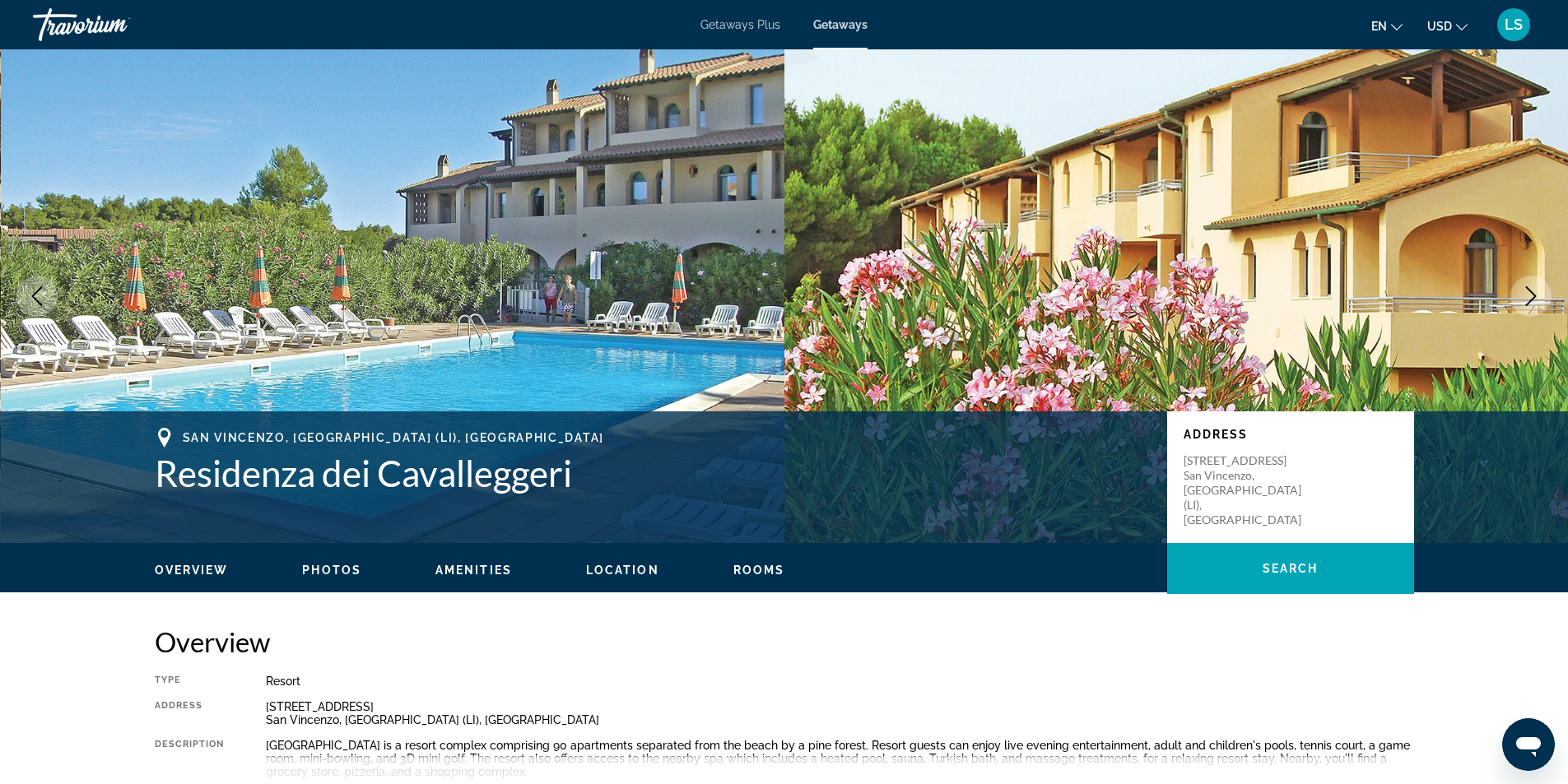
click at [1527, 293] on icon "Next image" at bounding box center [1531, 296] width 20 height 20
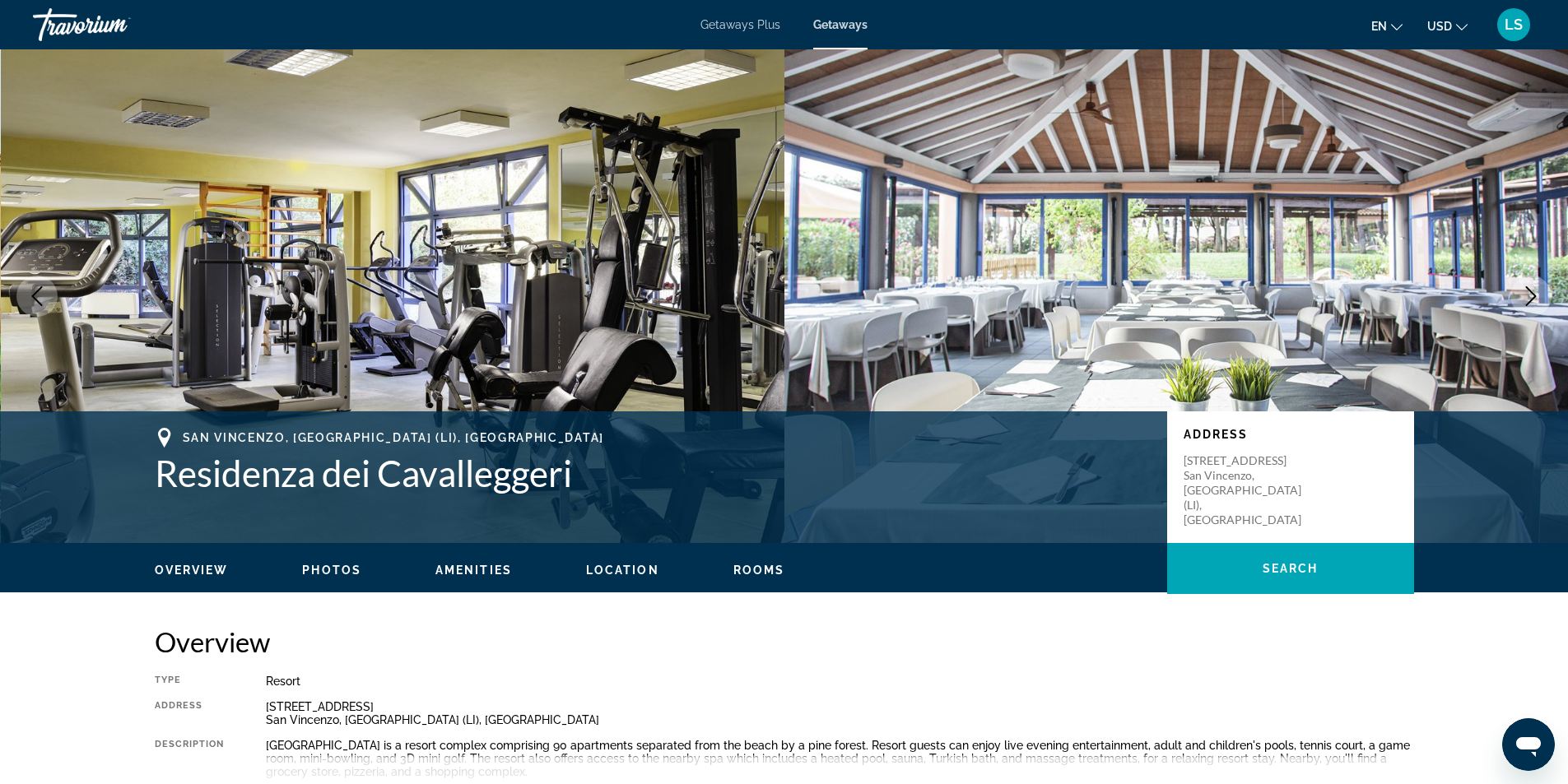
click at [1527, 293] on icon "Next image" at bounding box center [1531, 296] width 20 height 20
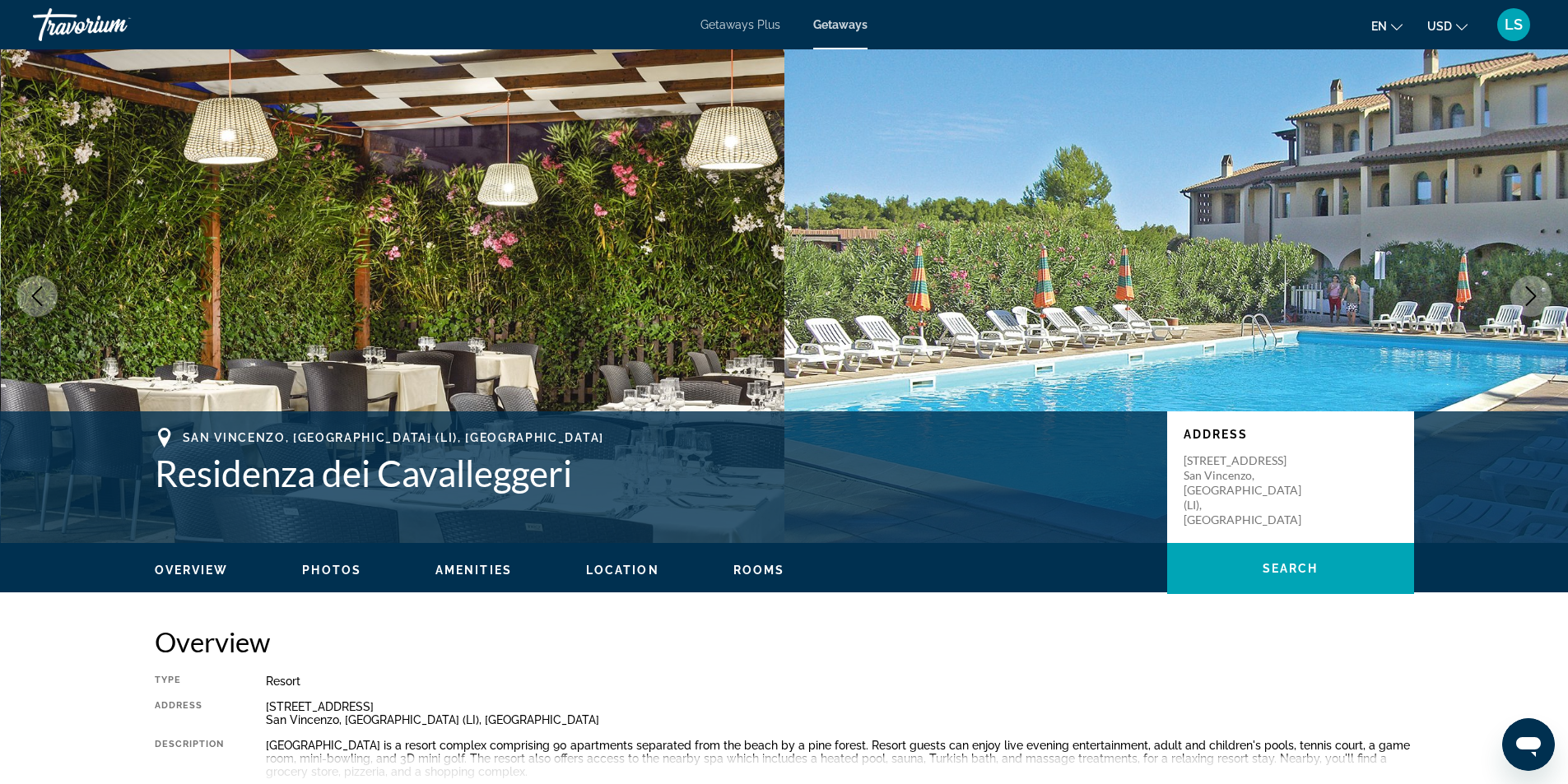
click at [1527, 293] on icon "Next image" at bounding box center [1531, 296] width 20 height 20
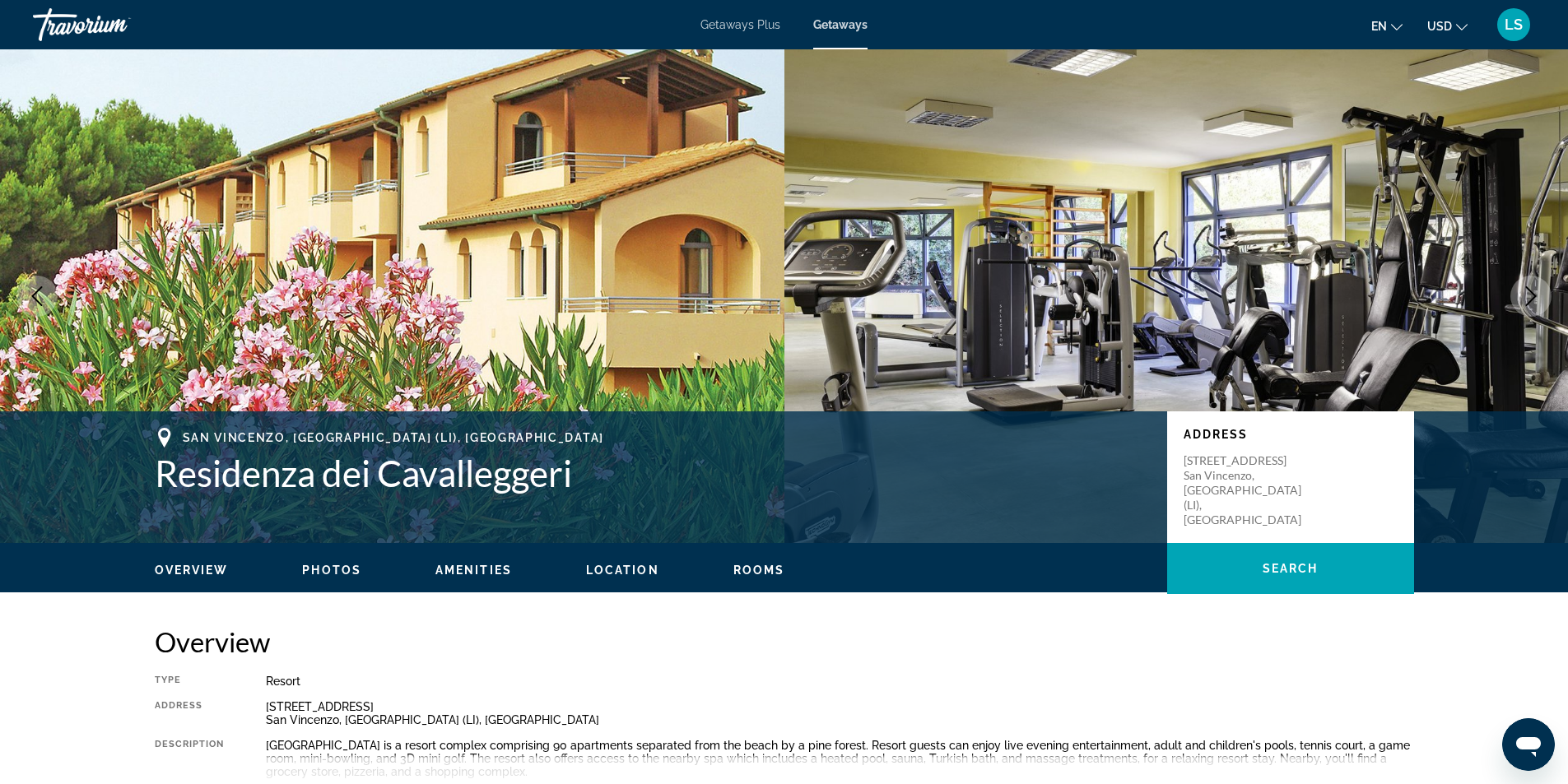
click at [1527, 293] on icon "Next image" at bounding box center [1531, 296] width 20 height 20
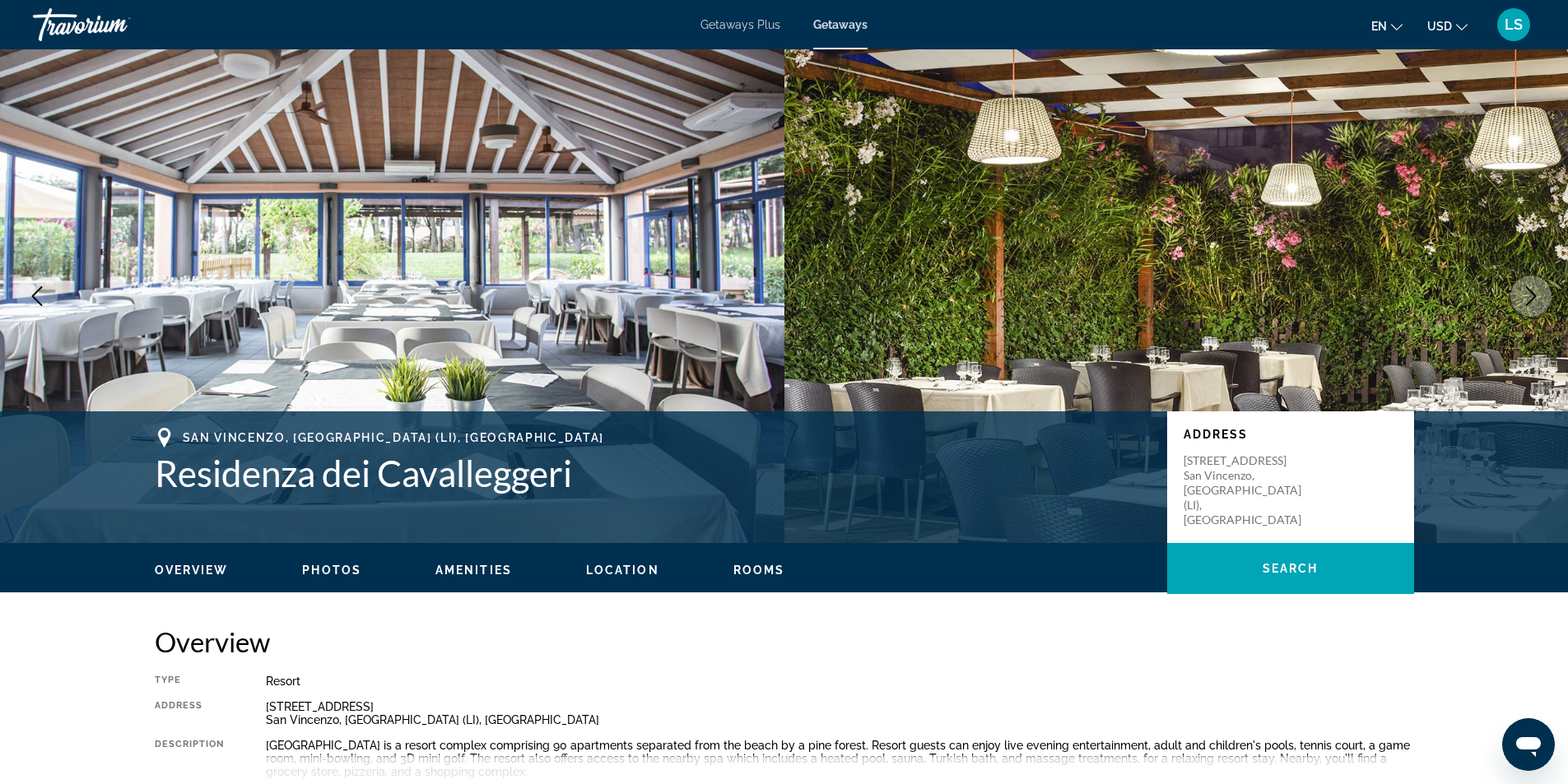
click at [1527, 293] on icon "Next image" at bounding box center [1531, 296] width 20 height 20
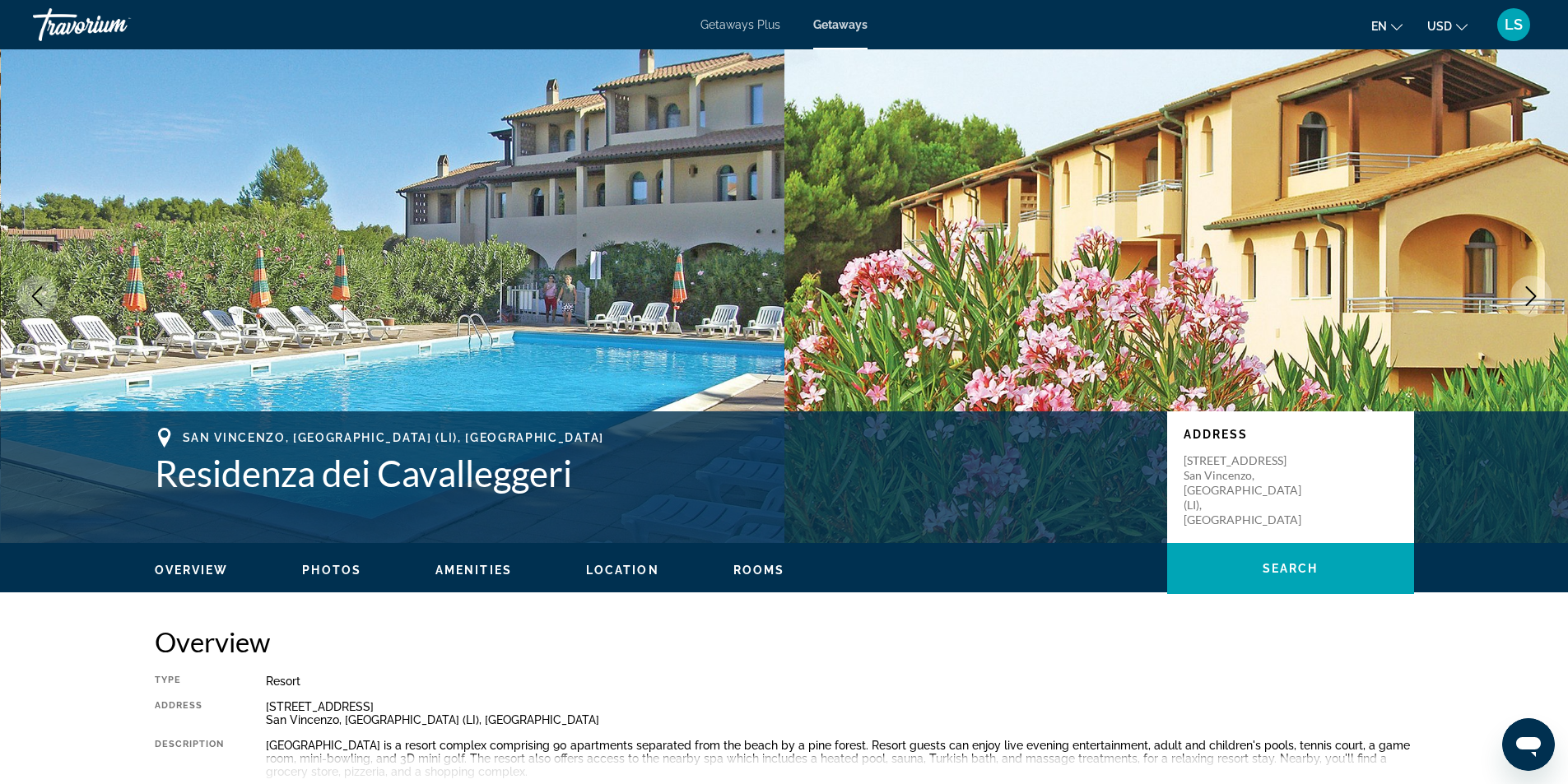
click at [1527, 293] on icon "Next image" at bounding box center [1531, 296] width 20 height 20
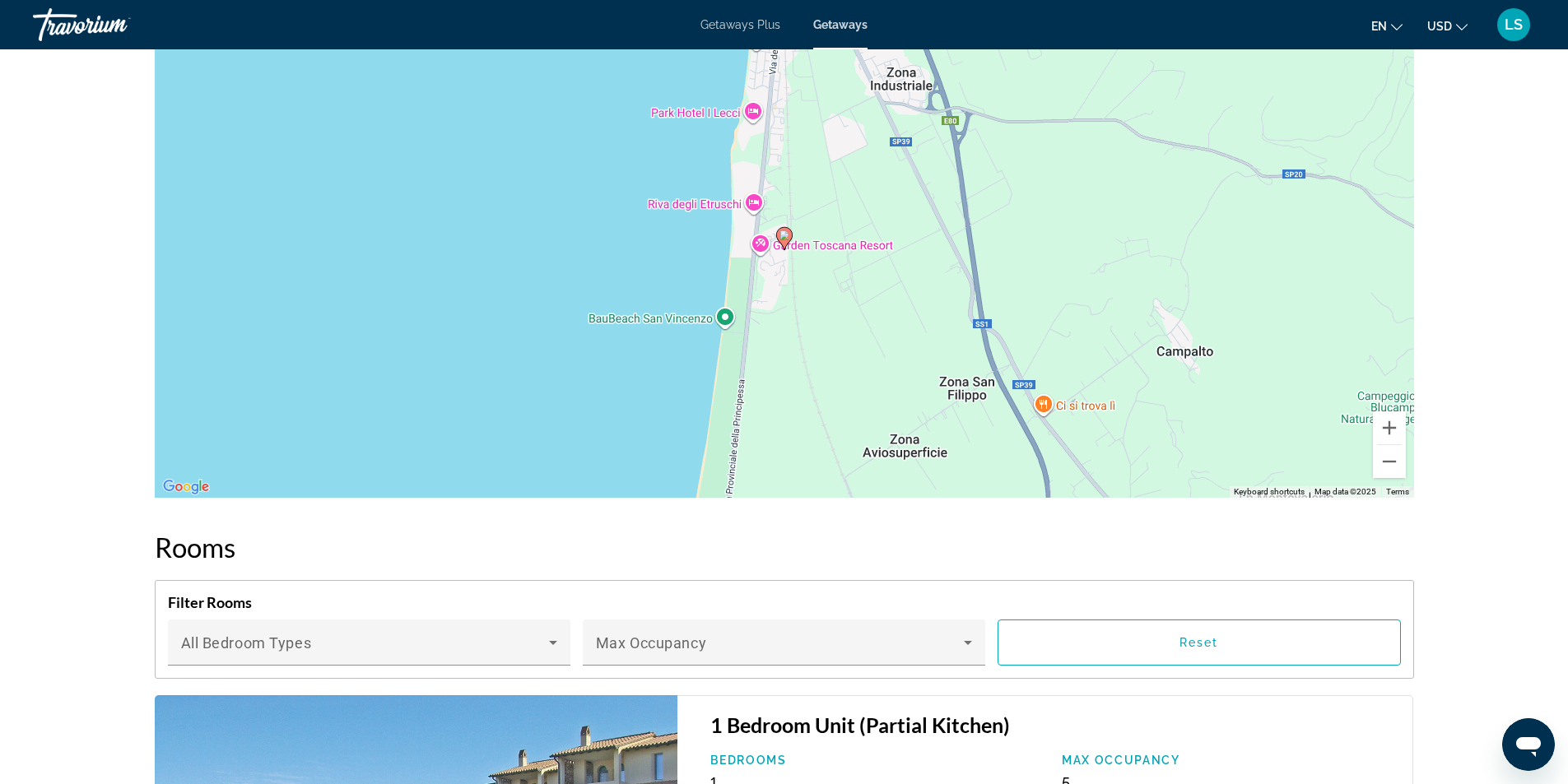
scroll to position [2386, 0]
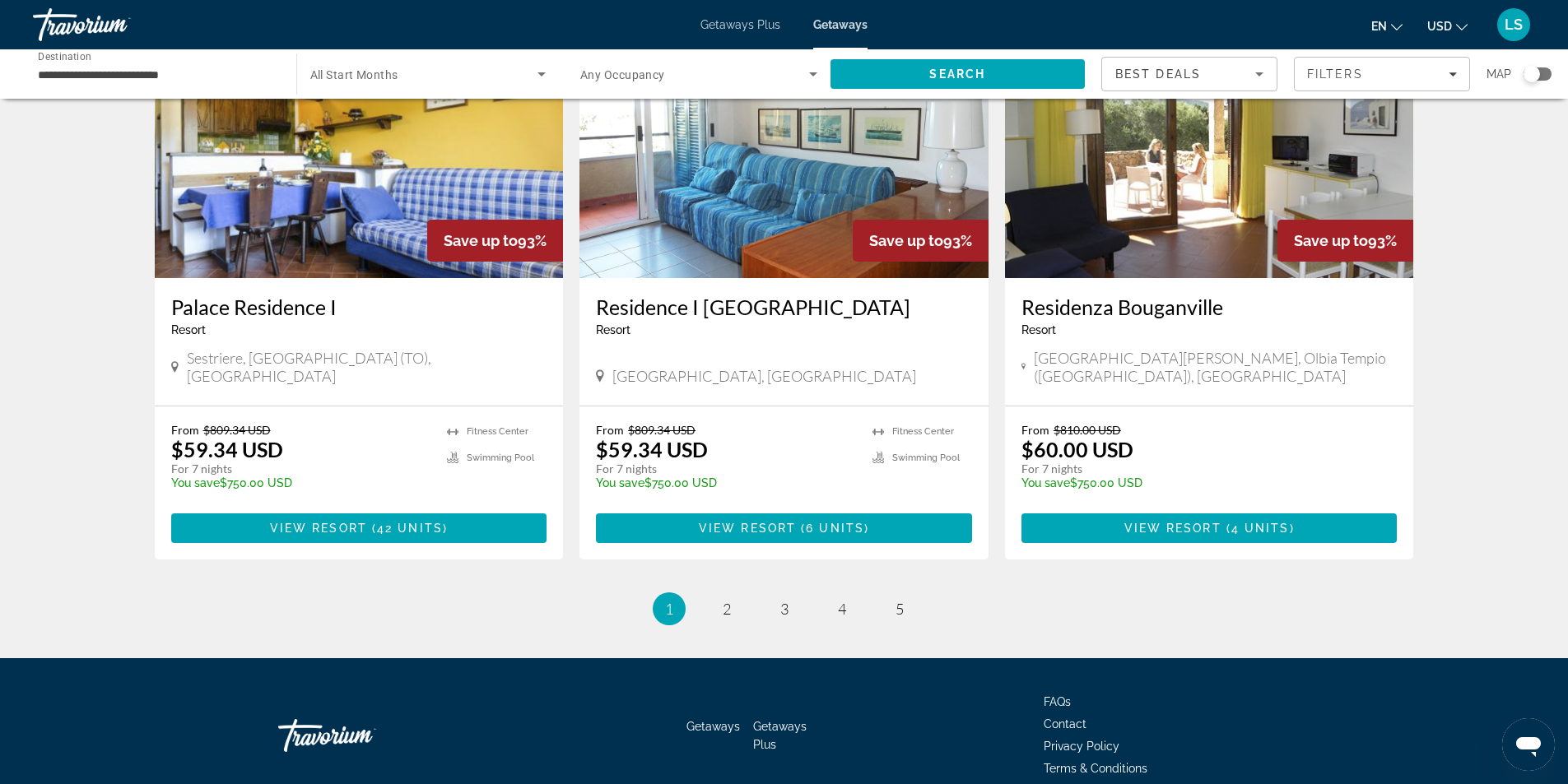
scroll to position [1877, 0]
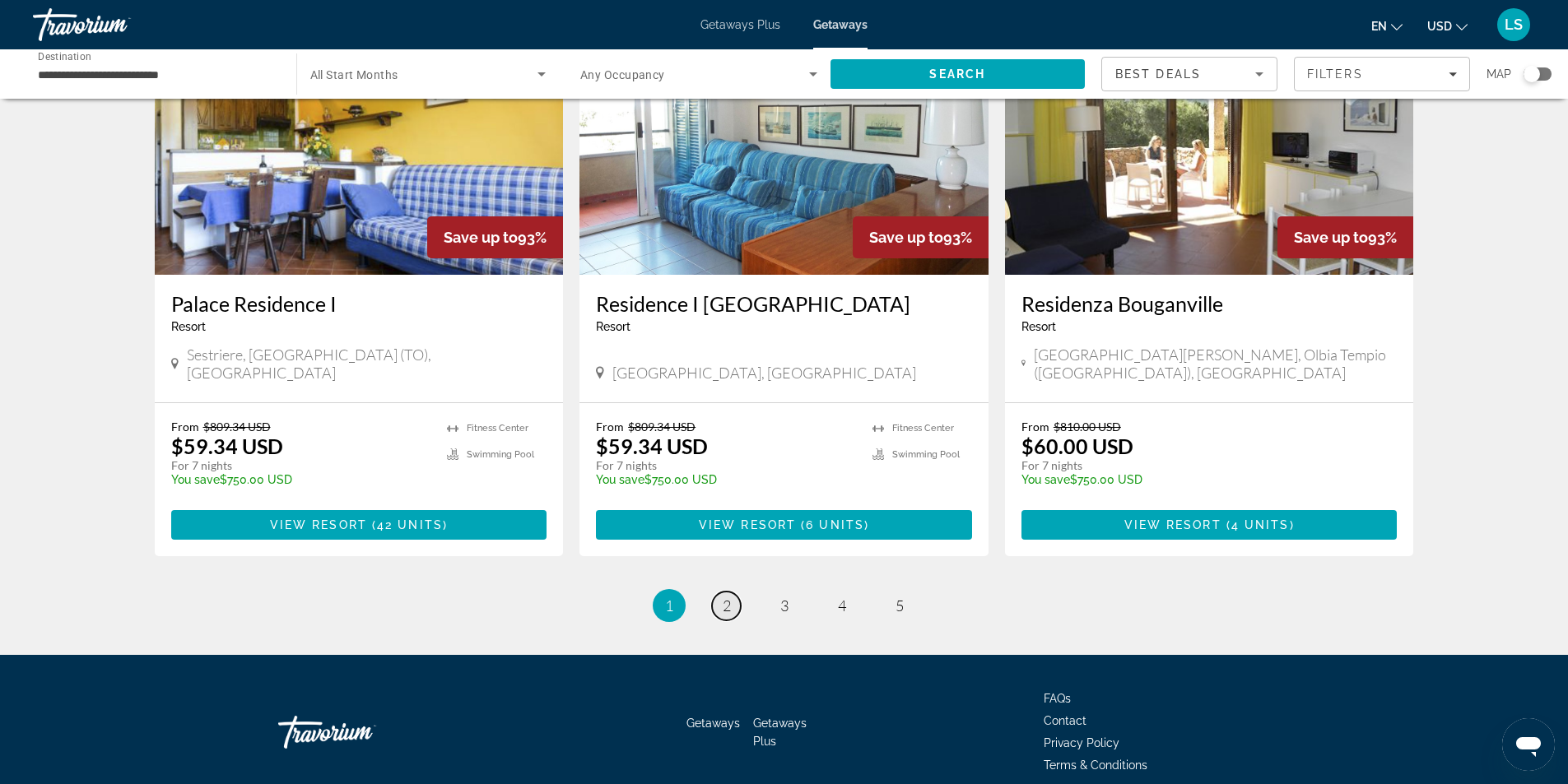
click at [721, 591] on link "page 2" at bounding box center [726, 605] width 29 height 28
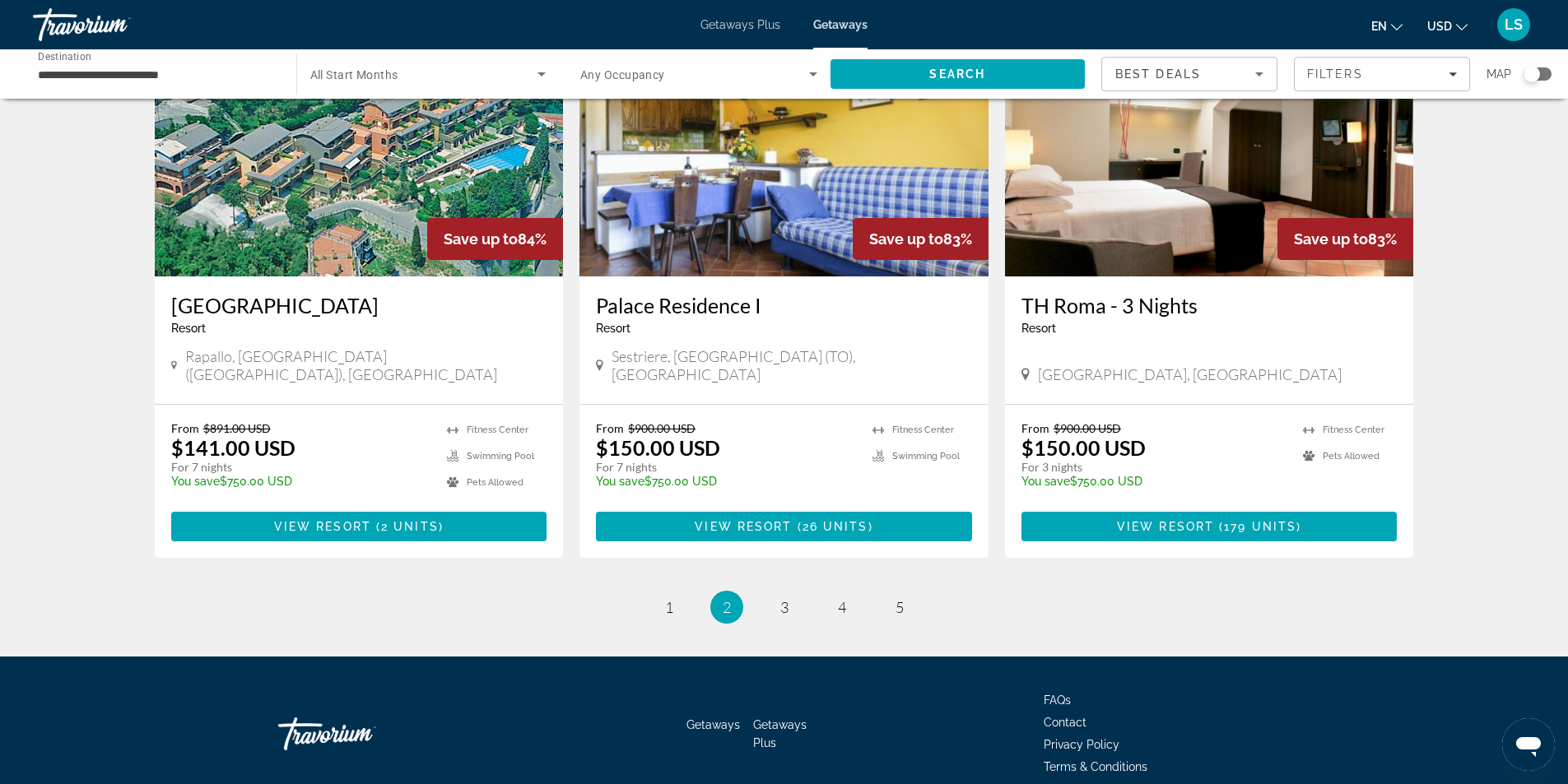
scroll to position [1877, 0]
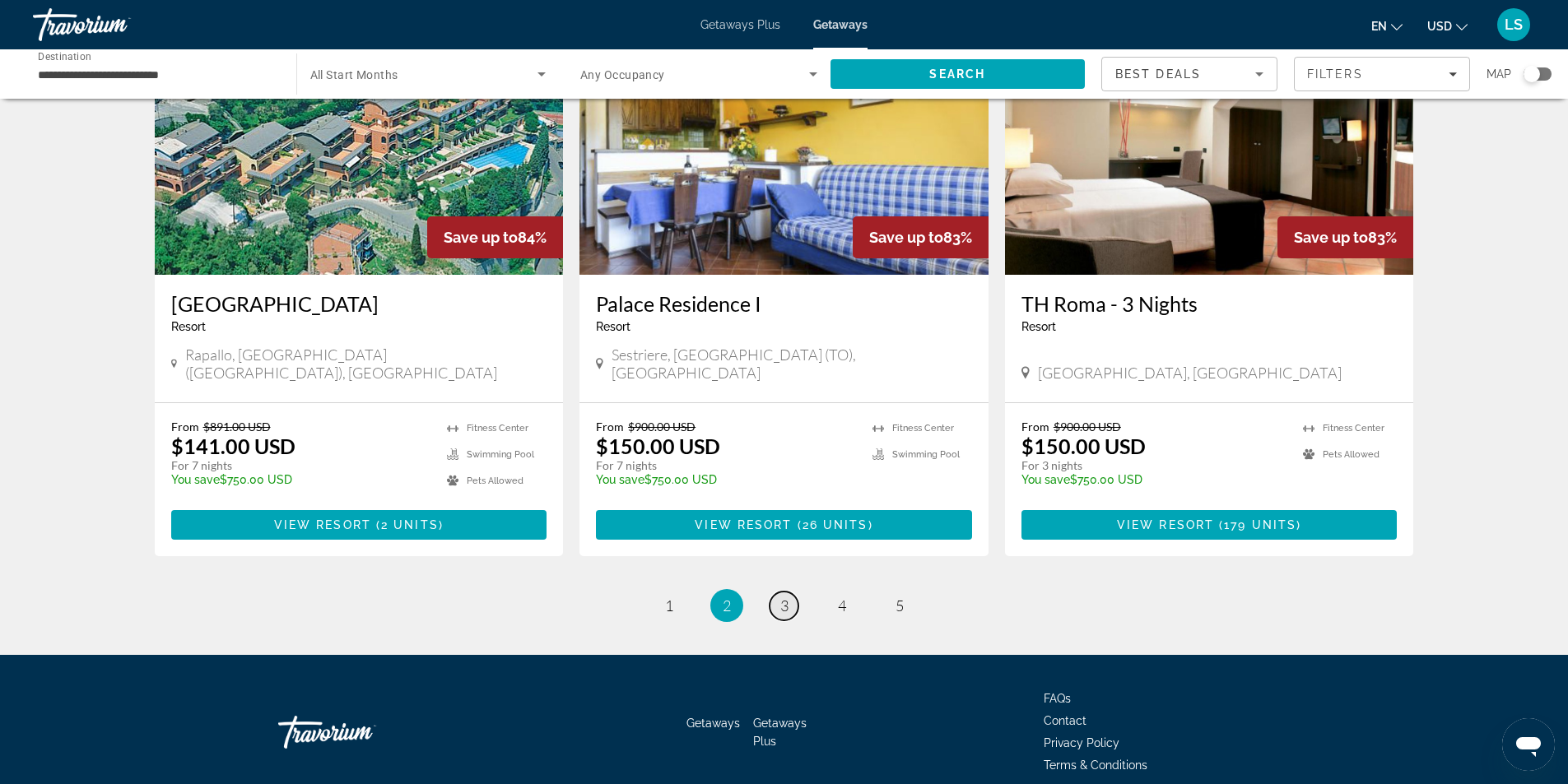
click at [780, 597] on span "3" at bounding box center [784, 605] width 9 height 18
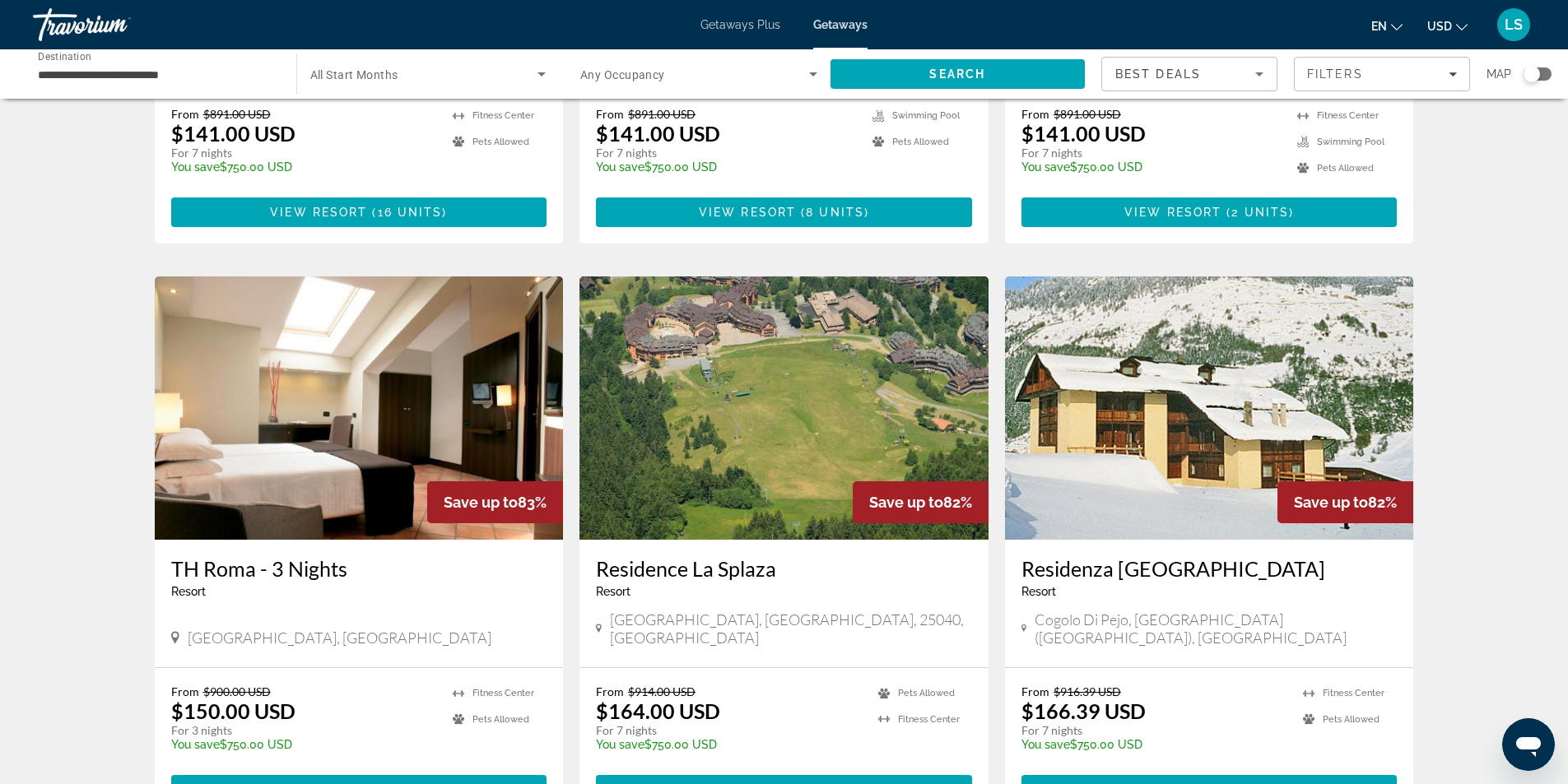
scroll to position [494, 0]
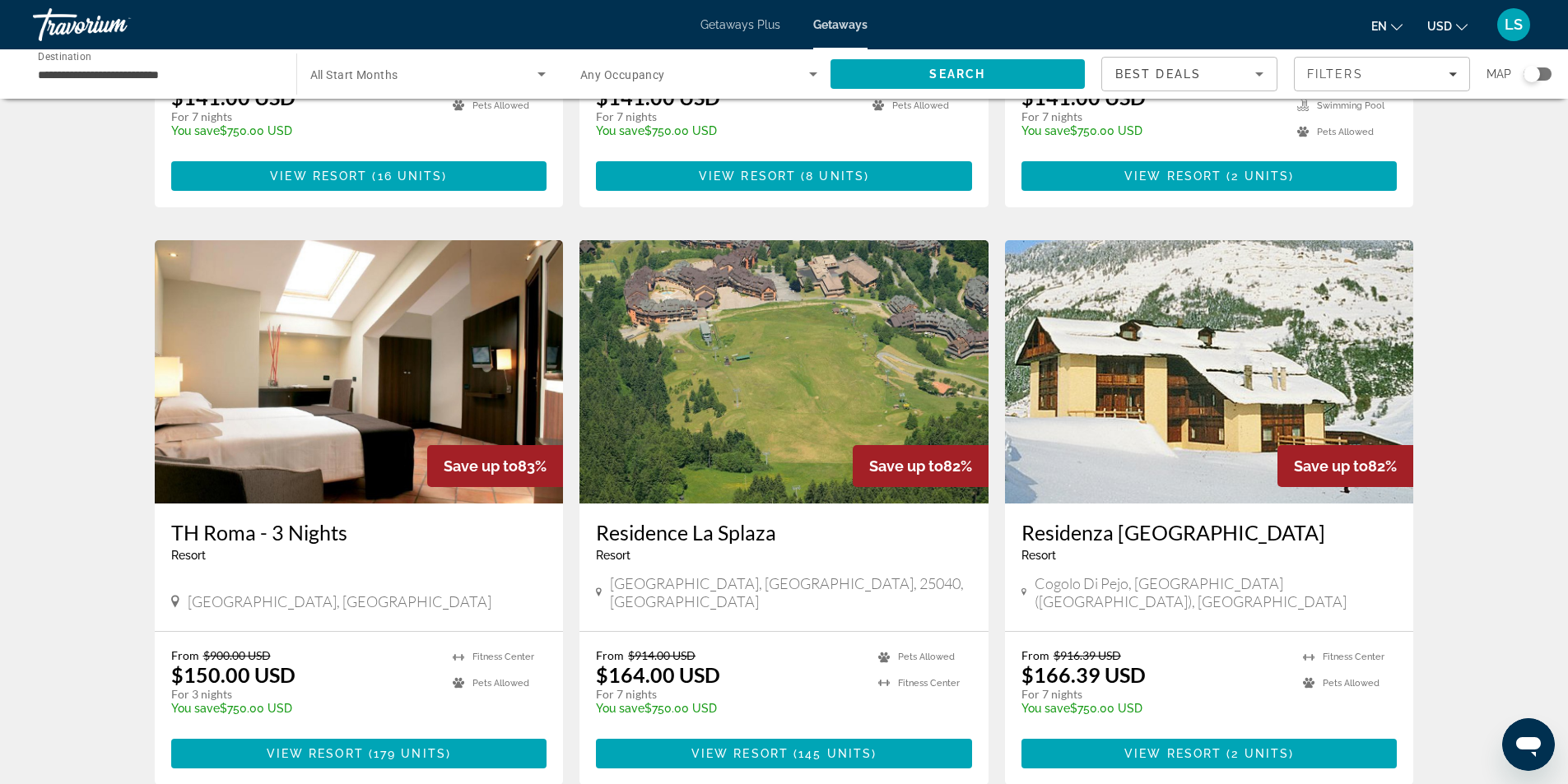
click at [353, 360] on img "Main content" at bounding box center [359, 371] width 409 height 263
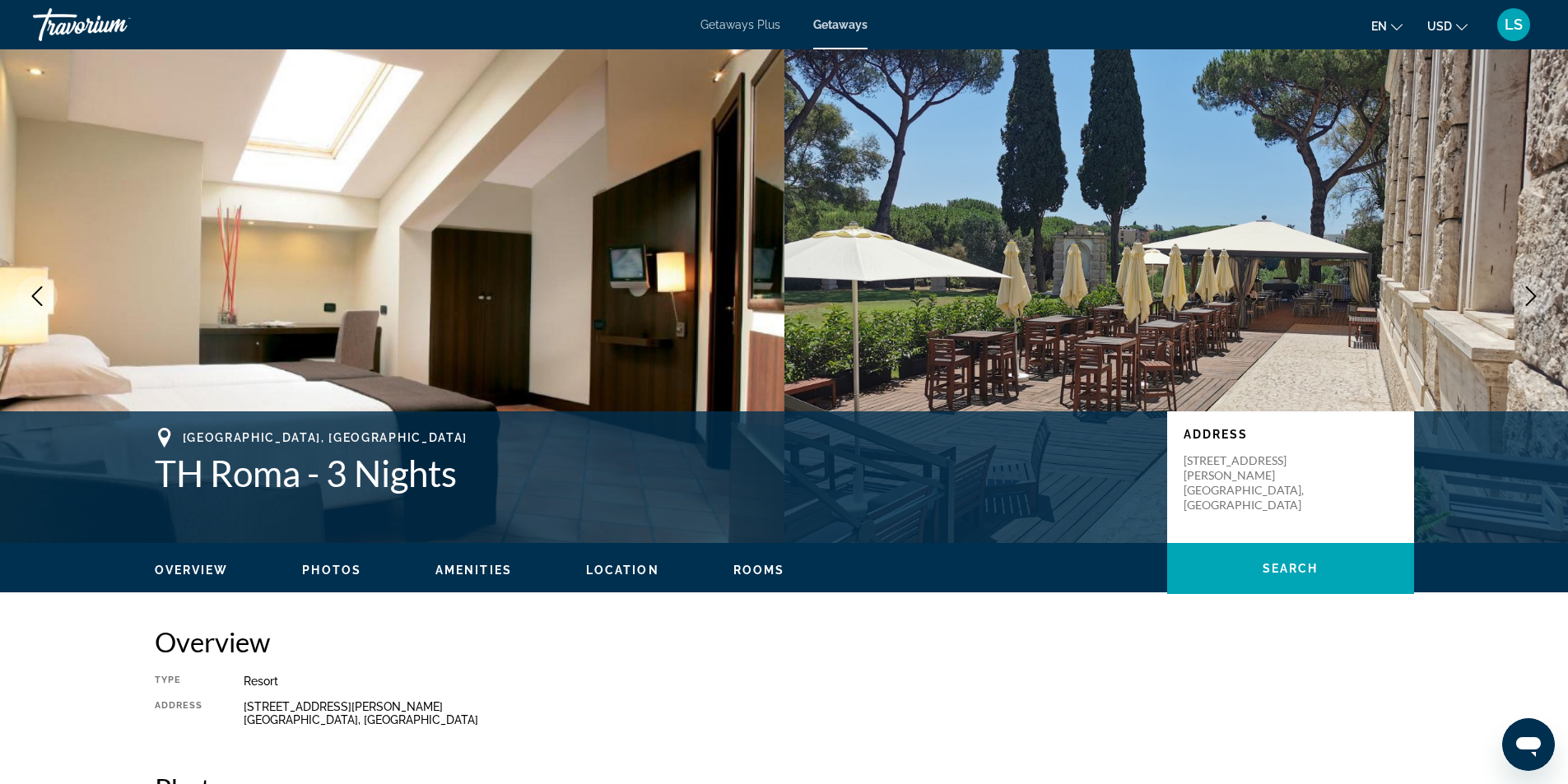
click at [1522, 289] on icon "Next image" at bounding box center [1531, 296] width 20 height 20
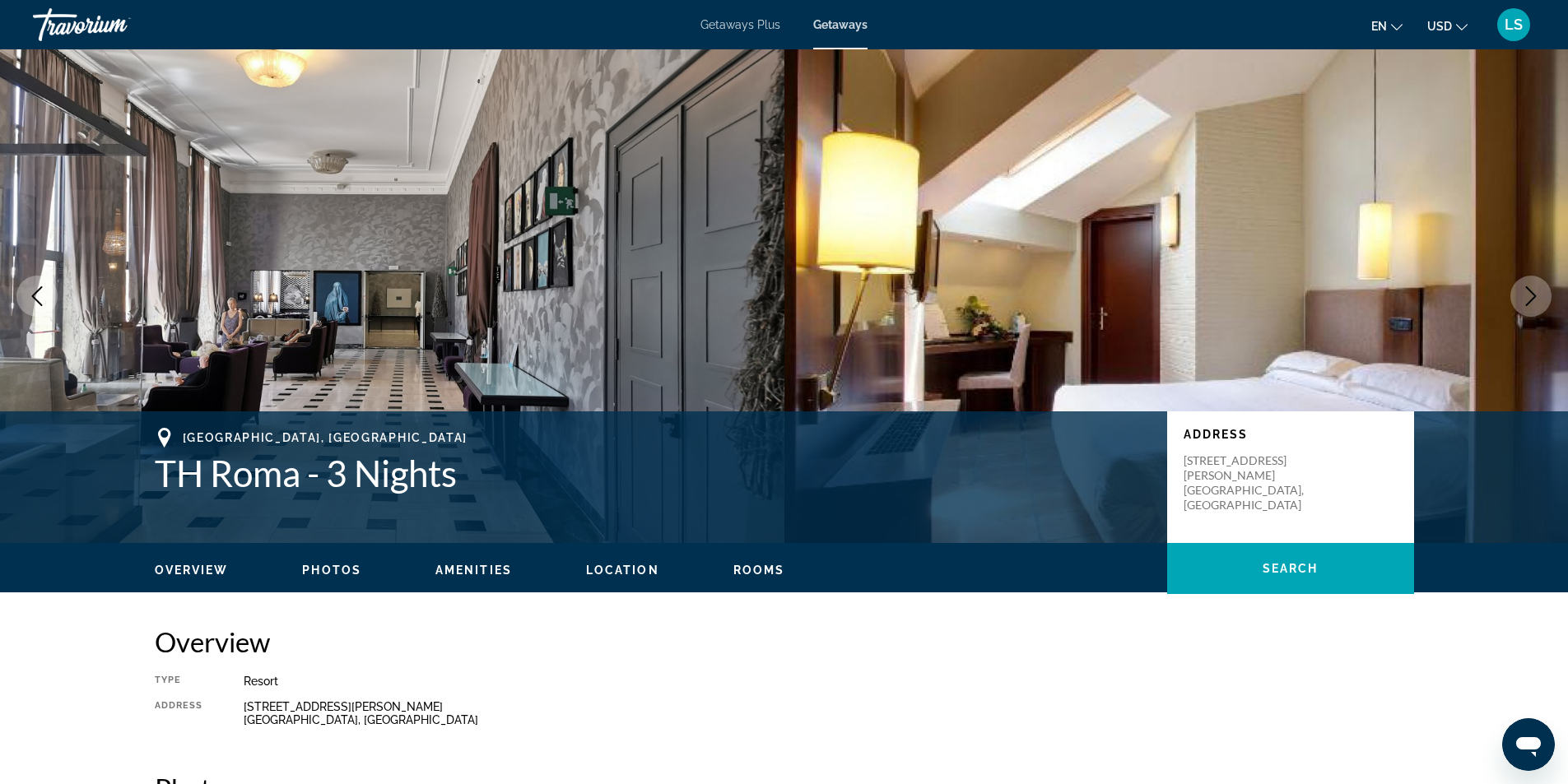
click at [1522, 289] on icon "Next image" at bounding box center [1531, 296] width 20 height 20
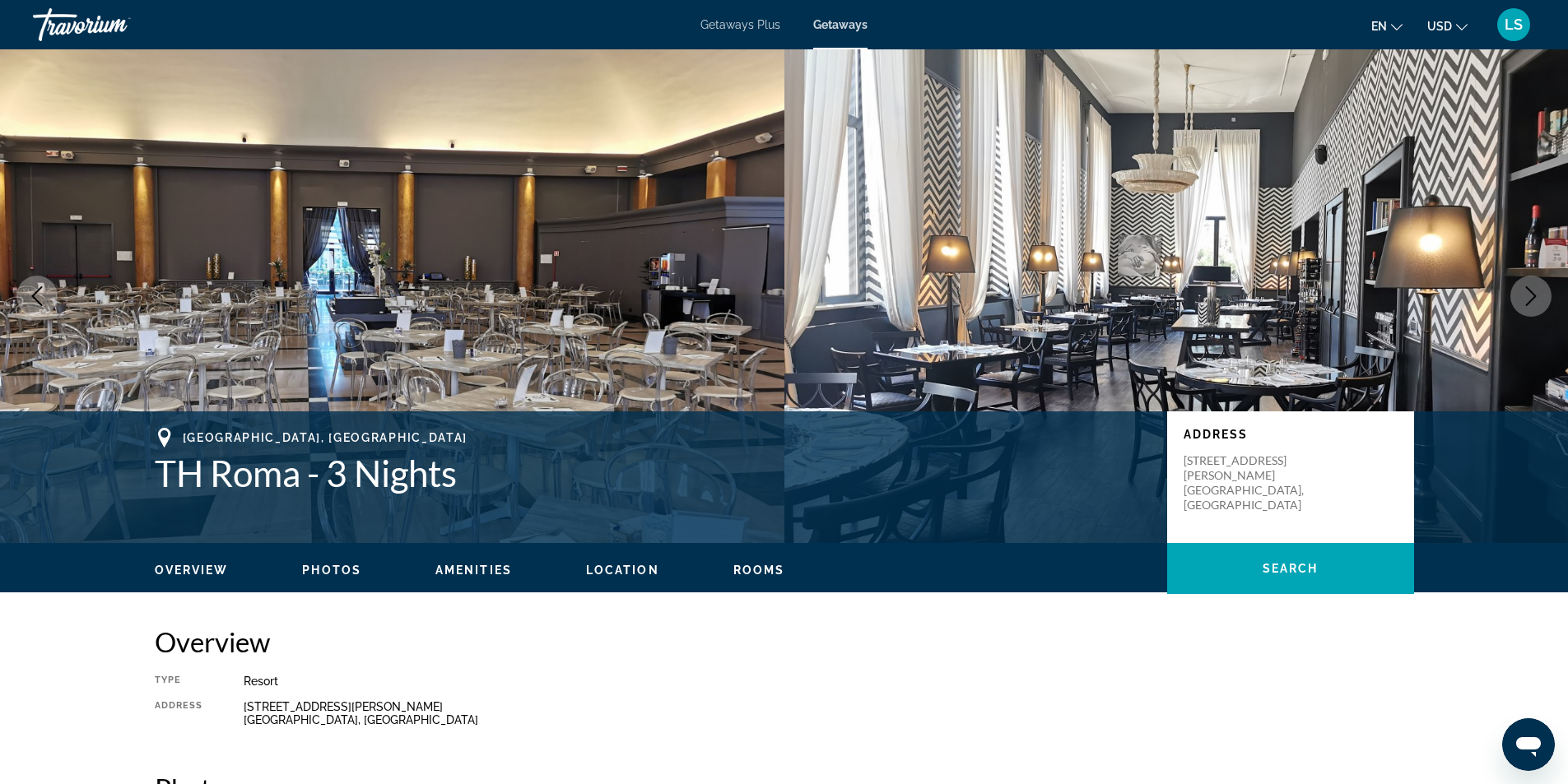
click at [1522, 289] on icon "Next image" at bounding box center [1531, 296] width 20 height 20
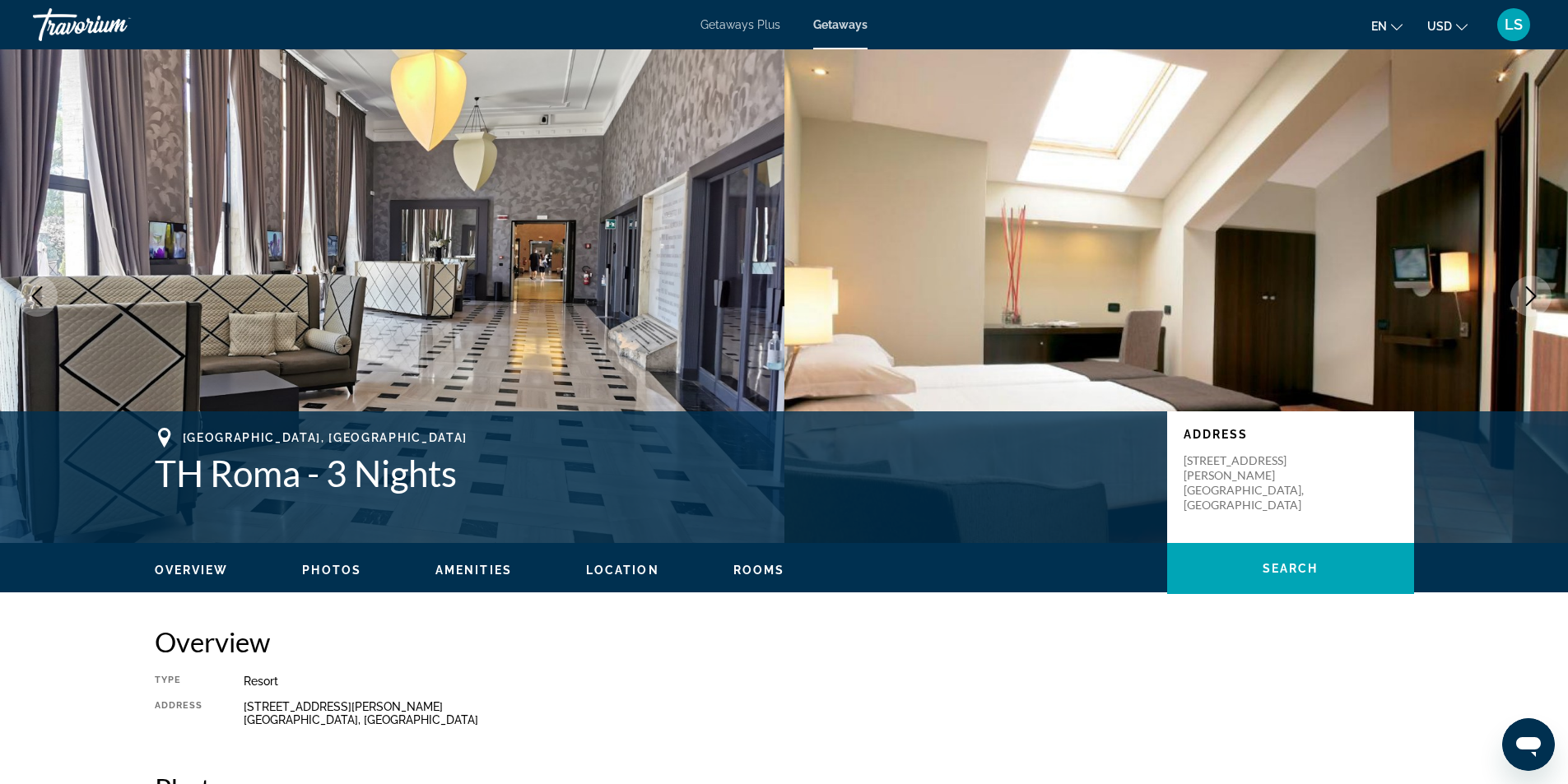
click at [1522, 289] on icon "Next image" at bounding box center [1531, 296] width 20 height 20
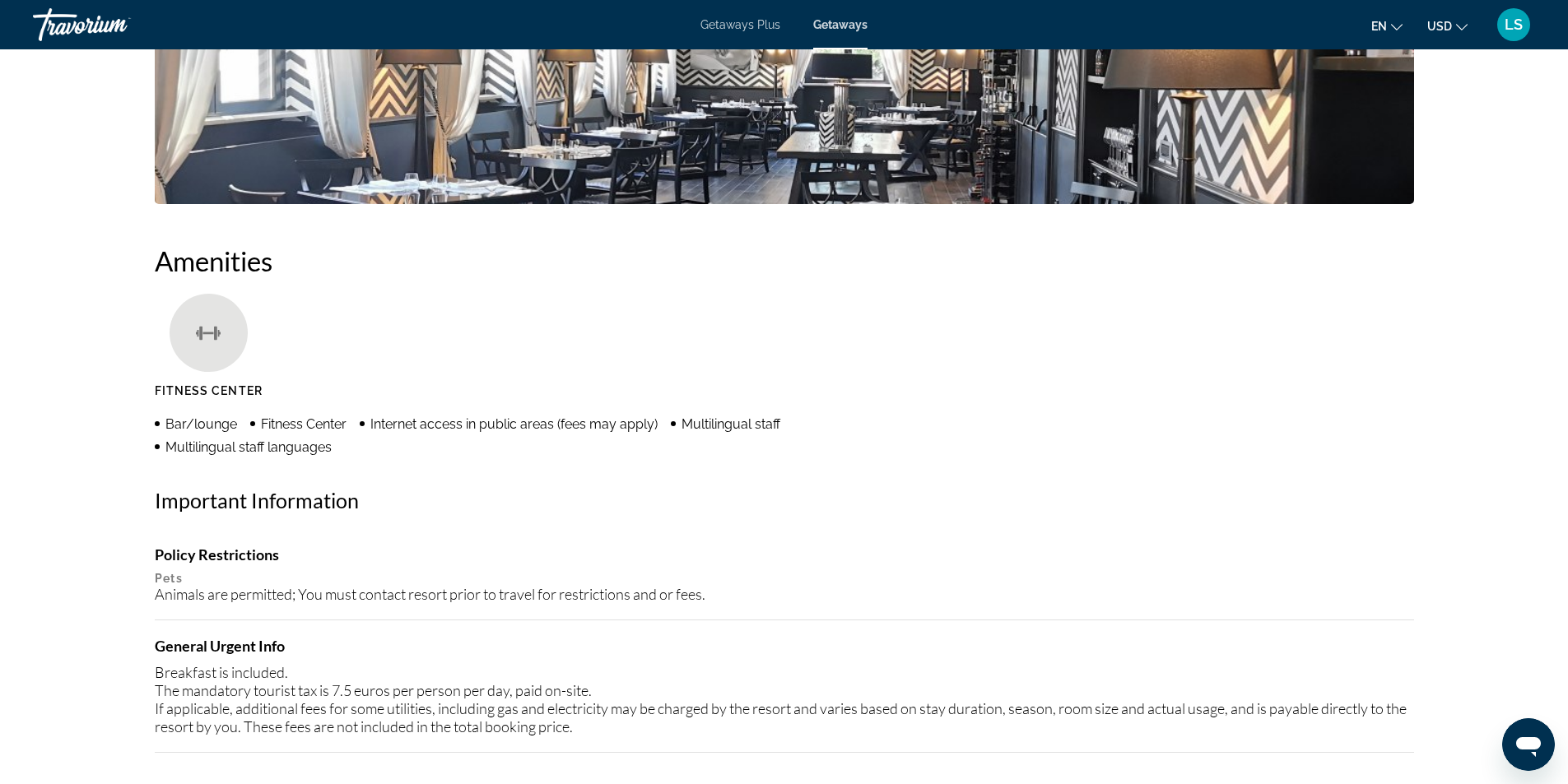
scroll to position [658, 0]
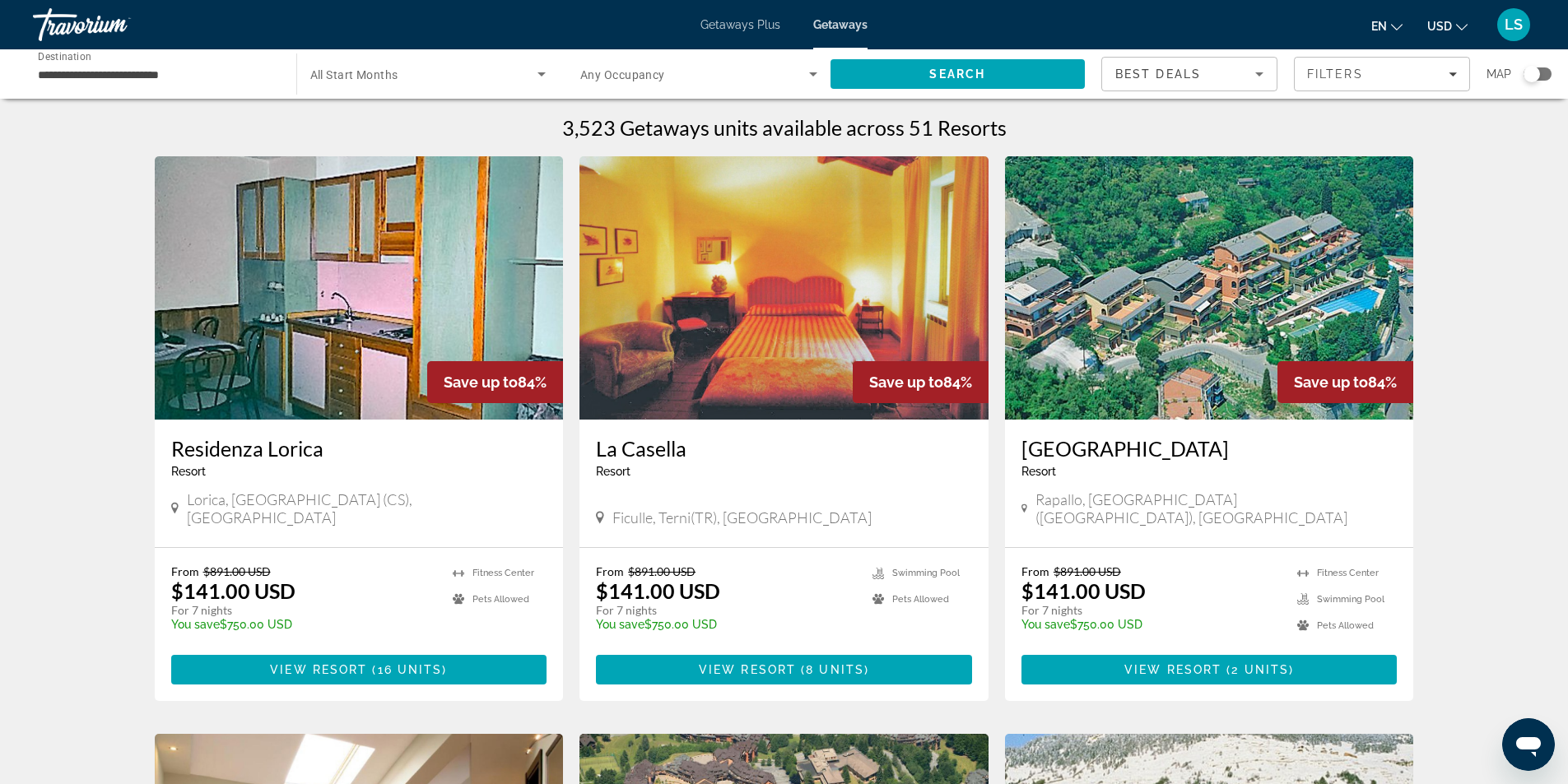
click at [60, 70] on input "**********" at bounding box center [156, 74] width 237 height 20
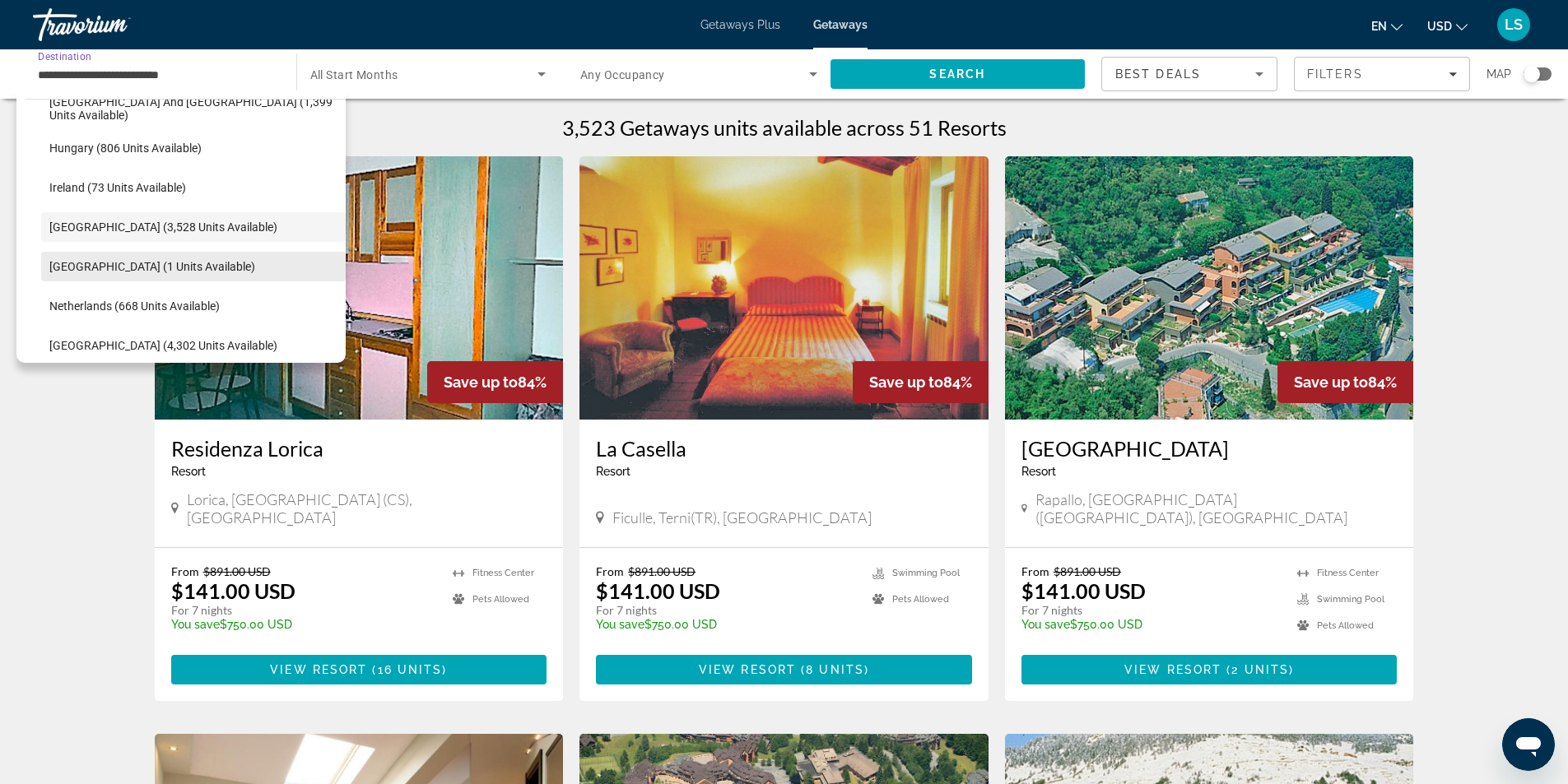
scroll to position [654, 0]
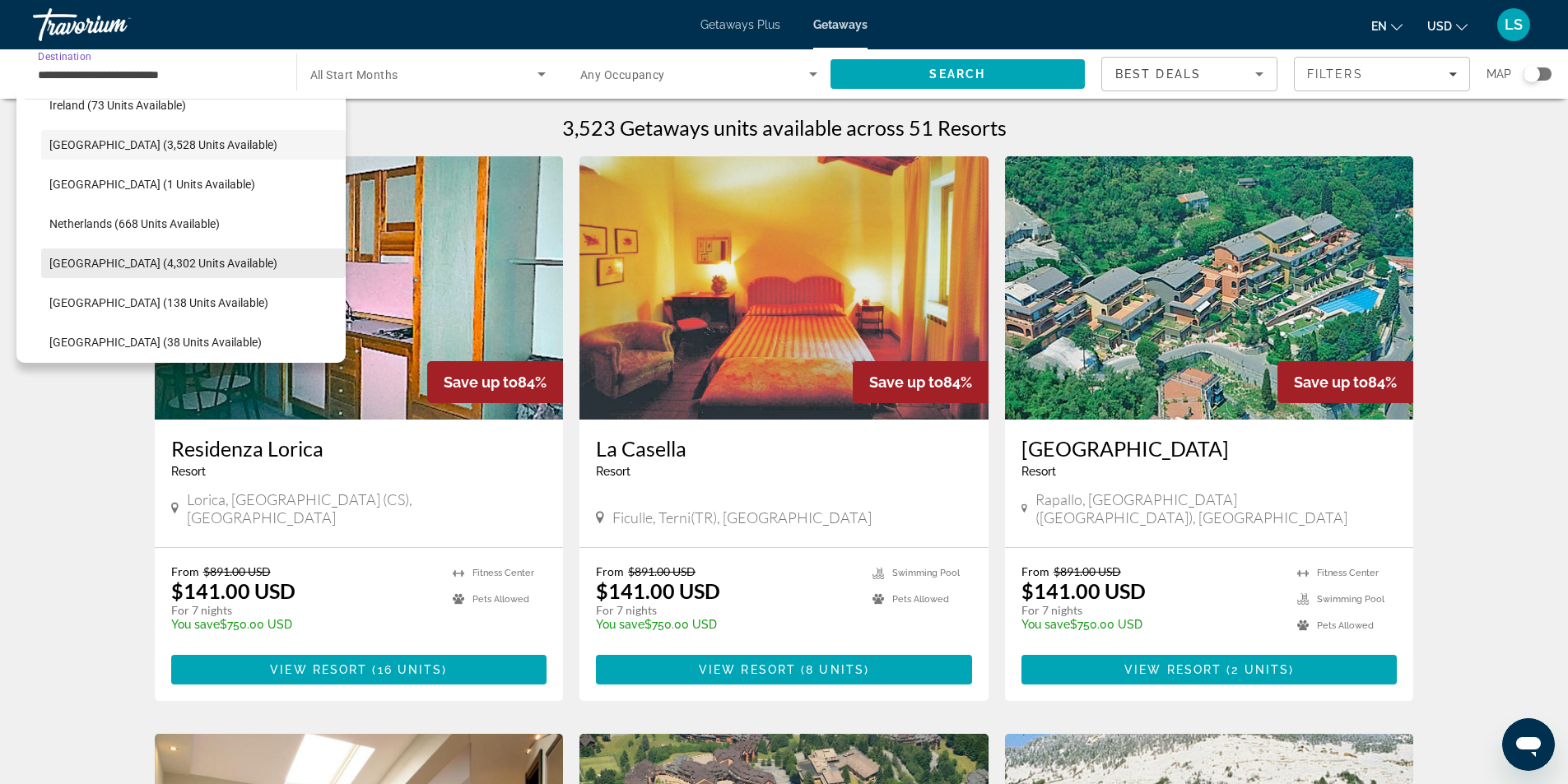
click at [73, 260] on span "[GEOGRAPHIC_DATA] (4,302 units available)" at bounding box center [163, 262] width 228 height 13
type input "**********"
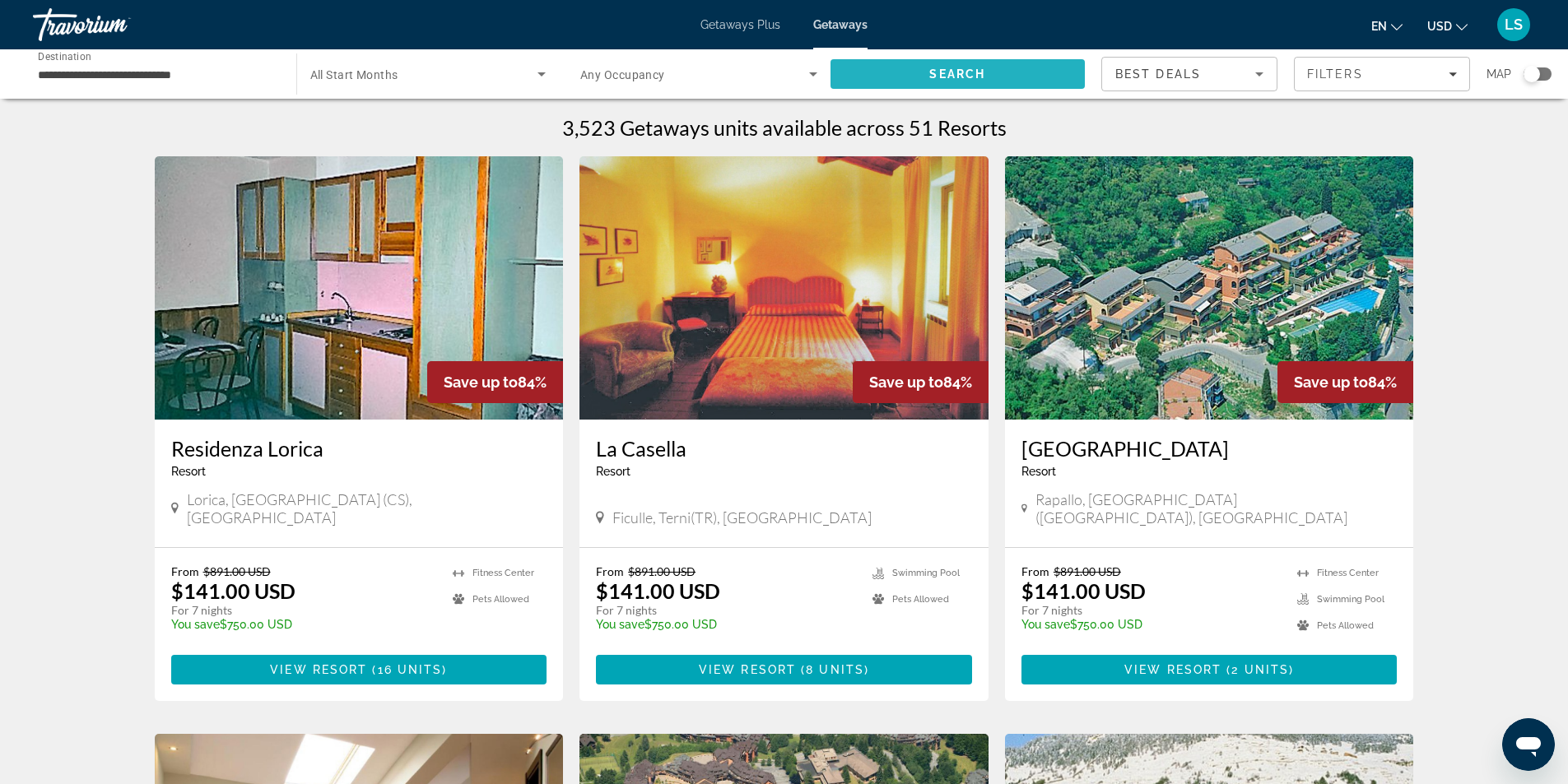
click at [915, 76] on span "Search" at bounding box center [957, 74] width 255 height 40
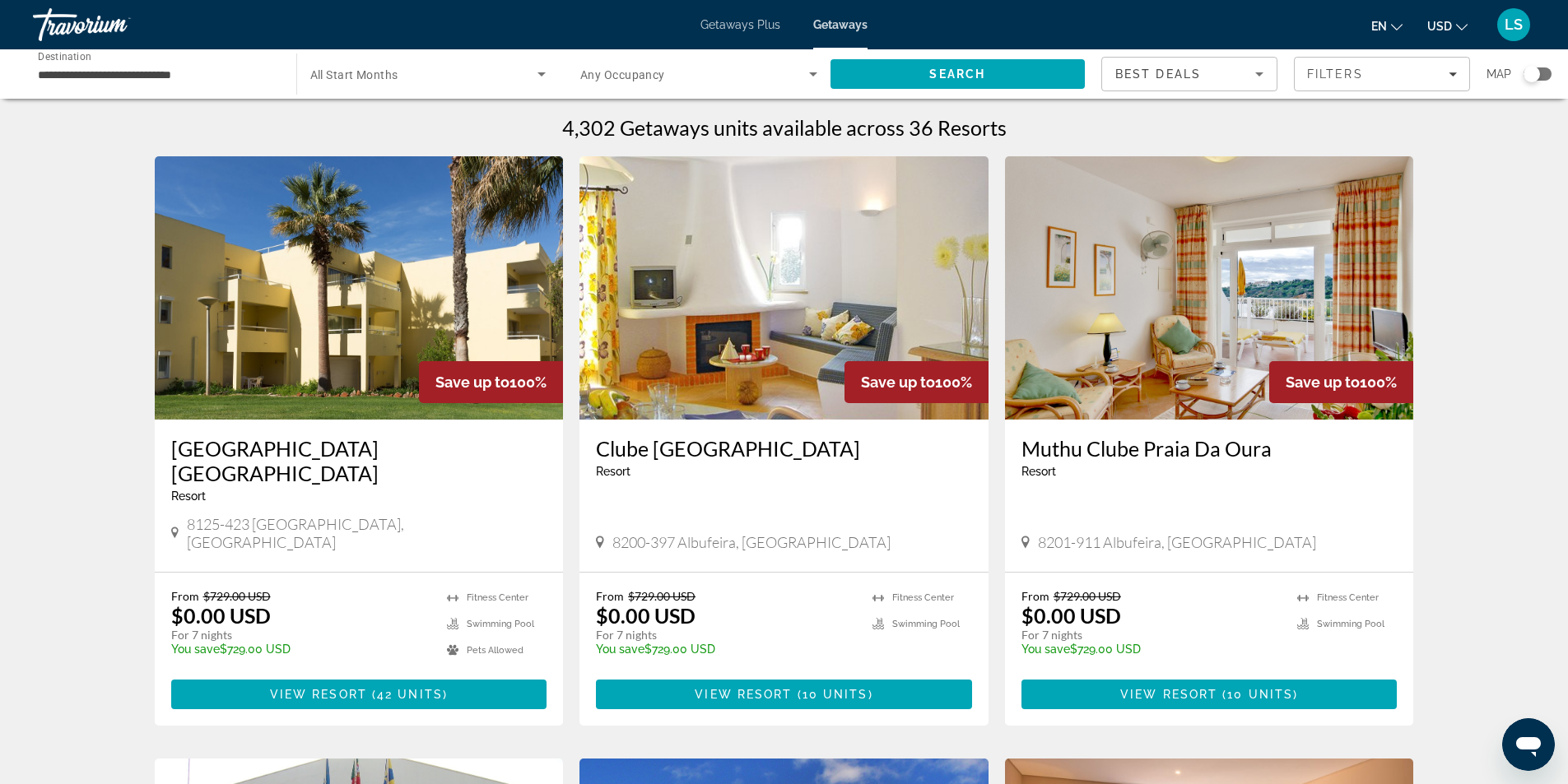
click at [1533, 74] on div "Search widget" at bounding box center [1531, 73] width 16 height 16
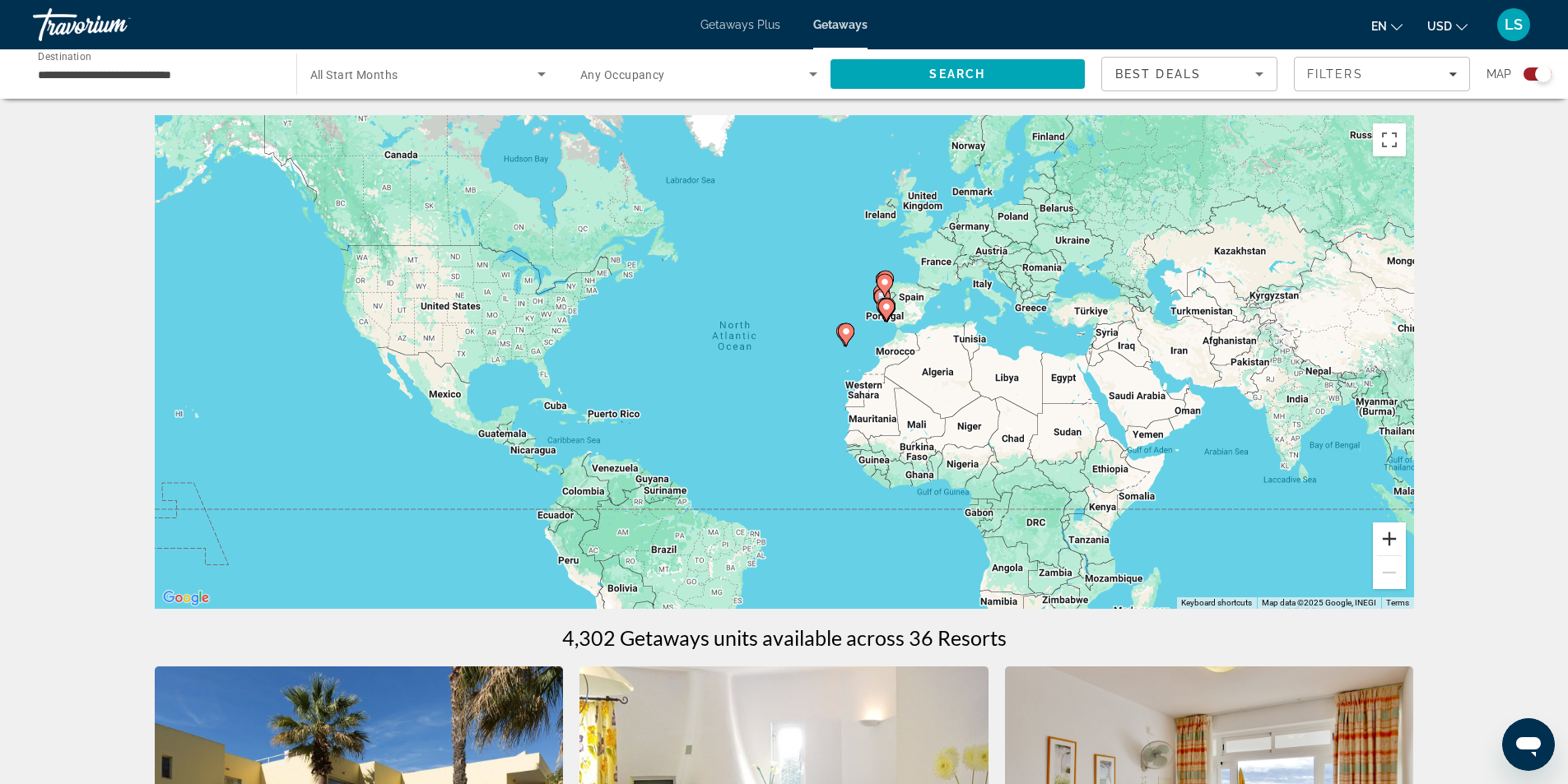
click at [1393, 532] on button "Zoom in" at bounding box center [1389, 539] width 33 height 33
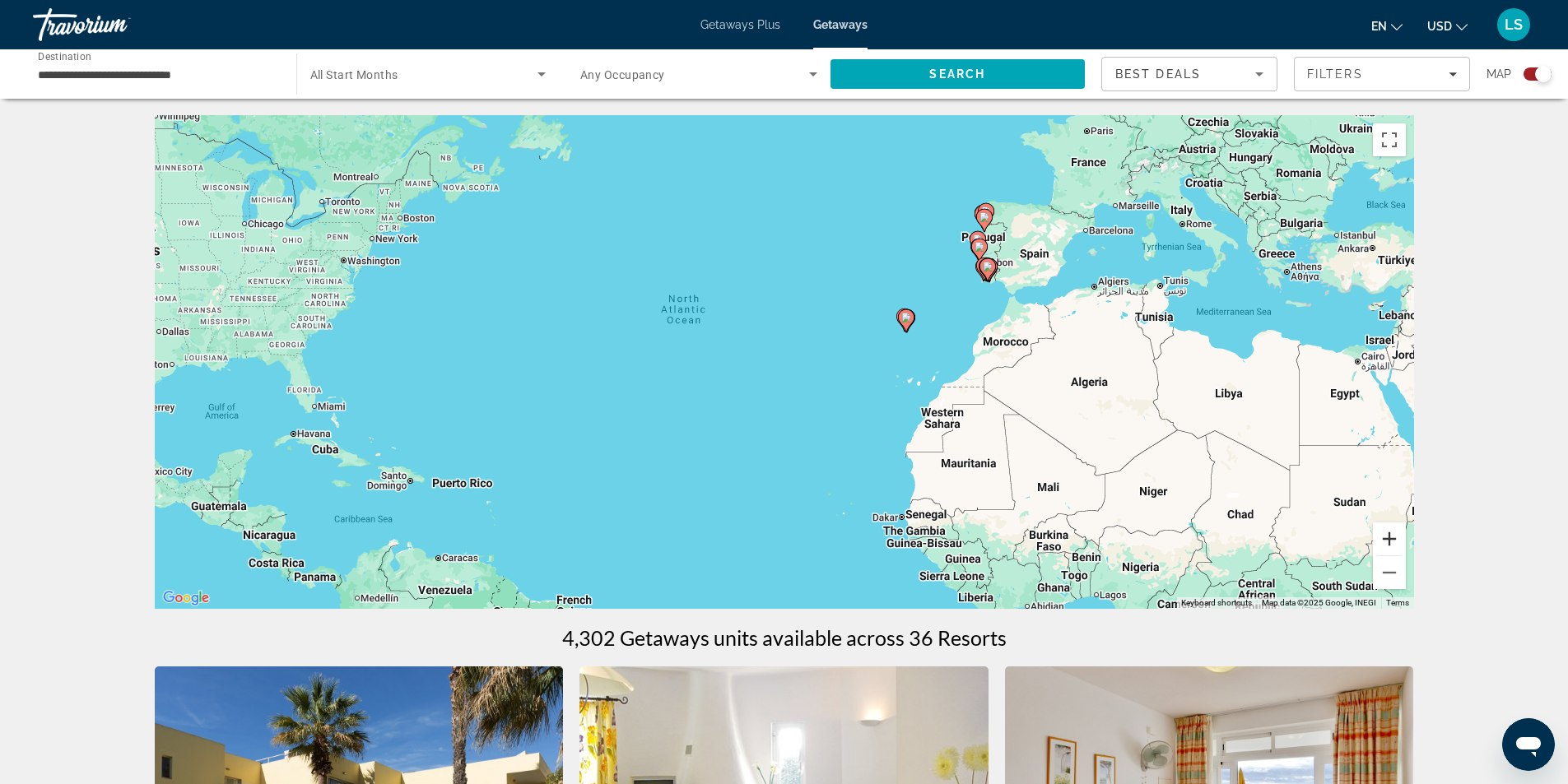
click at [1393, 532] on button "Zoom in" at bounding box center [1389, 539] width 33 height 33
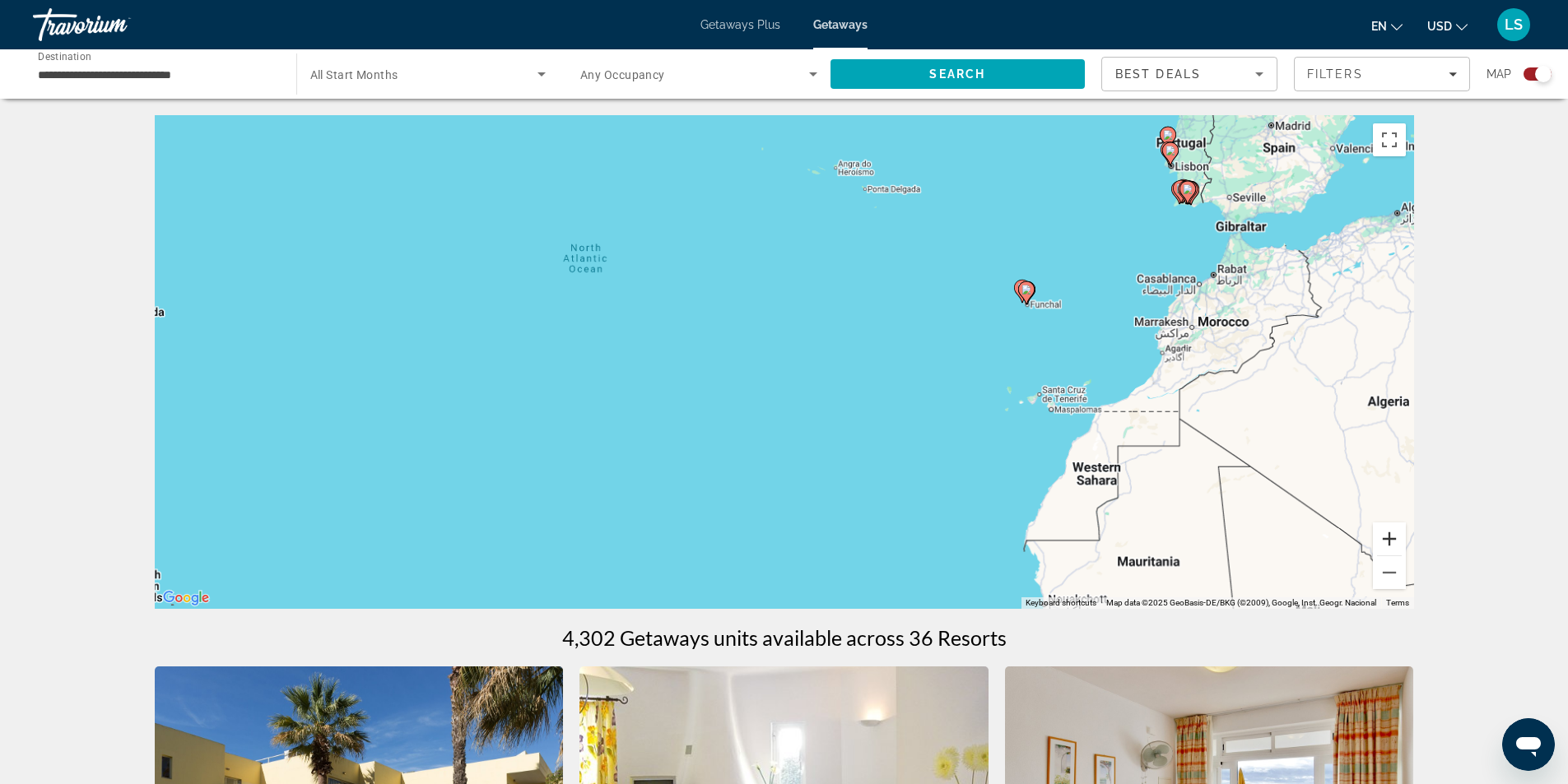
click at [1393, 532] on button "Zoom in" at bounding box center [1389, 539] width 33 height 33
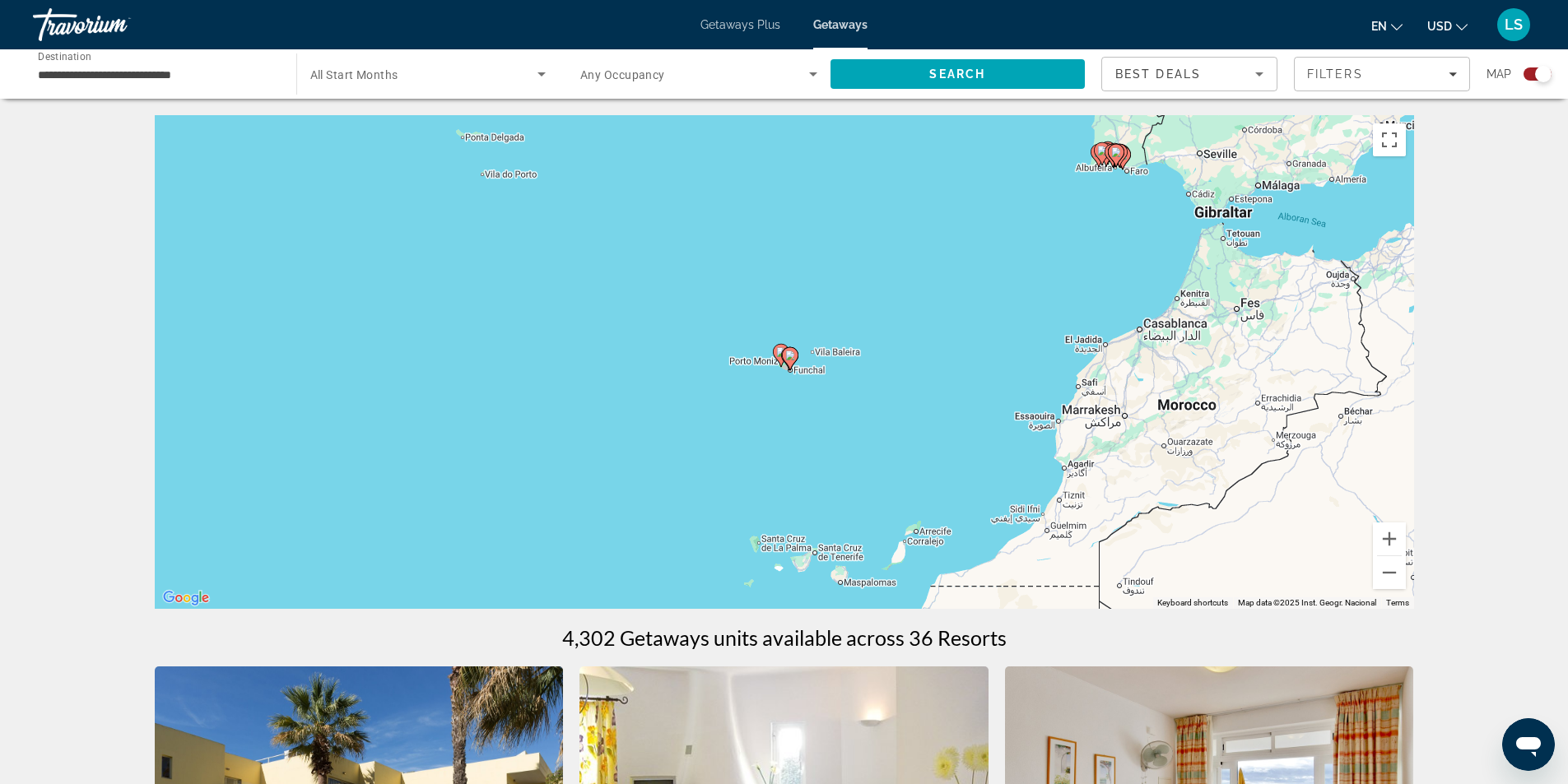
drag, startPoint x: 1278, startPoint y: 358, endPoint x: 794, endPoint y: 484, distance: 500.1
click at [794, 484] on div "To activate drag with keyboard, press Alt + Enter. Once in keyboard drag state,…" at bounding box center [784, 362] width 1260 height 494
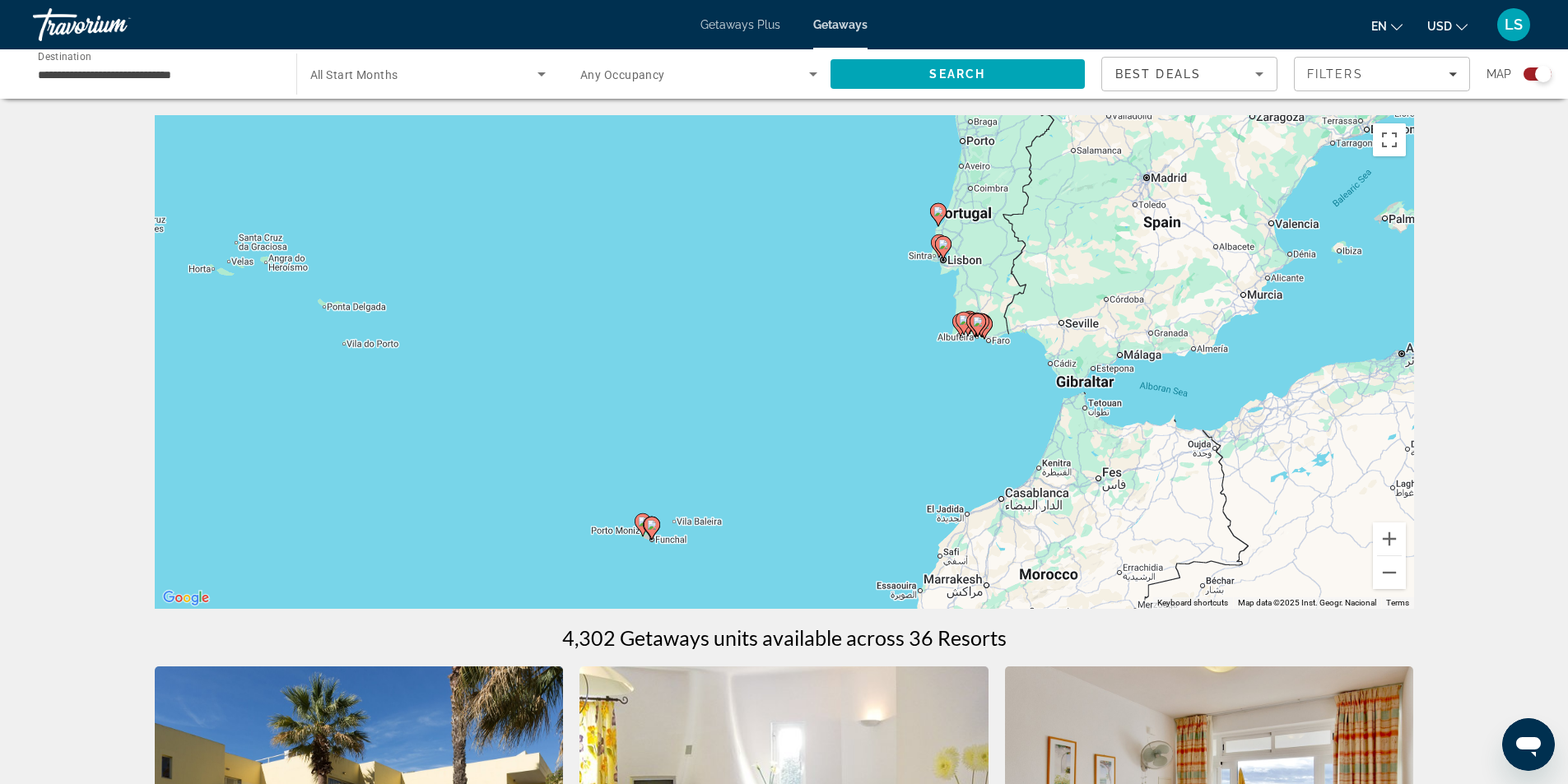
drag, startPoint x: 976, startPoint y: 281, endPoint x: 835, endPoint y: 459, distance: 227.1
click at [835, 459] on div "To activate drag with keyboard, press Alt + Enter. Once in keyboard drag state,…" at bounding box center [784, 362] width 1260 height 494
click at [1387, 532] on button "Zoom in" at bounding box center [1389, 539] width 33 height 33
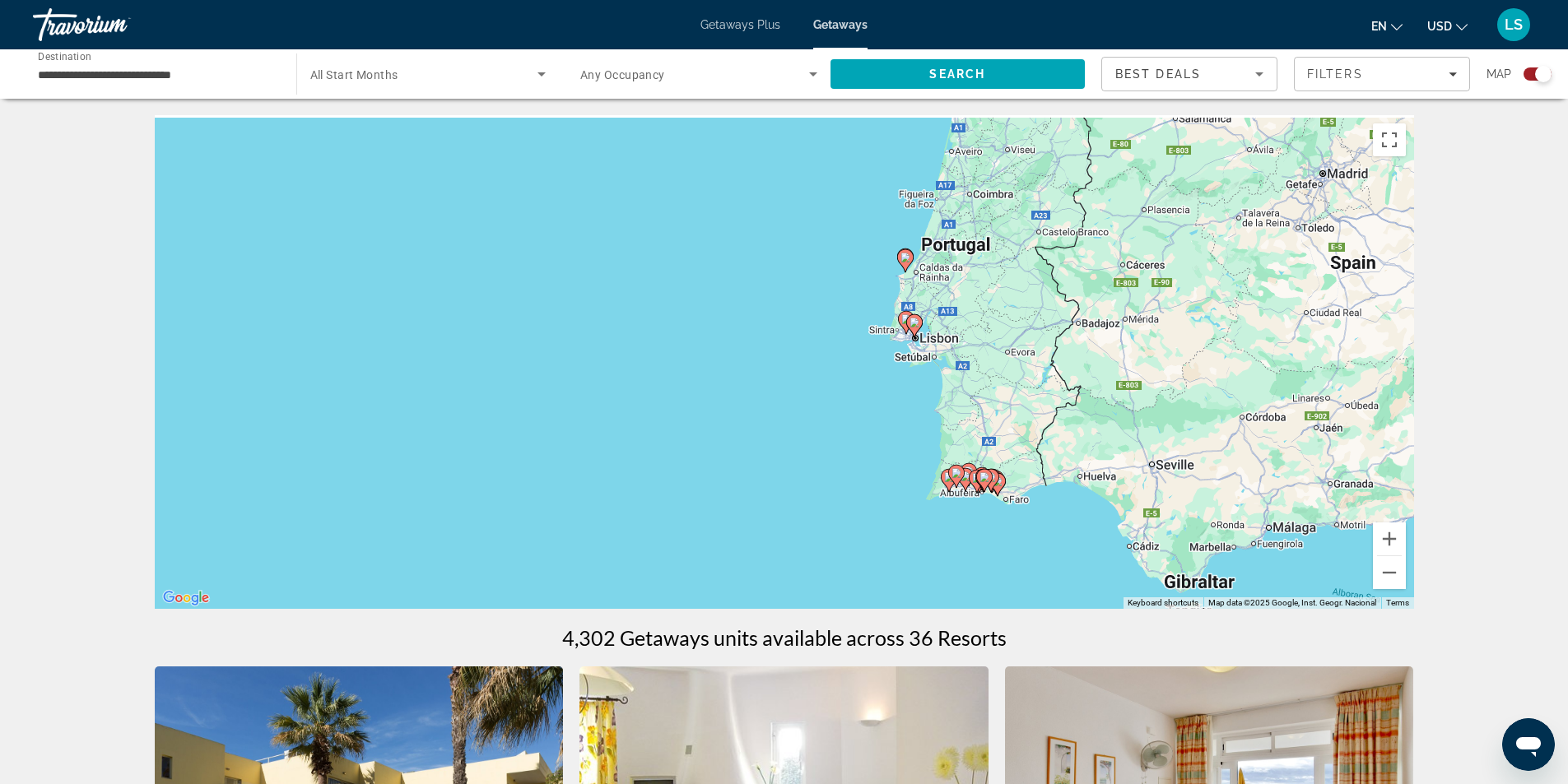
drag, startPoint x: 1226, startPoint y: 288, endPoint x: 1083, endPoint y: 431, distance: 202.2
click at [1083, 431] on div "To activate drag with keyboard, press Alt + Enter. Once in keyboard drag state,…" at bounding box center [784, 362] width 1260 height 494
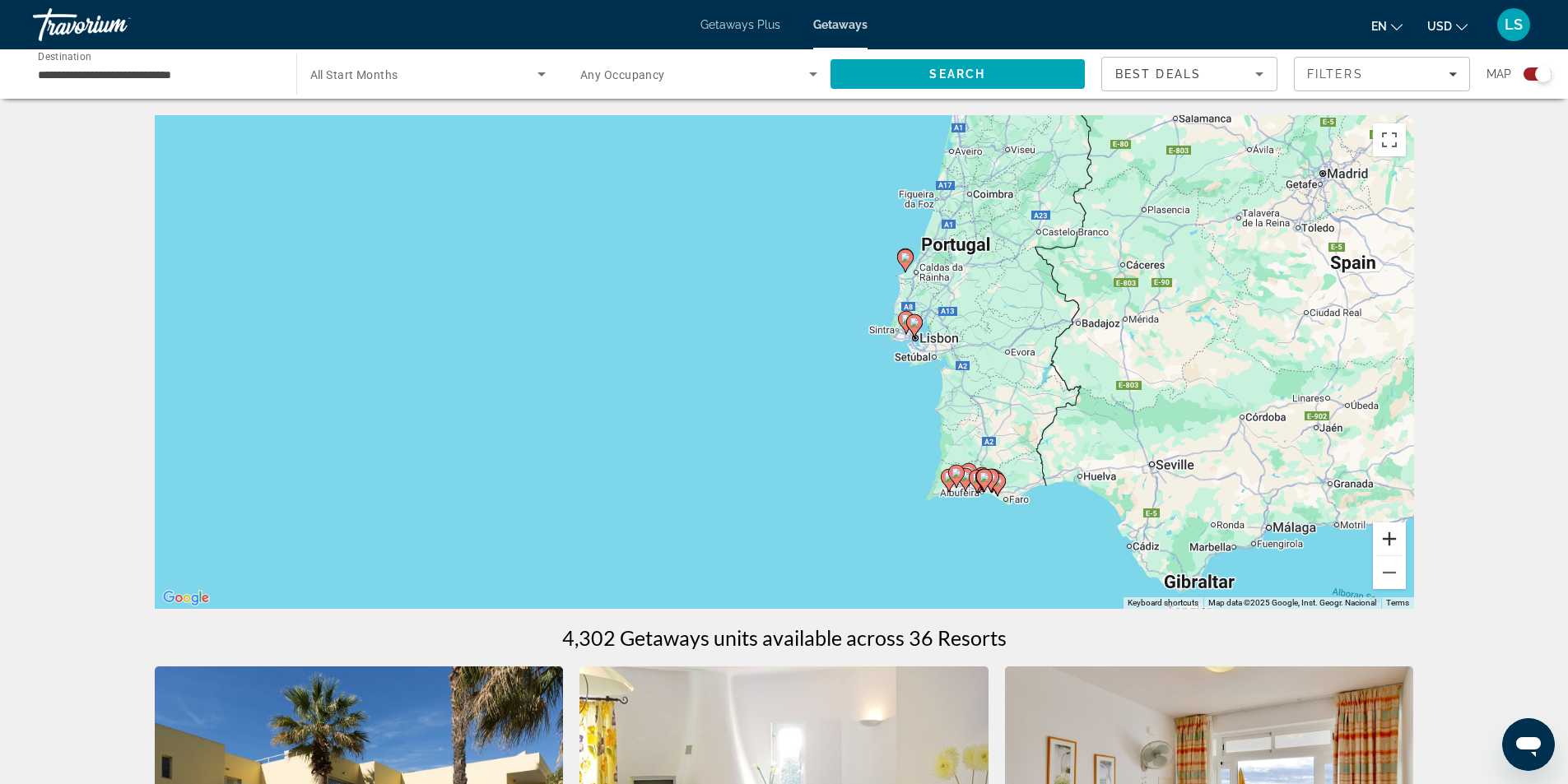
click at [1397, 538] on button "Zoom in" at bounding box center [1389, 539] width 33 height 33
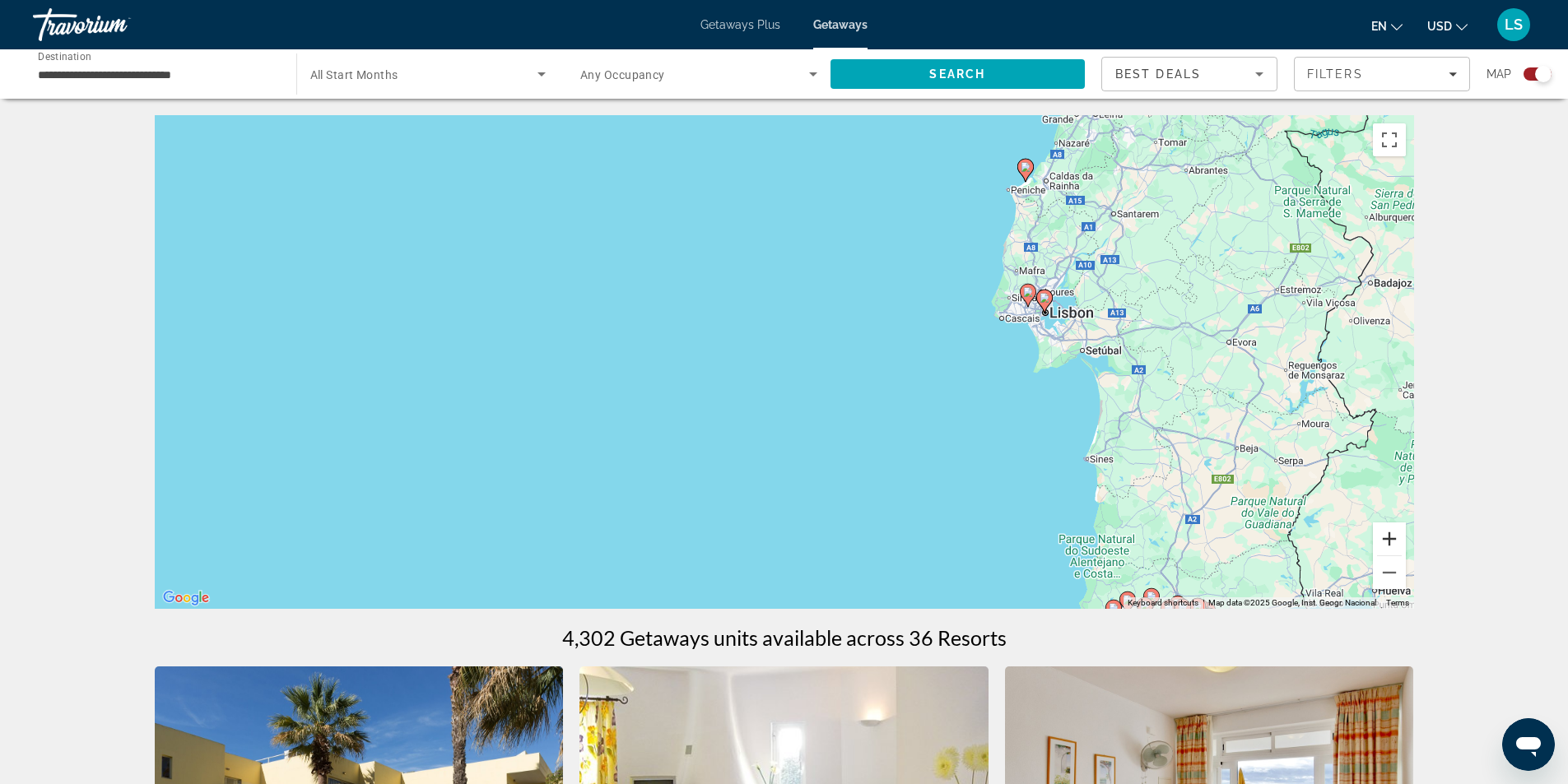
click at [1397, 538] on button "Zoom in" at bounding box center [1389, 539] width 33 height 33
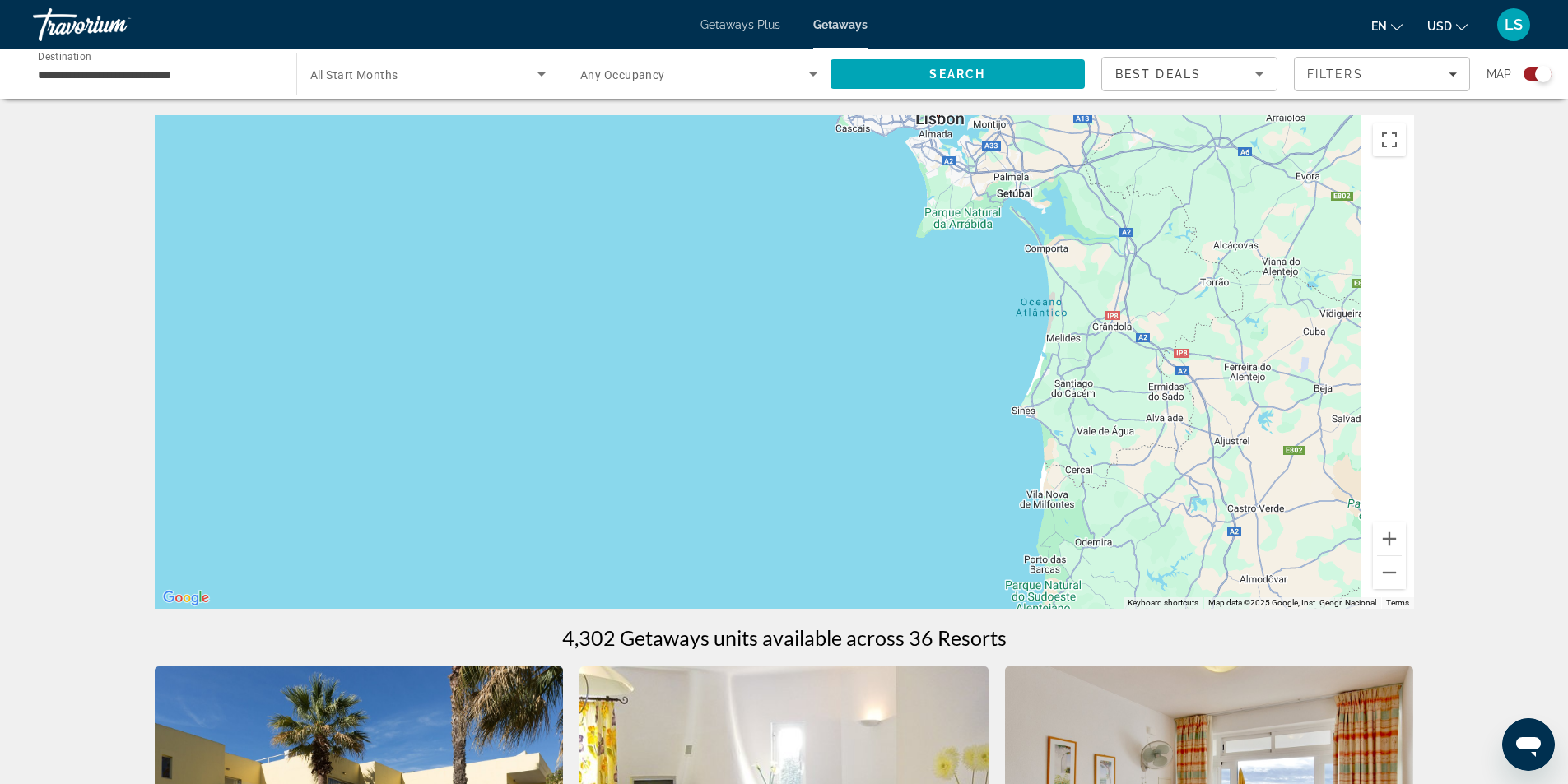
drag, startPoint x: 1273, startPoint y: 454, endPoint x: 822, endPoint y: 253, distance: 493.8
click at [822, 253] on div "To activate drag with keyboard, press Alt + Enter. Once in keyboard drag state,…" at bounding box center [784, 362] width 1260 height 494
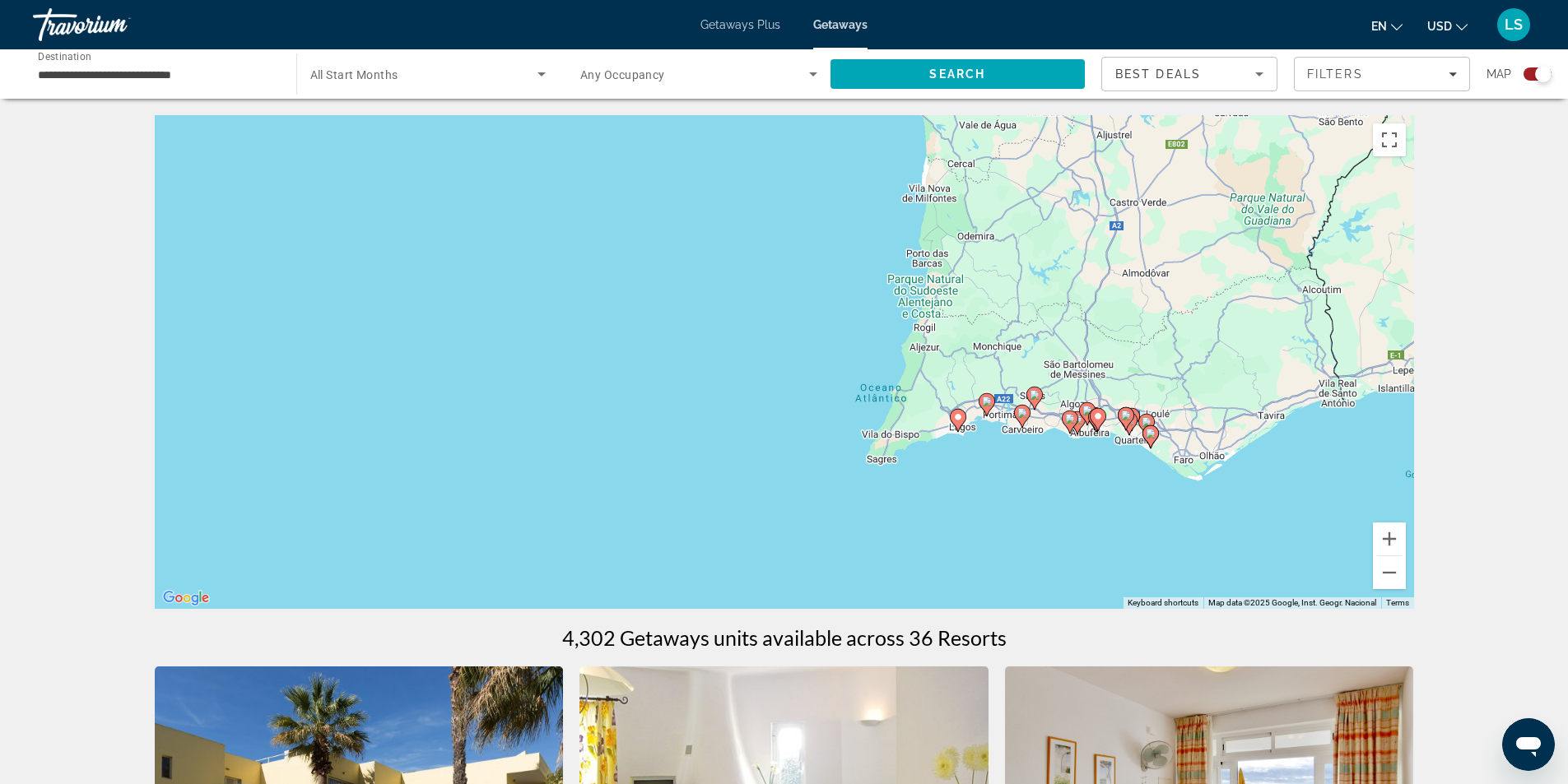
drag, startPoint x: 1073, startPoint y: 454, endPoint x: 1035, endPoint y: 193, distance: 263.8
click at [1035, 193] on div "To activate drag with keyboard, press Alt + Enter. Once in keyboard drag state,…" at bounding box center [784, 362] width 1260 height 494
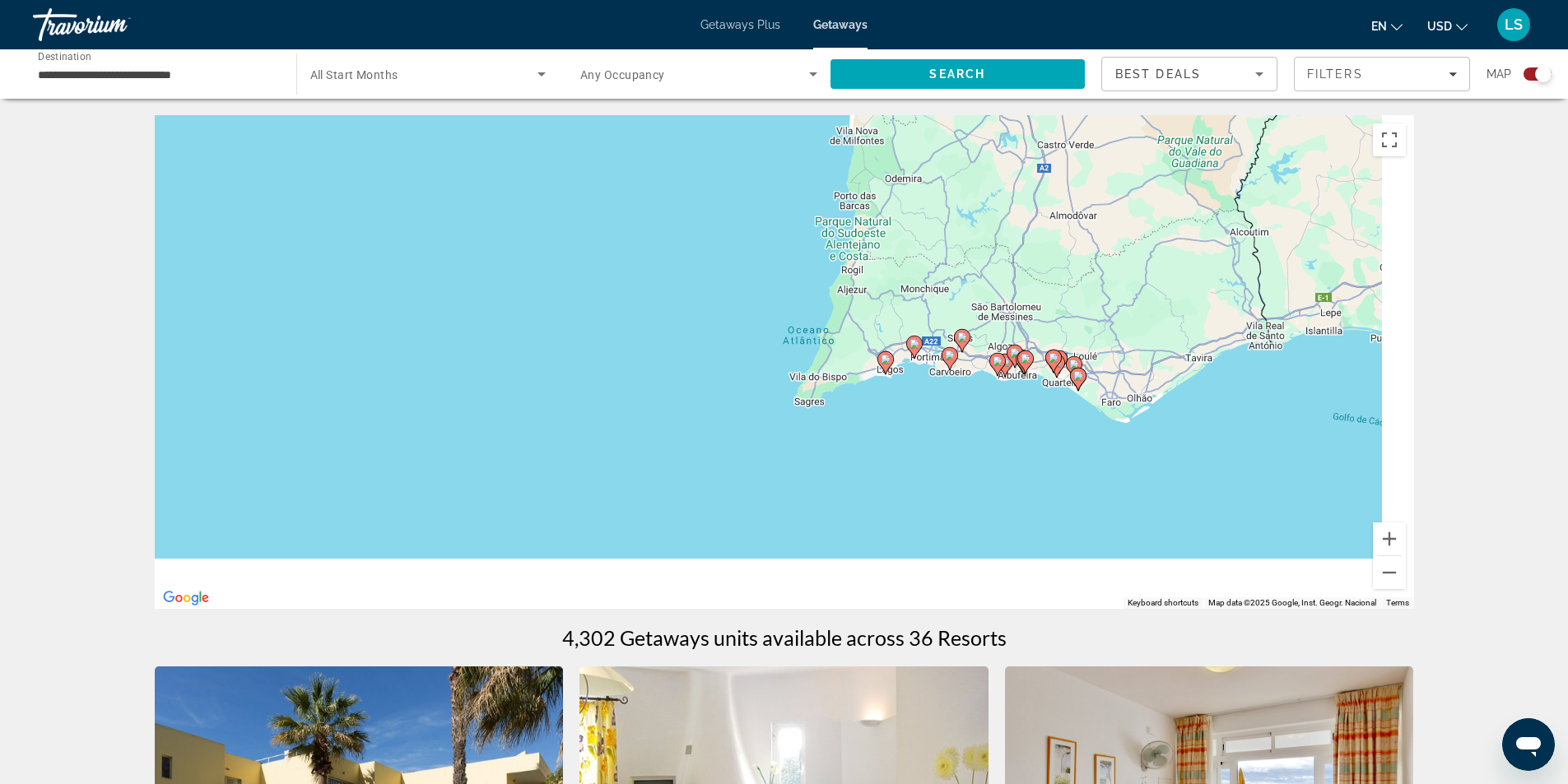
drag, startPoint x: 1081, startPoint y: 355, endPoint x: 957, endPoint y: 223, distance: 181.1
click at [957, 223] on div "To activate drag with keyboard, press Alt + Enter. Once in keyboard drag state,…" at bounding box center [784, 362] width 1260 height 494
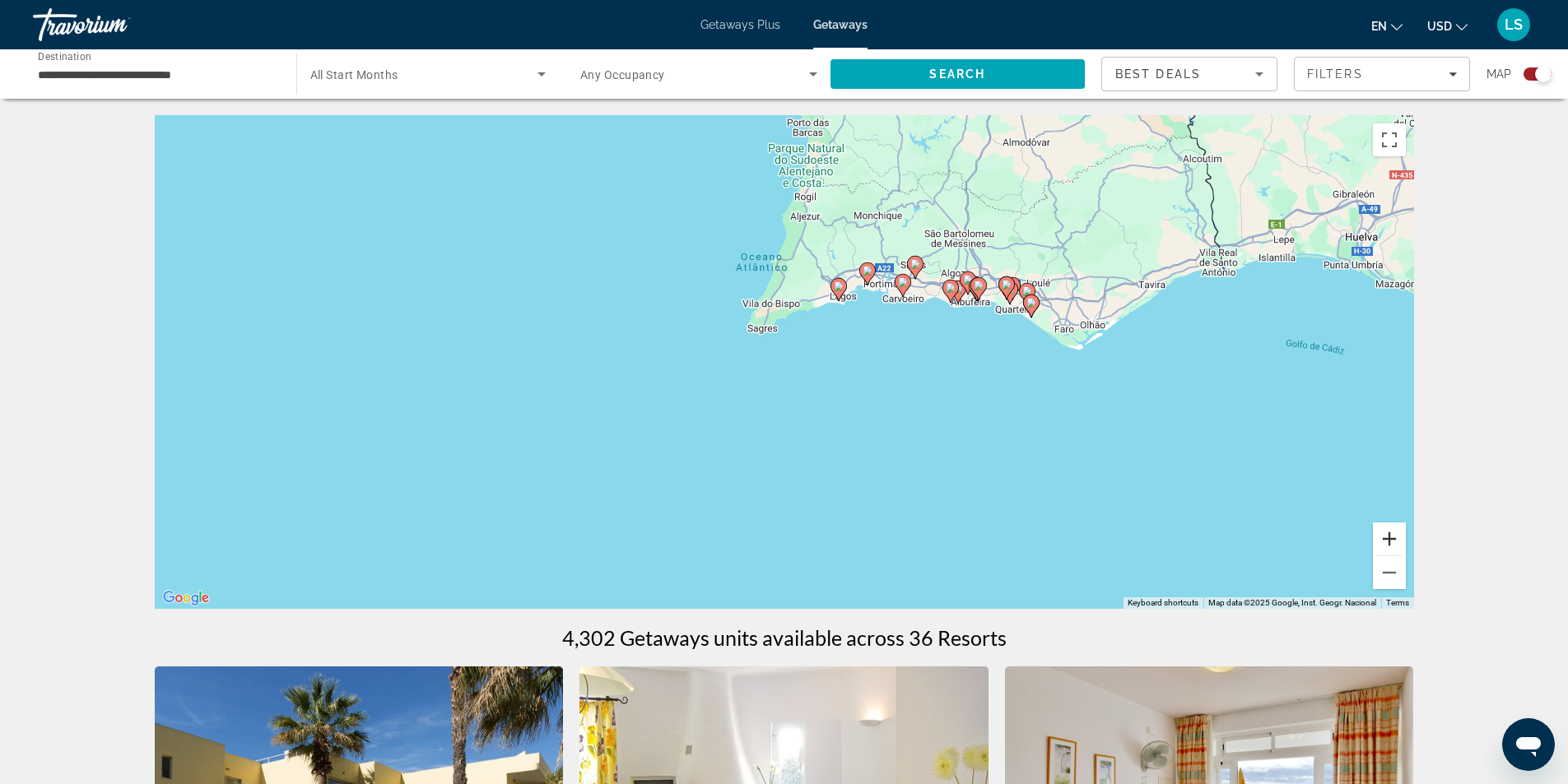
click at [1382, 535] on button "Zoom in" at bounding box center [1389, 539] width 33 height 33
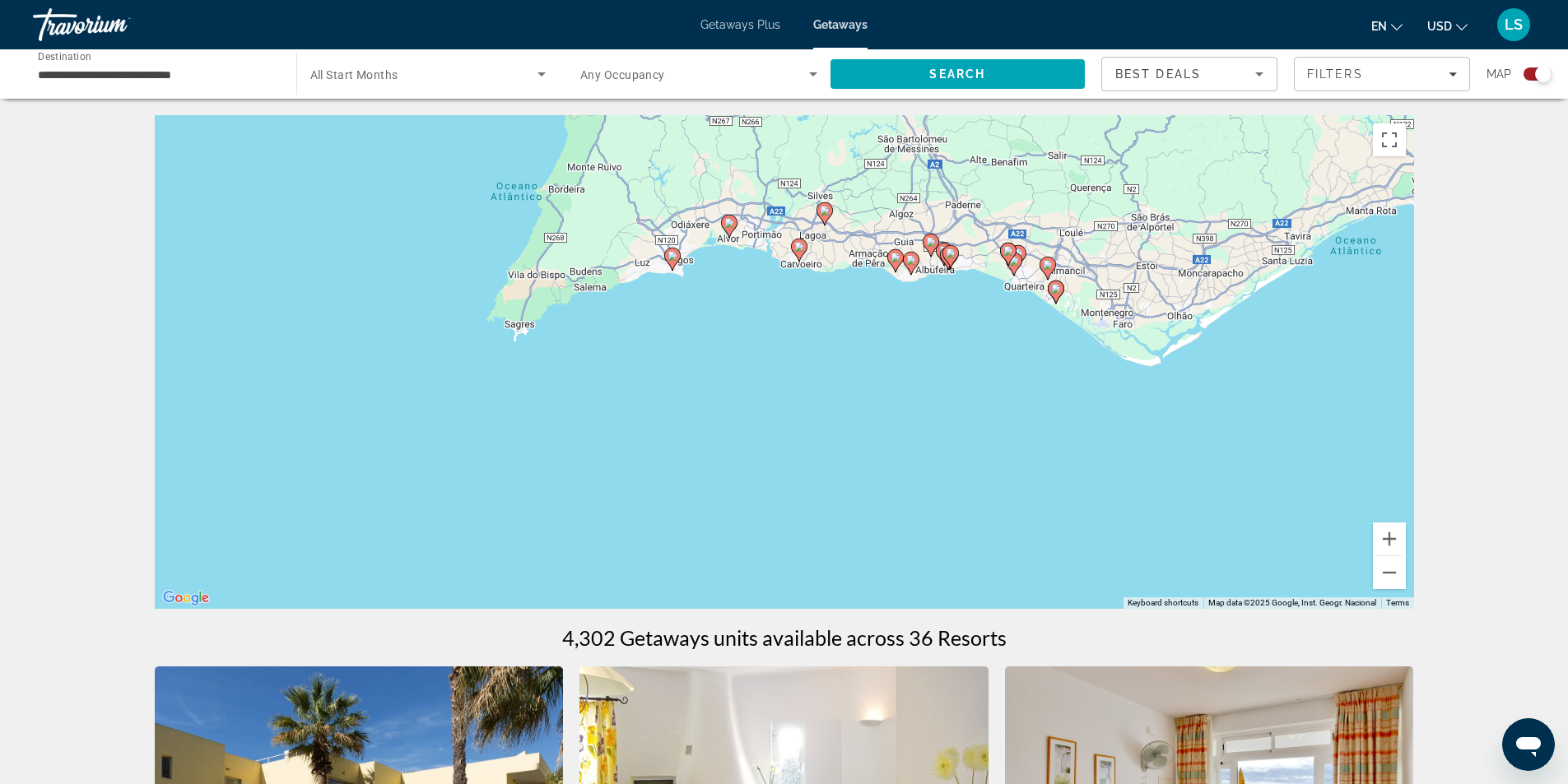
drag, startPoint x: 1094, startPoint y: 326, endPoint x: 826, endPoint y: 367, distance: 271.1
click at [826, 367] on div "To activate drag with keyboard, press Alt + Enter. Once in keyboard drag state,…" at bounding box center [784, 362] width 1260 height 494
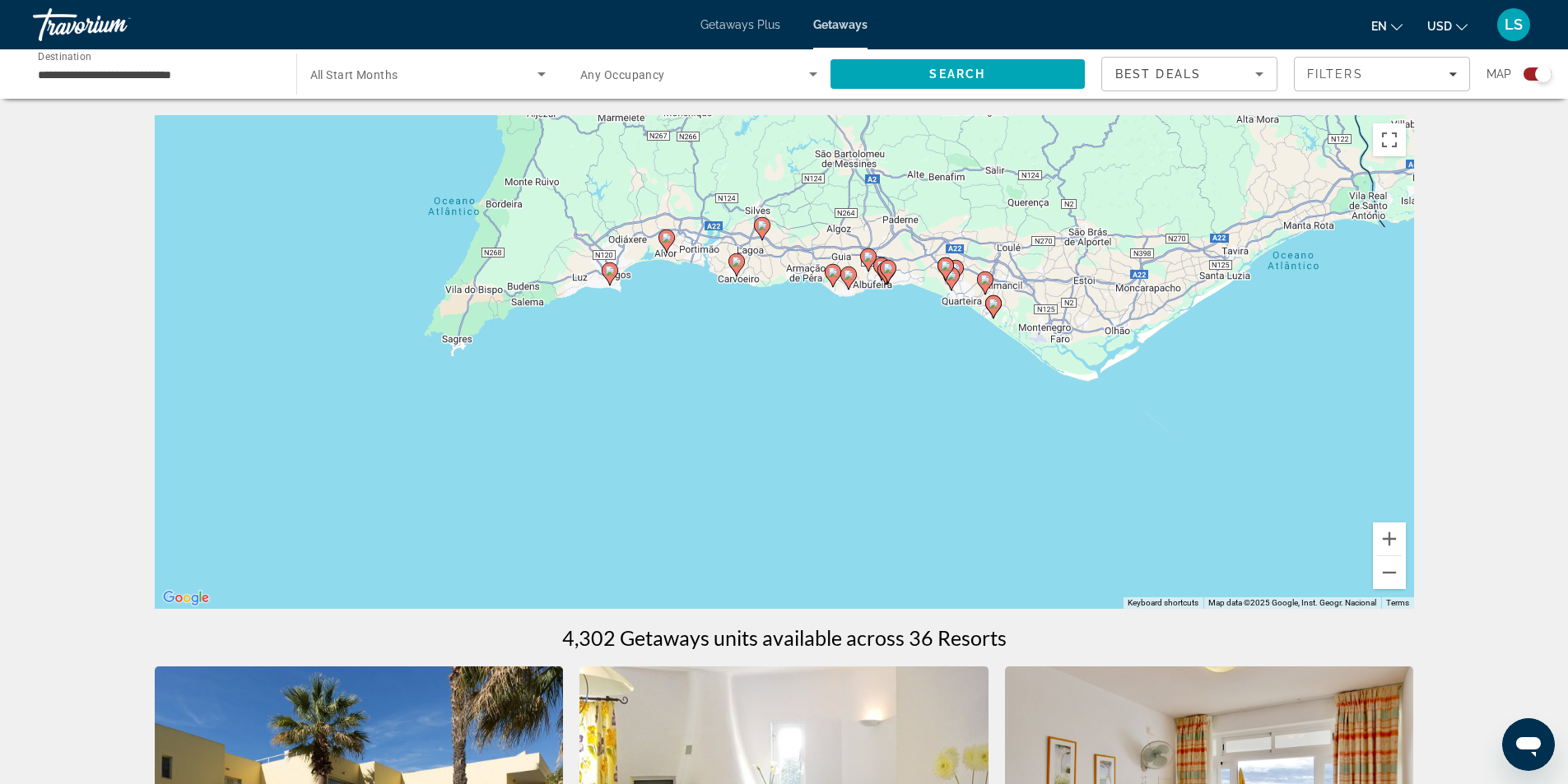
click at [613, 269] on image "Main content" at bounding box center [609, 270] width 10 height 9
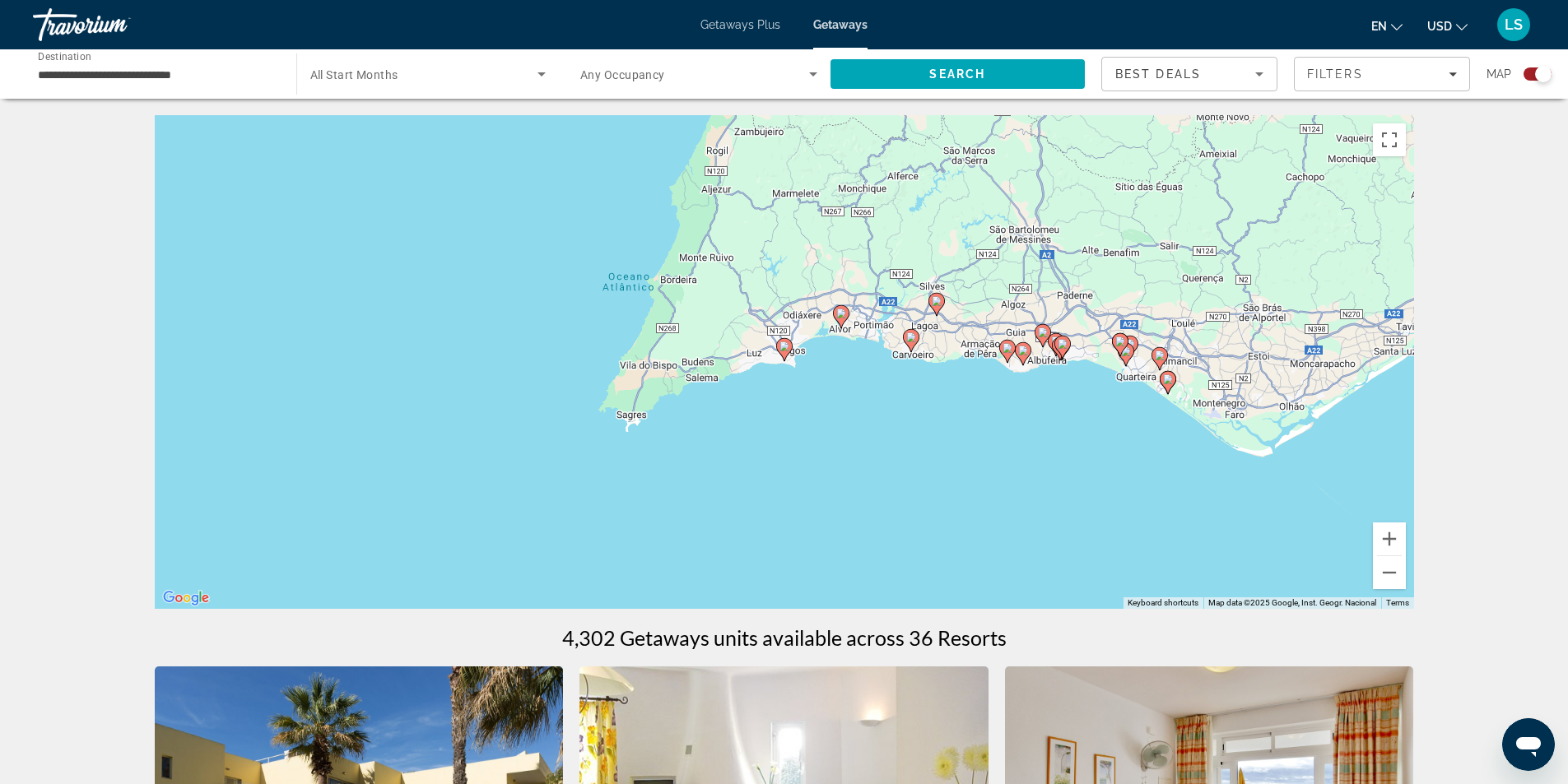
click at [784, 346] on image "Main content" at bounding box center [784, 345] width 10 height 9
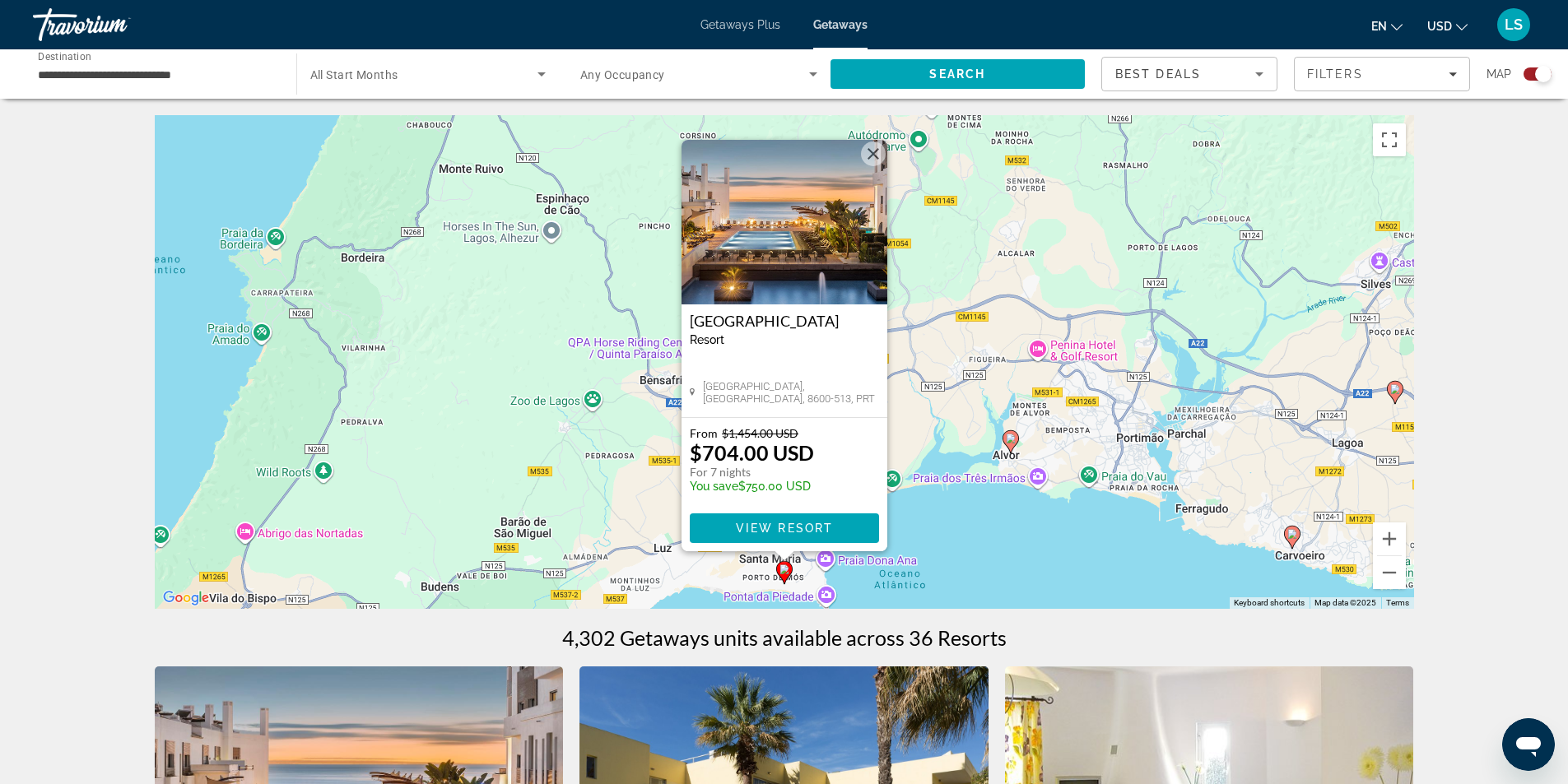
click at [770, 243] on img "Main content" at bounding box center [784, 222] width 206 height 165
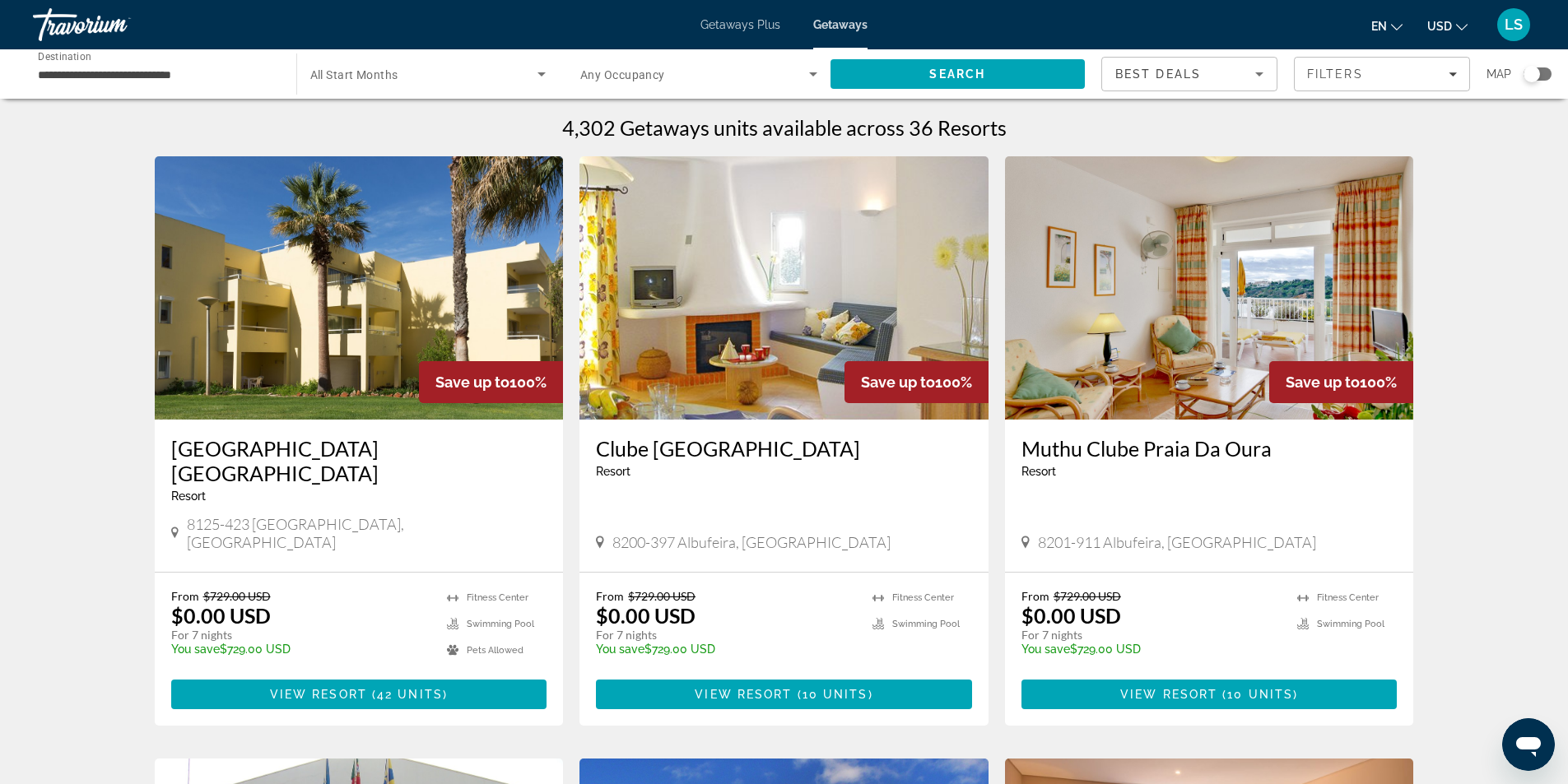
click at [390, 78] on span "All Start Months" at bounding box center [354, 74] width 88 height 13
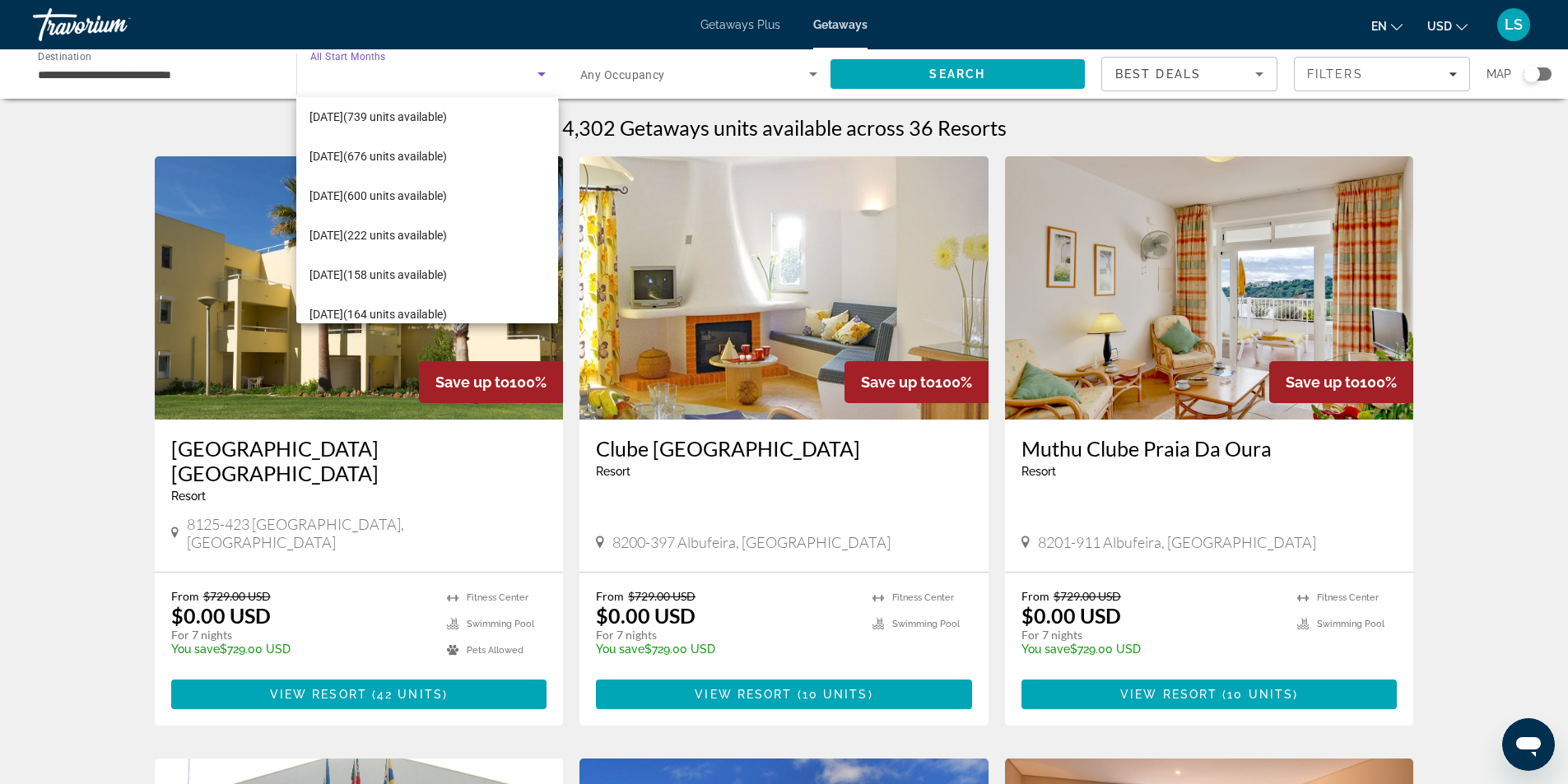
scroll to position [247, 0]
click at [398, 269] on span "[DATE] (162 units available)" at bounding box center [378, 271] width 137 height 20
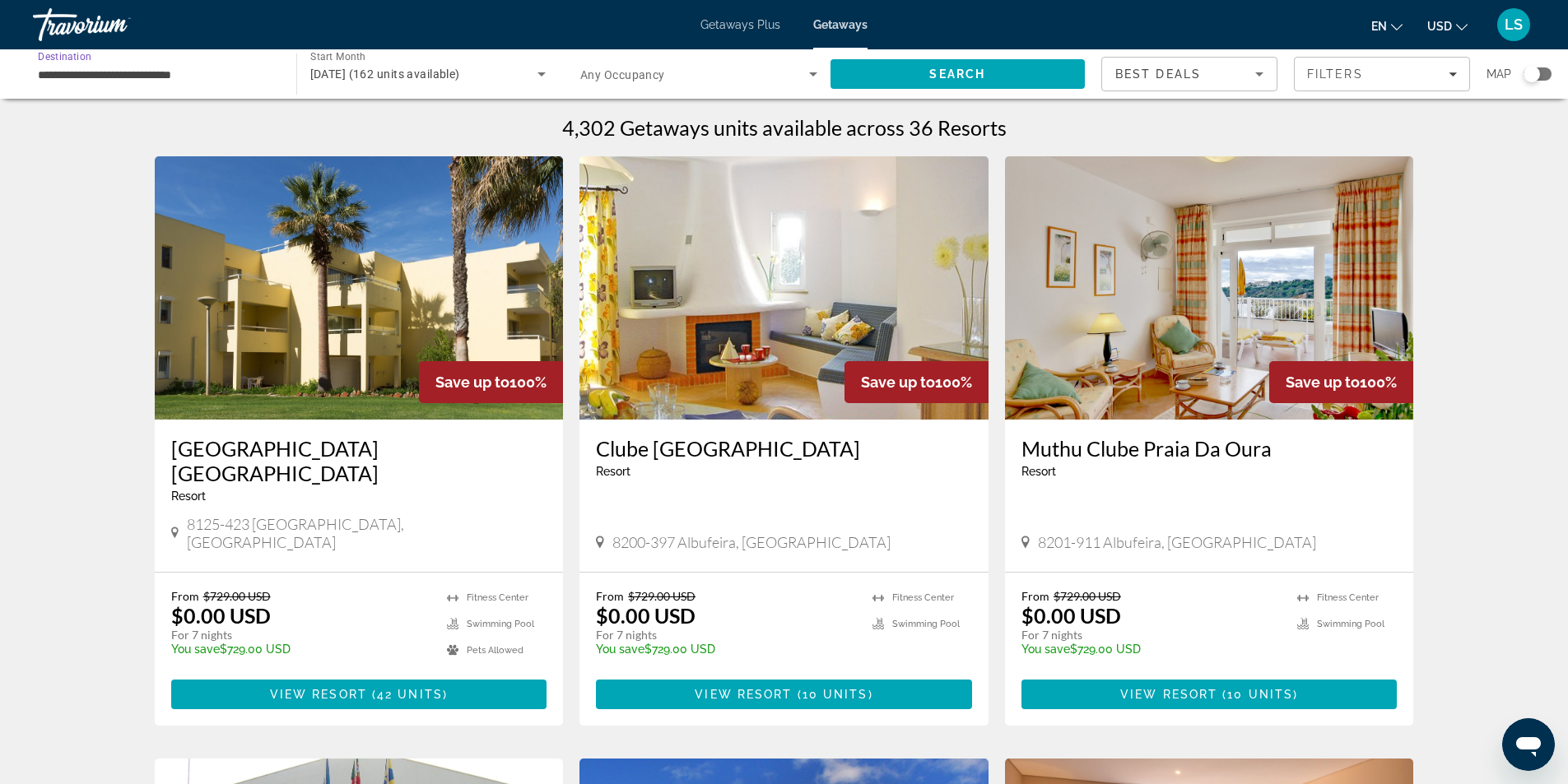
click at [215, 65] on input "**********" at bounding box center [156, 74] width 237 height 20
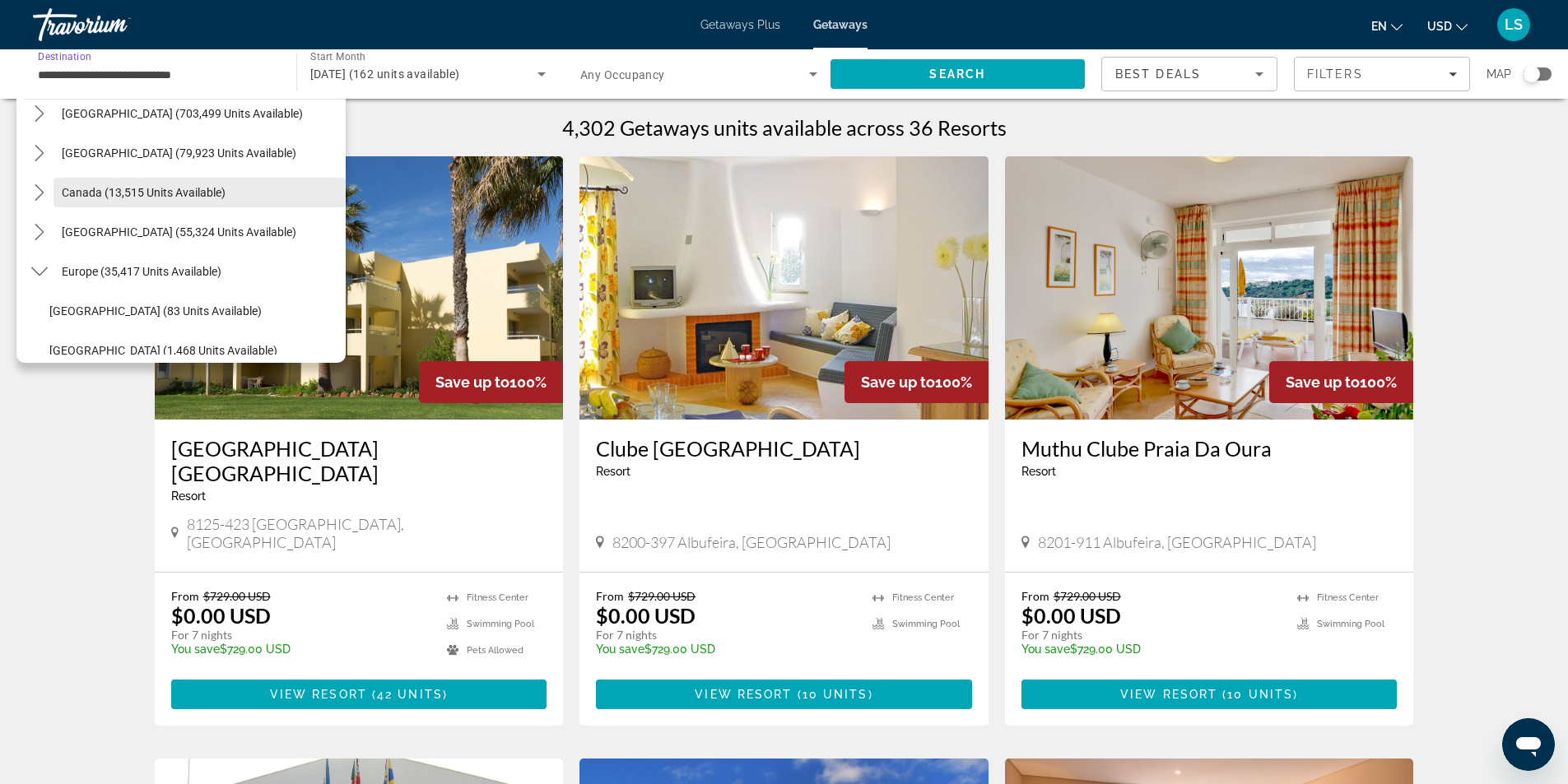
scroll to position [82, 0]
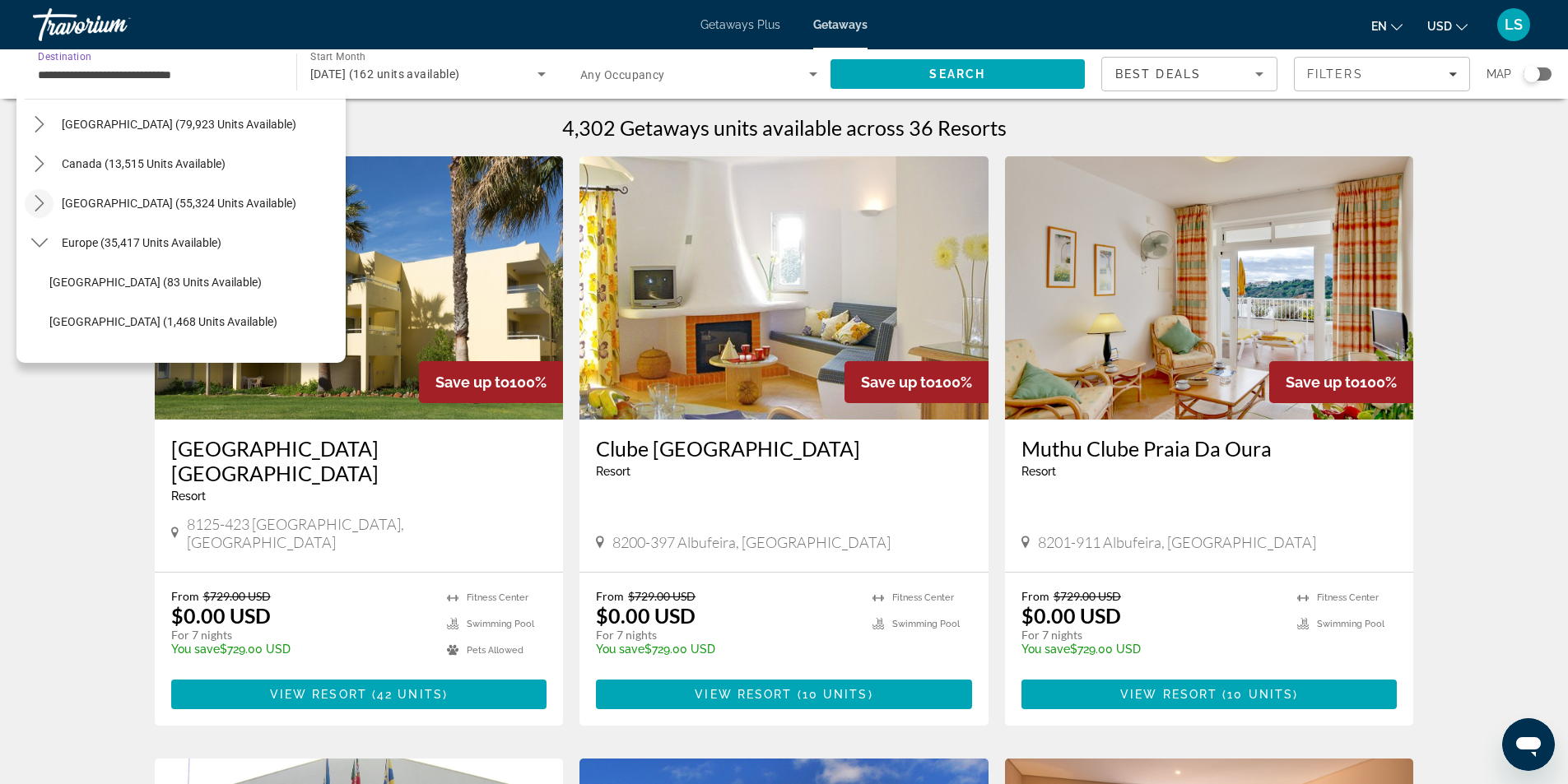
click at [38, 201] on icon "Toggle Caribbean & Atlantic Islands (55,324 units available) submenu" at bounding box center [39, 203] width 16 height 16
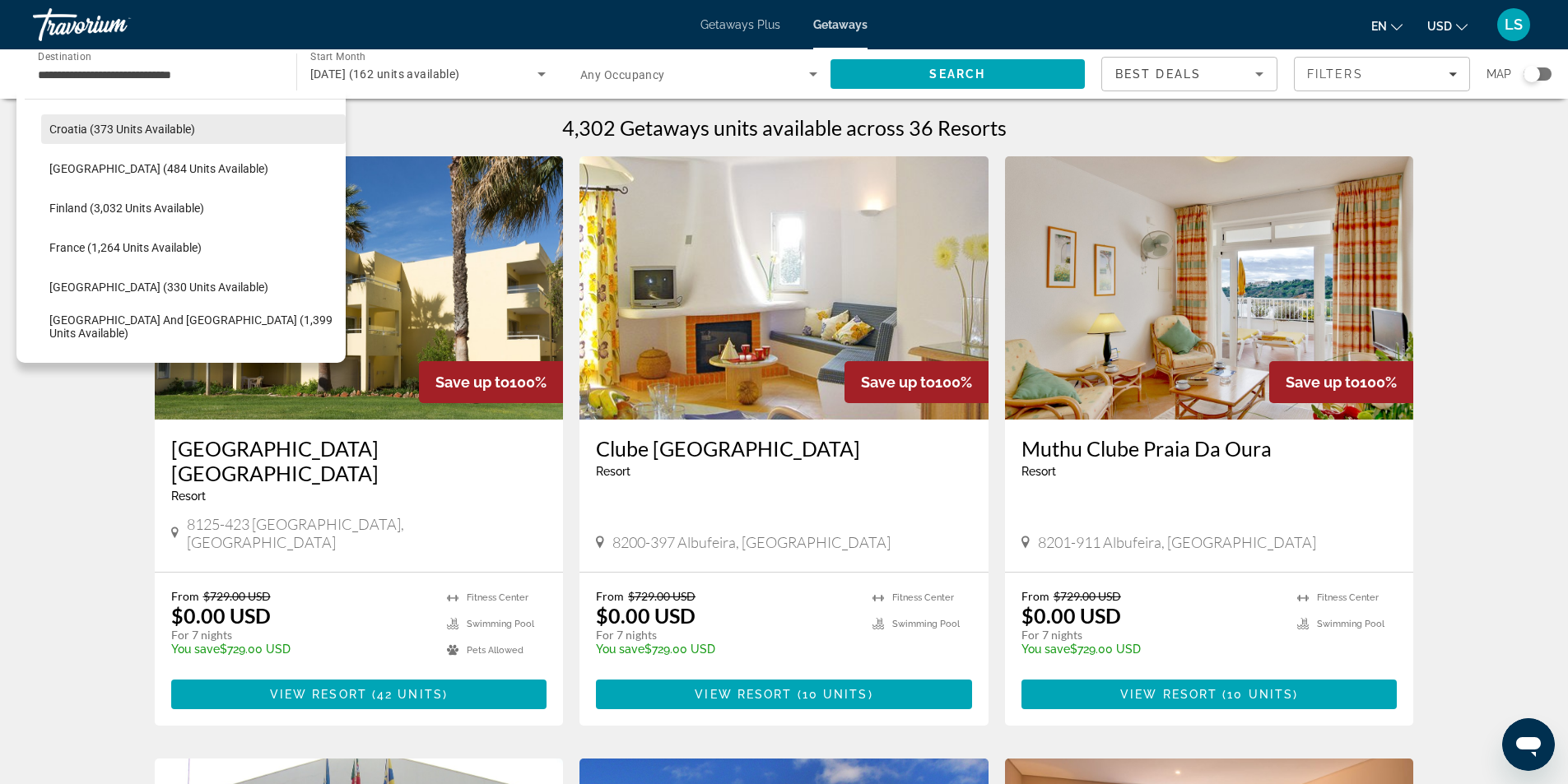
scroll to position [989, 0]
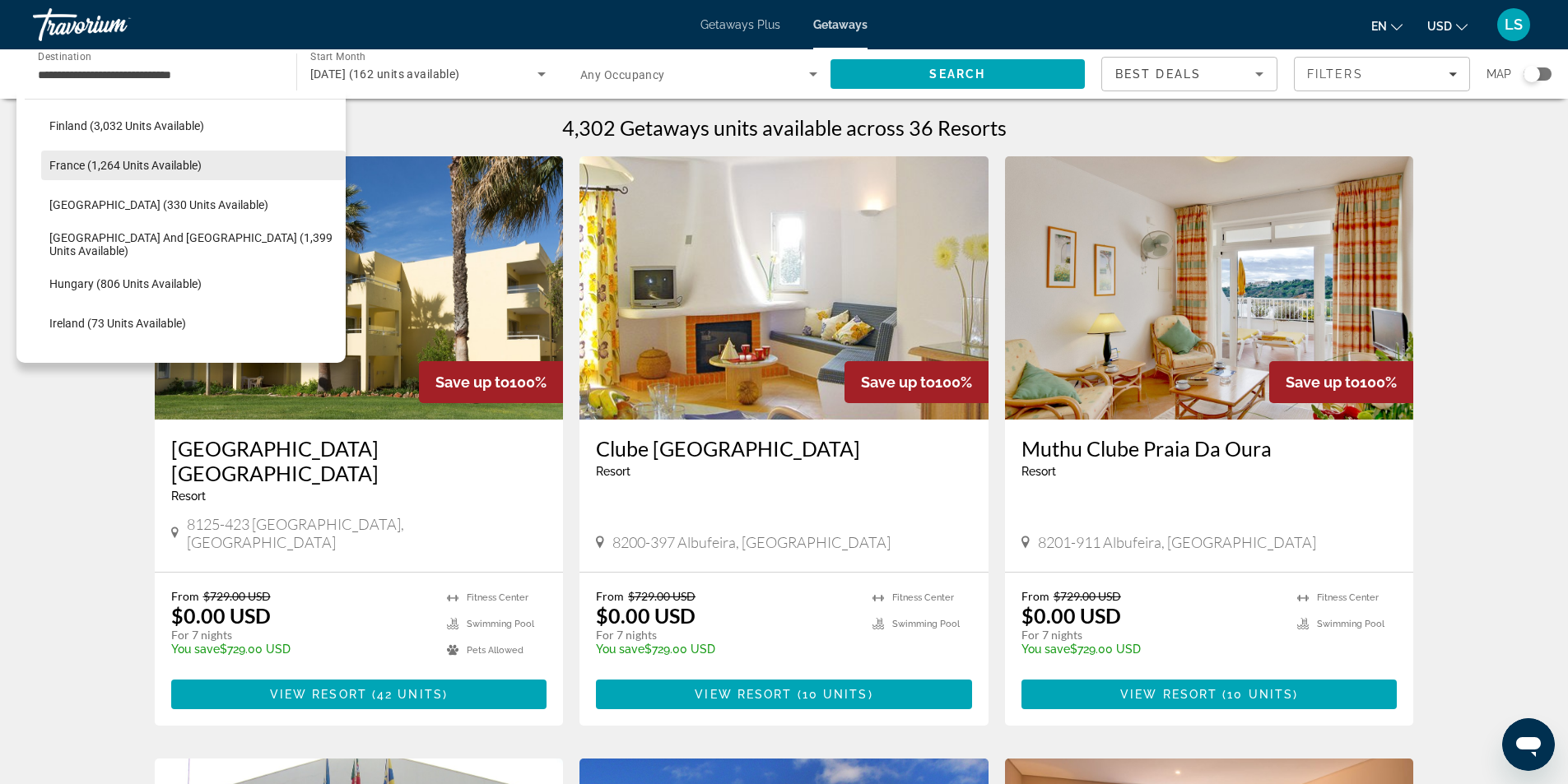
click at [158, 162] on span "France (1,264 units available)" at bounding box center [125, 165] width 152 height 13
type input "**********"
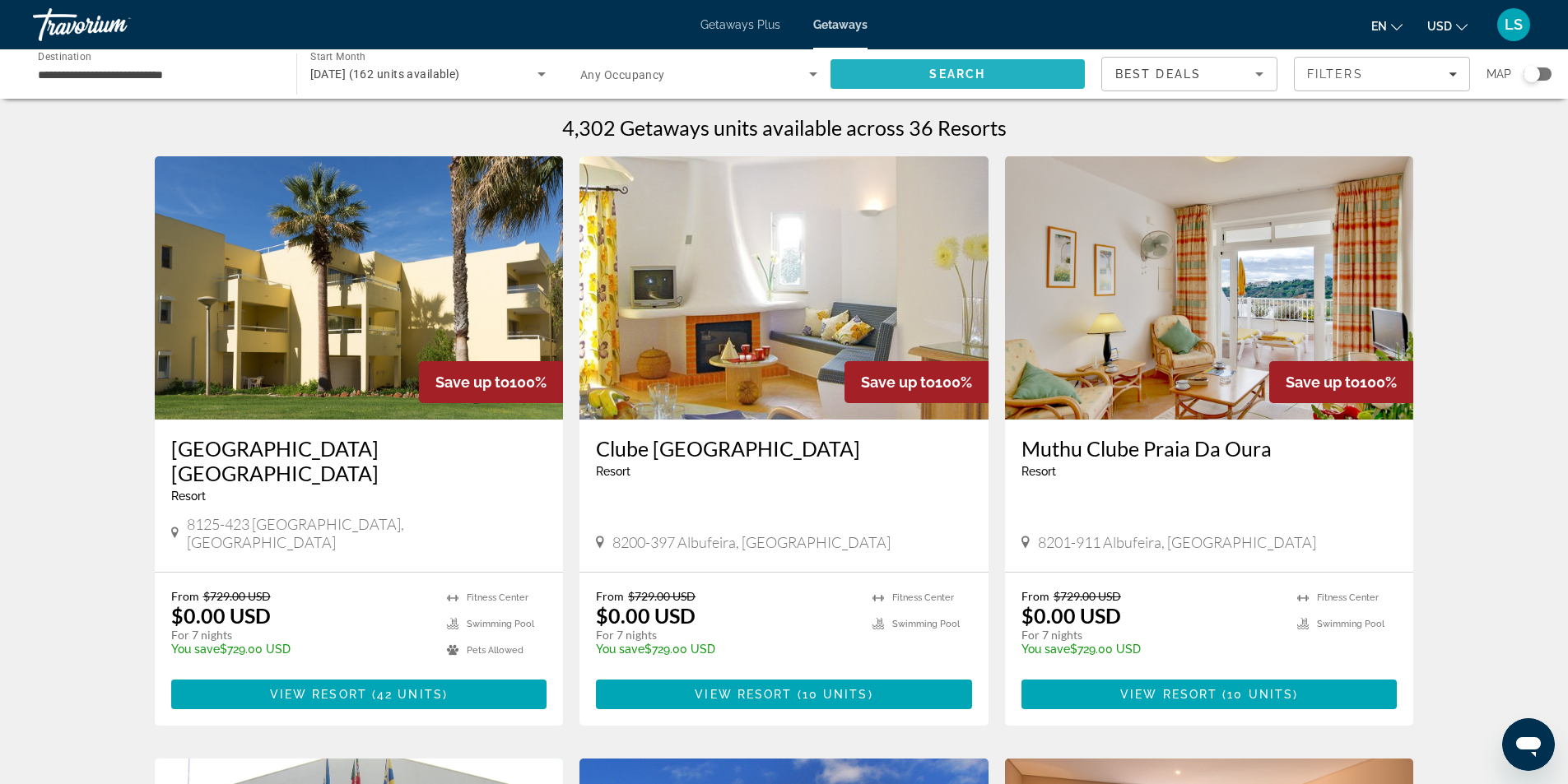
click at [868, 78] on span "Search" at bounding box center [957, 74] width 255 height 40
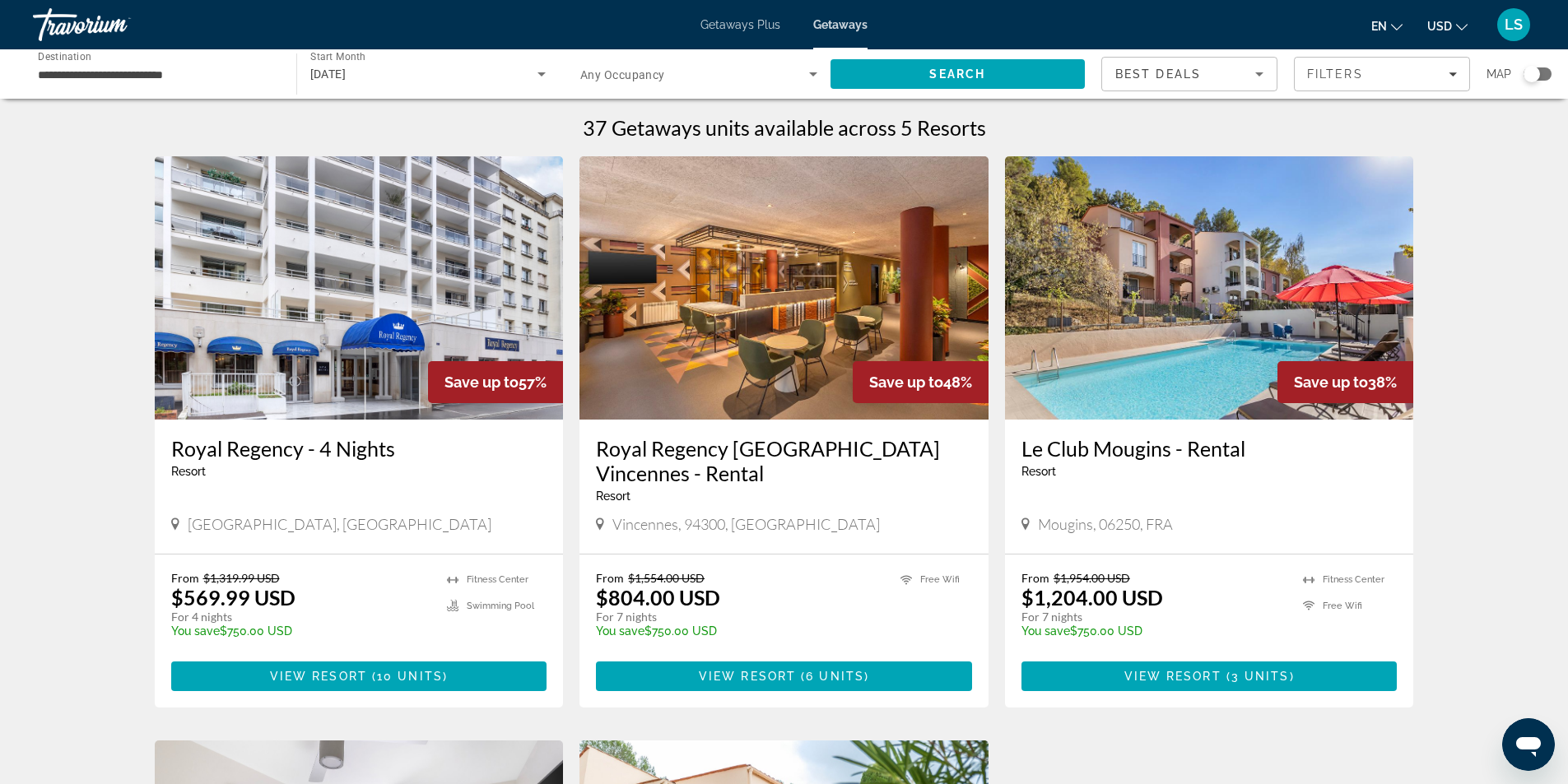
click at [1540, 73] on div "Search widget" at bounding box center [1537, 73] width 28 height 13
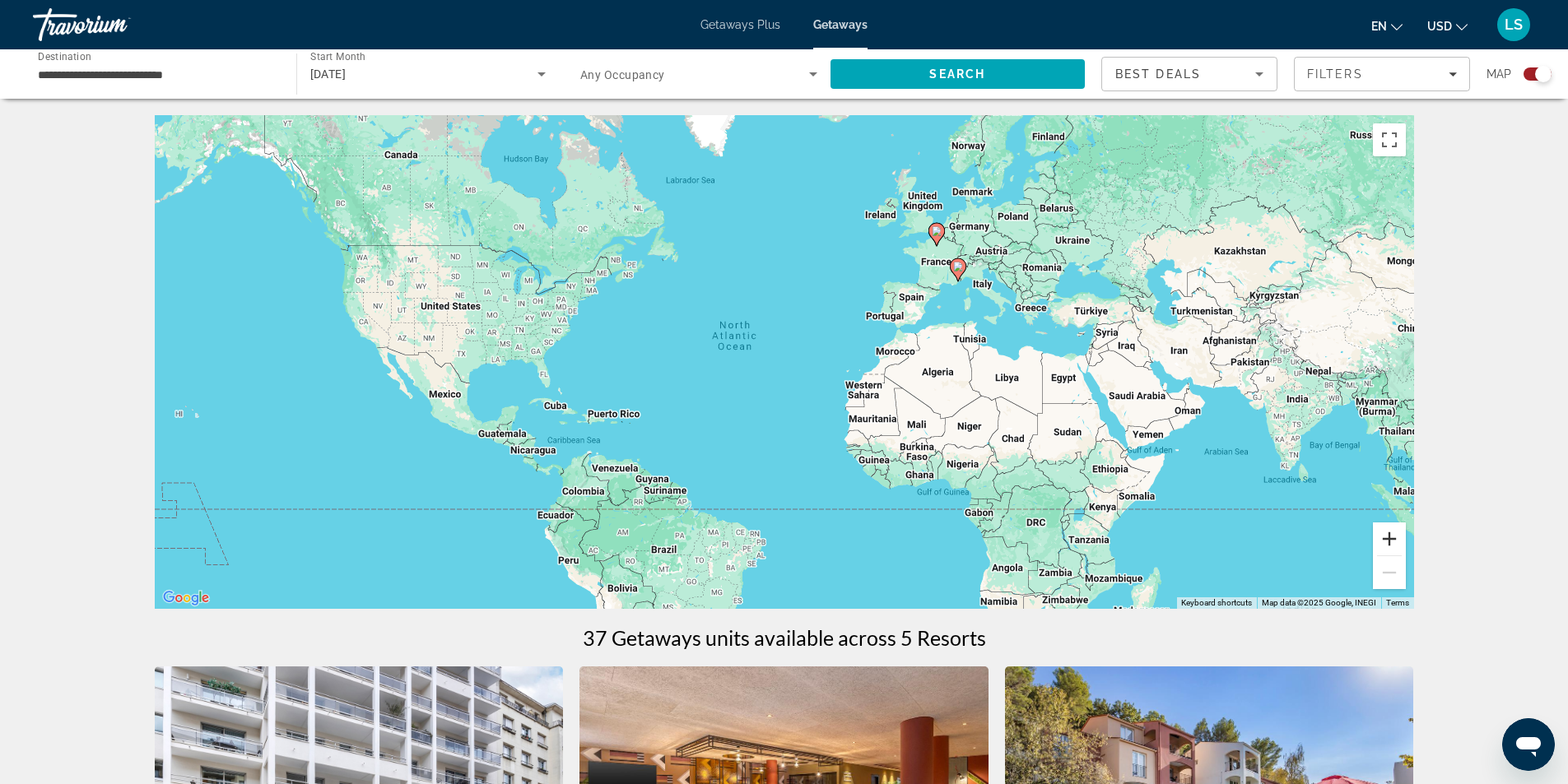
click at [1387, 538] on button "Zoom in" at bounding box center [1389, 539] width 33 height 33
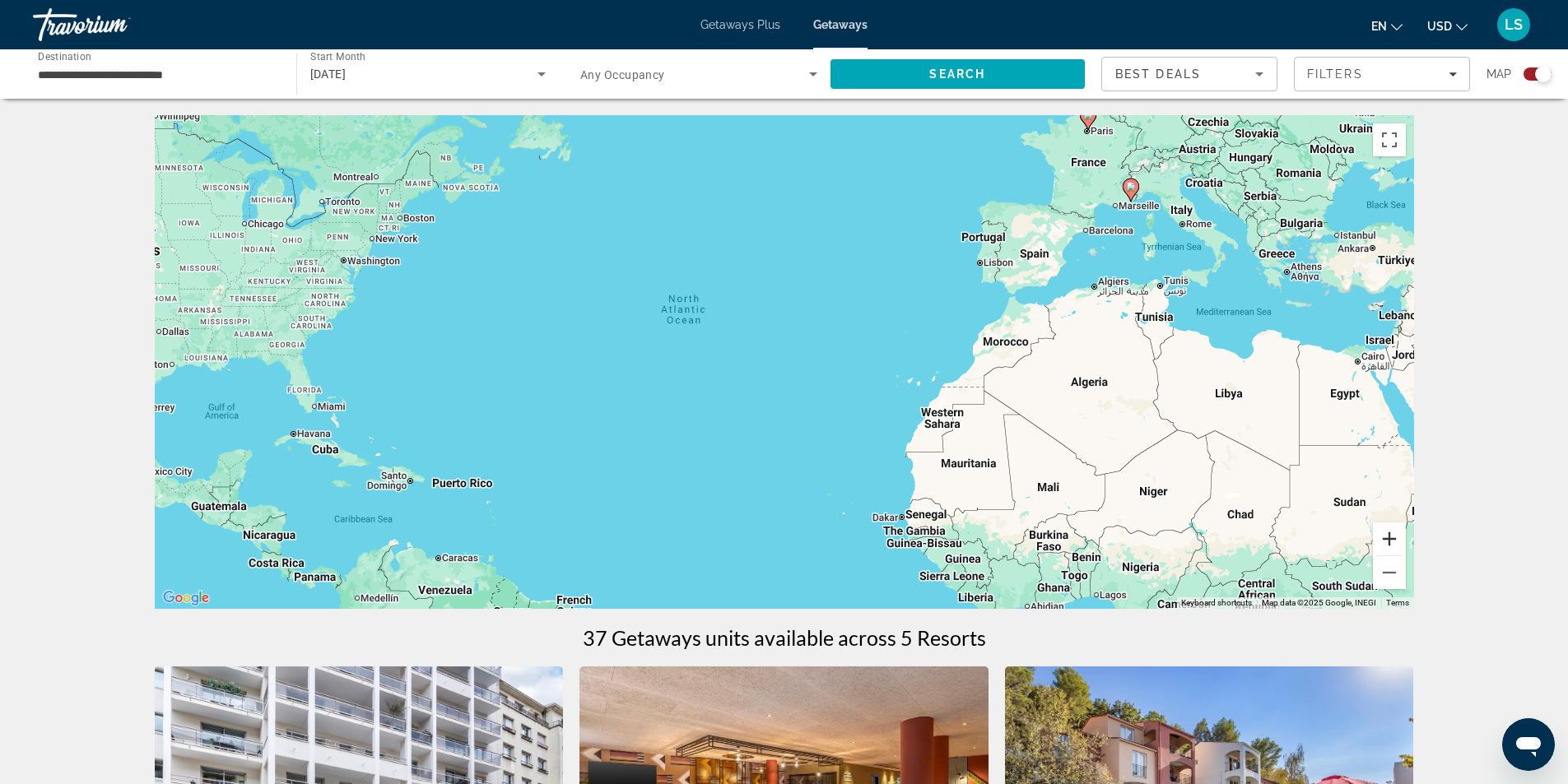
click at [1387, 538] on button "Zoom in" at bounding box center [1389, 539] width 33 height 33
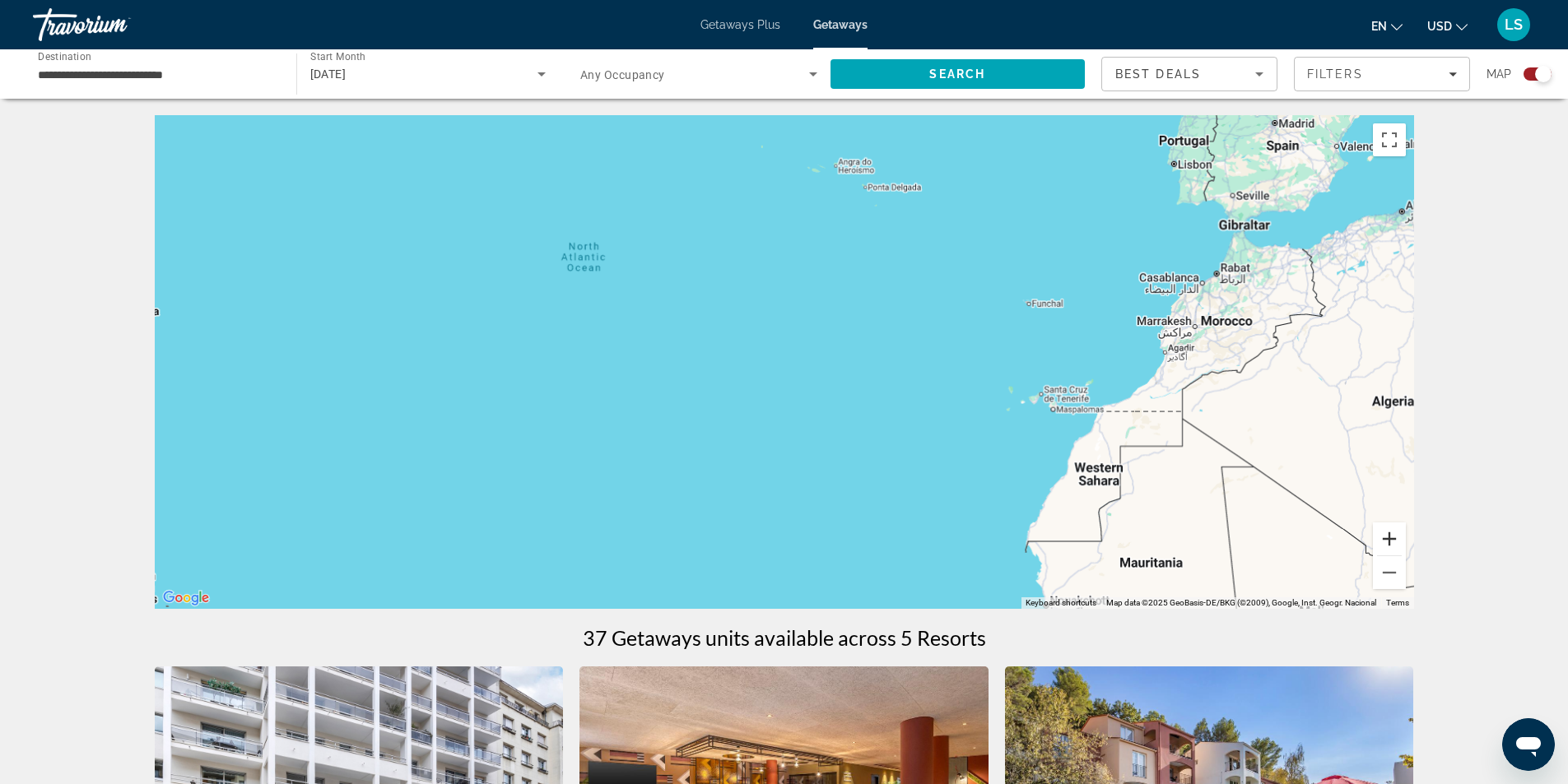
click at [1387, 538] on button "Zoom in" at bounding box center [1389, 539] width 33 height 33
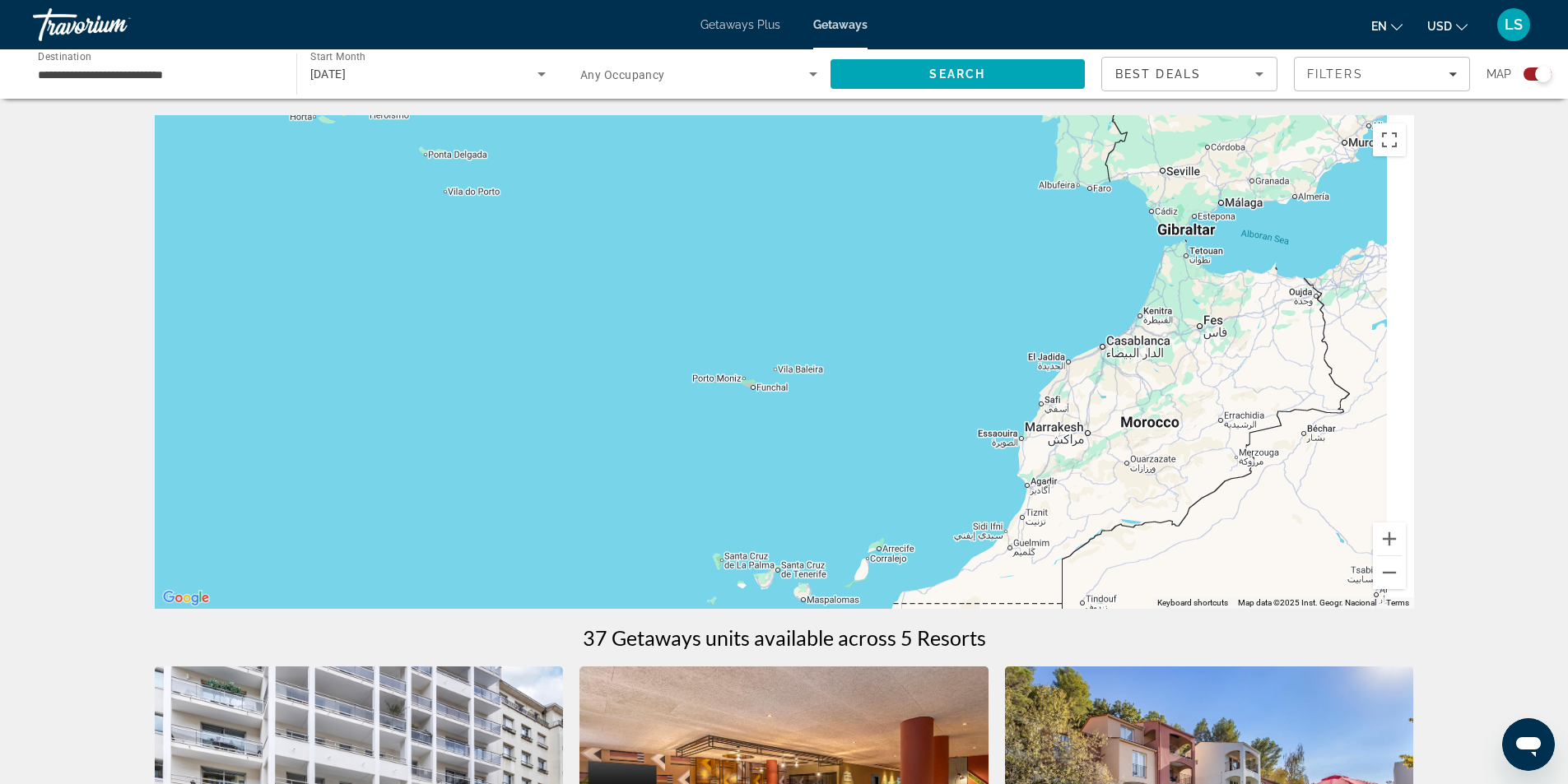
drag, startPoint x: 1225, startPoint y: 321, endPoint x: 492, endPoint y: 522, distance: 760.1
click at [491, 523] on div "Main content" at bounding box center [784, 362] width 1260 height 494
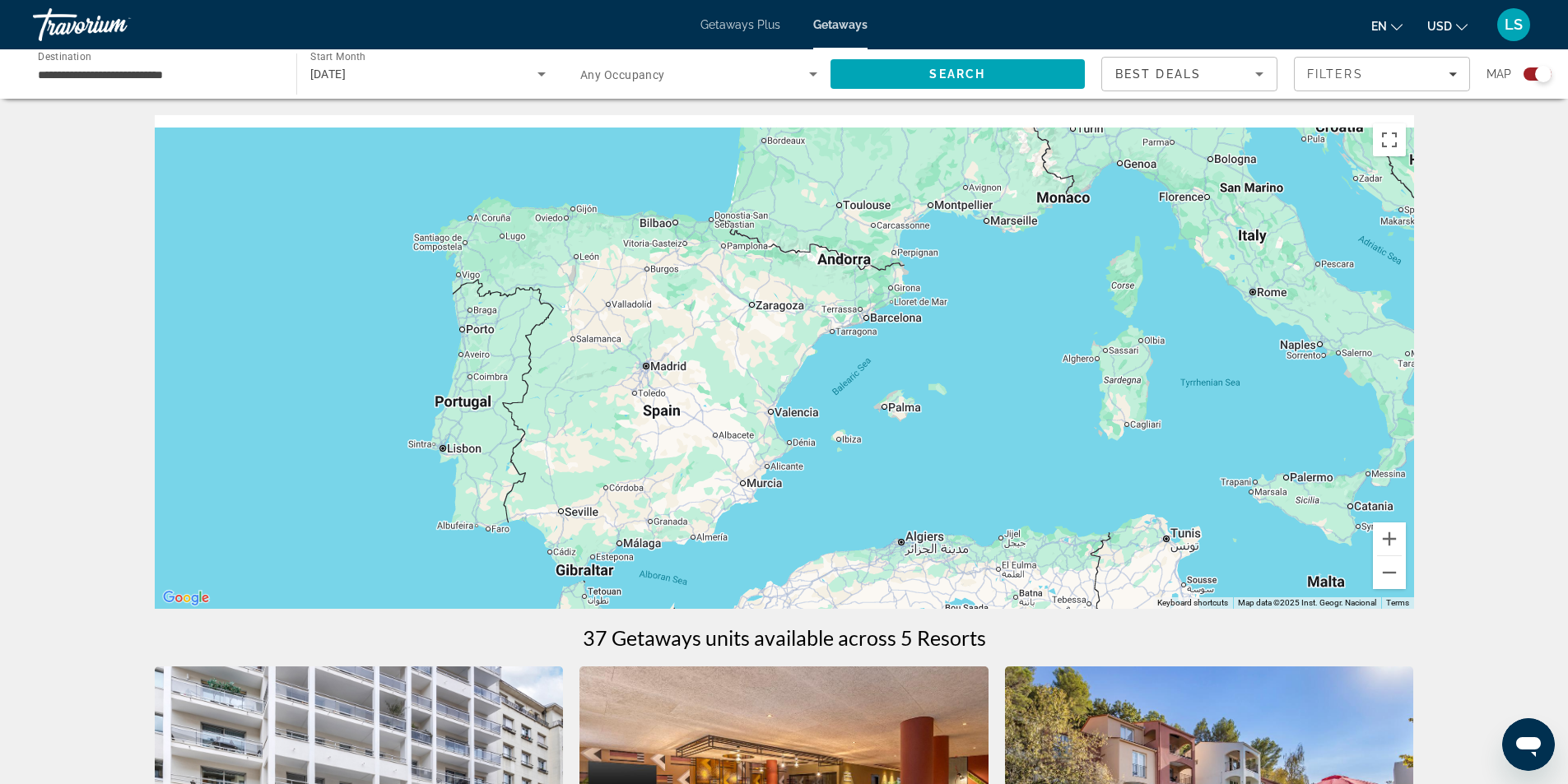
drag, startPoint x: 781, startPoint y: 269, endPoint x: 416, endPoint y: 552, distance: 461.9
click at [416, 552] on div "Main content" at bounding box center [784, 362] width 1260 height 494
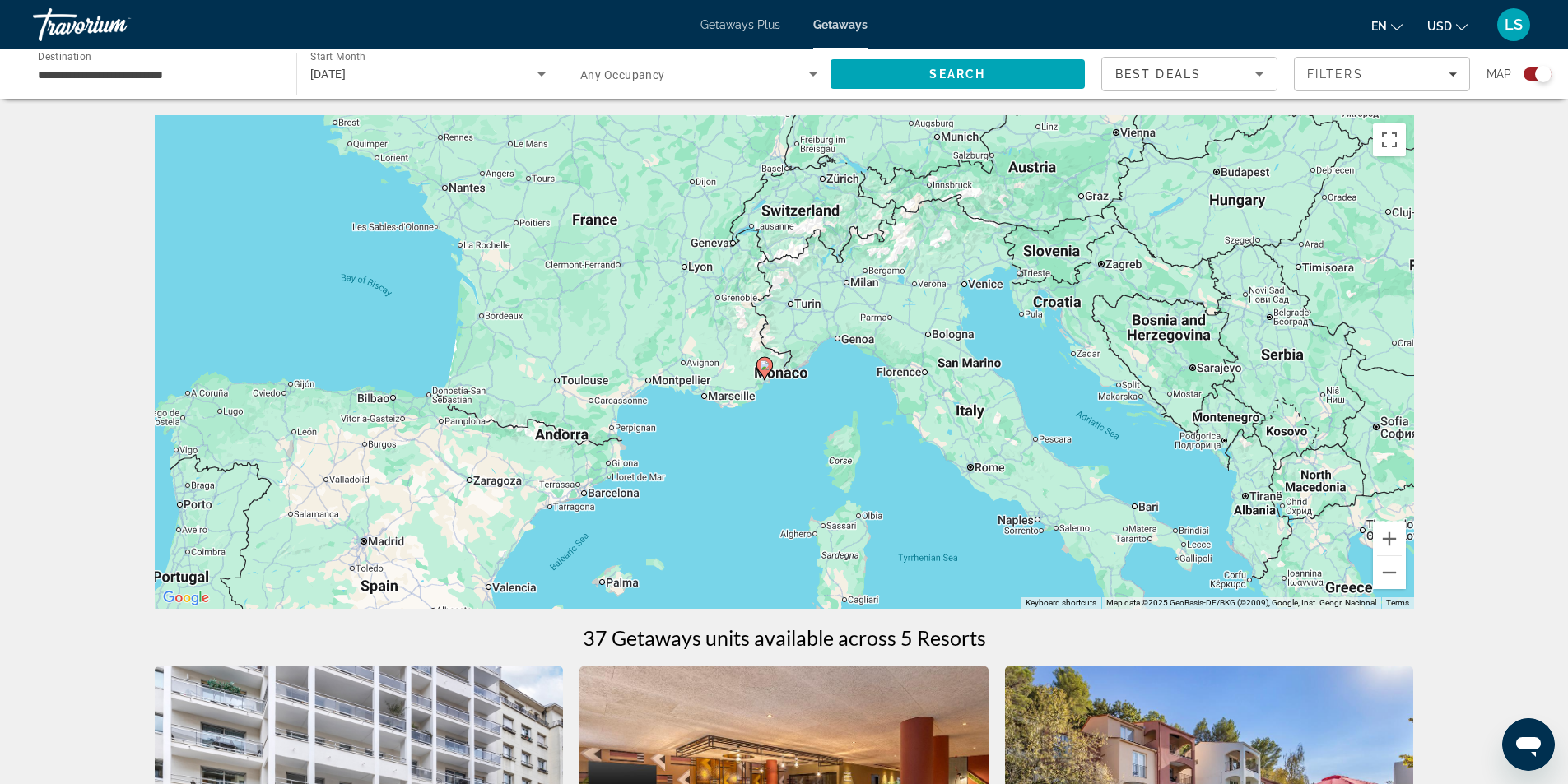
drag, startPoint x: 899, startPoint y: 301, endPoint x: 632, endPoint y: 461, distance: 311.3
click at [632, 461] on div "To activate drag with keyboard, press Alt + Enter. Once in keyboard drag state,…" at bounding box center [784, 362] width 1260 height 494
click at [1392, 534] on button "Zoom in" at bounding box center [1389, 539] width 33 height 33
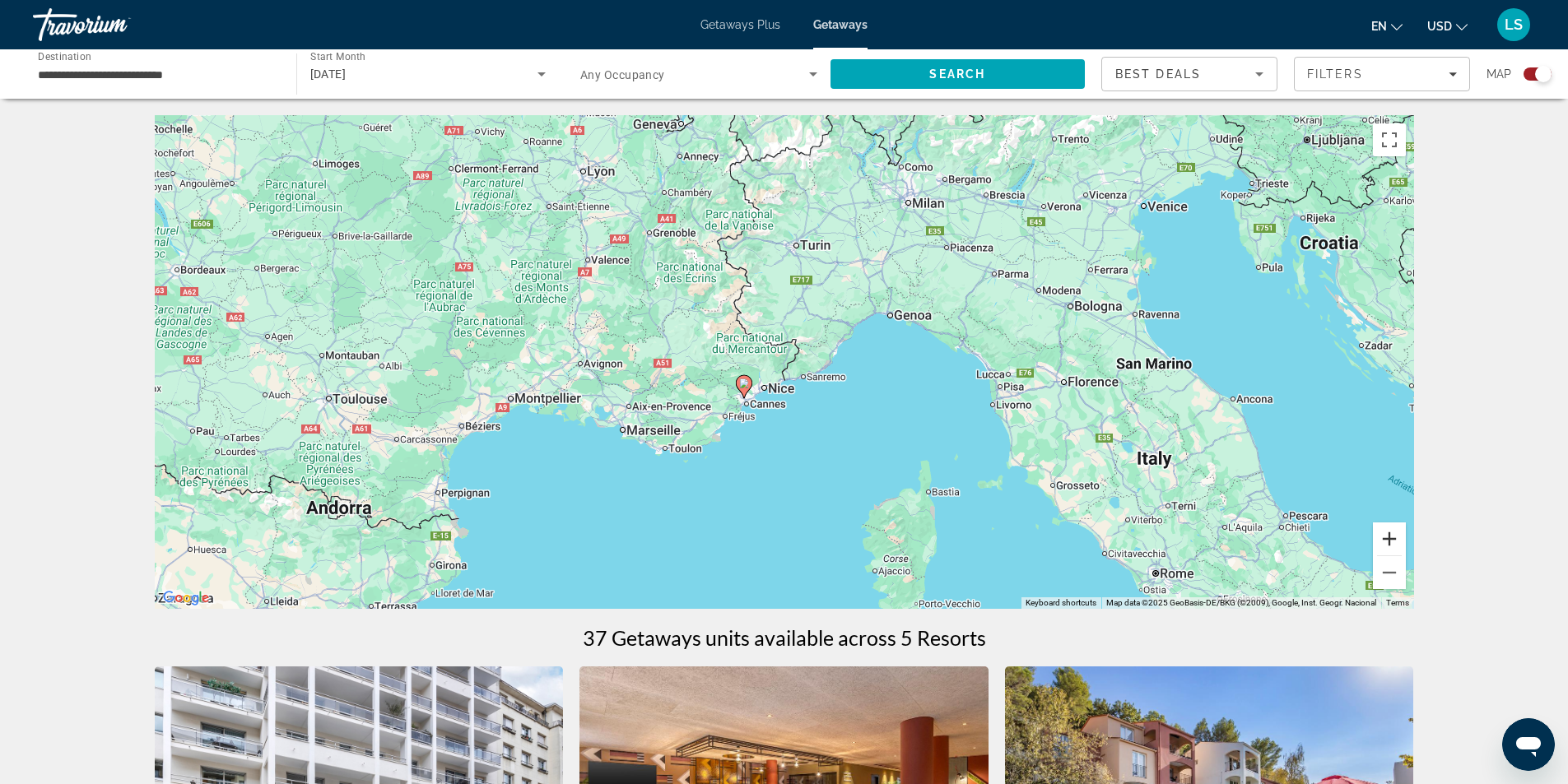
click at [1392, 534] on button "Zoom in" at bounding box center [1389, 539] width 33 height 33
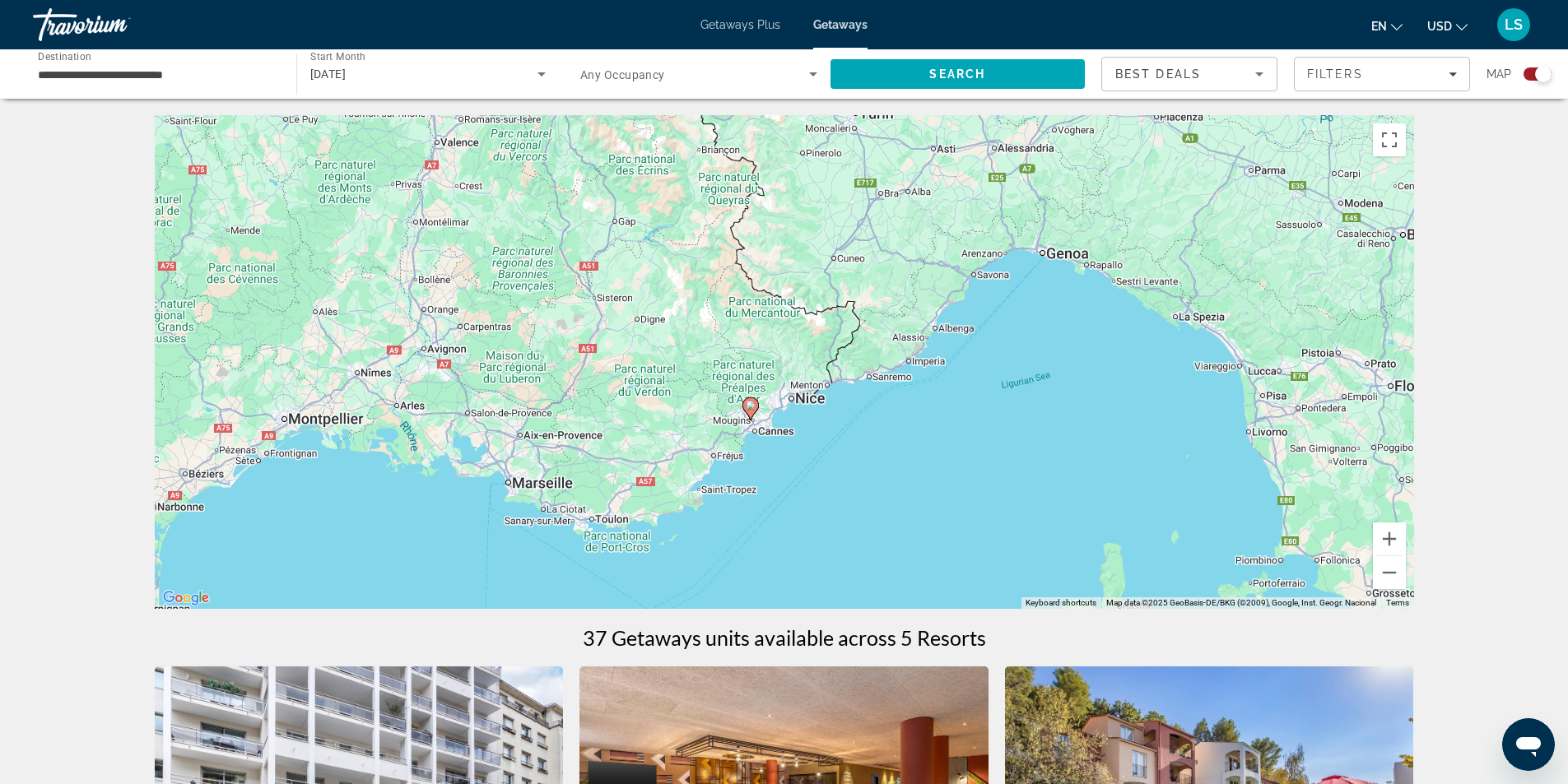
drag, startPoint x: 825, startPoint y: 474, endPoint x: 882, endPoint y: 457, distance: 59.5
click at [882, 457] on div "To activate drag with keyboard, press Alt + Enter. Once in keyboard drag state,…" at bounding box center [784, 362] width 1260 height 494
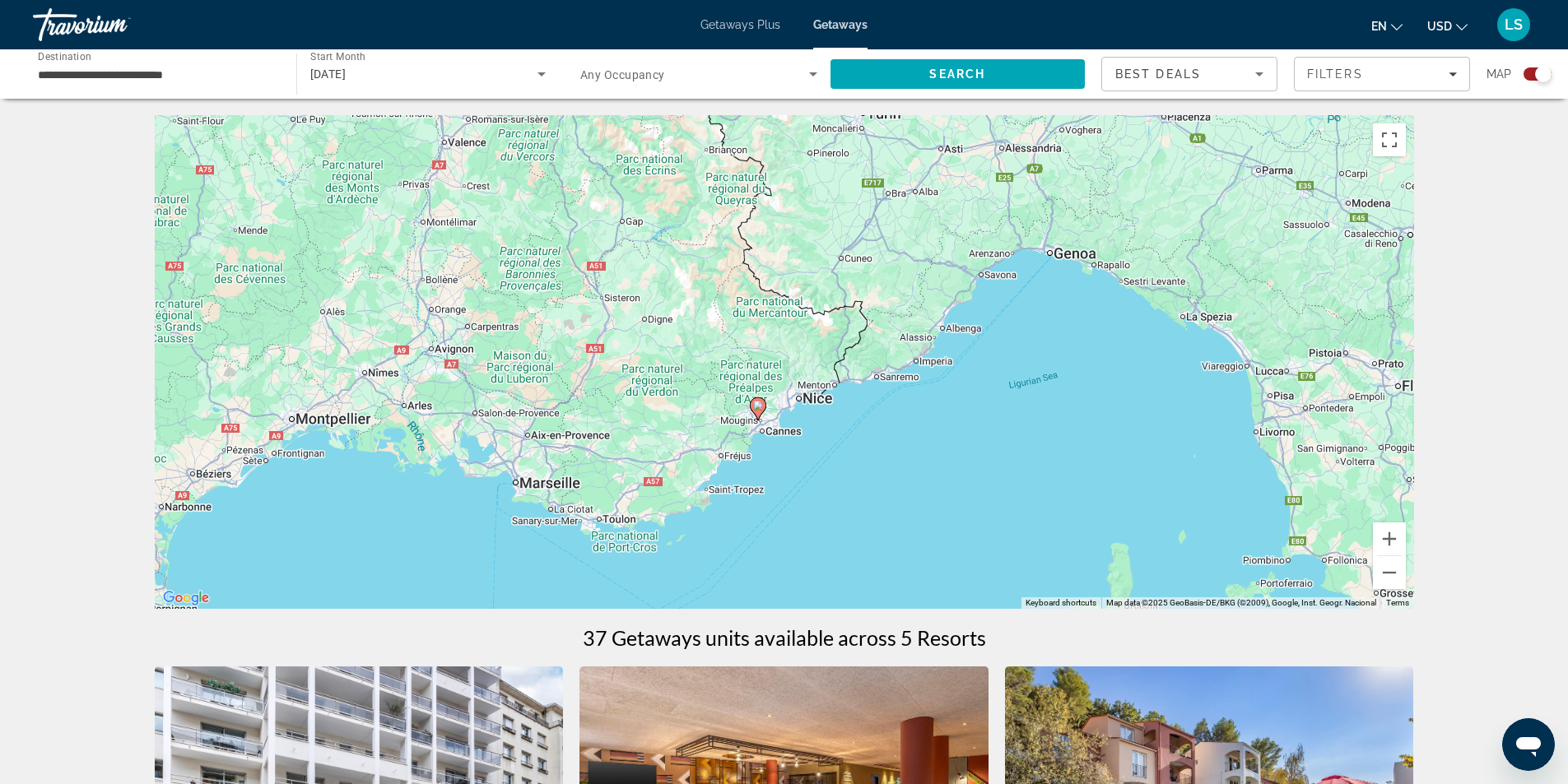
click at [758, 404] on image "Main content" at bounding box center [758, 405] width 10 height 9
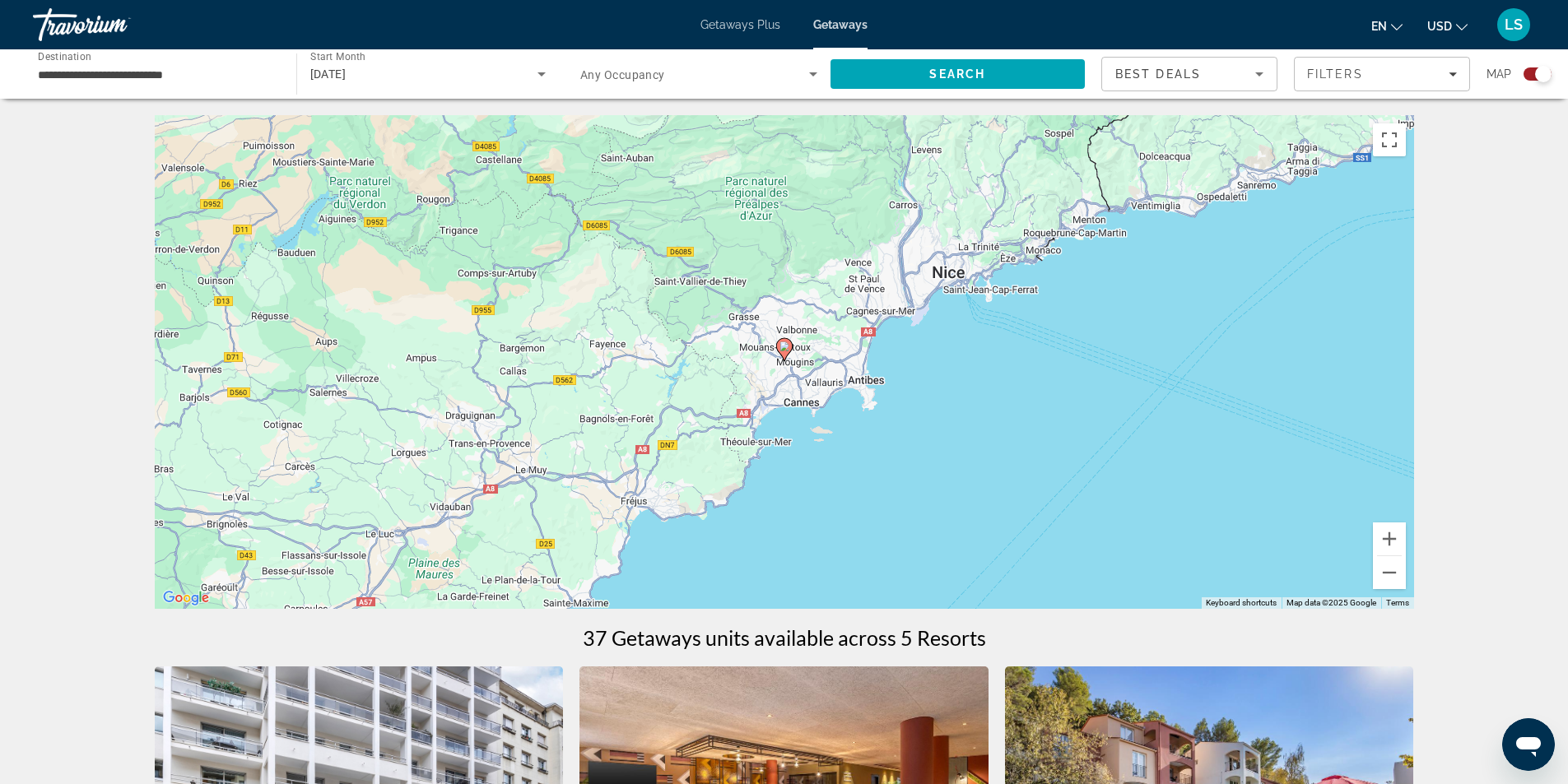
click at [782, 343] on image "Main content" at bounding box center [784, 345] width 10 height 9
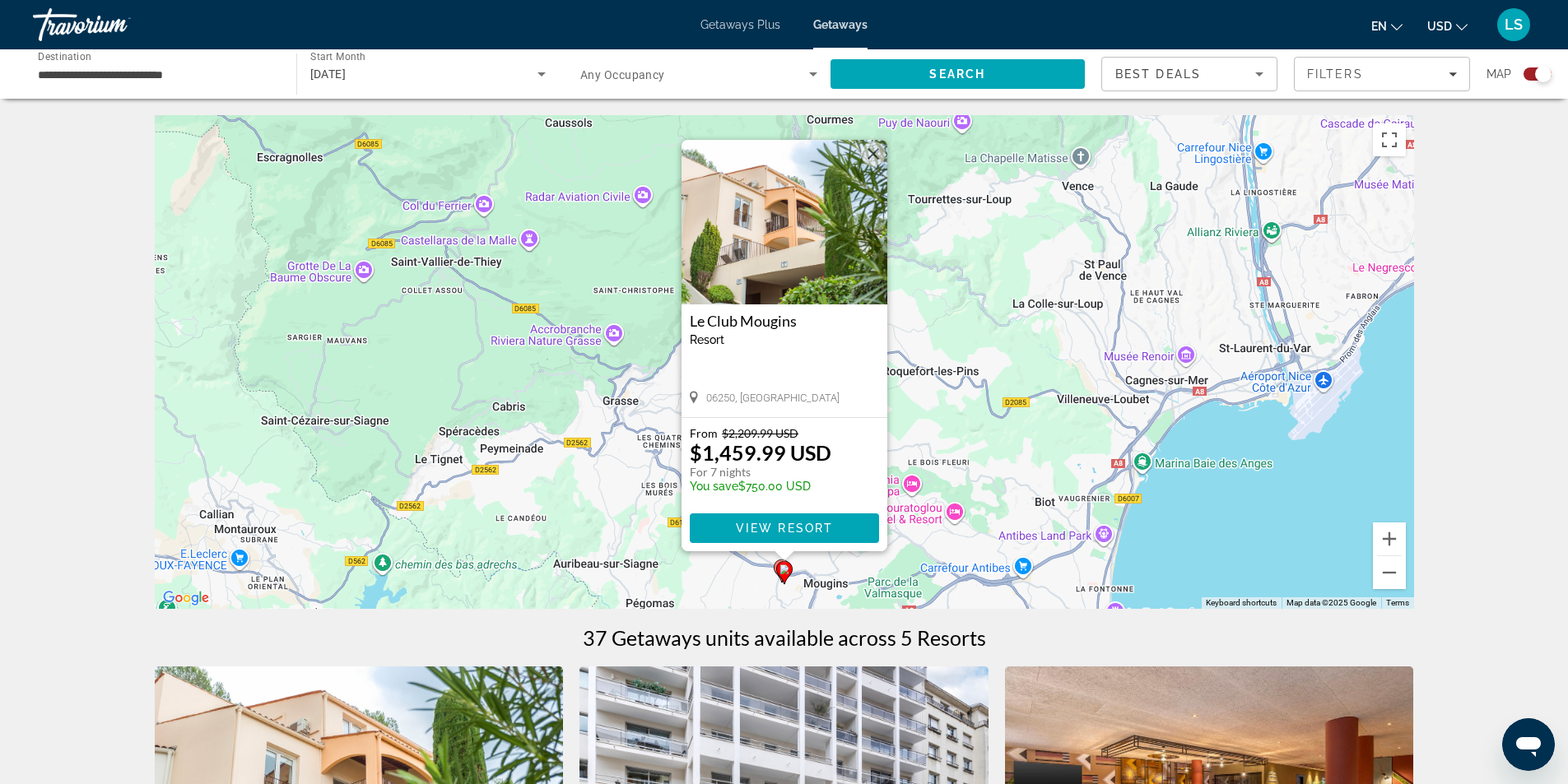
click at [765, 252] on img "Main content" at bounding box center [784, 222] width 206 height 165
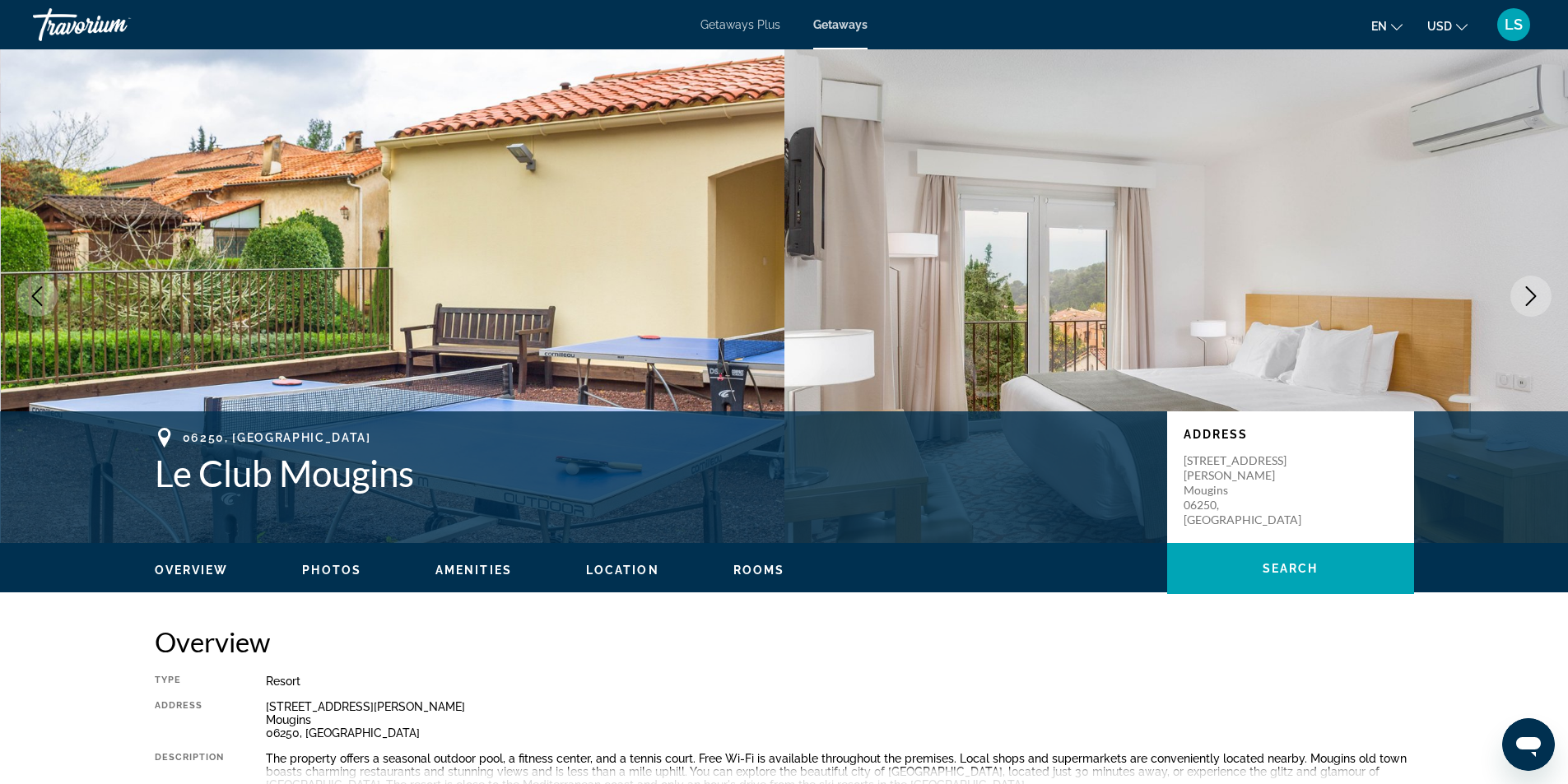
click at [1528, 294] on icon "Next image" at bounding box center [1531, 296] width 20 height 20
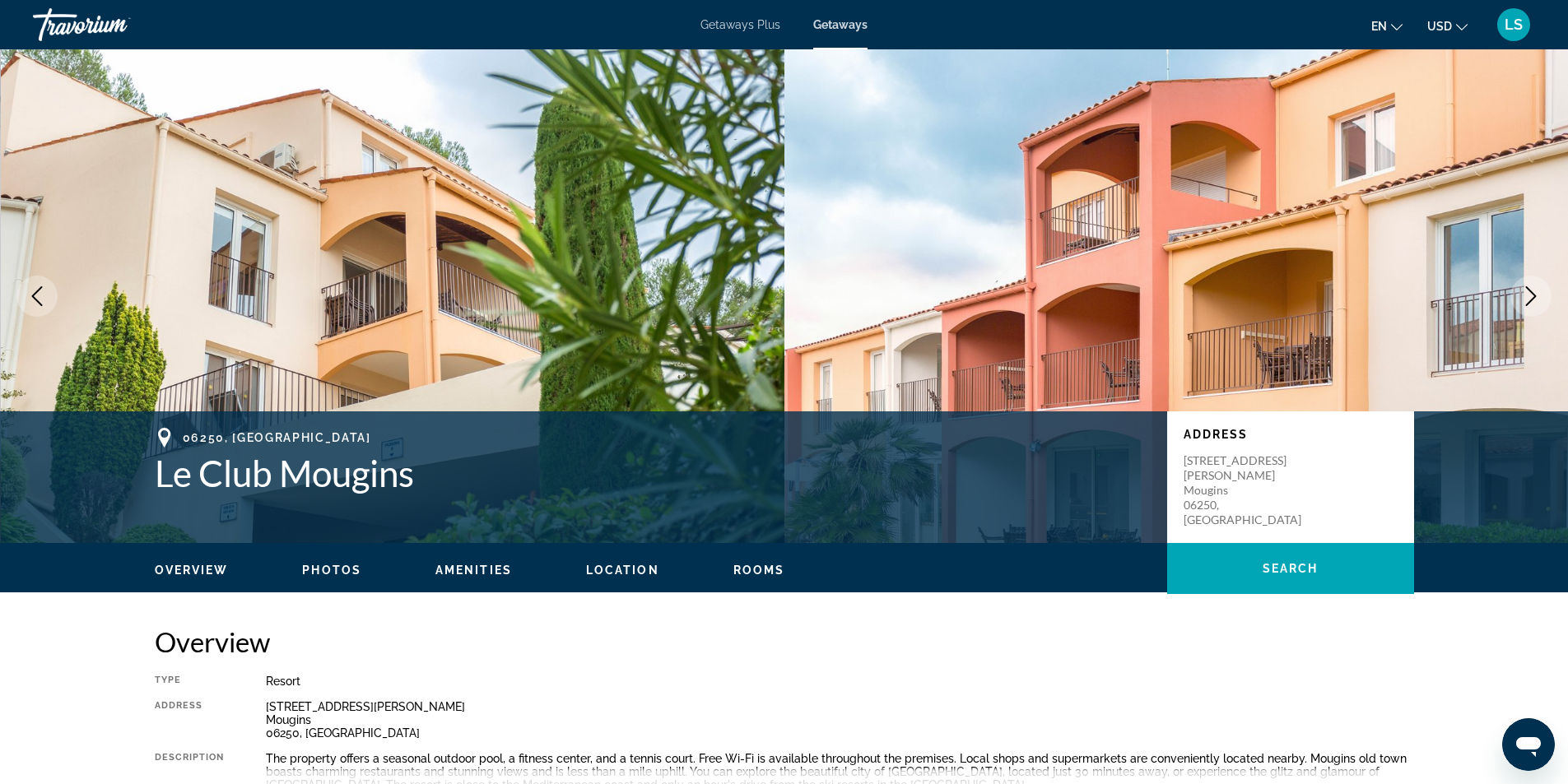
click at [1528, 294] on icon "Next image" at bounding box center [1531, 296] width 20 height 20
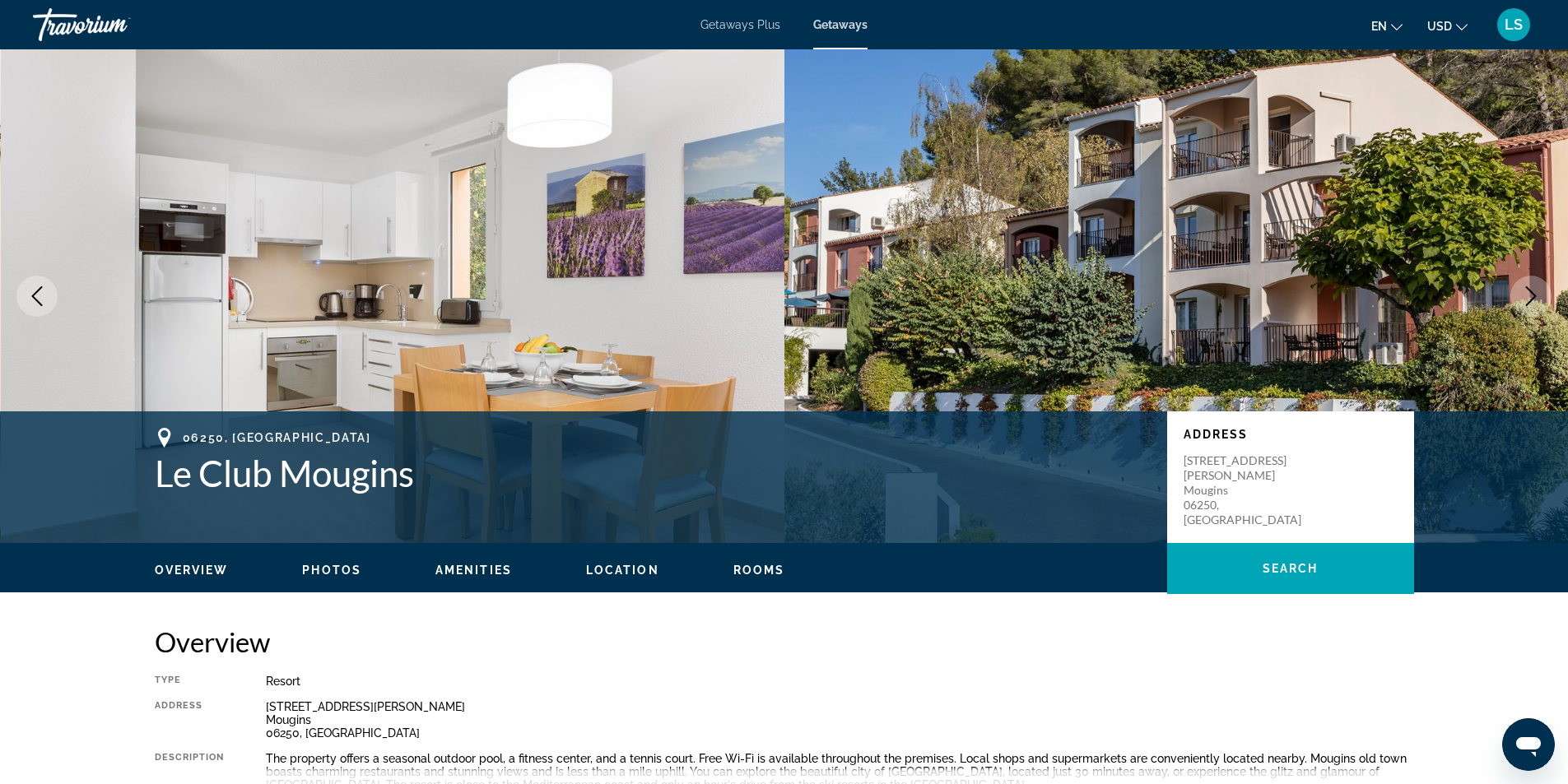
click at [1528, 294] on icon "Next image" at bounding box center [1531, 296] width 20 height 20
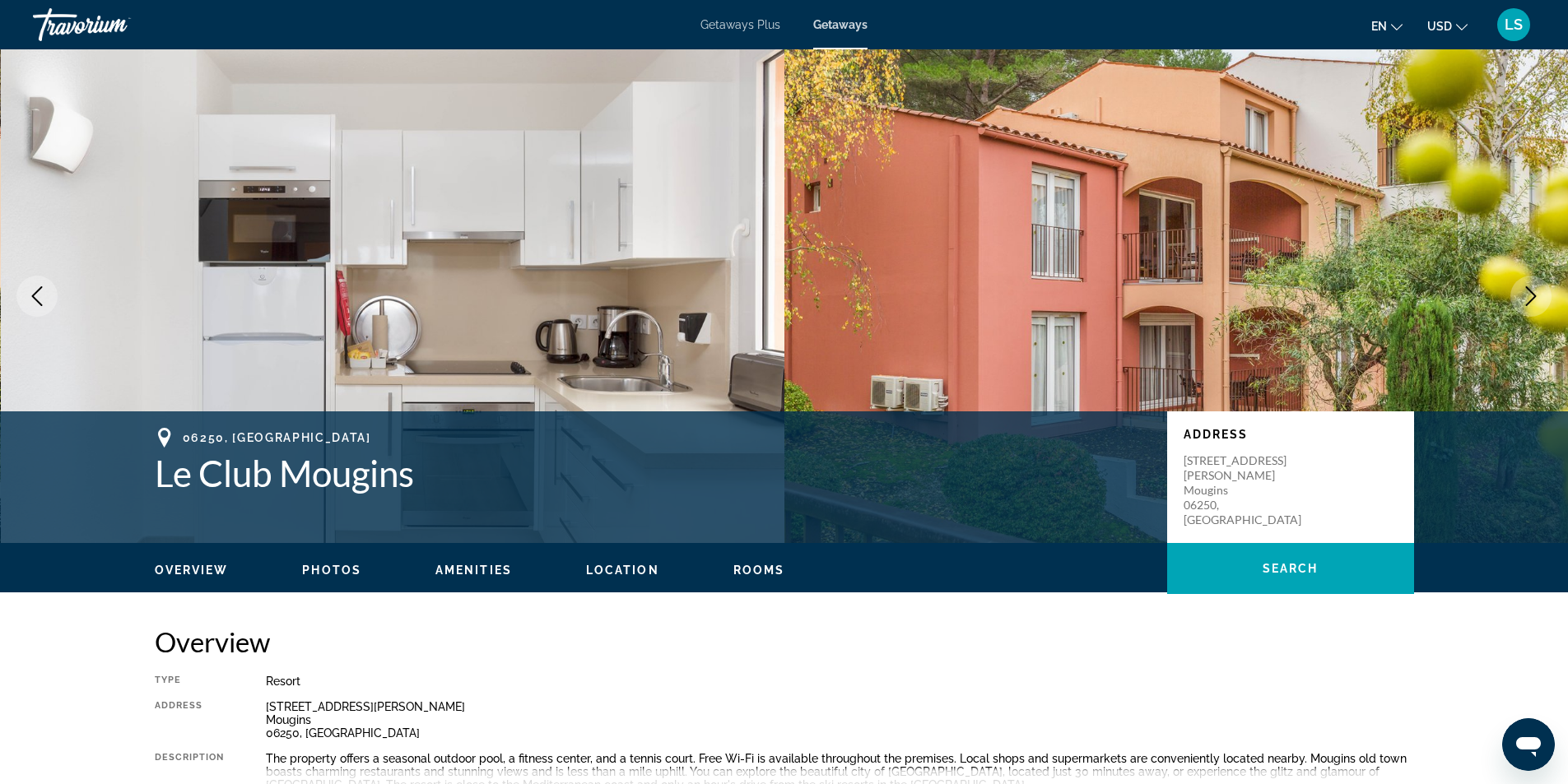
click at [1529, 291] on icon "Next image" at bounding box center [1531, 296] width 20 height 20
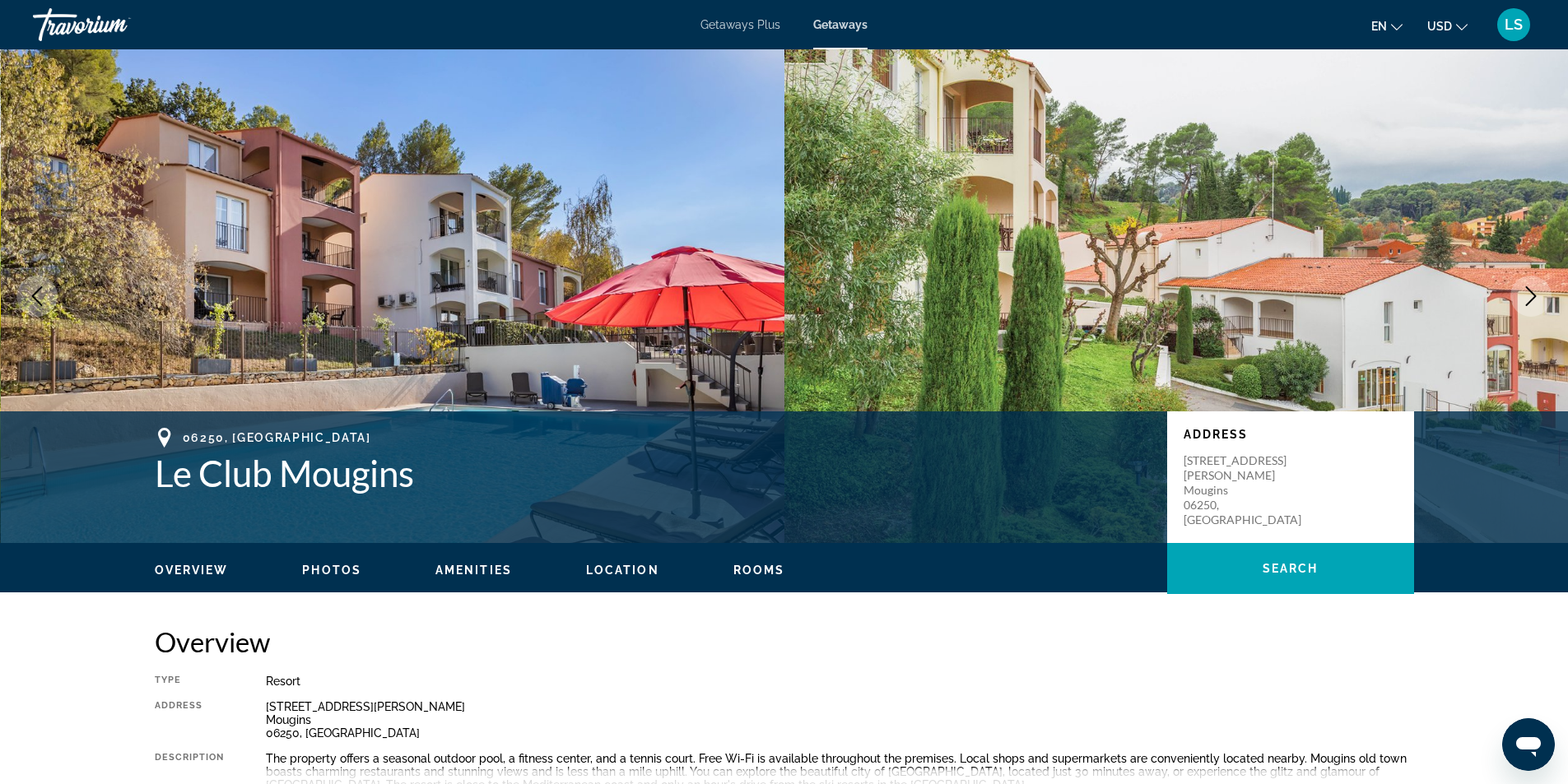
click at [1529, 291] on icon "Next image" at bounding box center [1531, 296] width 20 height 20
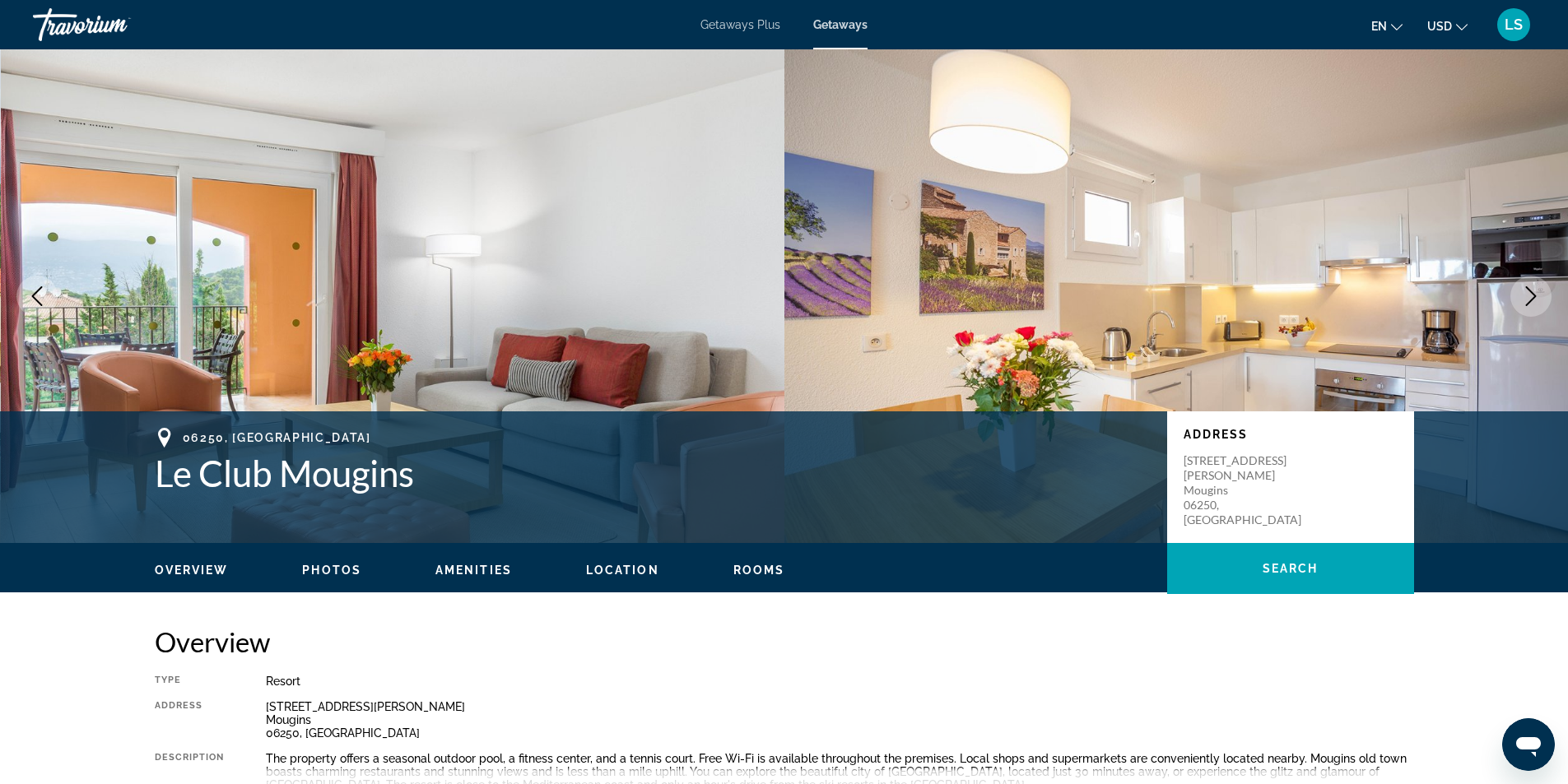
click at [1529, 291] on icon "Next image" at bounding box center [1531, 296] width 20 height 20
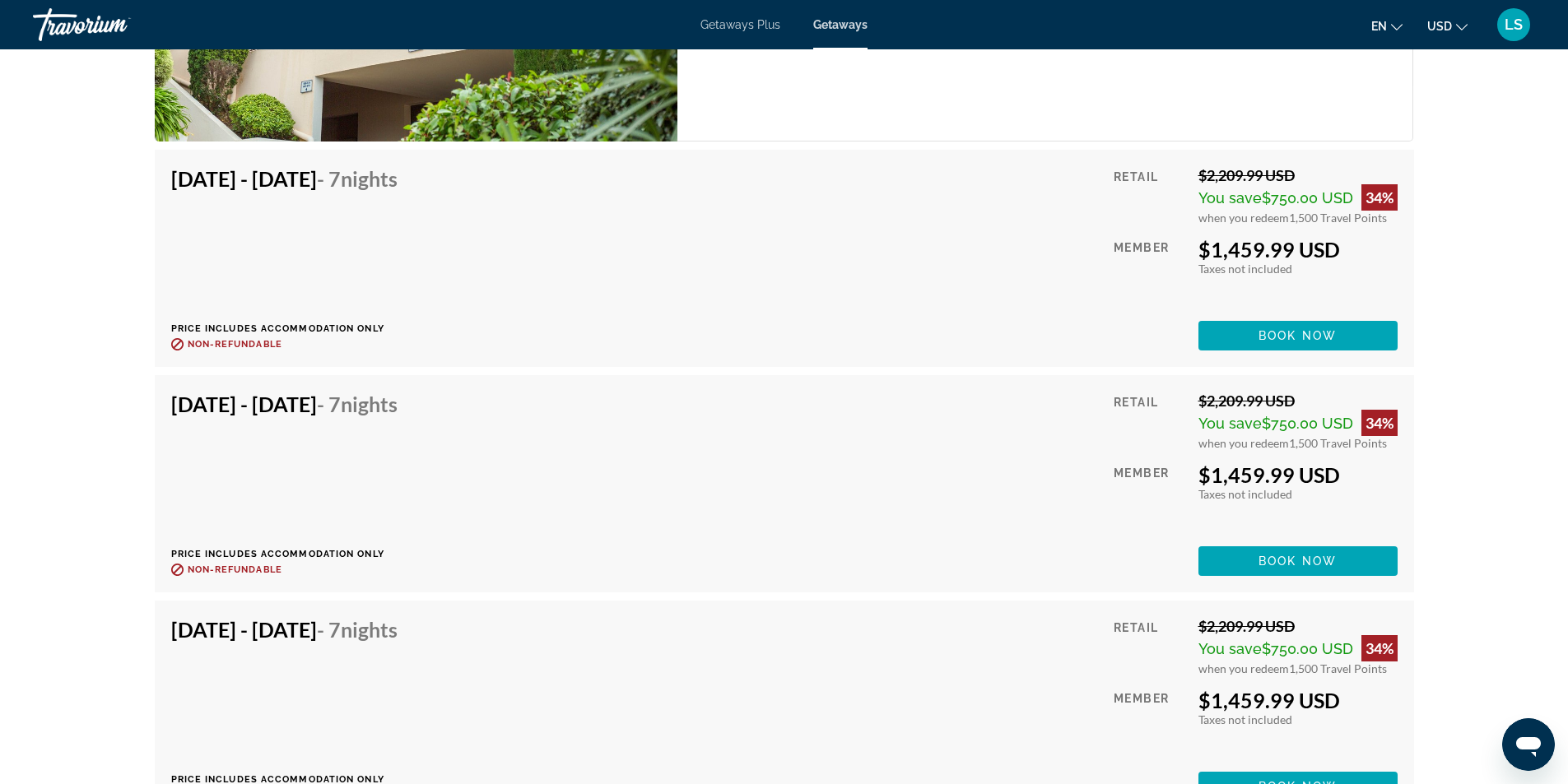
scroll to position [3291, 0]
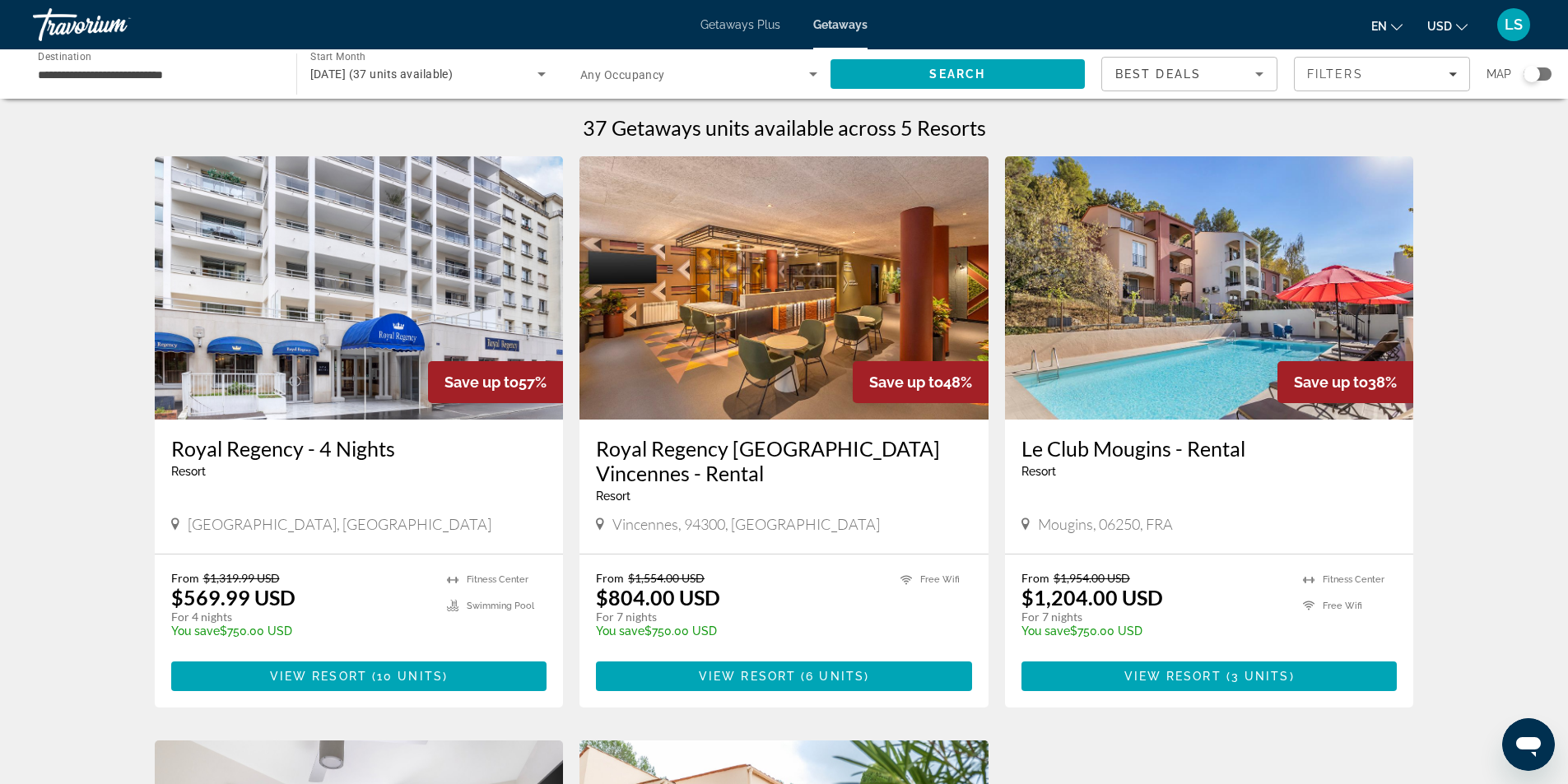
click at [143, 69] on input "**********" at bounding box center [156, 74] width 237 height 20
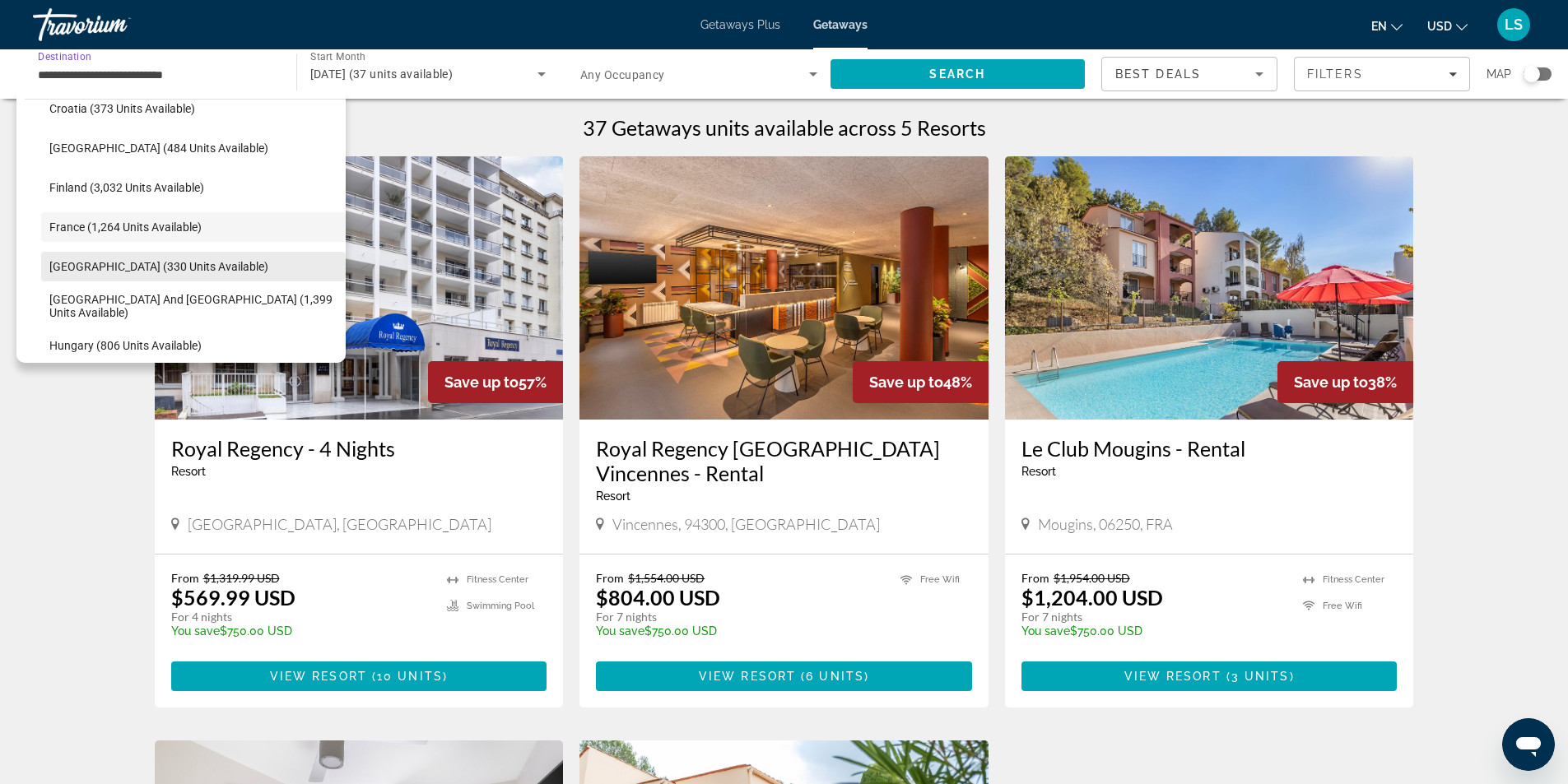
scroll to position [457, 0]
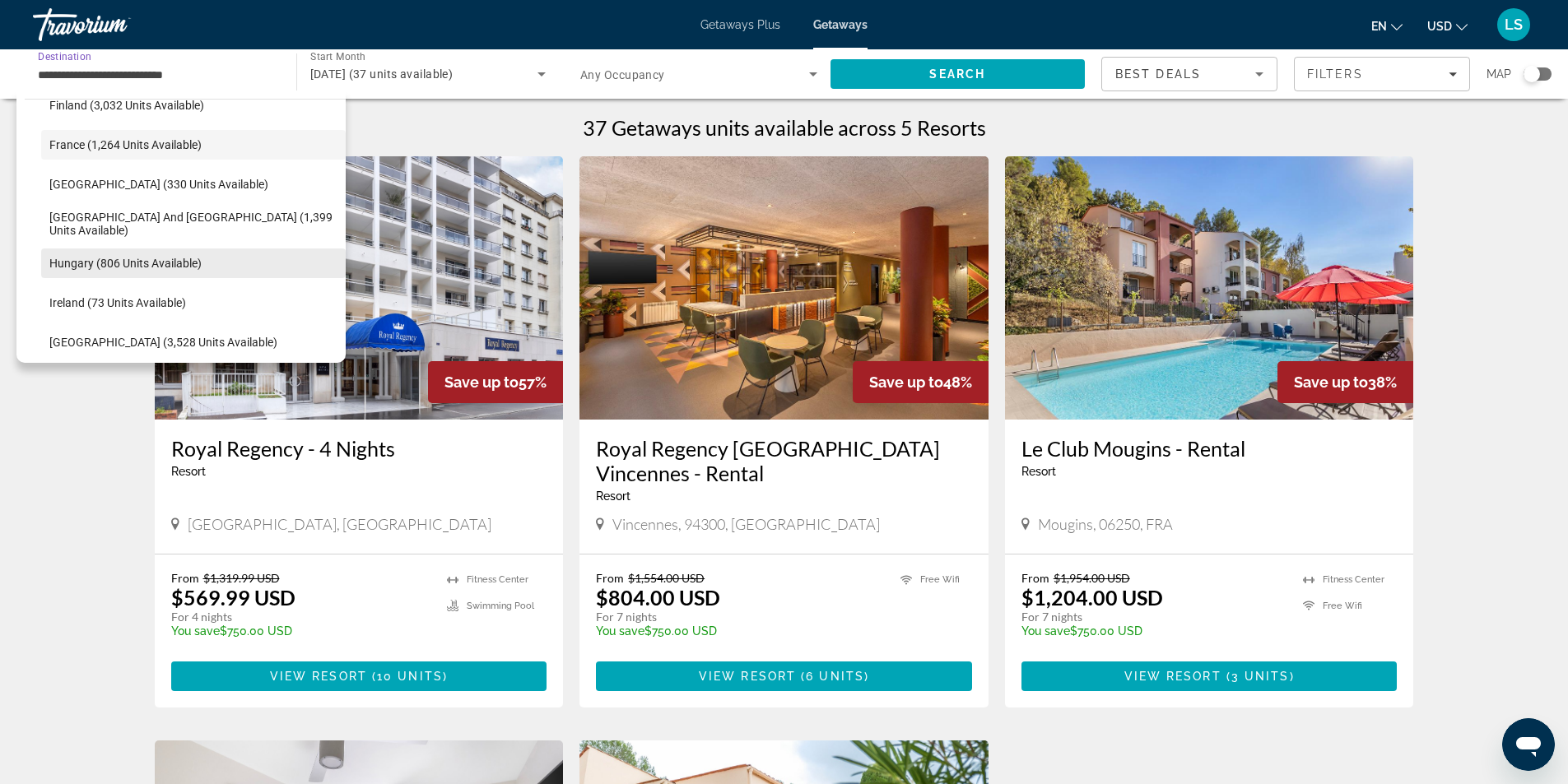
click at [79, 266] on span "Hungary (806 units available)" at bounding box center [125, 262] width 152 height 13
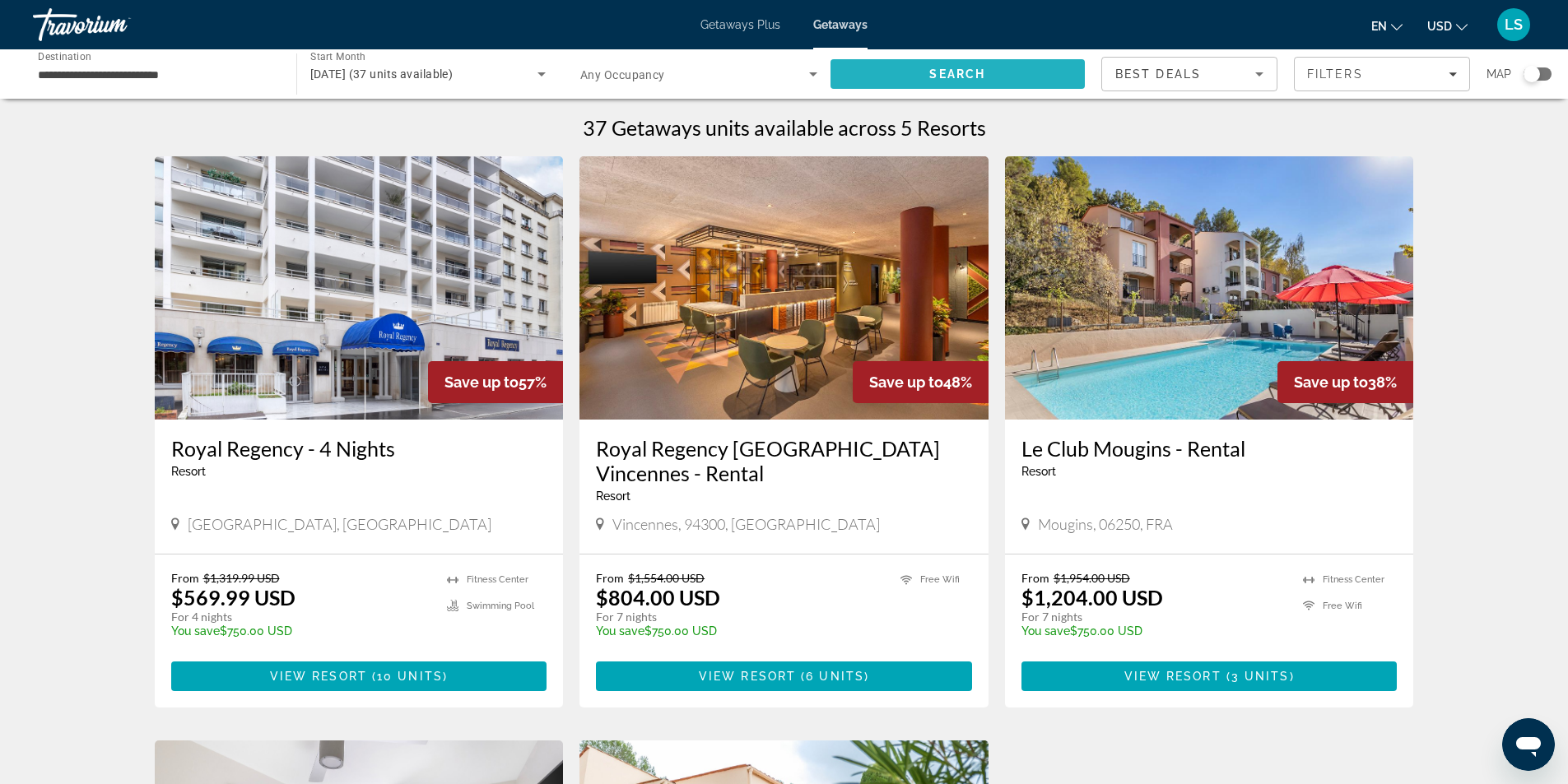
click at [923, 74] on span "Search" at bounding box center [957, 74] width 255 height 40
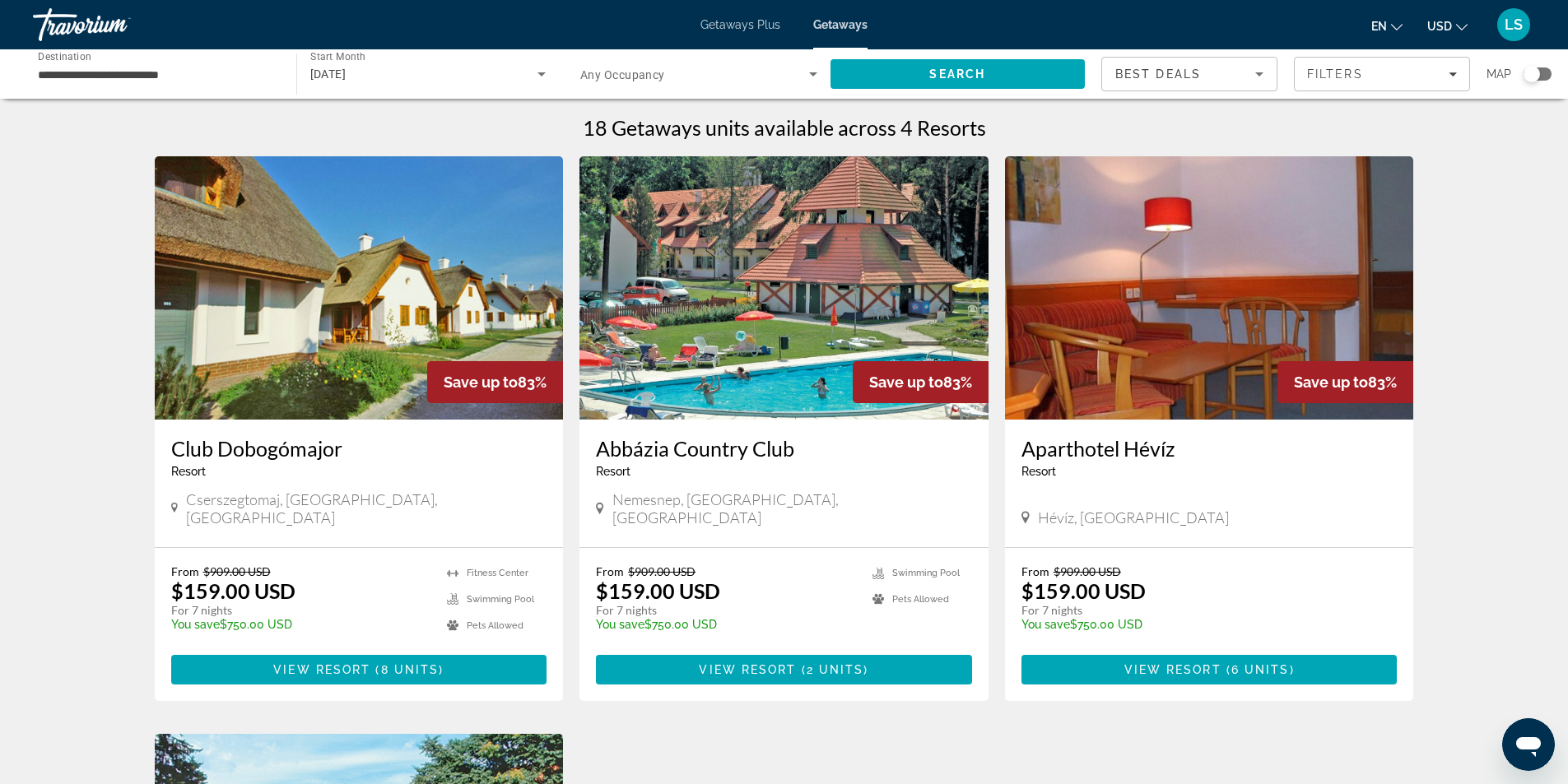
click at [1533, 71] on div "Search widget" at bounding box center [1531, 73] width 16 height 16
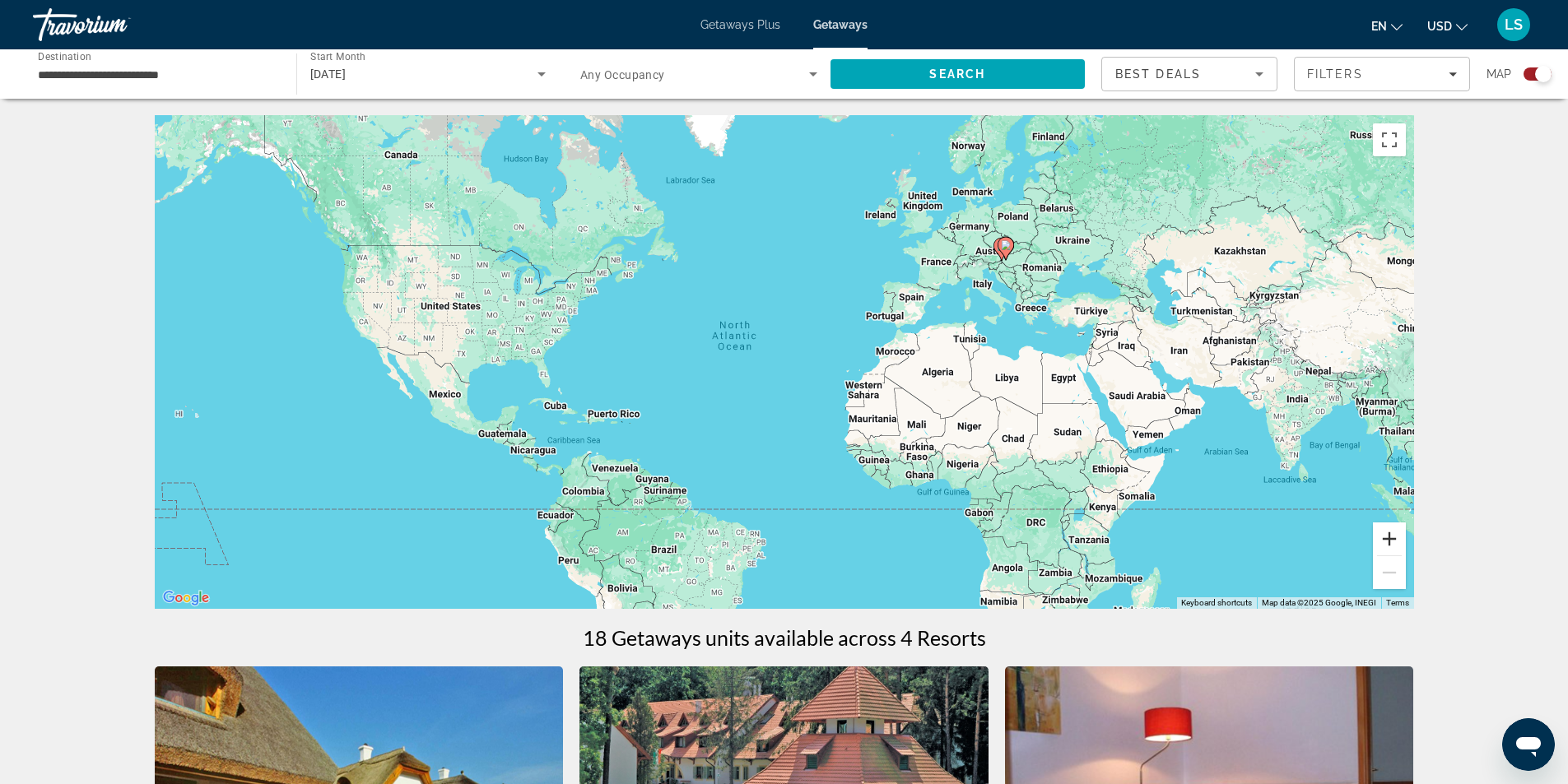
click at [1387, 542] on button "Zoom in" at bounding box center [1389, 539] width 33 height 33
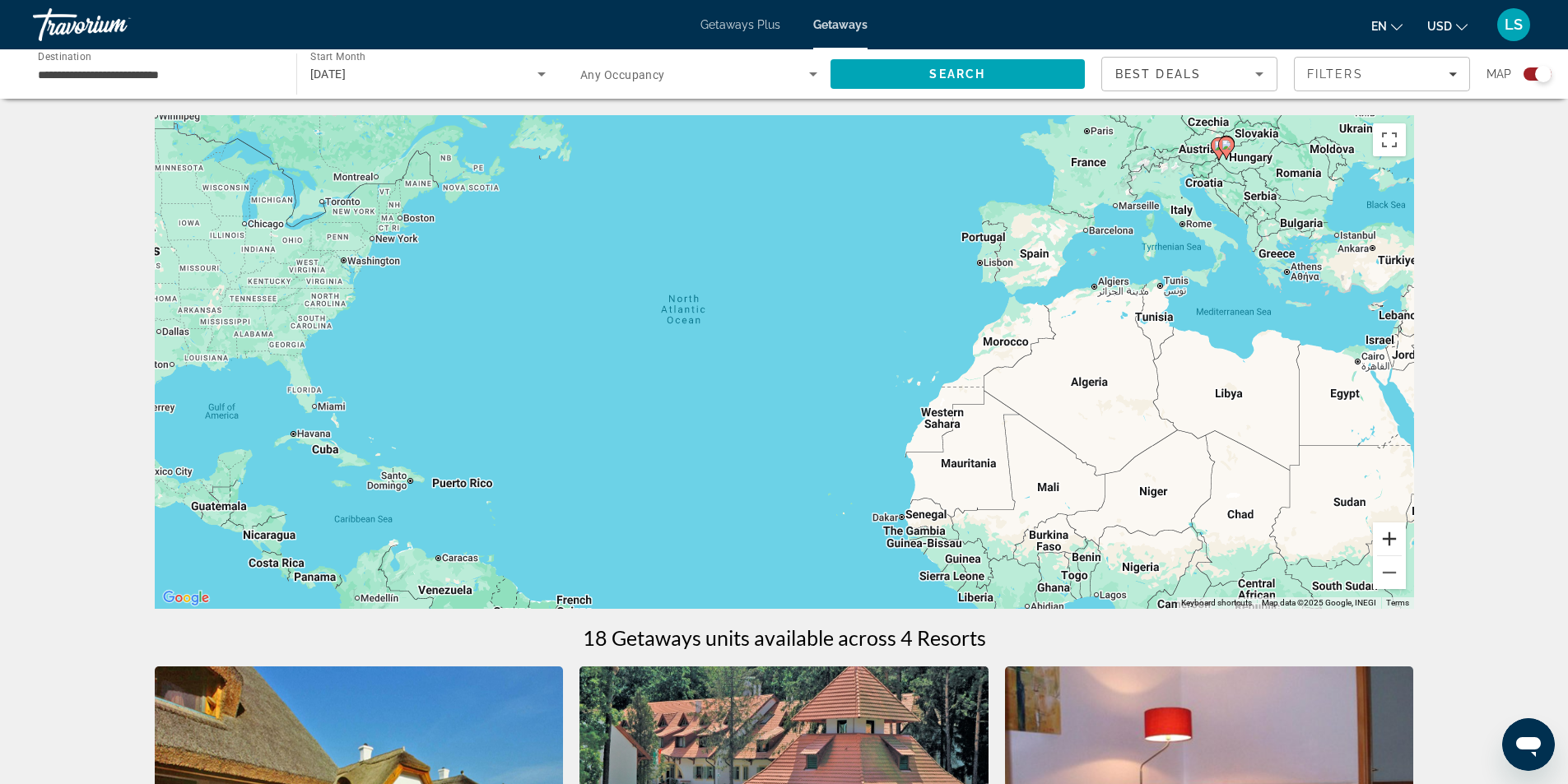
click at [1387, 542] on button "Zoom in" at bounding box center [1389, 539] width 33 height 33
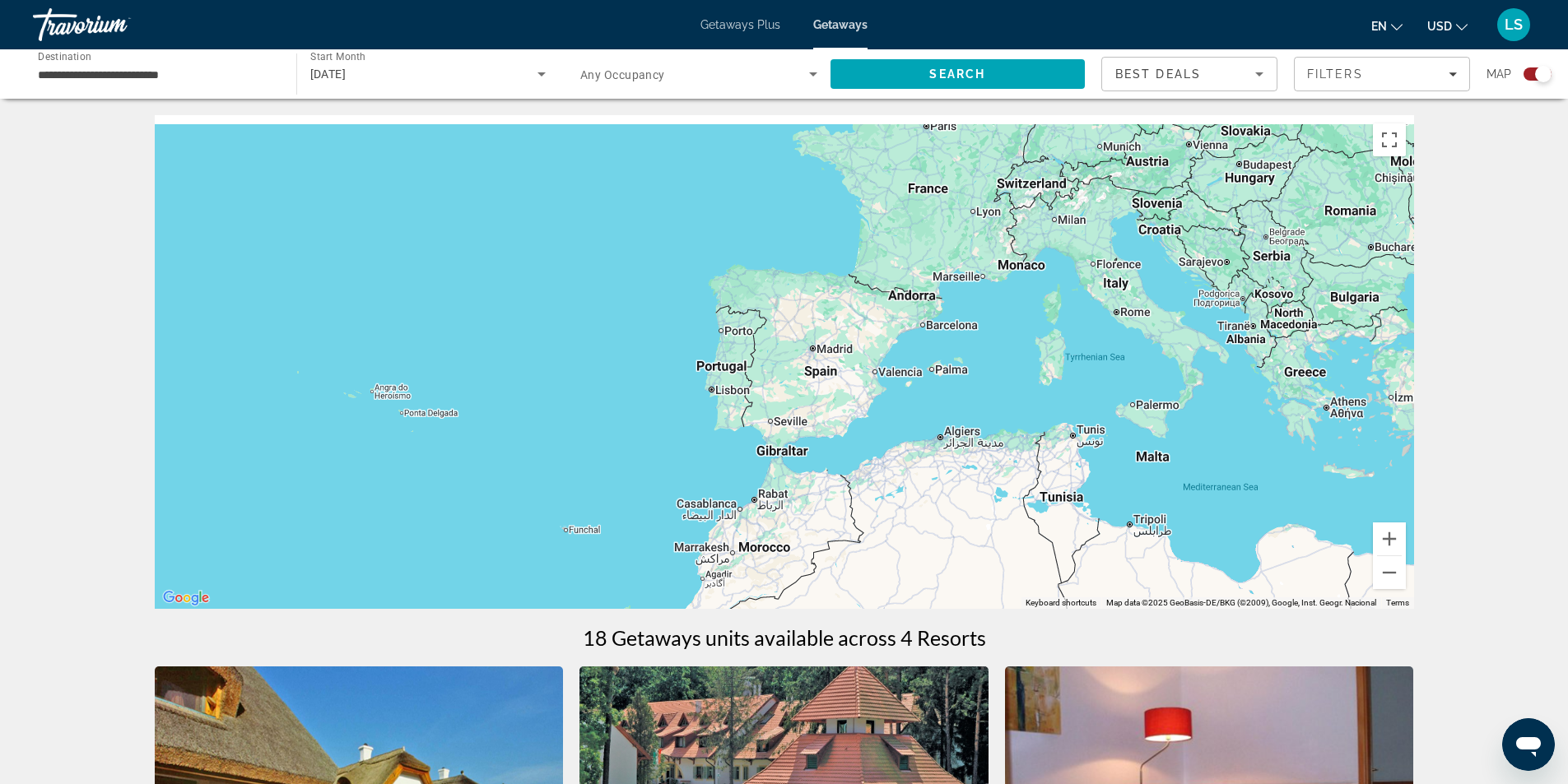
drag, startPoint x: 1287, startPoint y: 305, endPoint x: 784, endPoint y: 553, distance: 560.8
click at [784, 553] on div "Main content" at bounding box center [784, 362] width 1260 height 494
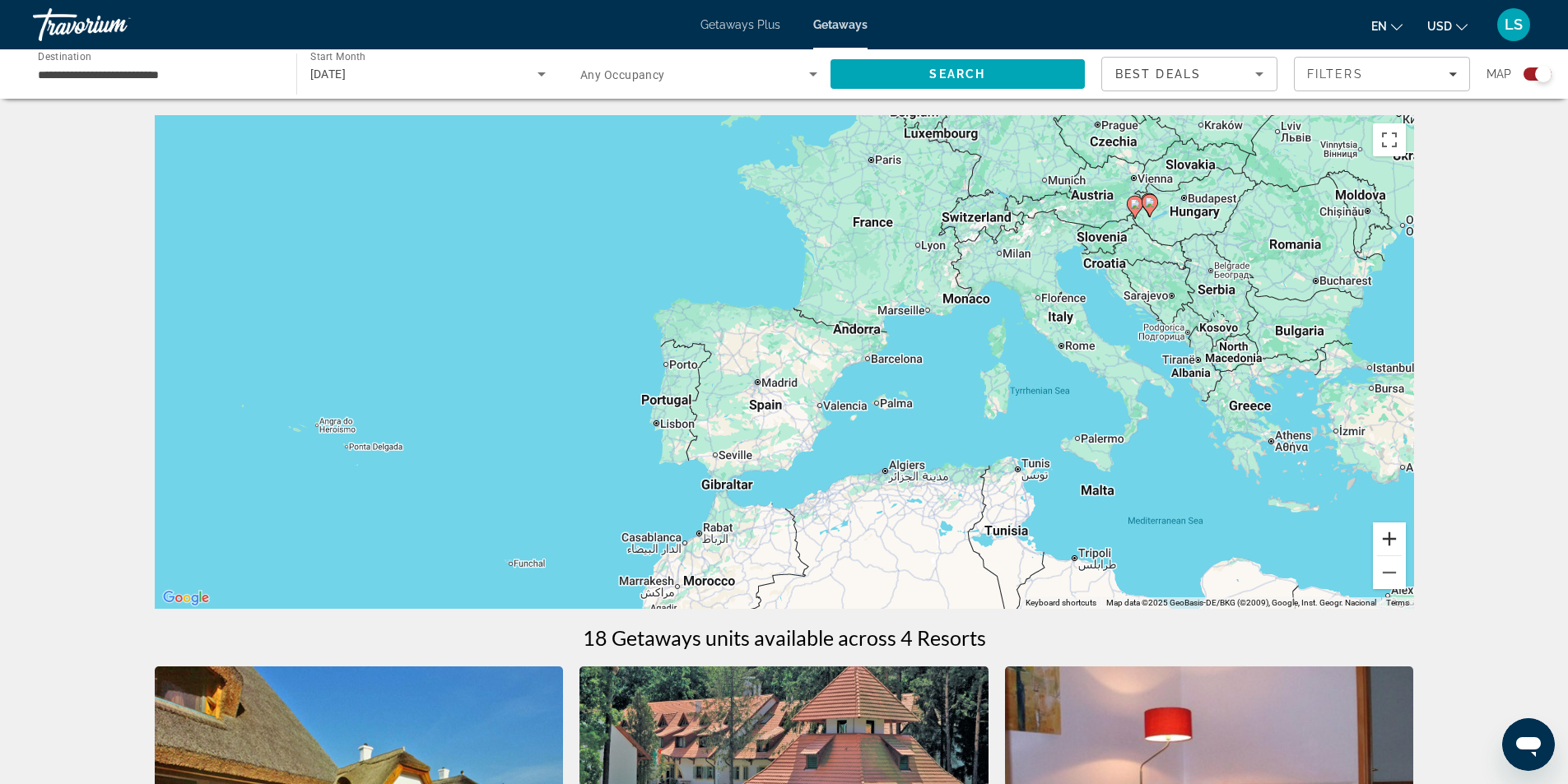
click at [1393, 533] on button "Zoom in" at bounding box center [1389, 539] width 33 height 33
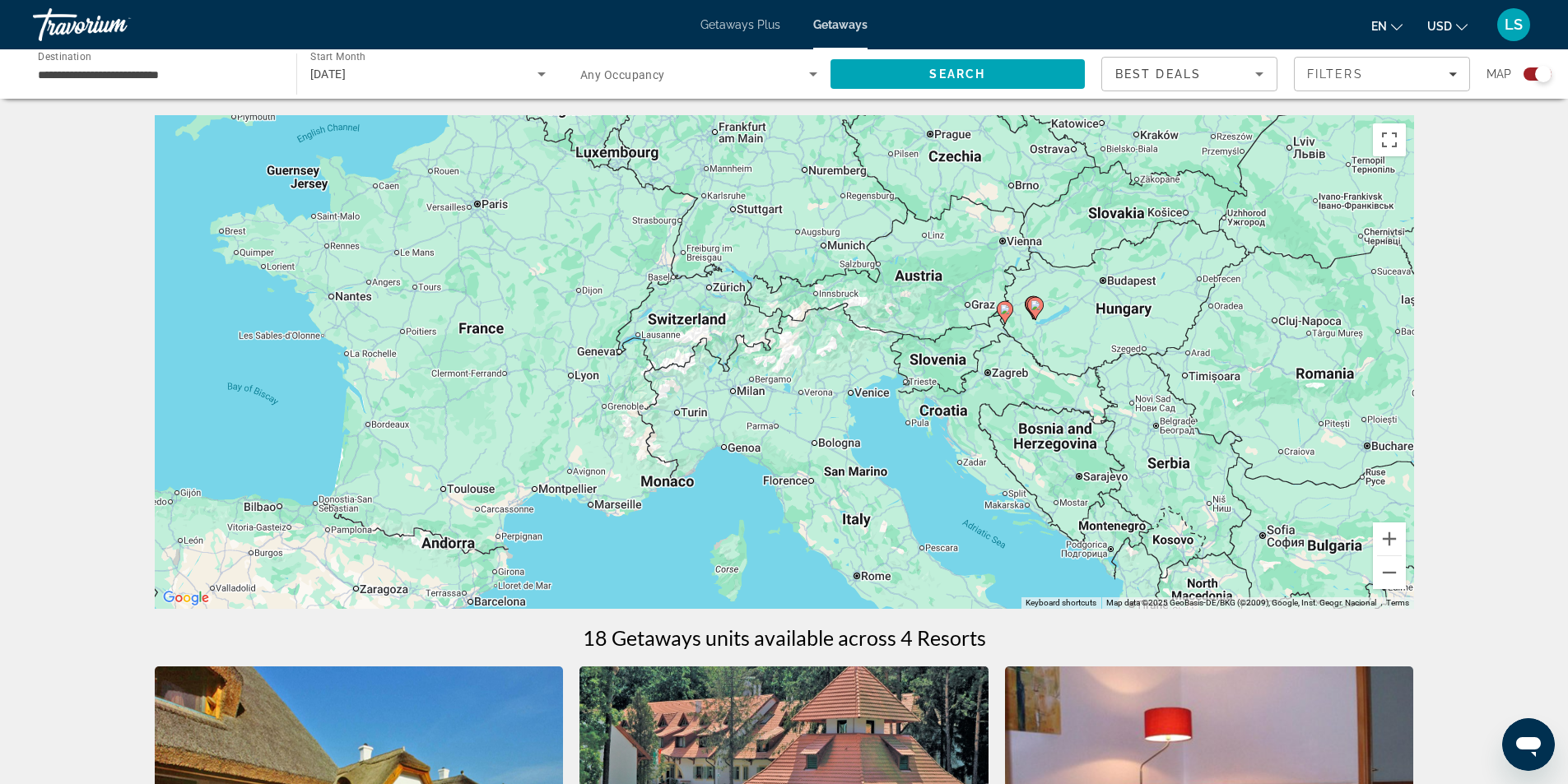
drag, startPoint x: 1163, startPoint y: 359, endPoint x: 773, endPoint y: 544, distance: 431.7
click at [773, 544] on div "To activate drag with keyboard, press Alt + Enter. Once in keyboard drag state,…" at bounding box center [784, 362] width 1260 height 494
click at [74, 75] on input "**********" at bounding box center [156, 74] width 237 height 20
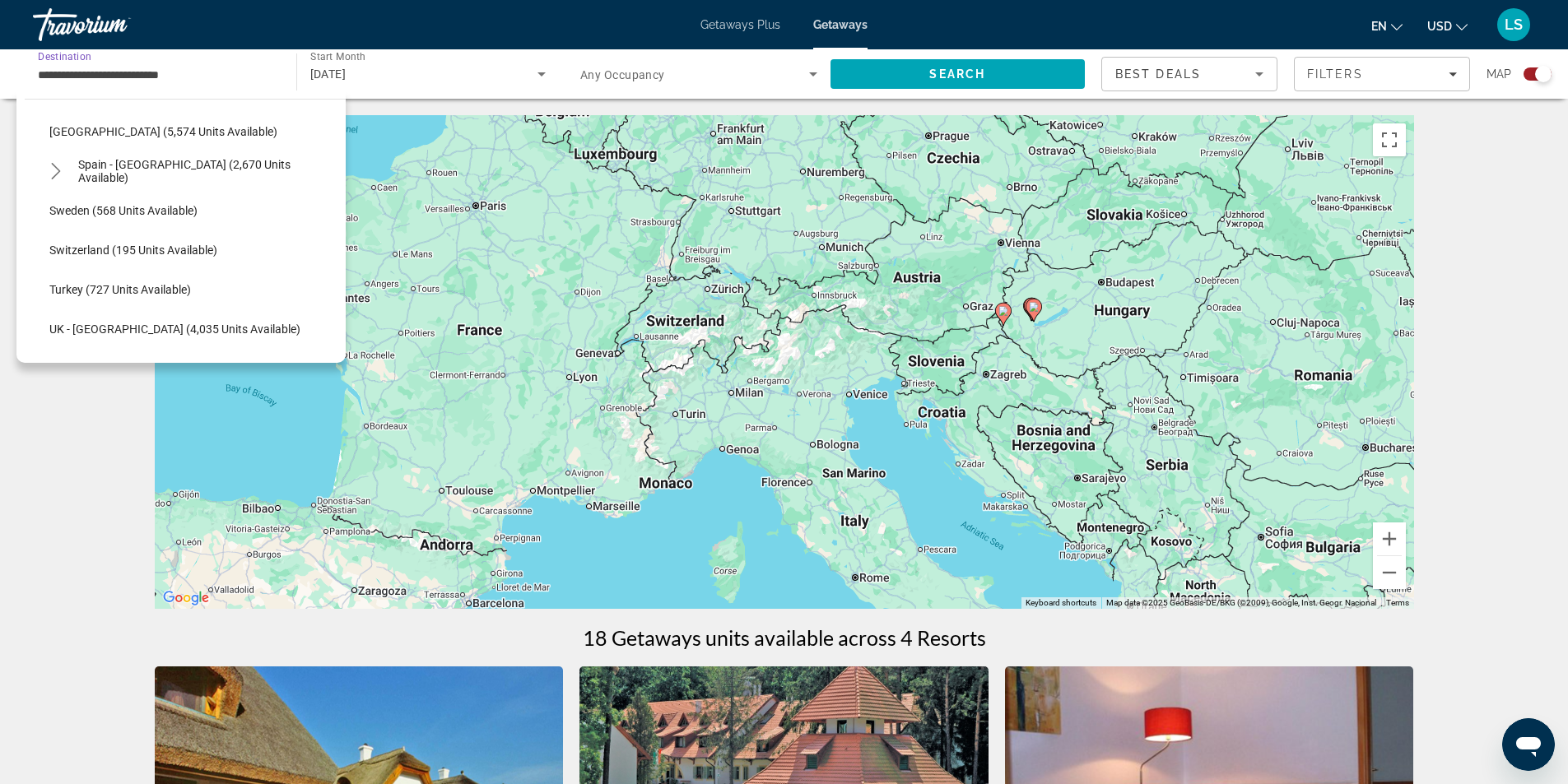
scroll to position [822, 0]
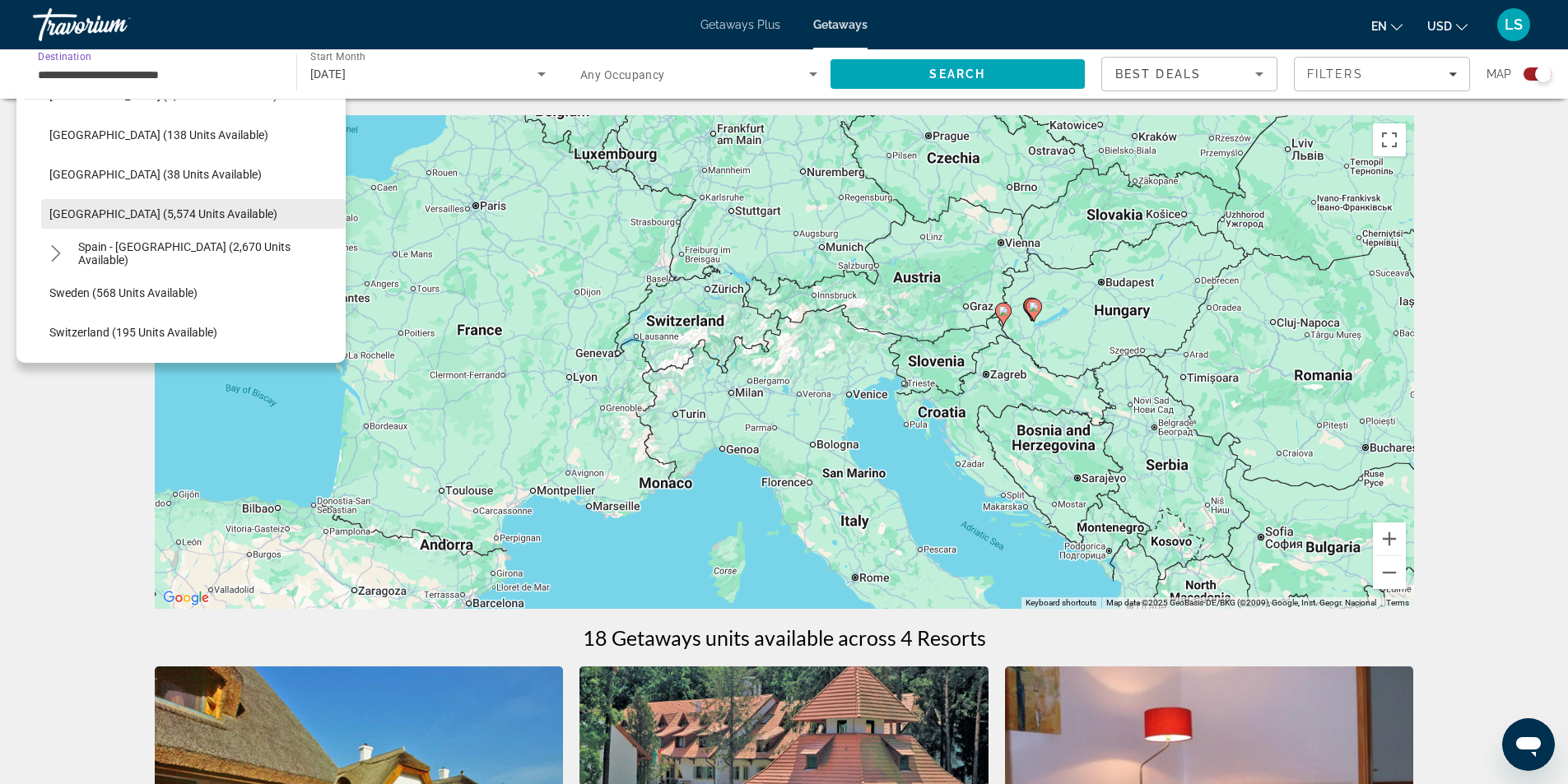
click at [112, 207] on span "[GEOGRAPHIC_DATA] (5,574 units available)" at bounding box center [163, 213] width 228 height 13
type input "**********"
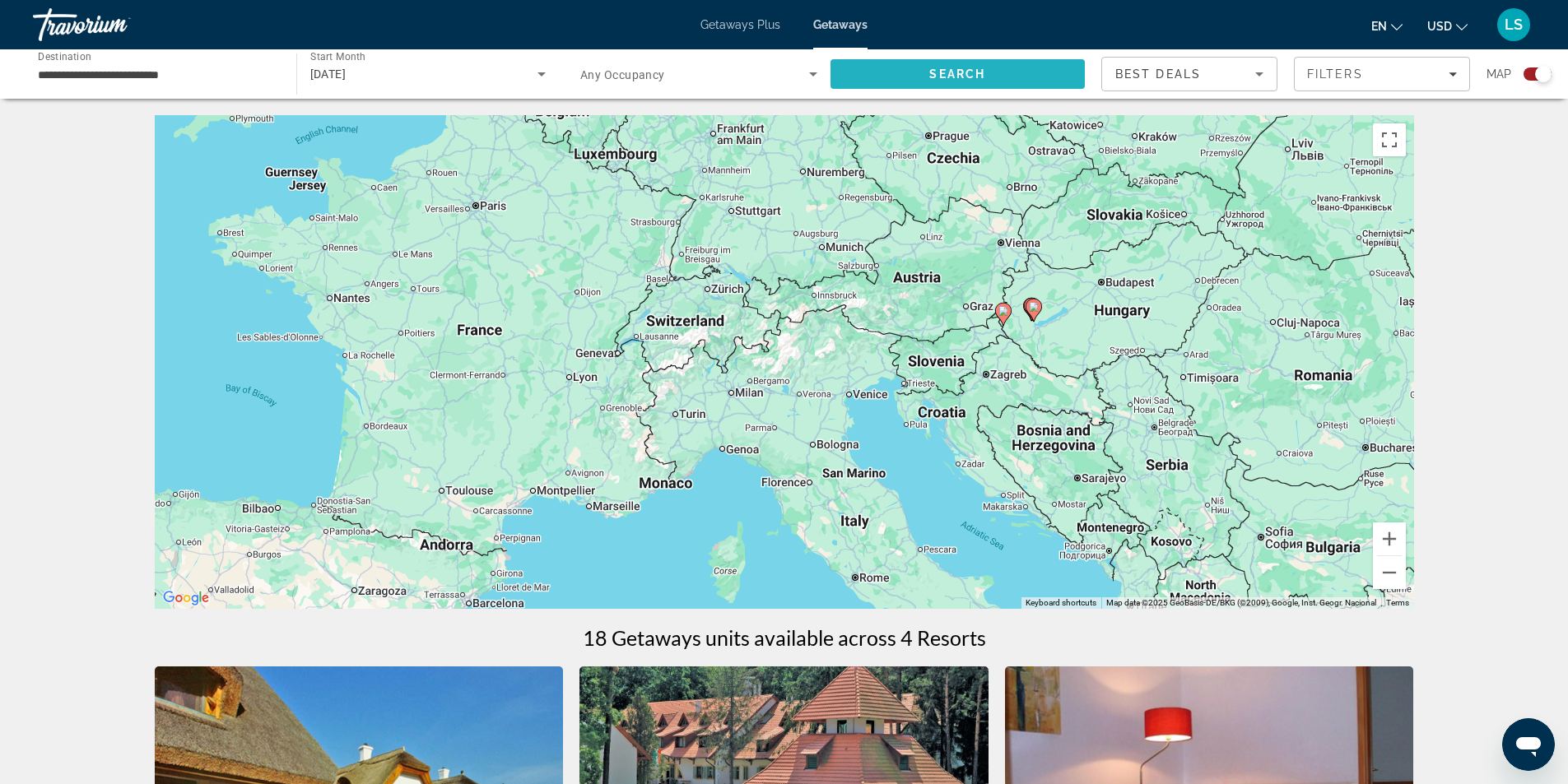
click at [971, 70] on span "Search" at bounding box center [957, 73] width 56 height 13
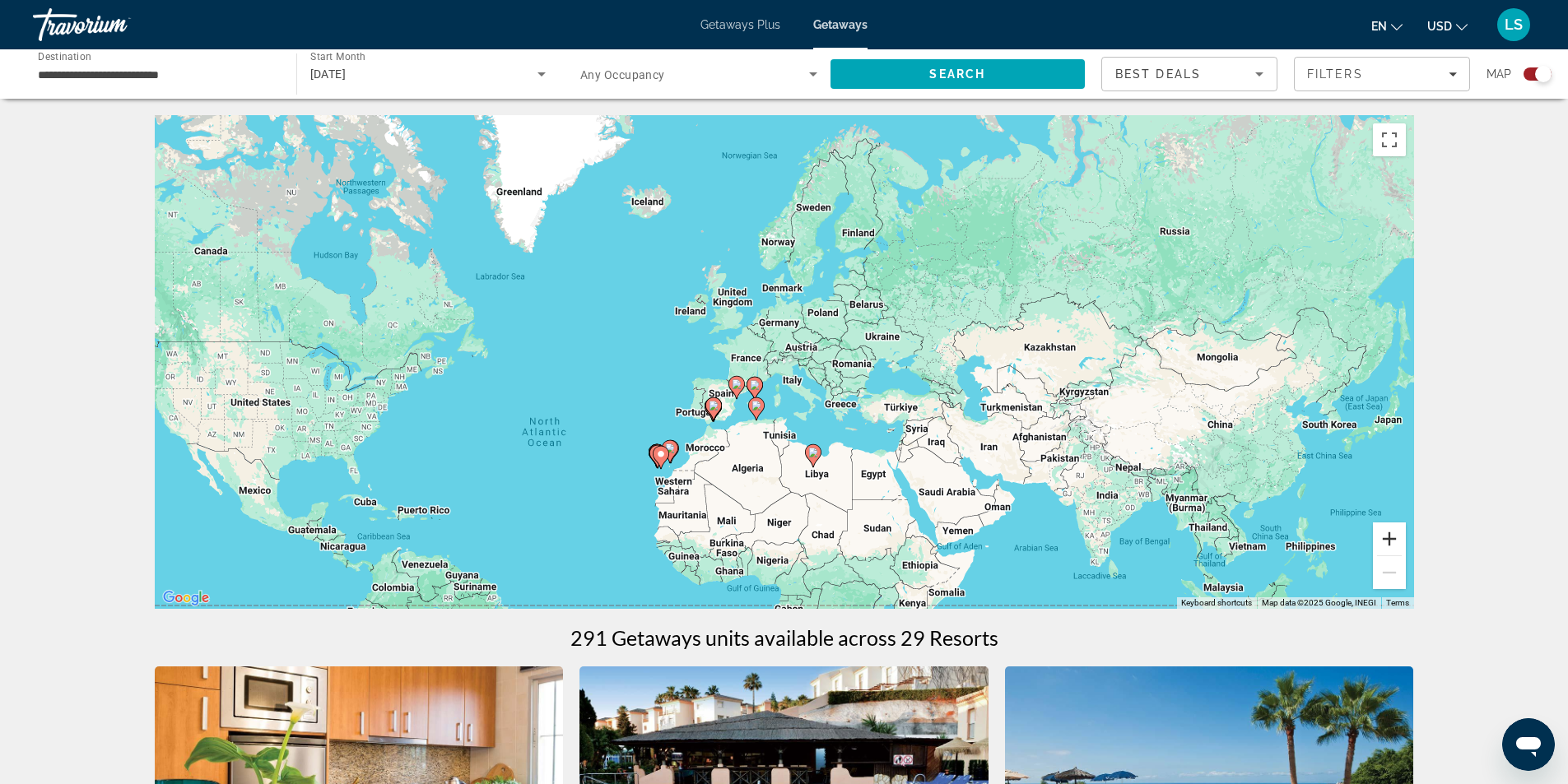
click at [1387, 544] on button "Zoom in" at bounding box center [1389, 539] width 33 height 33
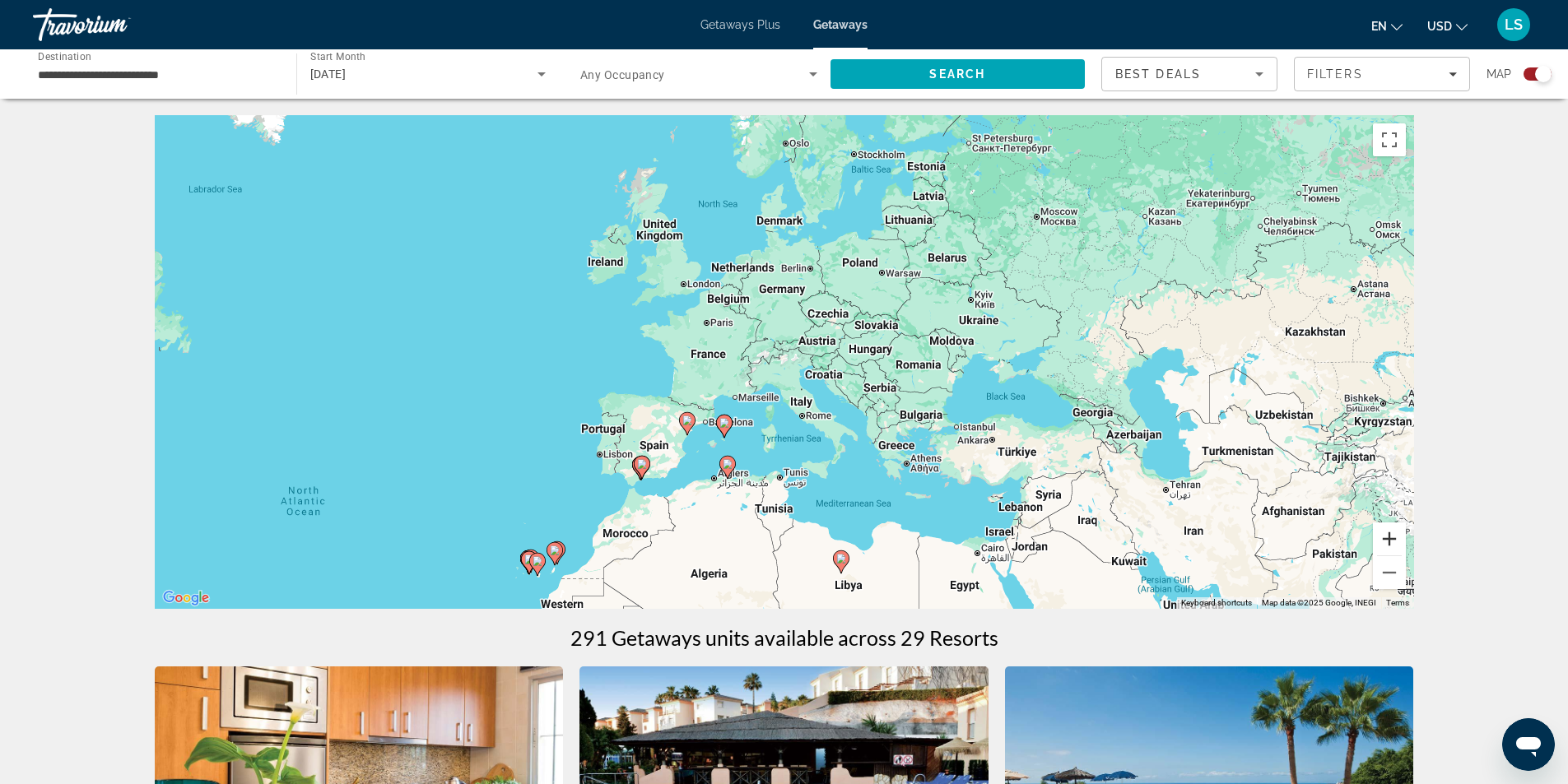
click at [1387, 544] on button "Zoom in" at bounding box center [1389, 539] width 33 height 33
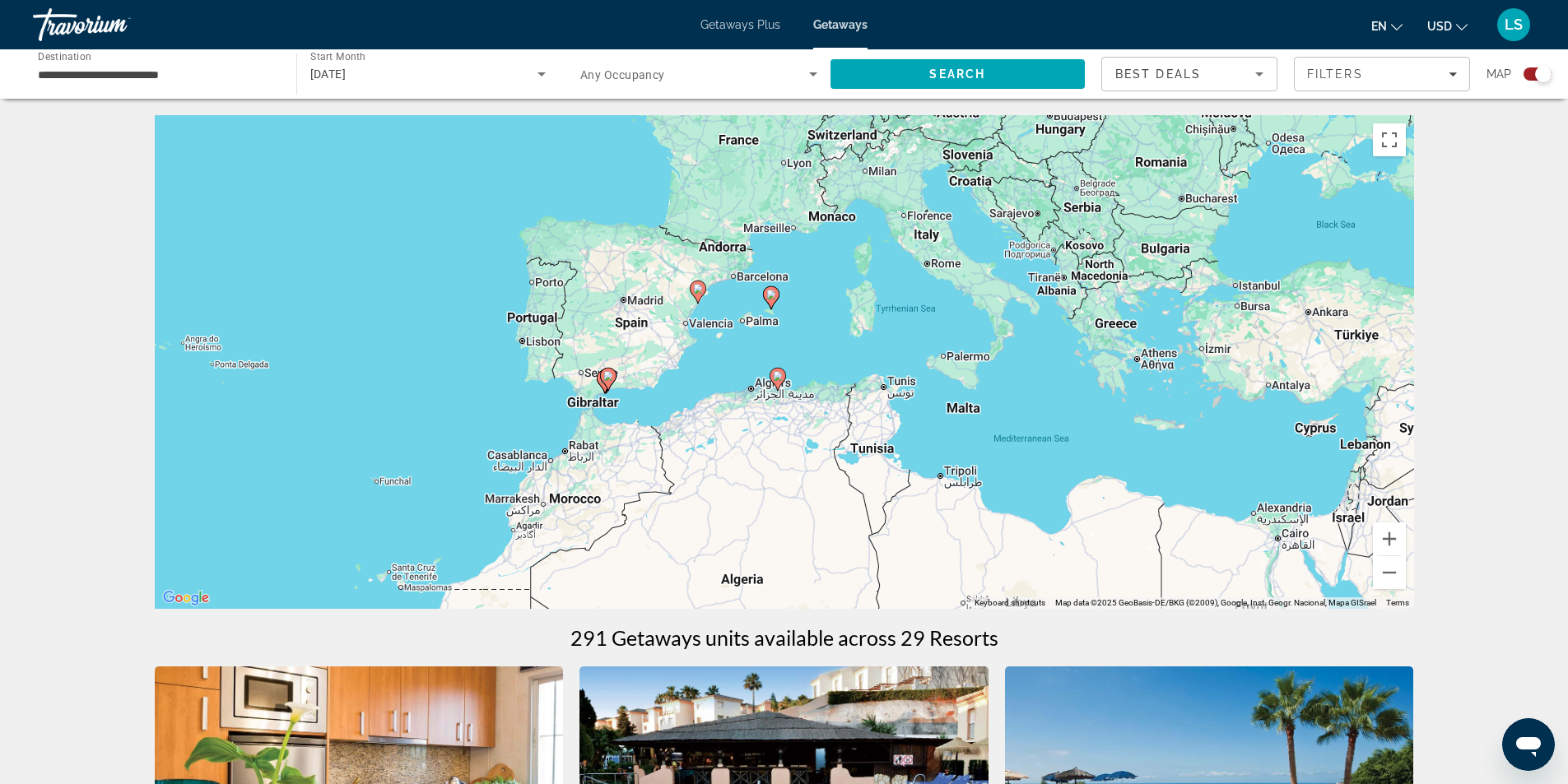
drag, startPoint x: 863, startPoint y: 487, endPoint x: 970, endPoint y: 275, distance: 237.5
click at [970, 275] on div "To activate drag with keyboard, press Alt + Enter. Once in keyboard drag state,…" at bounding box center [784, 362] width 1260 height 494
click at [1387, 538] on button "Zoom in" at bounding box center [1389, 539] width 33 height 33
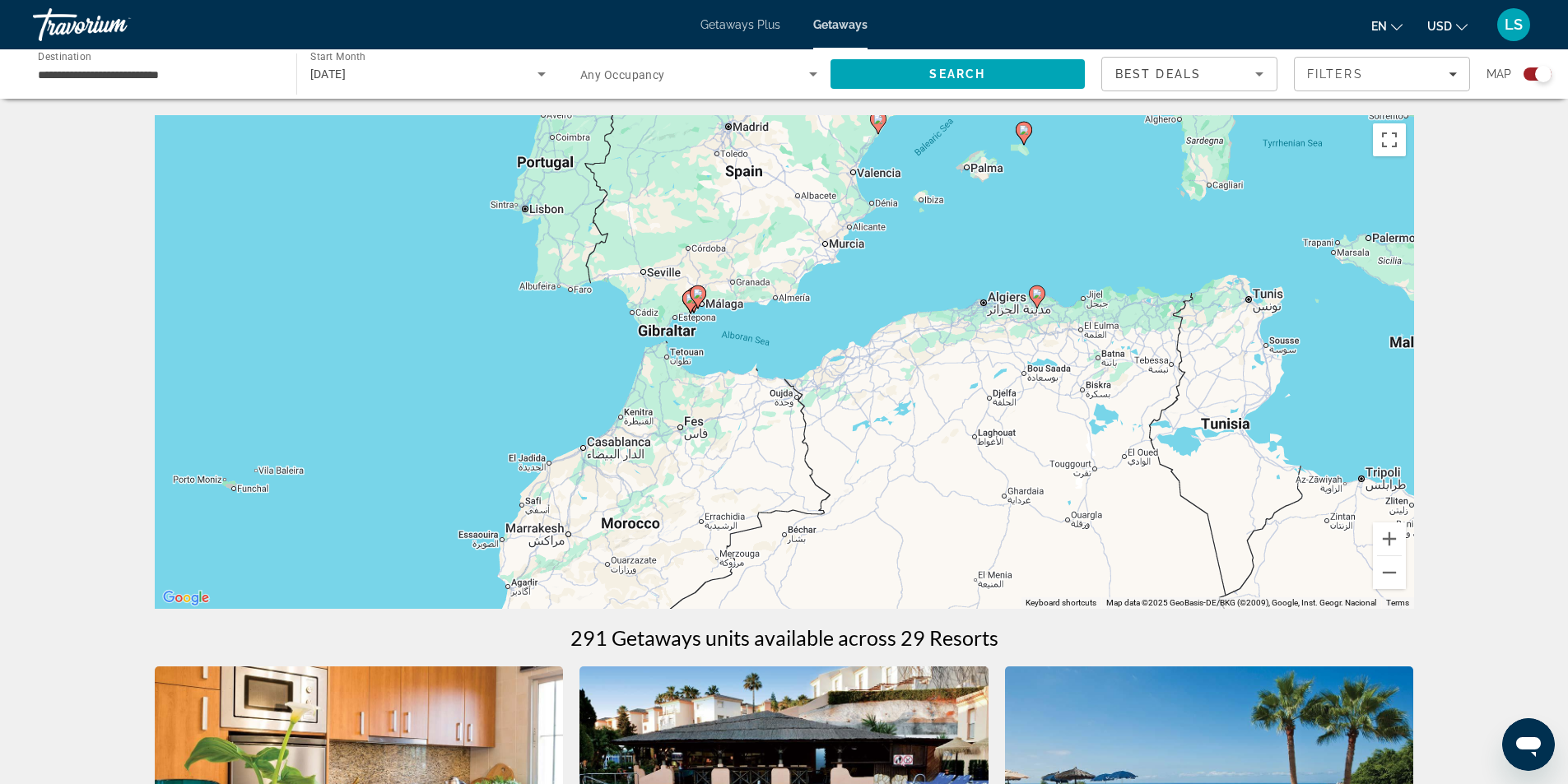
drag, startPoint x: 652, startPoint y: 422, endPoint x: 924, endPoint y: 304, distance: 296.5
click at [924, 304] on div "To activate drag with keyboard, press Alt + Enter. Once in keyboard drag state,…" at bounding box center [784, 362] width 1260 height 494
click at [1385, 541] on button "Zoom in" at bounding box center [1389, 539] width 33 height 33
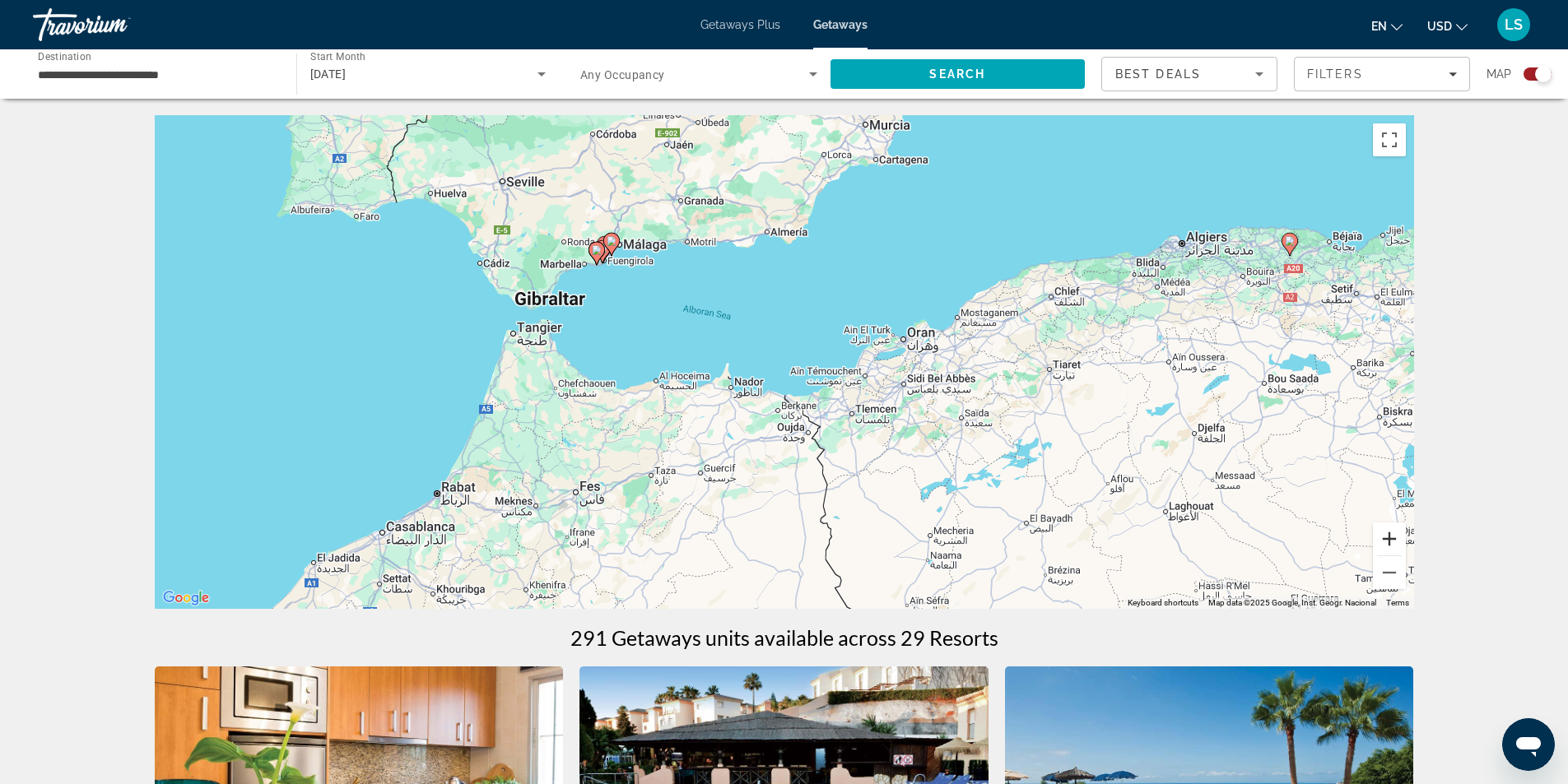
click at [1385, 541] on button "Zoom in" at bounding box center [1389, 539] width 33 height 33
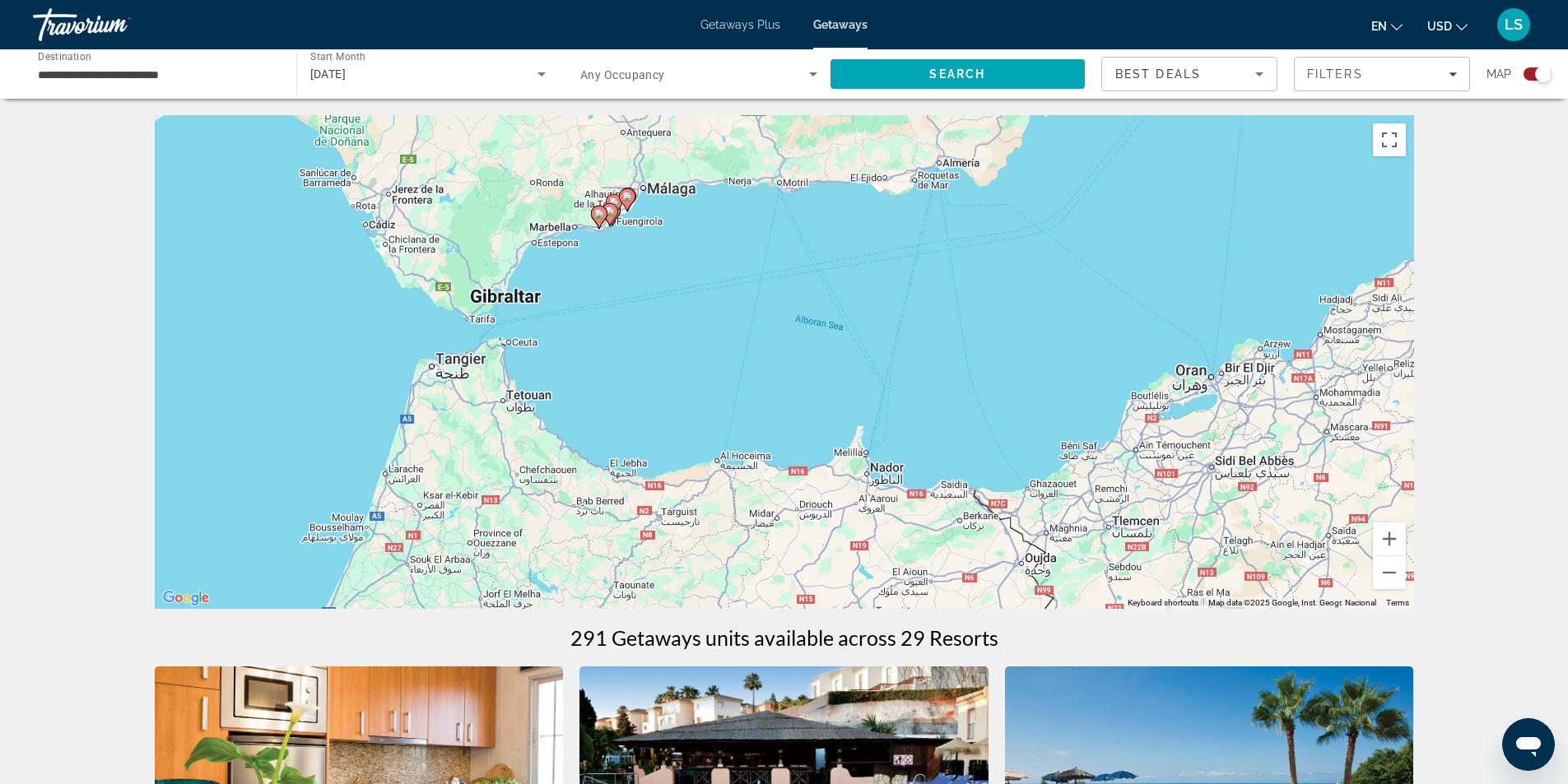
drag, startPoint x: 365, startPoint y: 250, endPoint x: 557, endPoint y: 309, distance: 200.9
click at [557, 309] on div "To activate drag with keyboard, press Alt + Enter. Once in keyboard drag state,…" at bounding box center [784, 362] width 1260 height 494
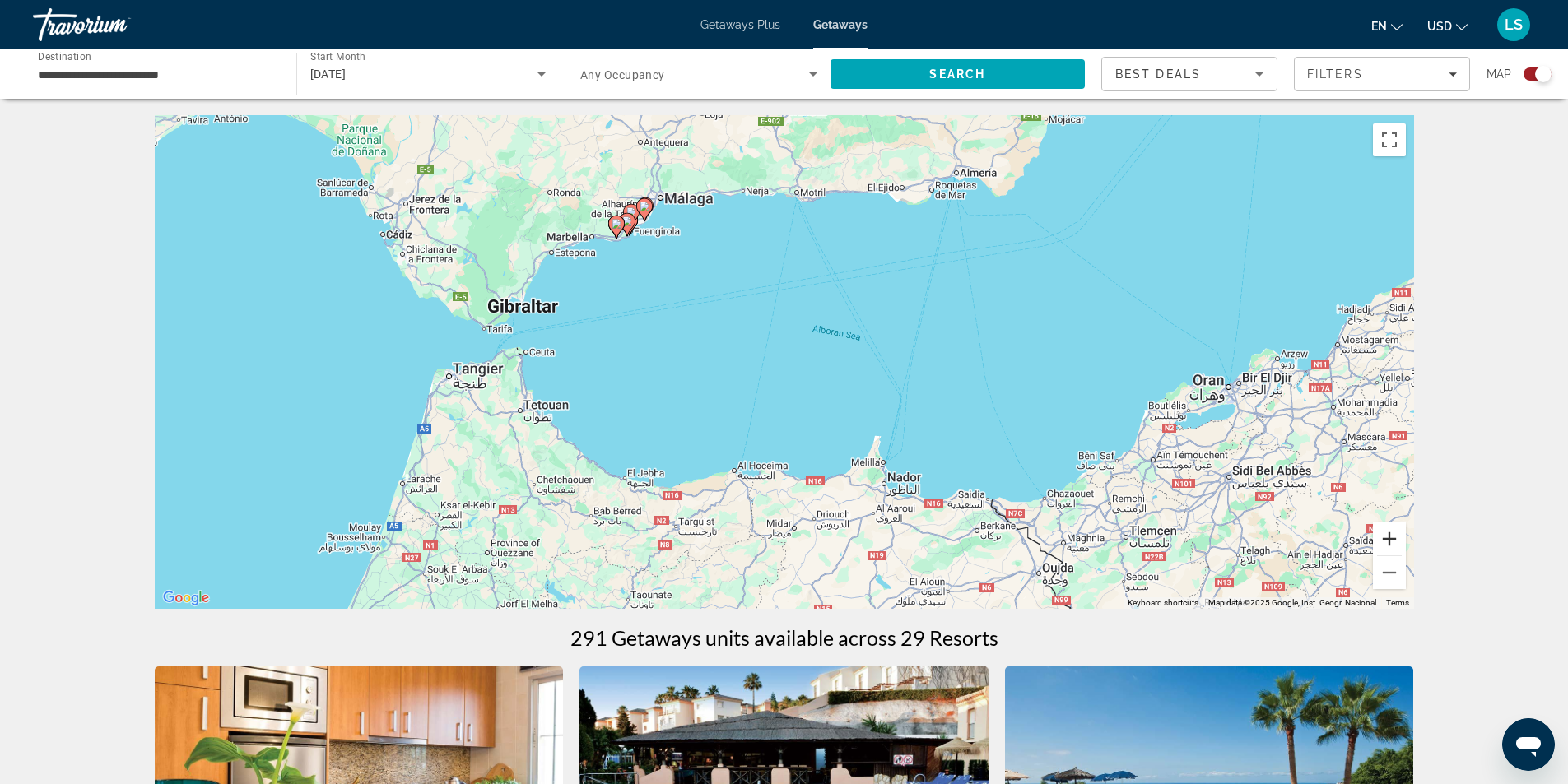
click at [1385, 539] on button "Zoom in" at bounding box center [1389, 539] width 33 height 33
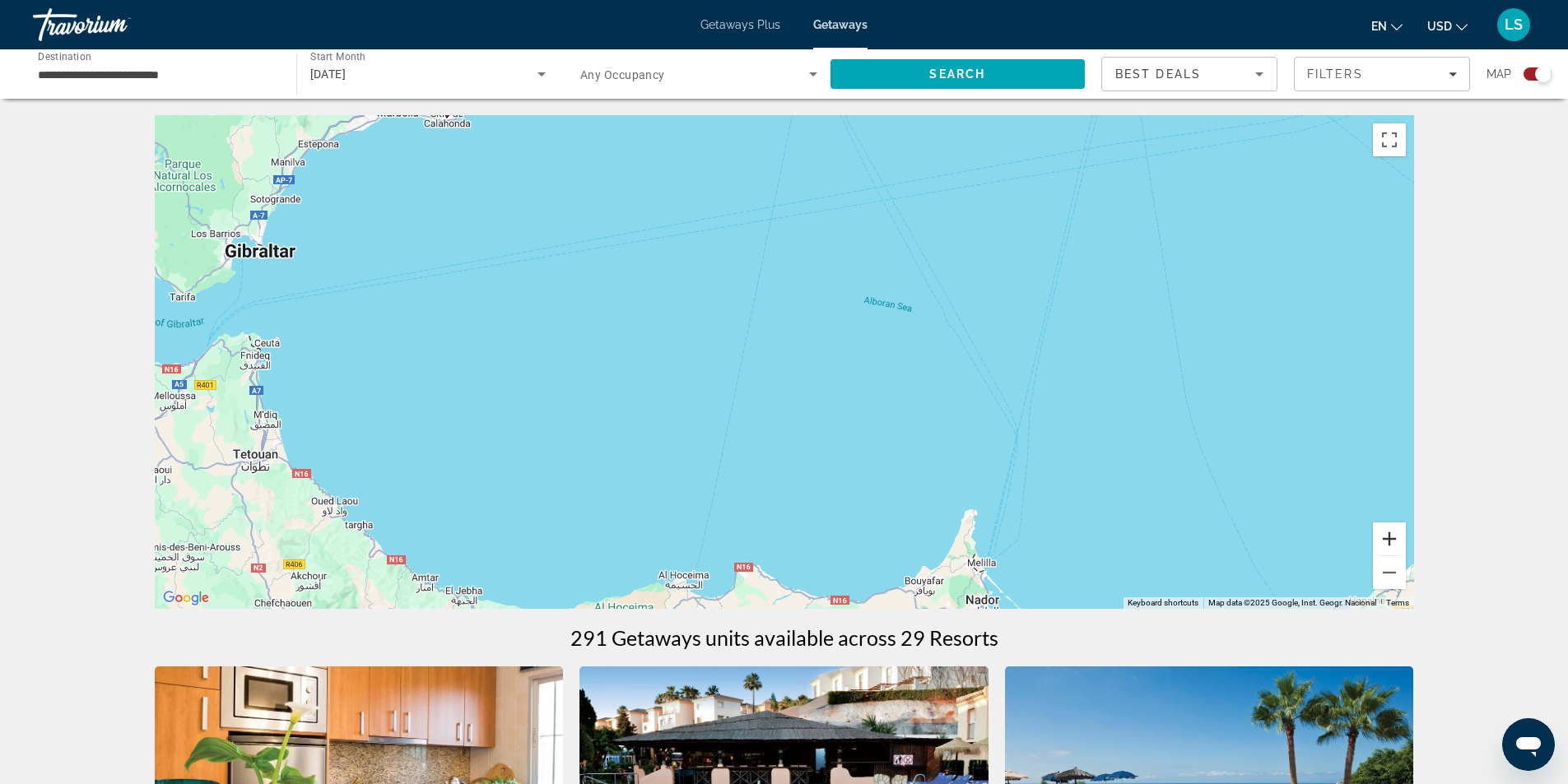
click at [1385, 539] on button "Zoom in" at bounding box center [1389, 539] width 33 height 33
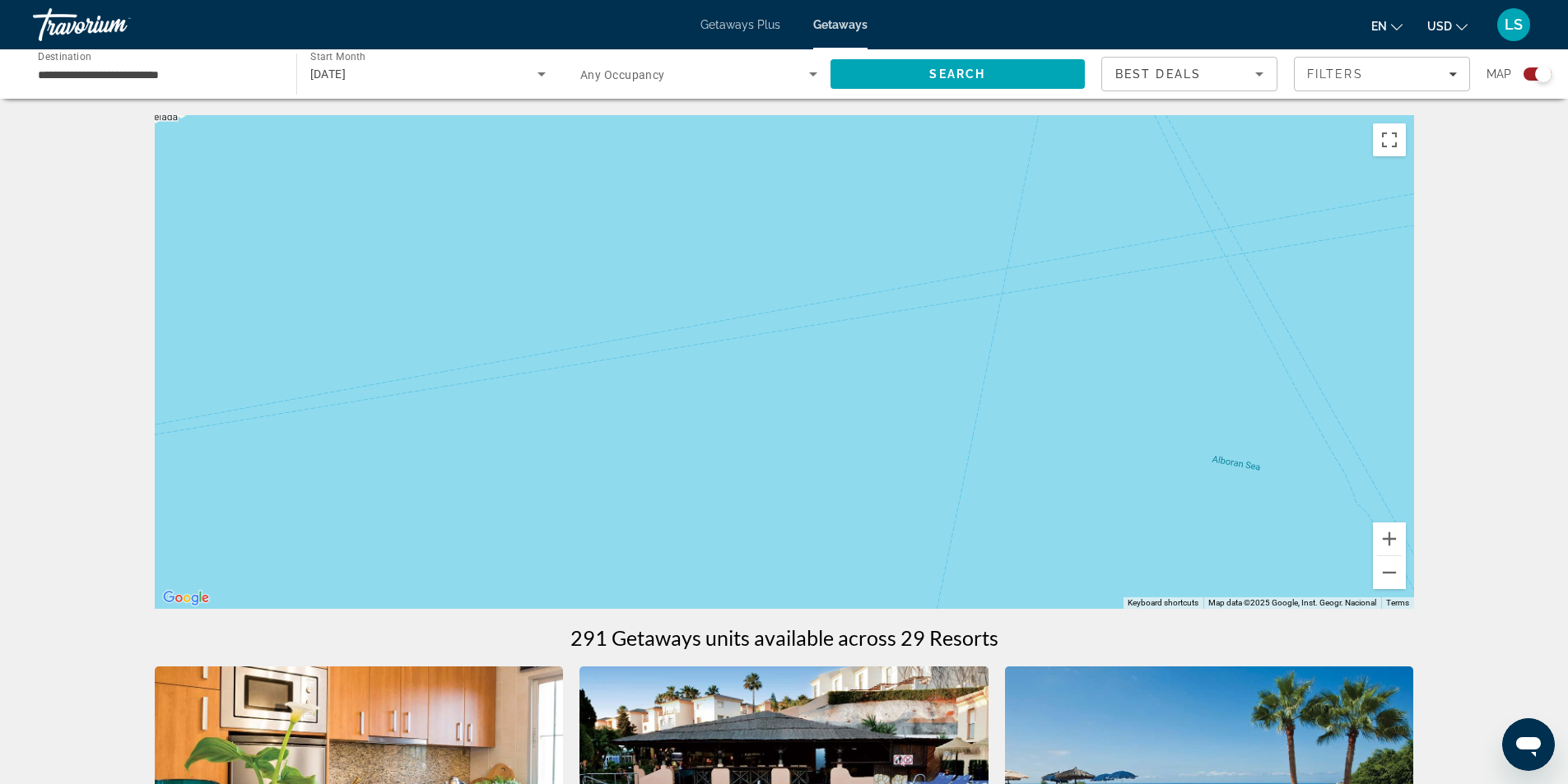
drag, startPoint x: 571, startPoint y: 194, endPoint x: 816, endPoint y: 412, distance: 327.9
click at [816, 412] on div "Main content" at bounding box center [784, 362] width 1260 height 494
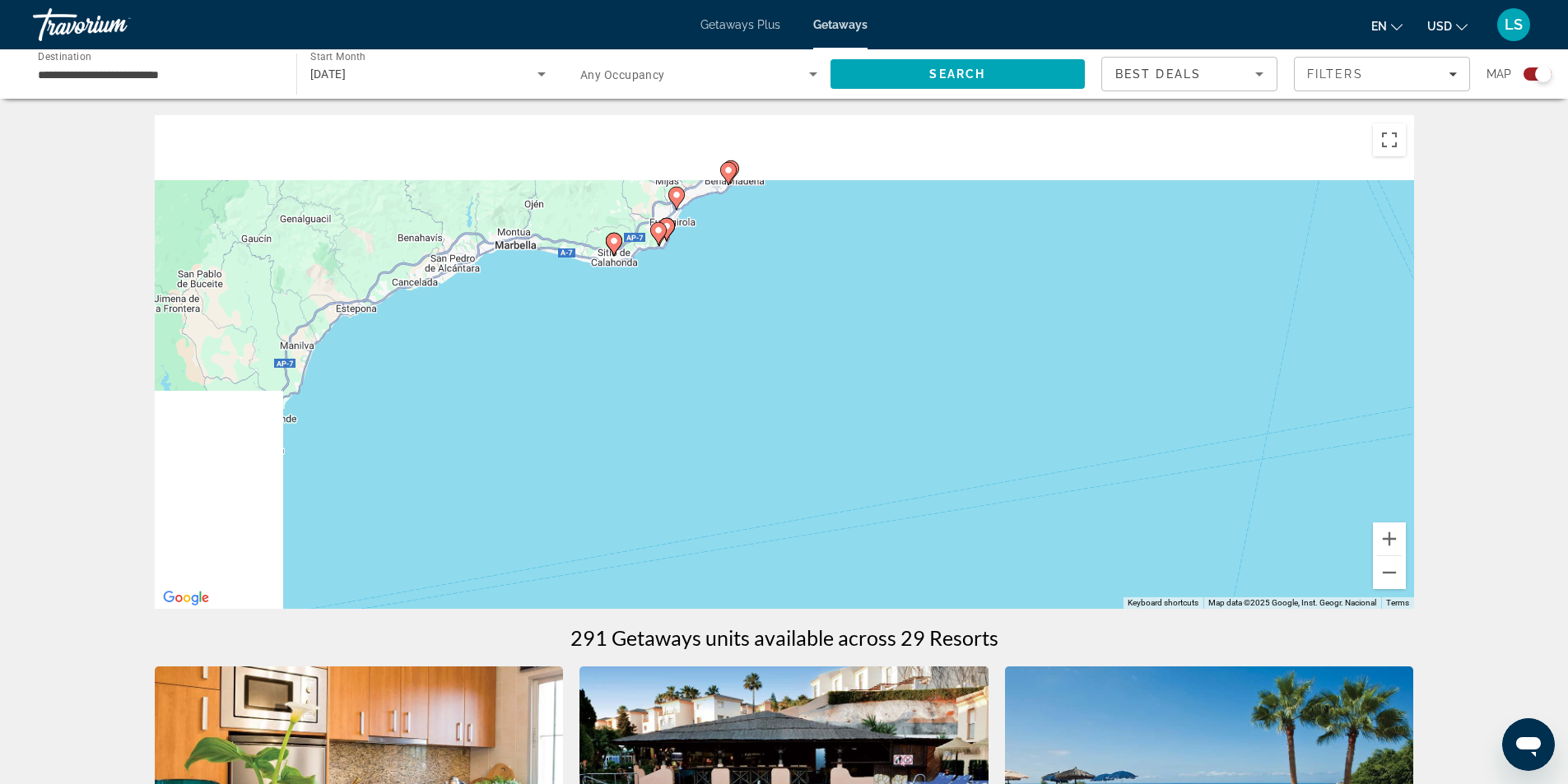
drag, startPoint x: 541, startPoint y: 247, endPoint x: 770, endPoint y: 401, distance: 276.0
click at [770, 401] on div "To activate drag with keyboard, press Alt + Enter. Once in keyboard drag state,…" at bounding box center [784, 362] width 1260 height 494
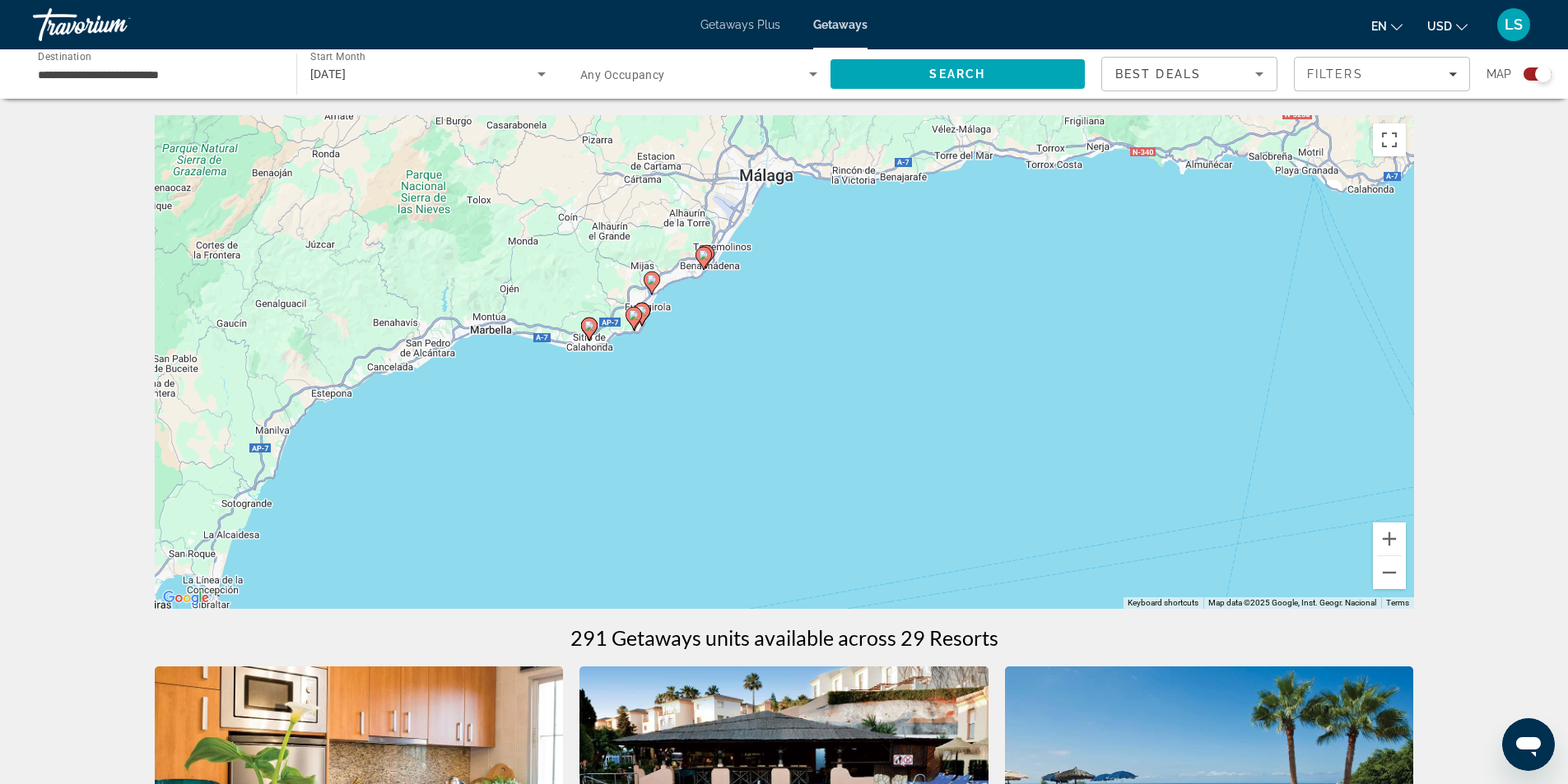
drag, startPoint x: 610, startPoint y: 262, endPoint x: 565, endPoint y: 345, distance: 94.4
click at [565, 345] on div "To activate drag with keyboard, press Alt + Enter. Once in keyboard drag state,…" at bounding box center [784, 362] width 1260 height 494
click at [594, 324] on icon "Main content" at bounding box center [588, 329] width 15 height 22
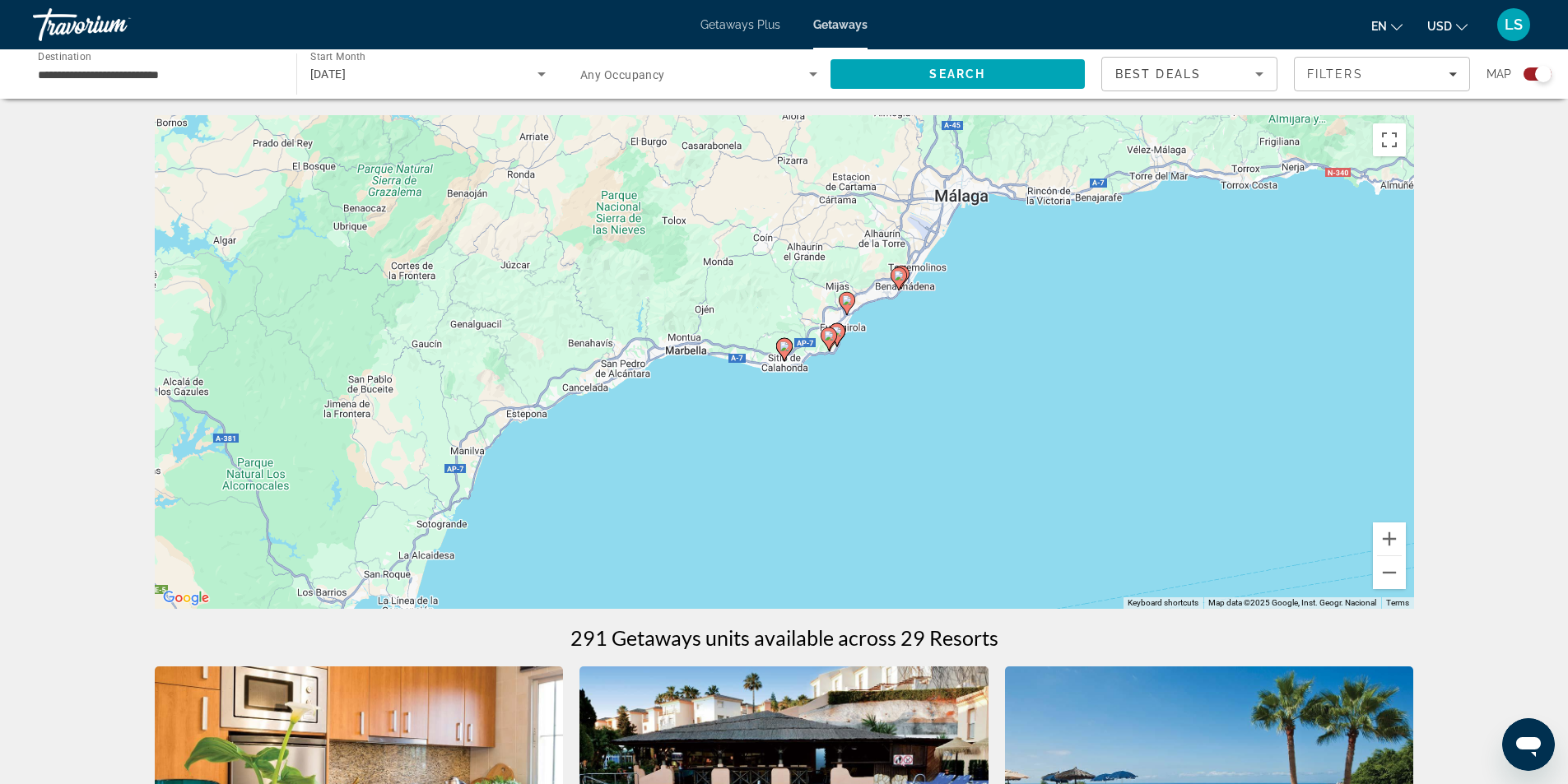
click at [783, 345] on image "Main content" at bounding box center [784, 345] width 10 height 9
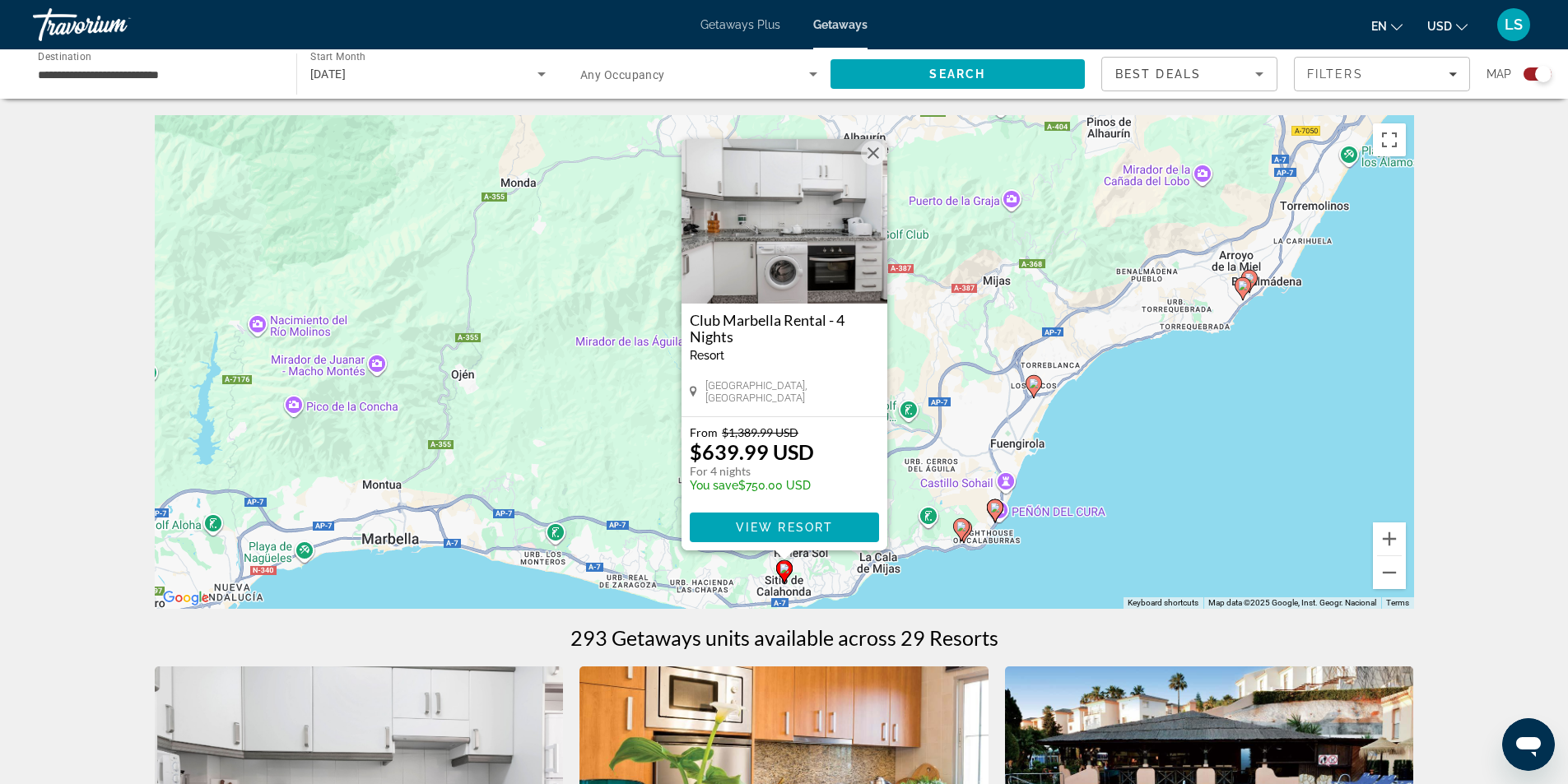
click at [964, 528] on image "Main content" at bounding box center [961, 526] width 10 height 9
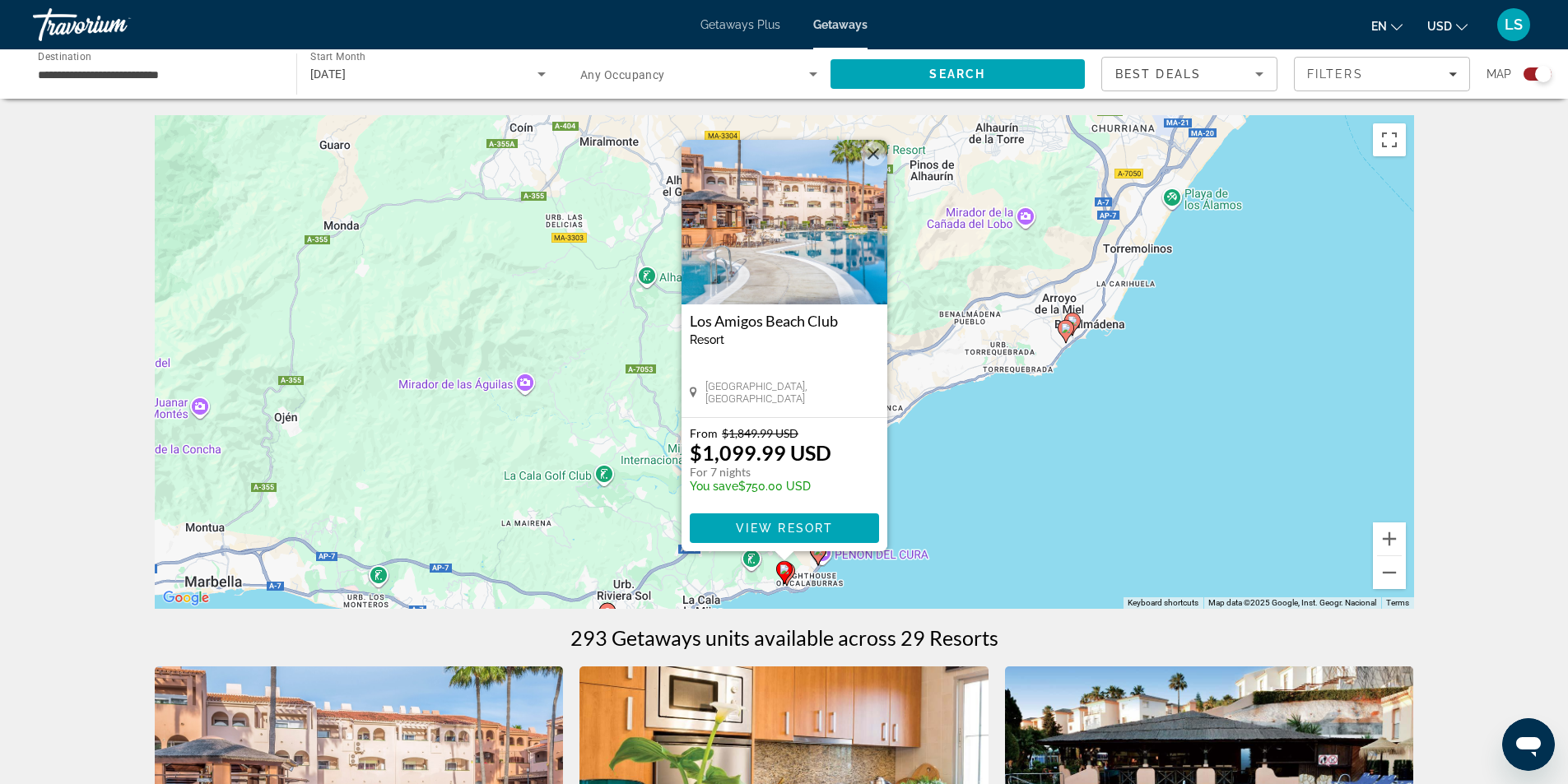
click at [742, 264] on img "Main content" at bounding box center [784, 222] width 206 height 165
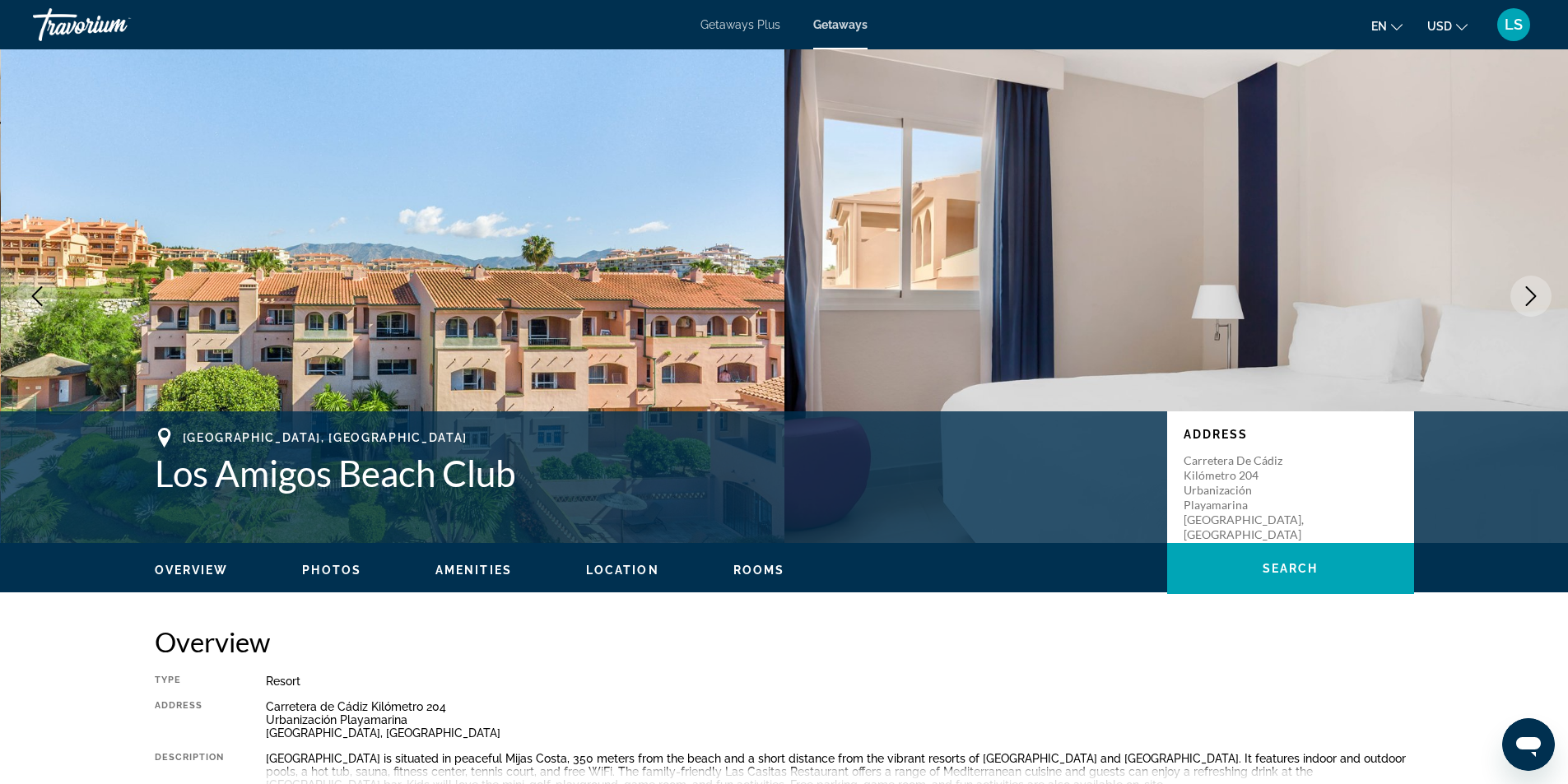
click at [1532, 292] on icon "Next image" at bounding box center [1531, 296] width 10 height 20
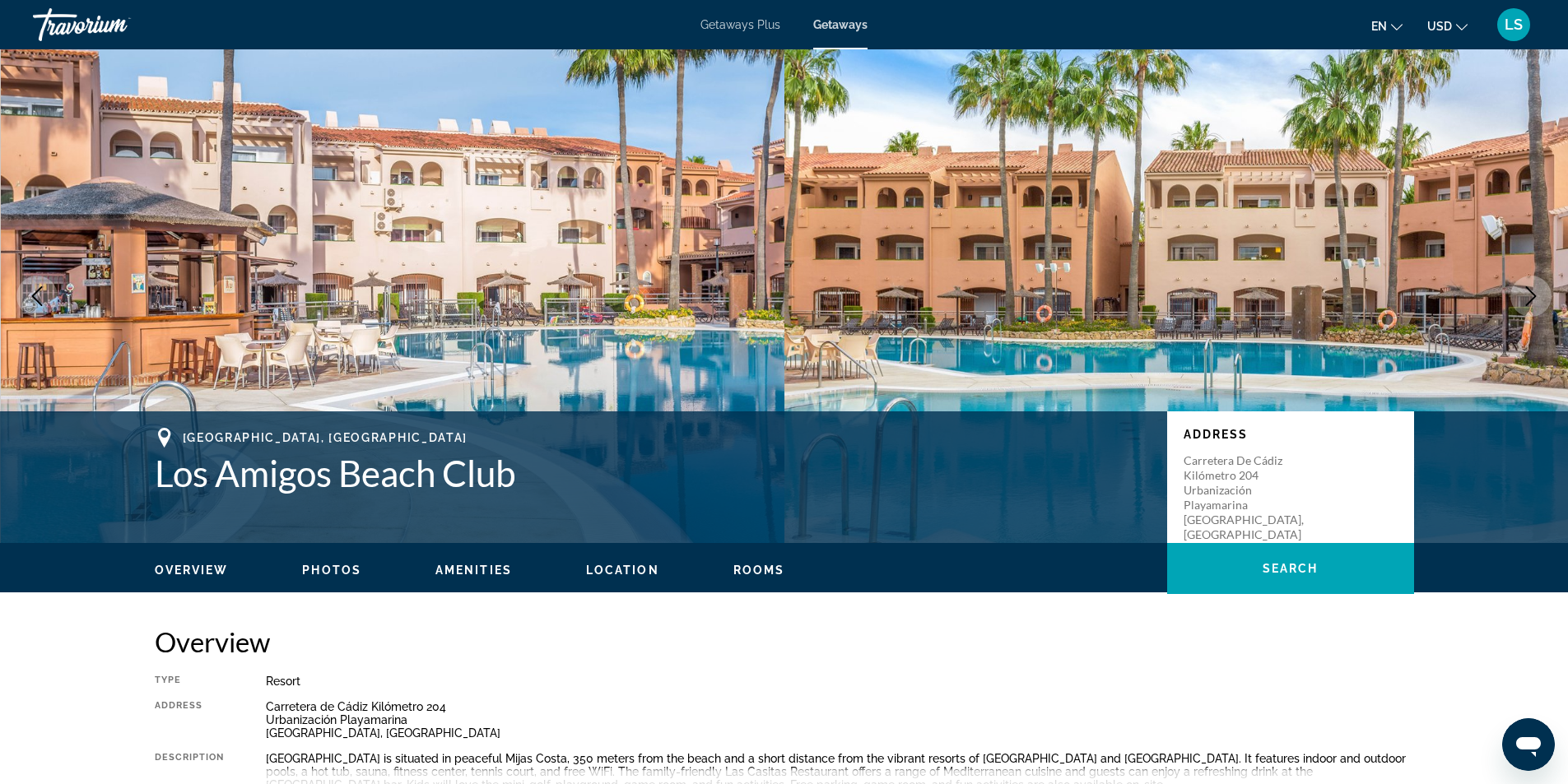
click at [1532, 292] on icon "Next image" at bounding box center [1531, 296] width 10 height 20
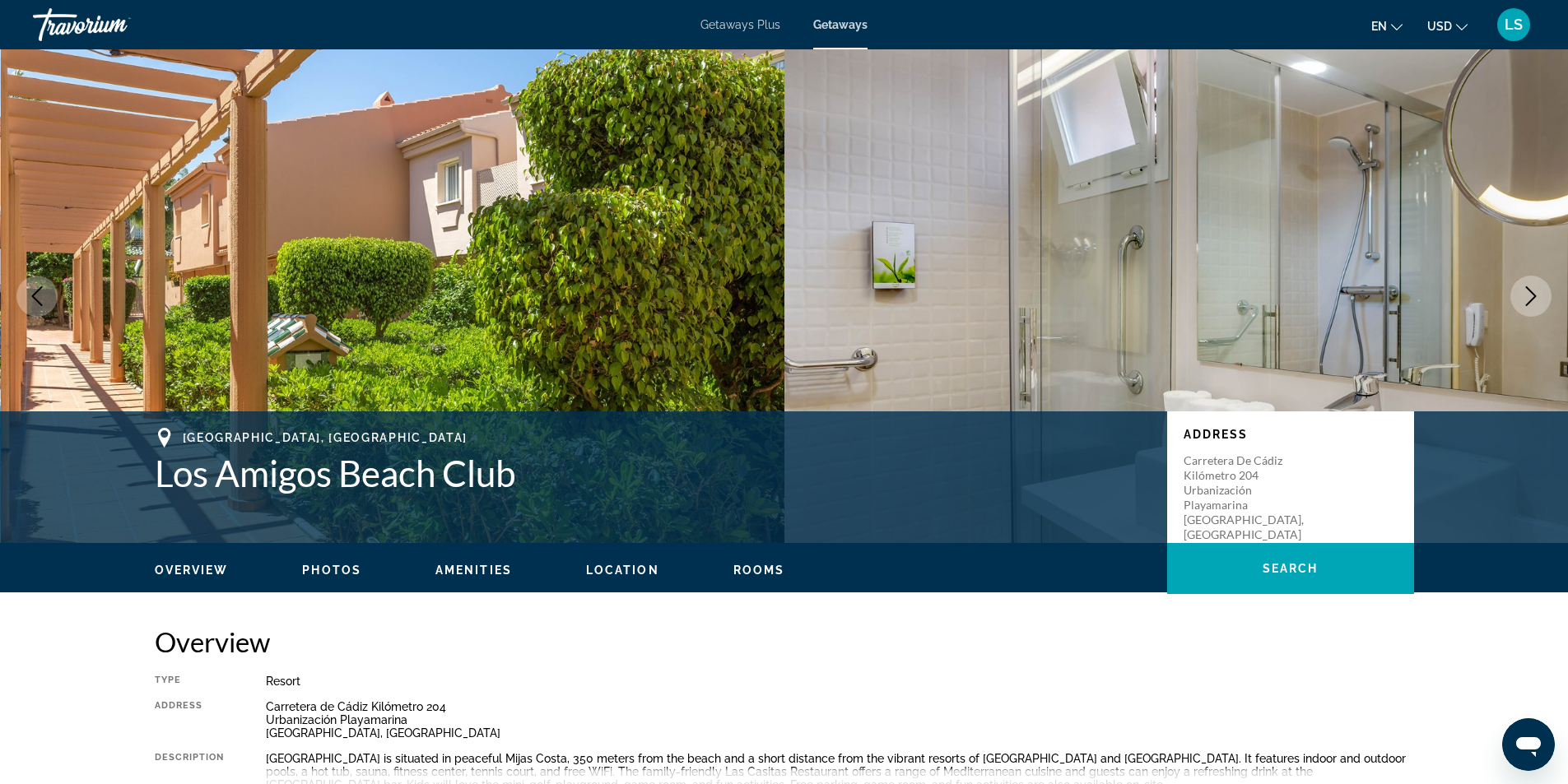
click at [1532, 292] on icon "Next image" at bounding box center [1531, 296] width 10 height 20
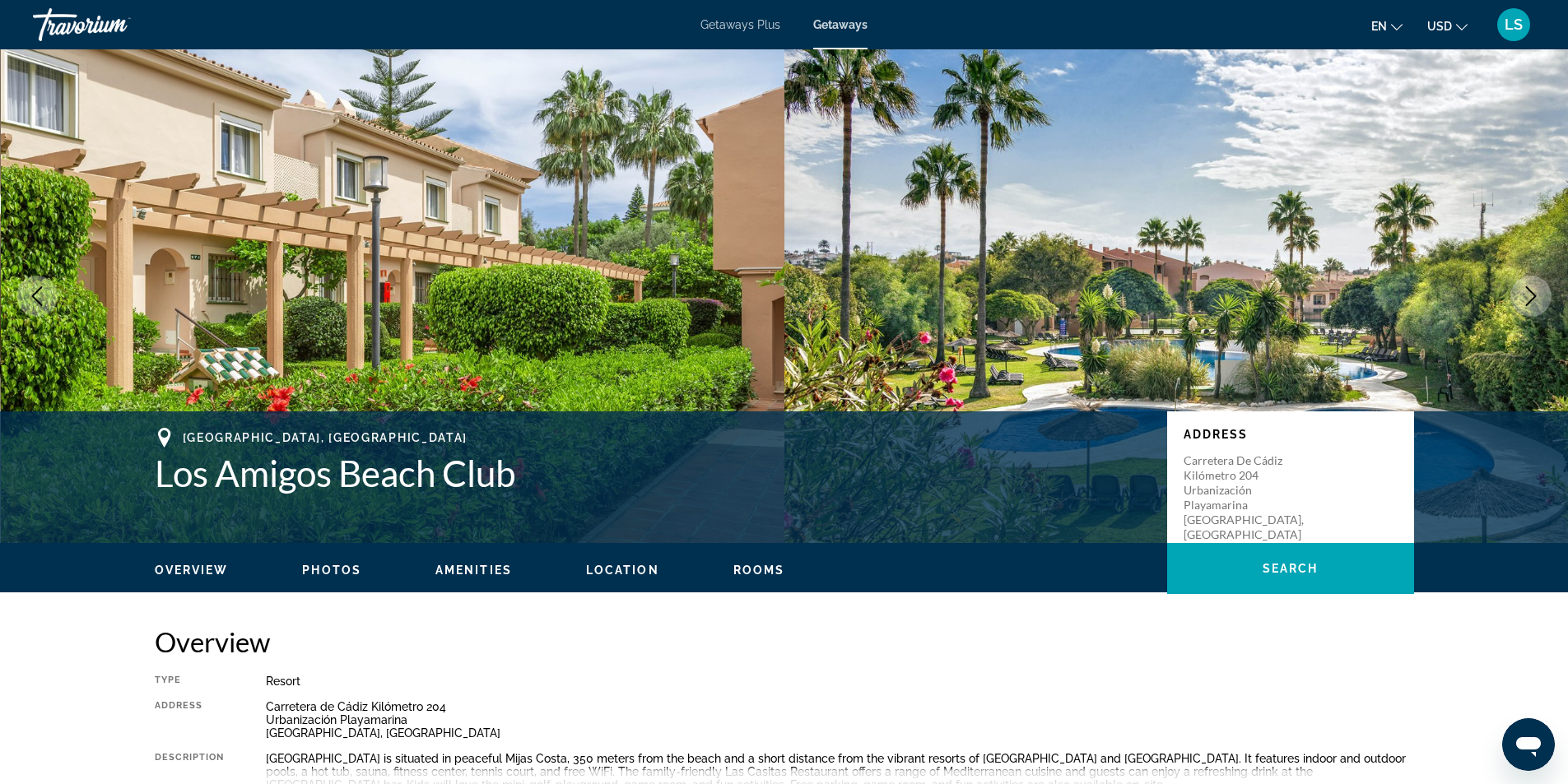
click at [1532, 292] on icon "Next image" at bounding box center [1531, 296] width 10 height 20
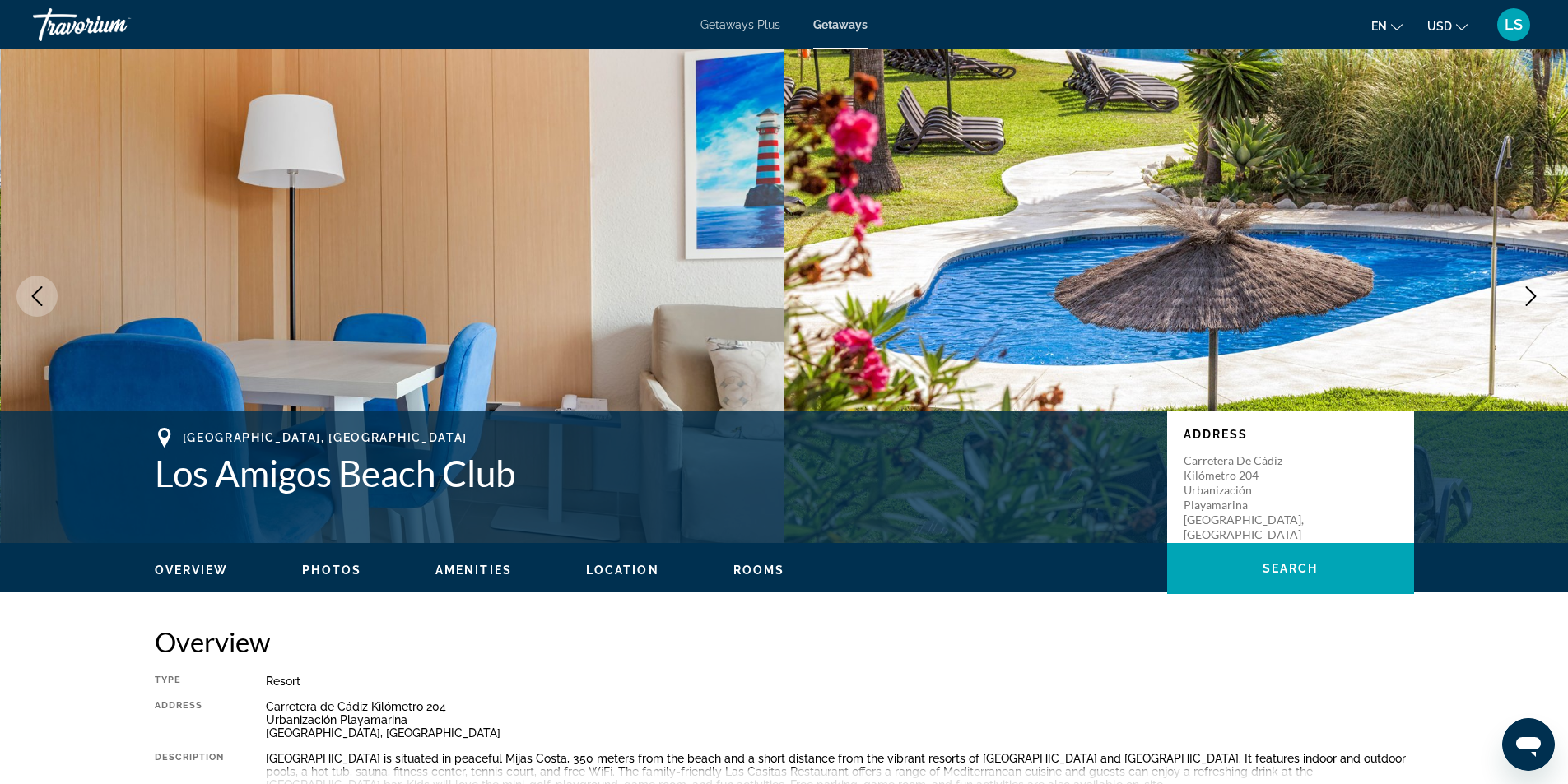
click at [1532, 292] on icon "Next image" at bounding box center [1531, 296] width 10 height 20
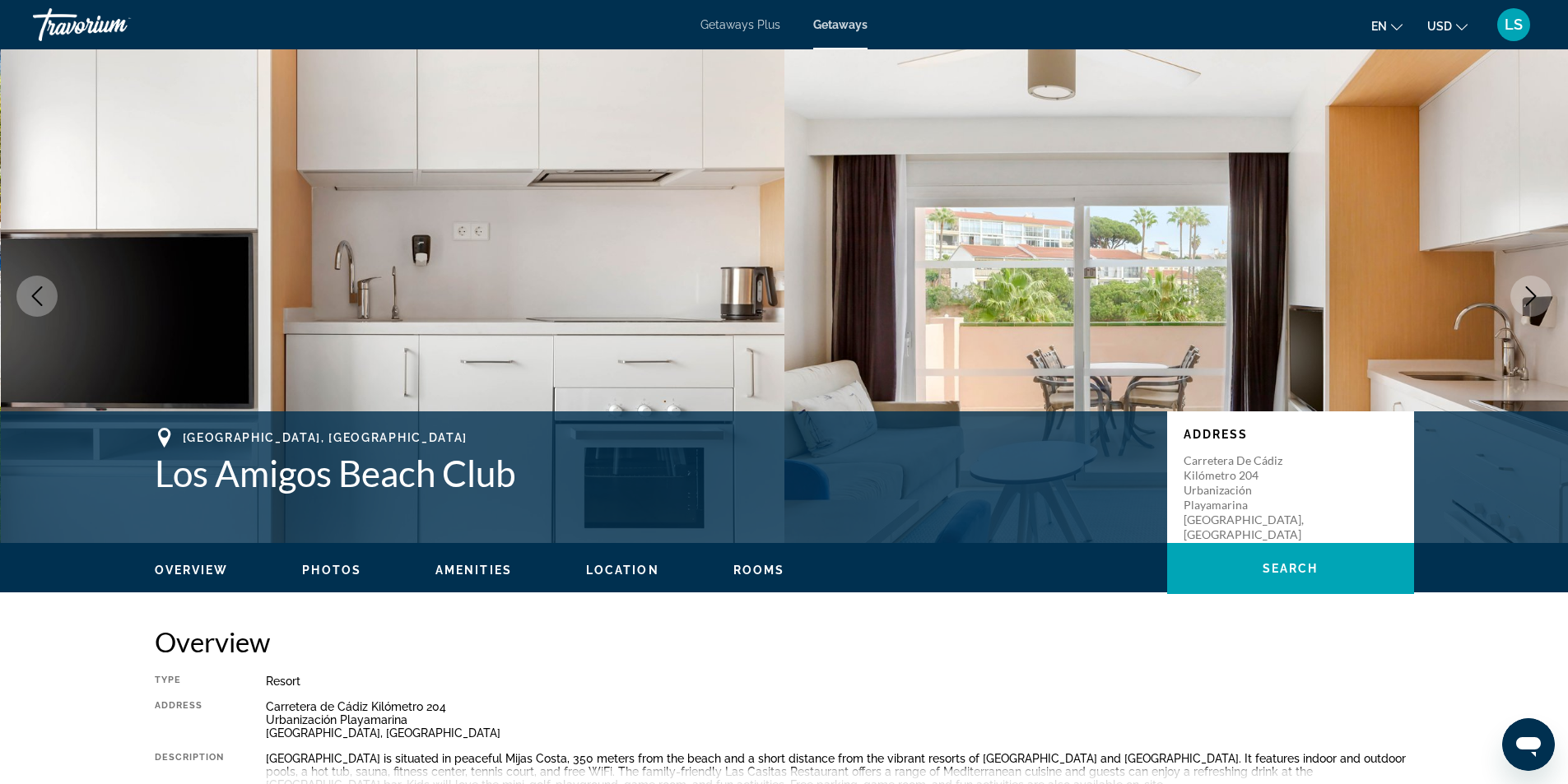
click at [1532, 292] on icon "Next image" at bounding box center [1531, 296] width 10 height 20
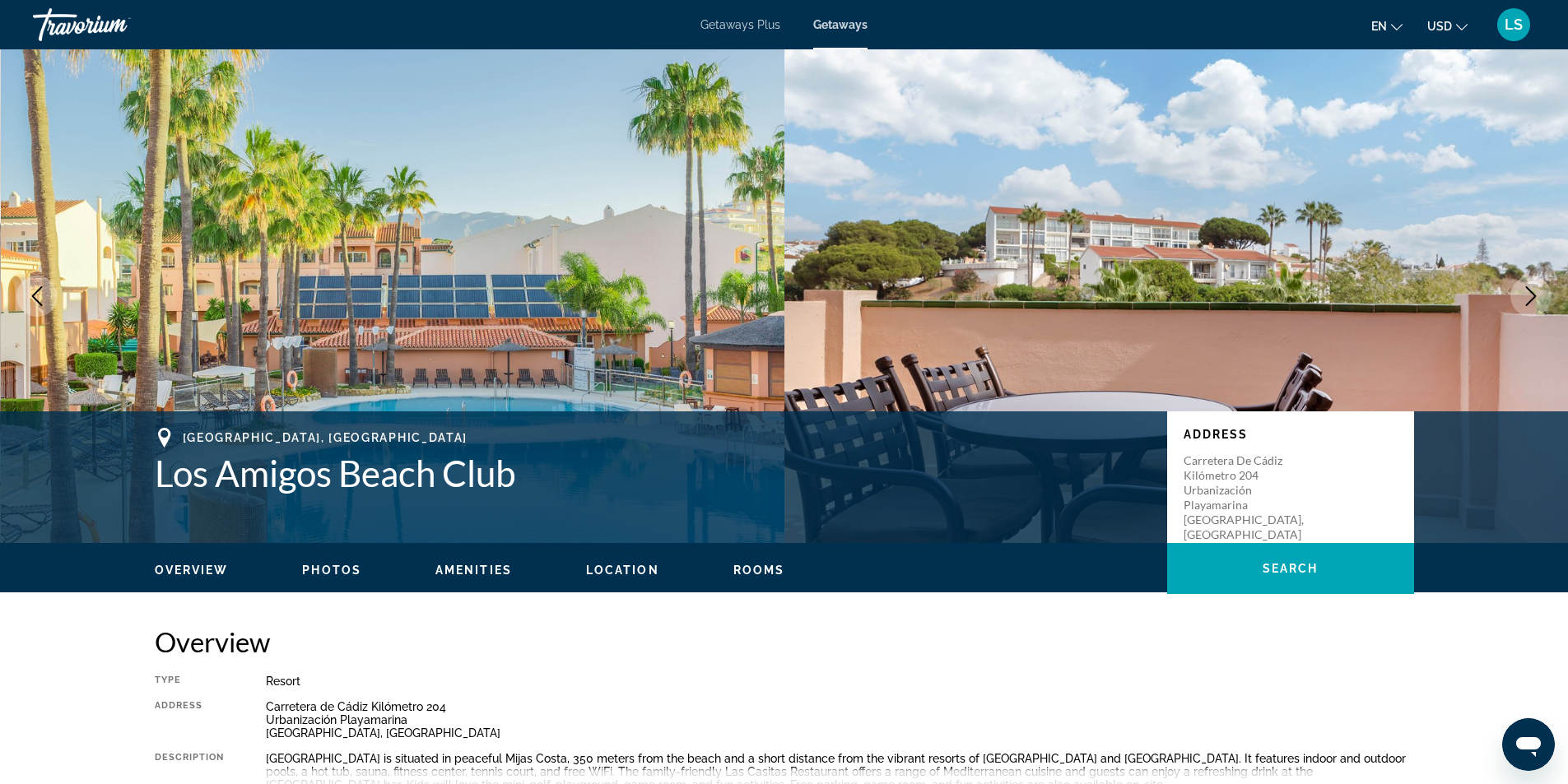
click at [1532, 292] on icon "Next image" at bounding box center [1531, 296] width 10 height 20
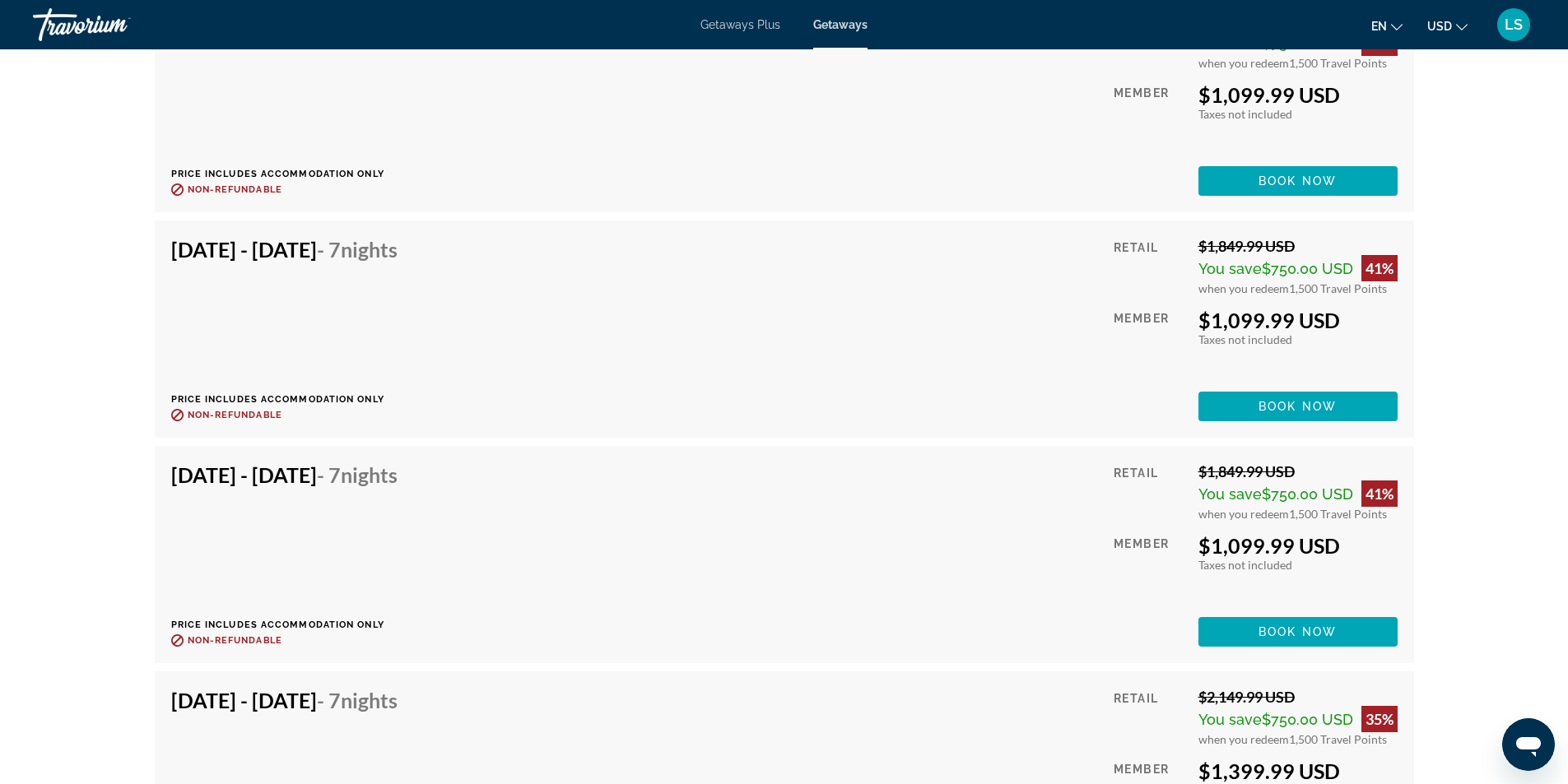
scroll to position [3537, 0]
